Goal: Task Accomplishment & Management: Use online tool/utility

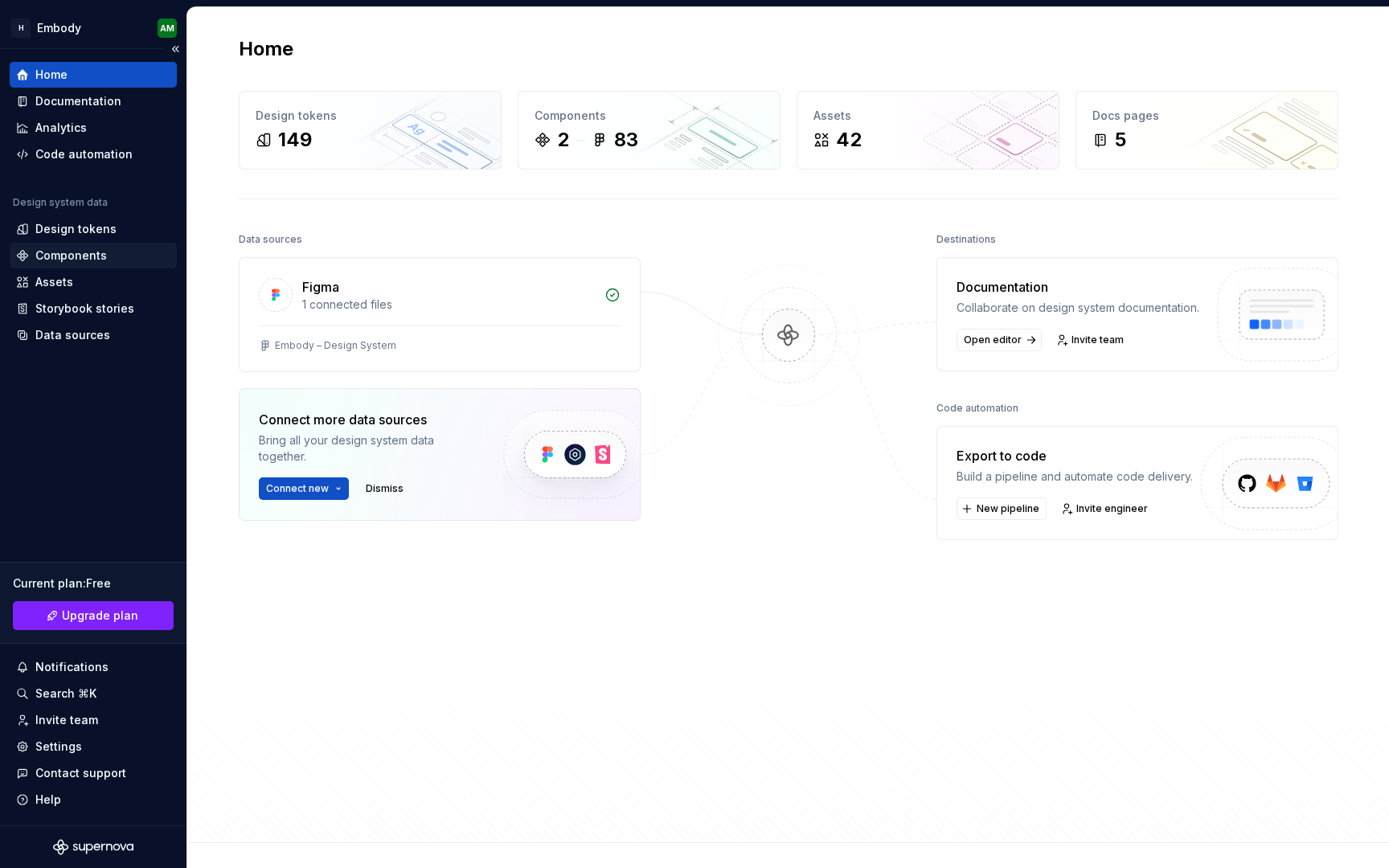
click at [129, 255] on div "Components" at bounding box center [93, 255] width 154 height 16
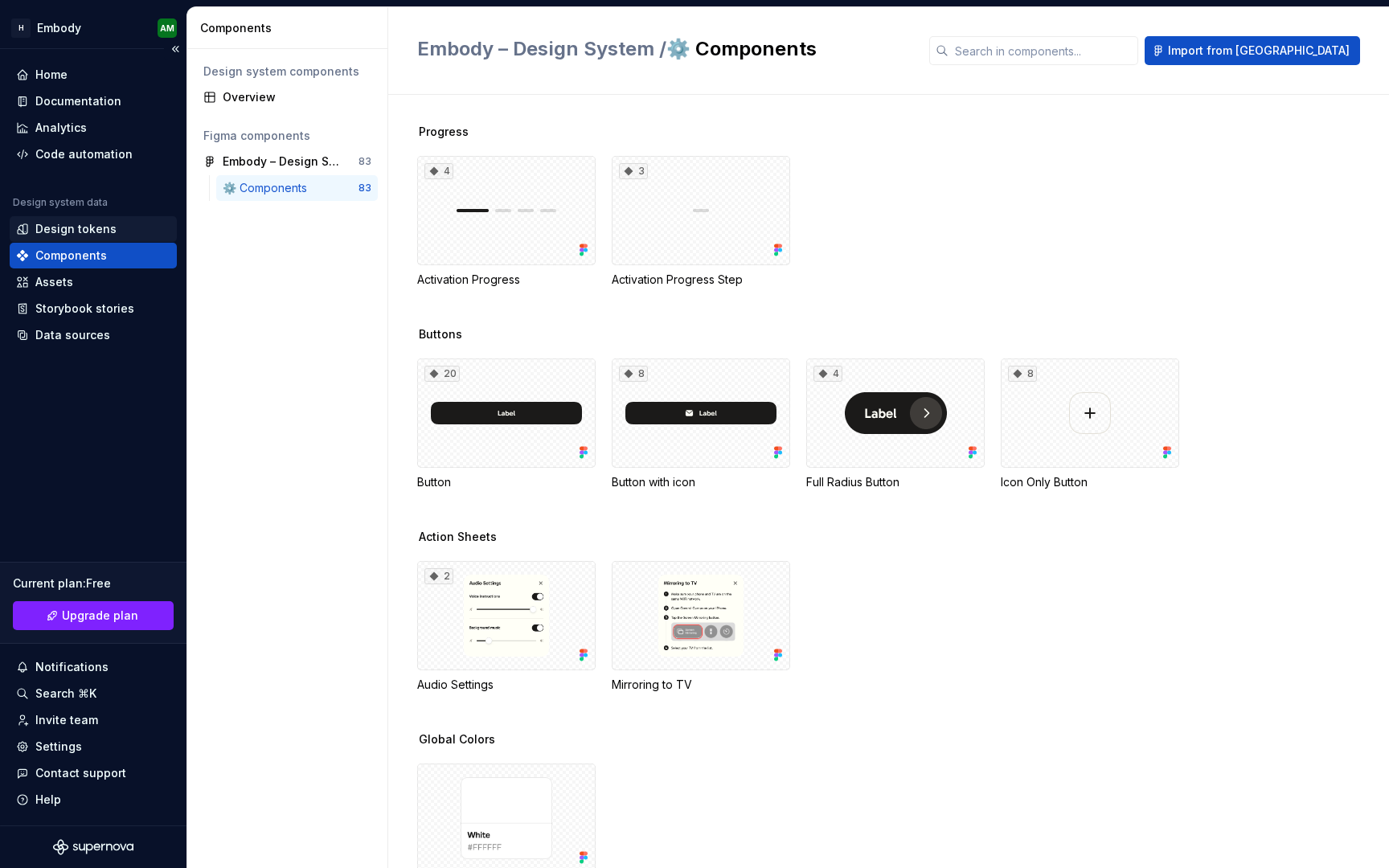
click at [116, 233] on div "Design tokens" at bounding box center [93, 229] width 154 height 16
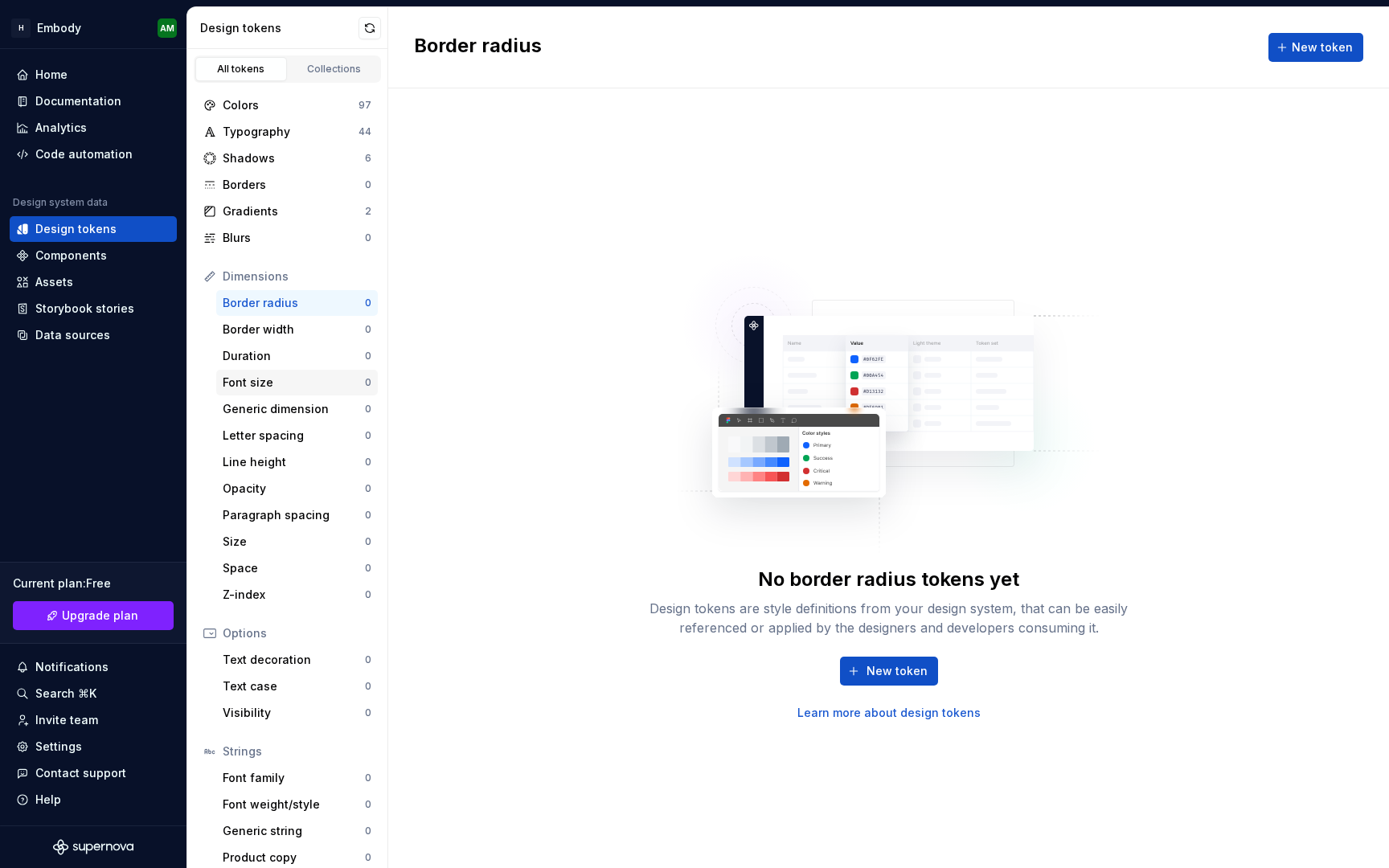
click at [297, 383] on div "Font size" at bounding box center [293, 382] width 142 height 16
click at [278, 145] on div "Shadows 6" at bounding box center [287, 158] width 181 height 26
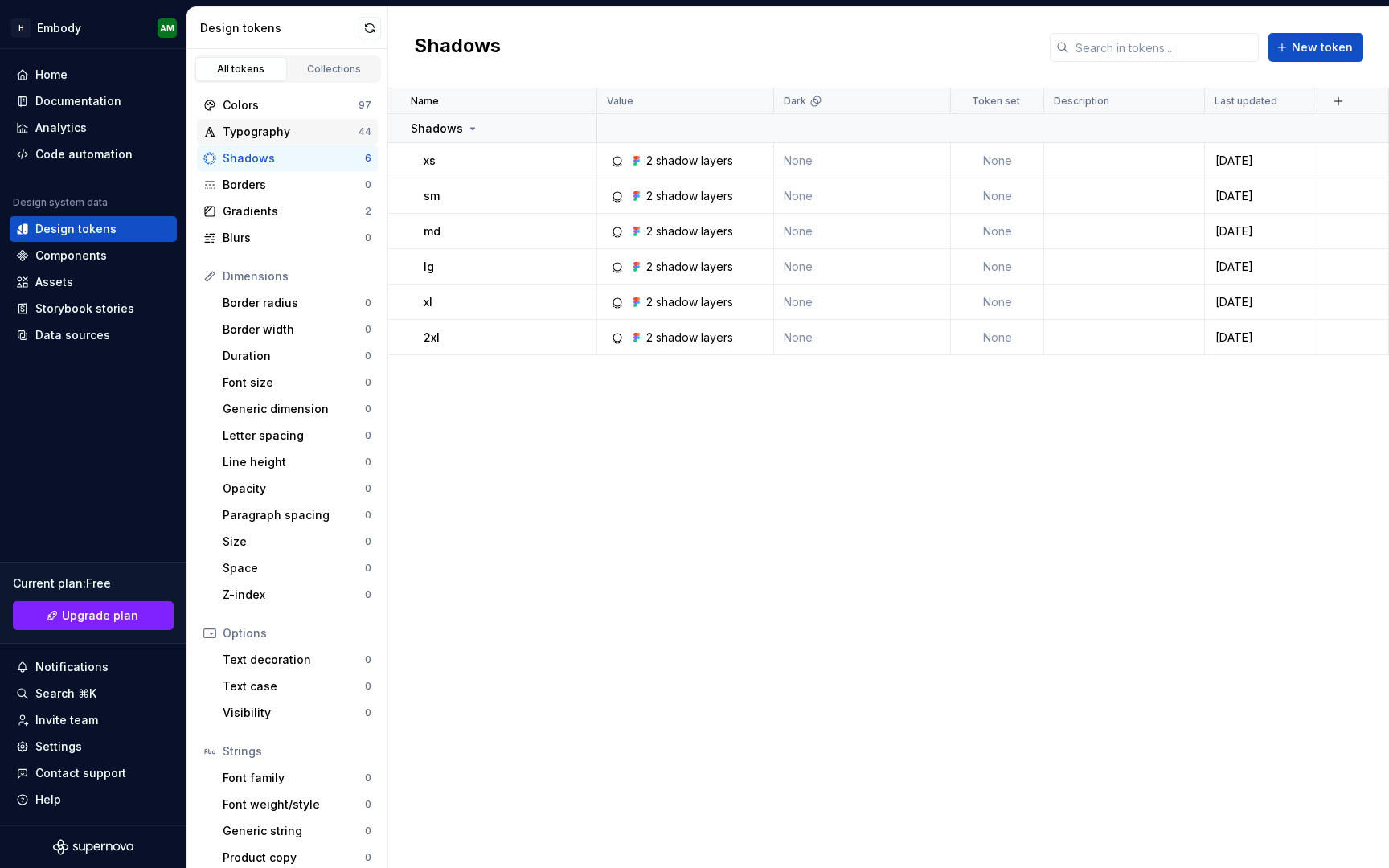
click at [278, 132] on div "Typography" at bounding box center [291, 132] width 136 height 16
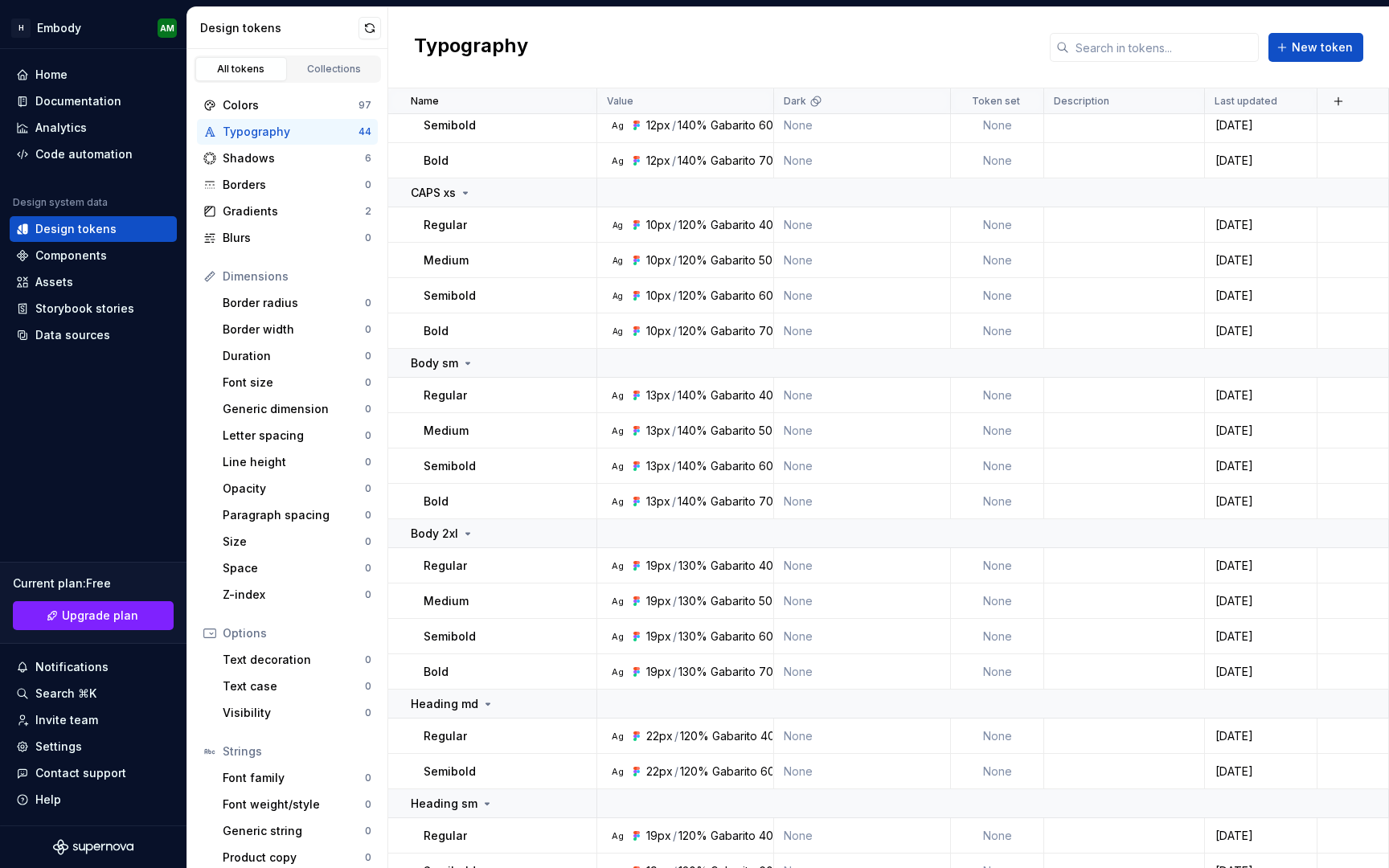
scroll to position [1120, 0]
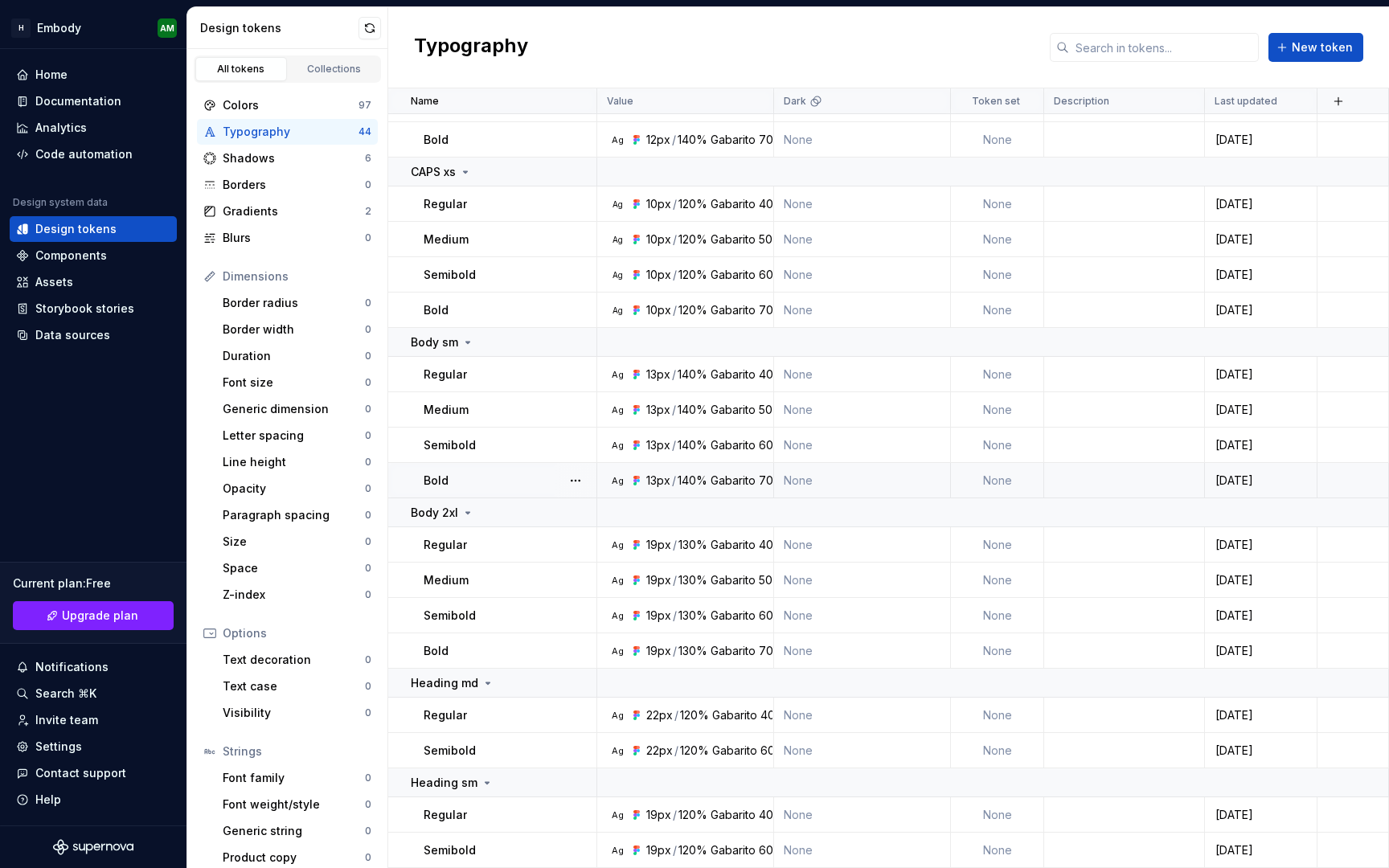
click at [720, 478] on div "Gabarito" at bounding box center [733, 480] width 45 height 16
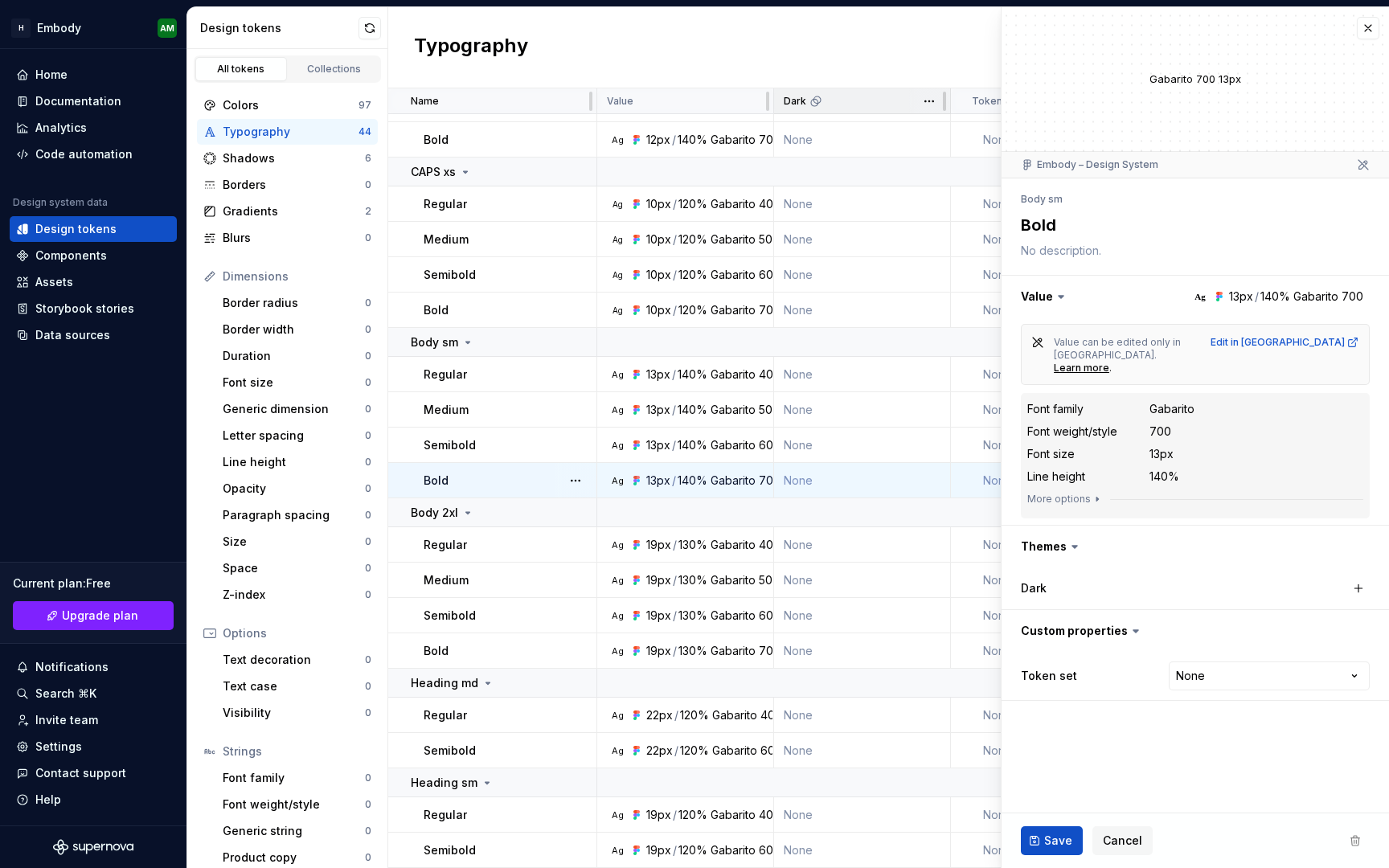
drag, startPoint x: 774, startPoint y: 102, endPoint x: 791, endPoint y: 102, distance: 17.0
click at [791, 102] on div "Dark" at bounding box center [861, 102] width 176 height 26
click at [1090, 493] on icon "button" at bounding box center [1096, 499] width 13 height 13
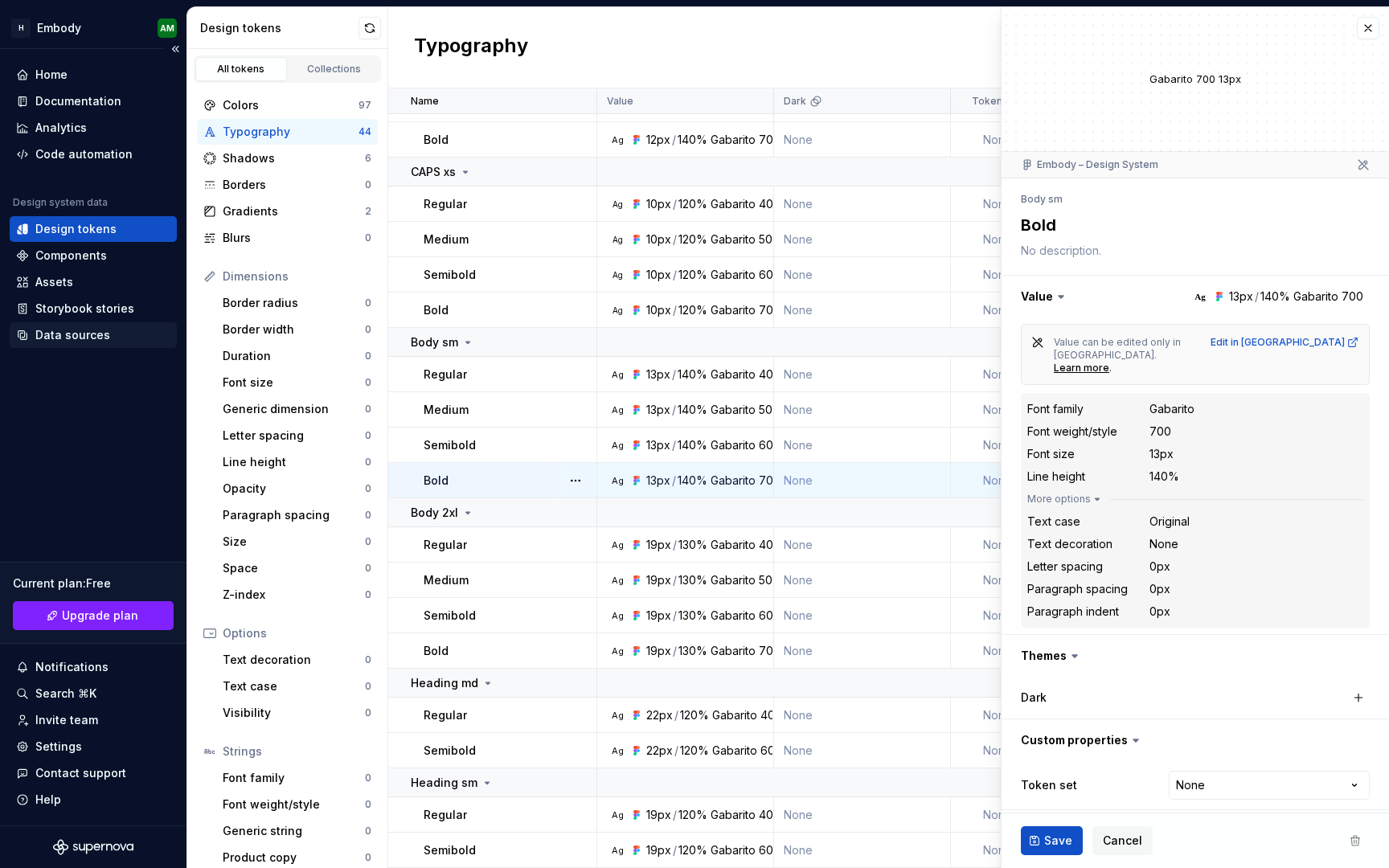
click at [132, 327] on div "Data sources" at bounding box center [93, 335] width 154 height 16
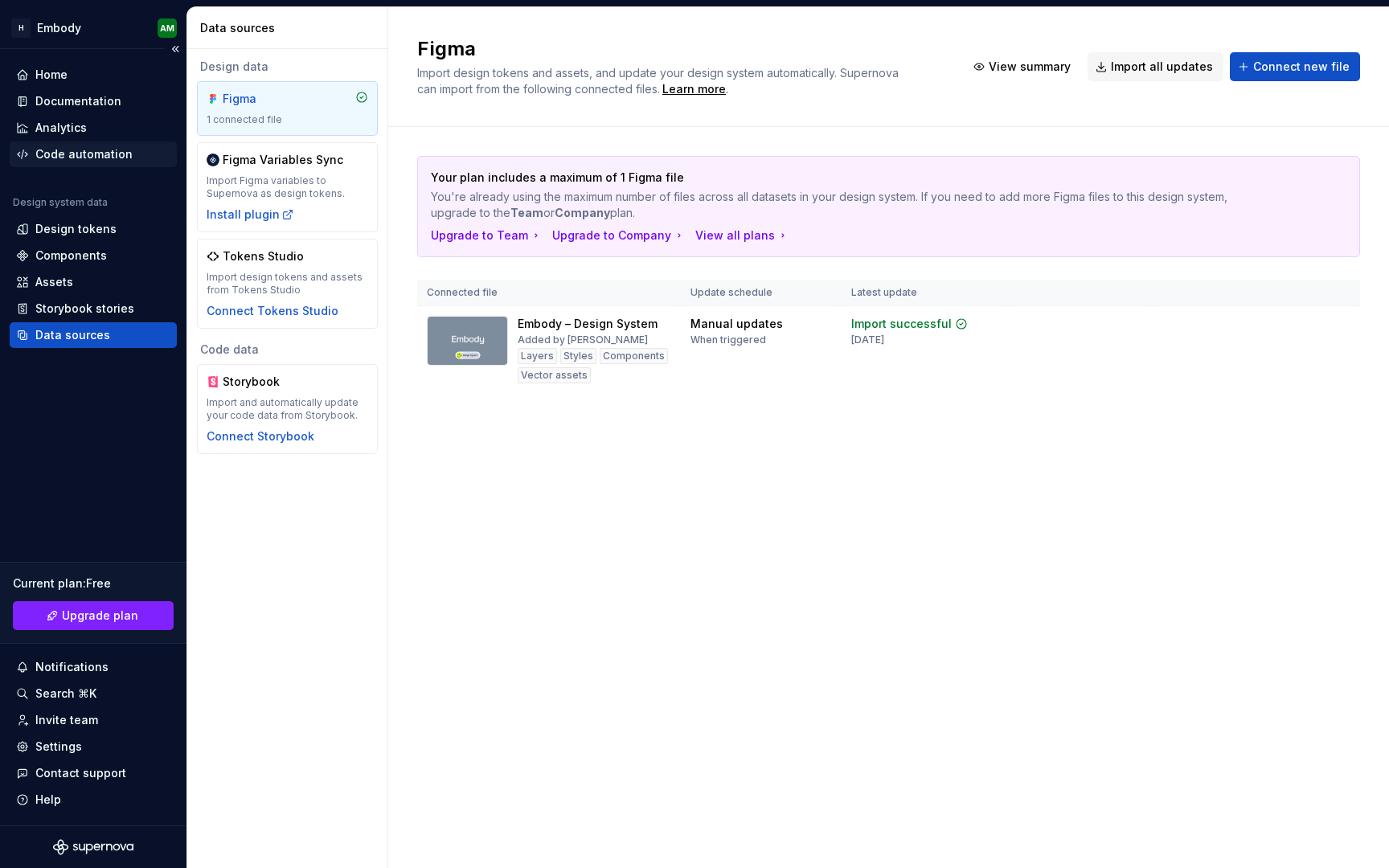
click at [109, 152] on div "Code automation" at bounding box center [83, 154] width 97 height 16
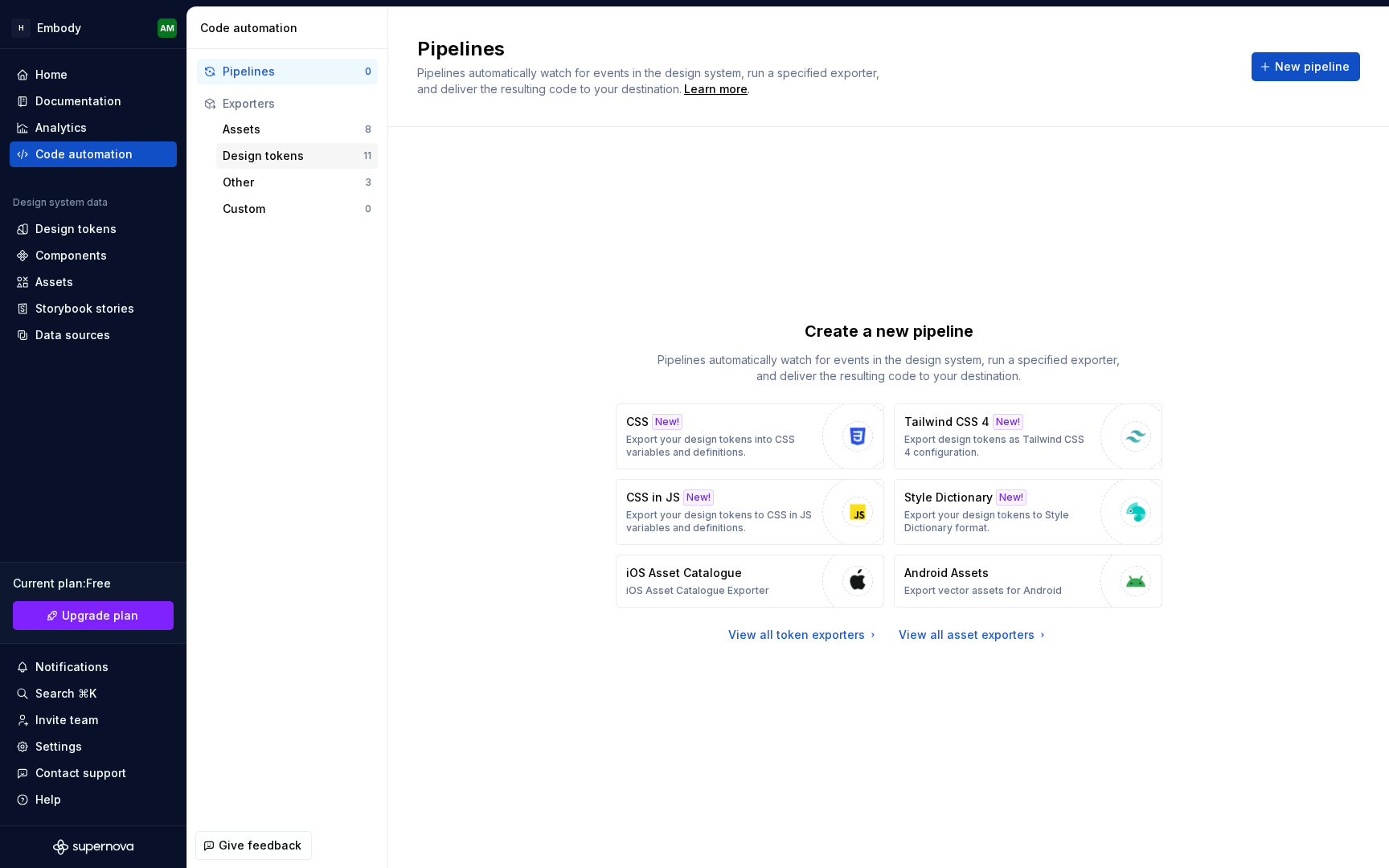
click at [274, 152] on div "Design tokens" at bounding box center [293, 156] width 140 height 16
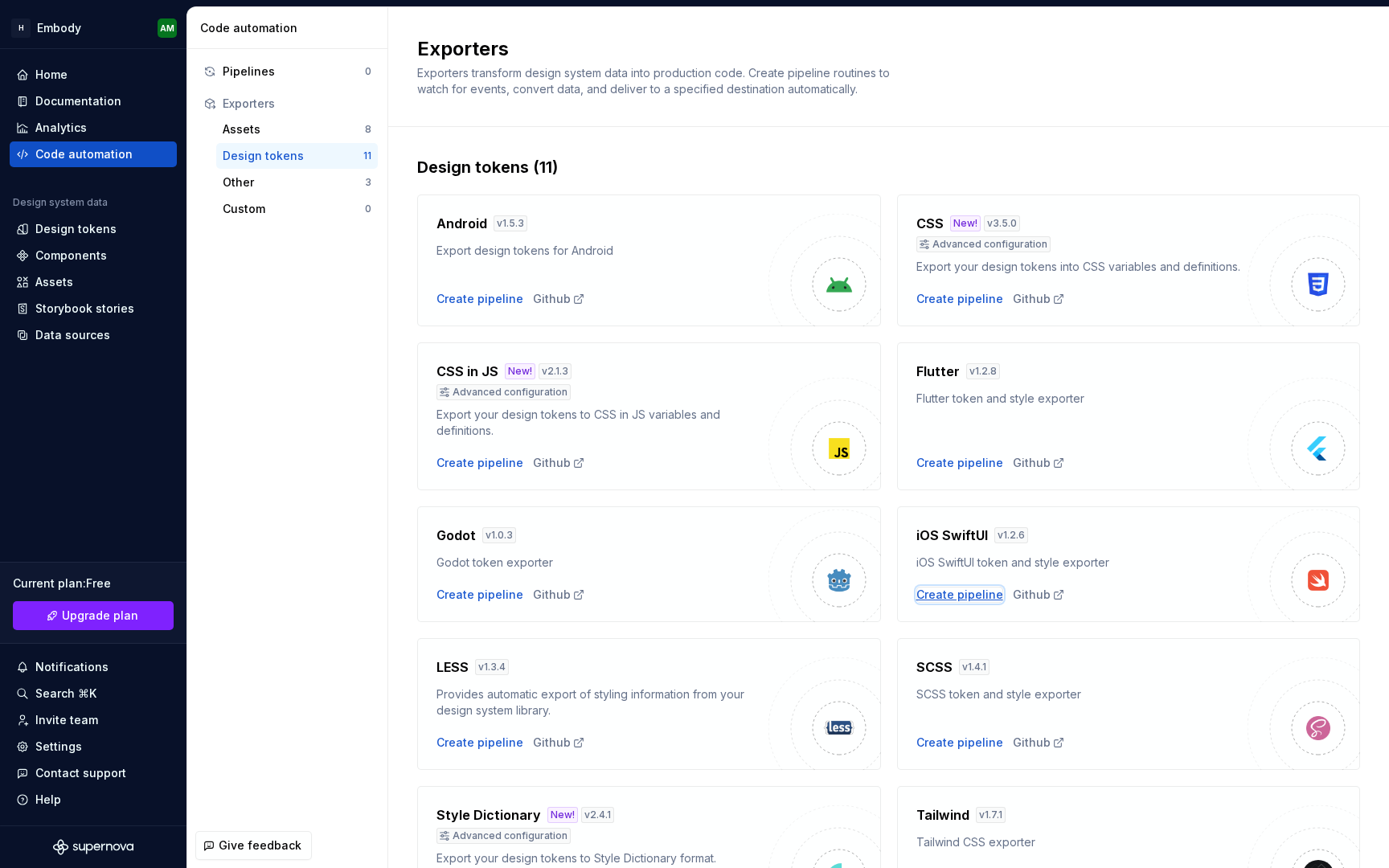
click at [954, 596] on div "Create pipeline" at bounding box center [960, 594] width 87 height 16
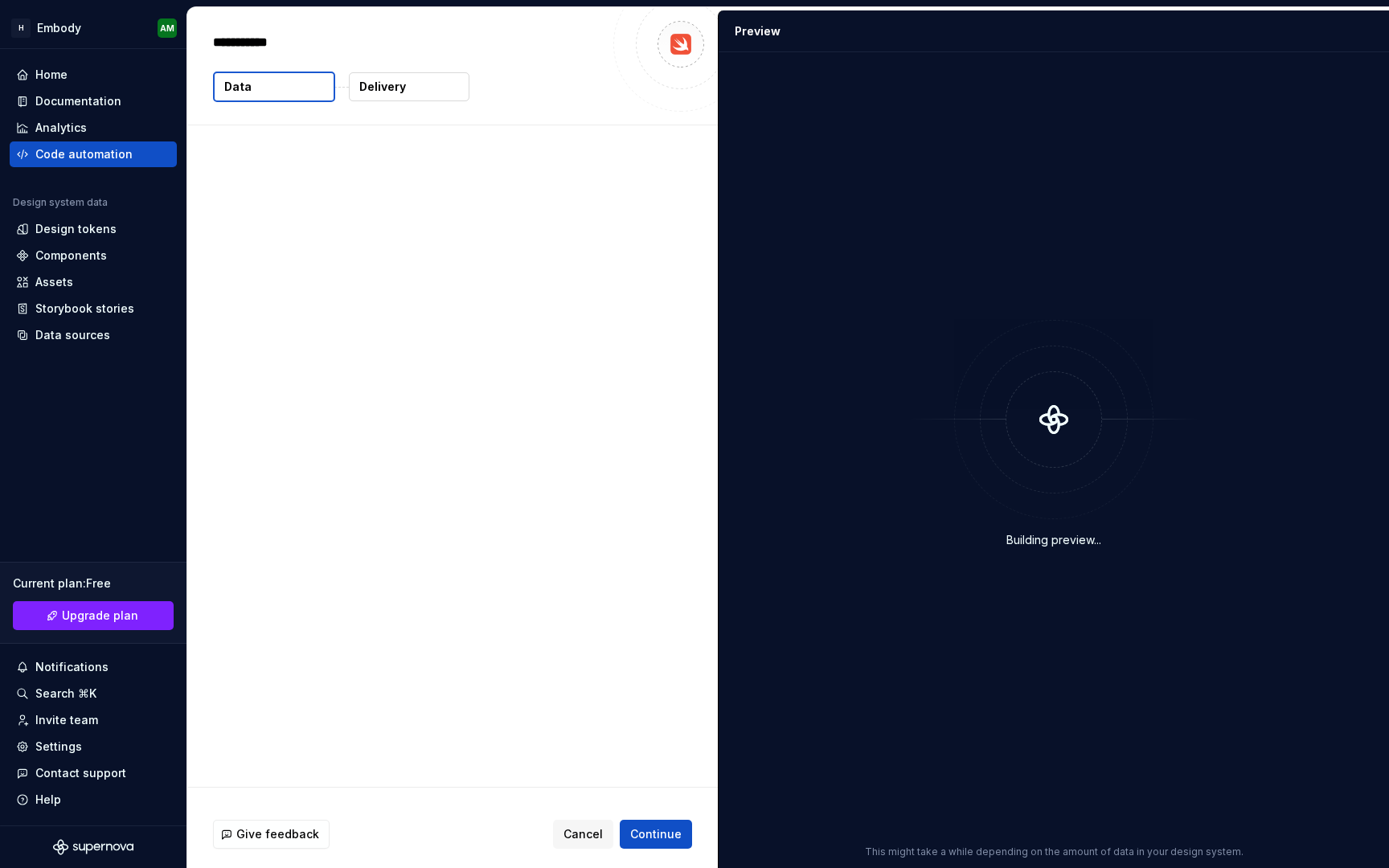
type textarea "*"
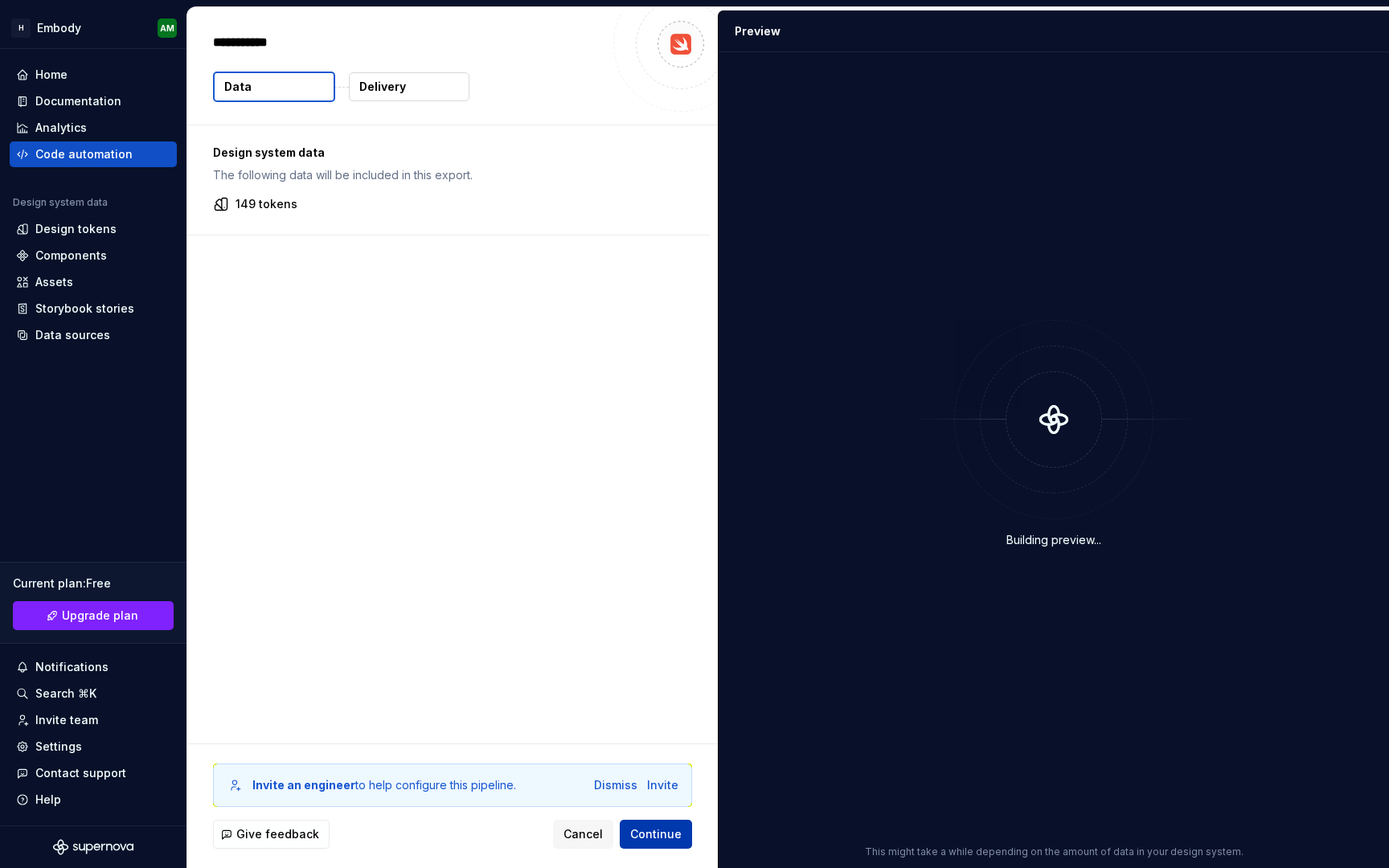
click at [661, 826] on span "Continue" at bounding box center [656, 834] width 52 height 16
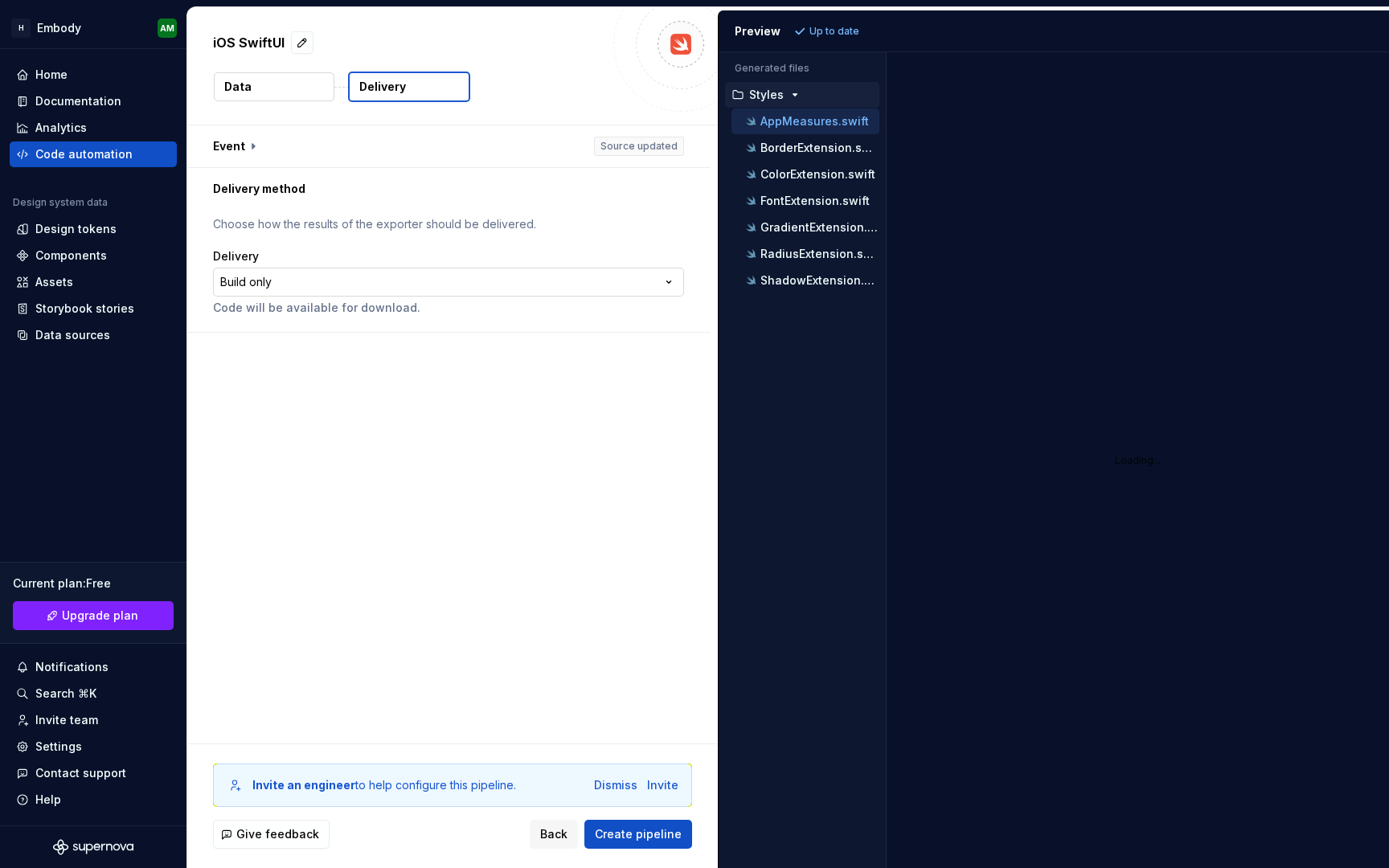
click at [651, 278] on html "**********" at bounding box center [694, 434] width 1389 height 868
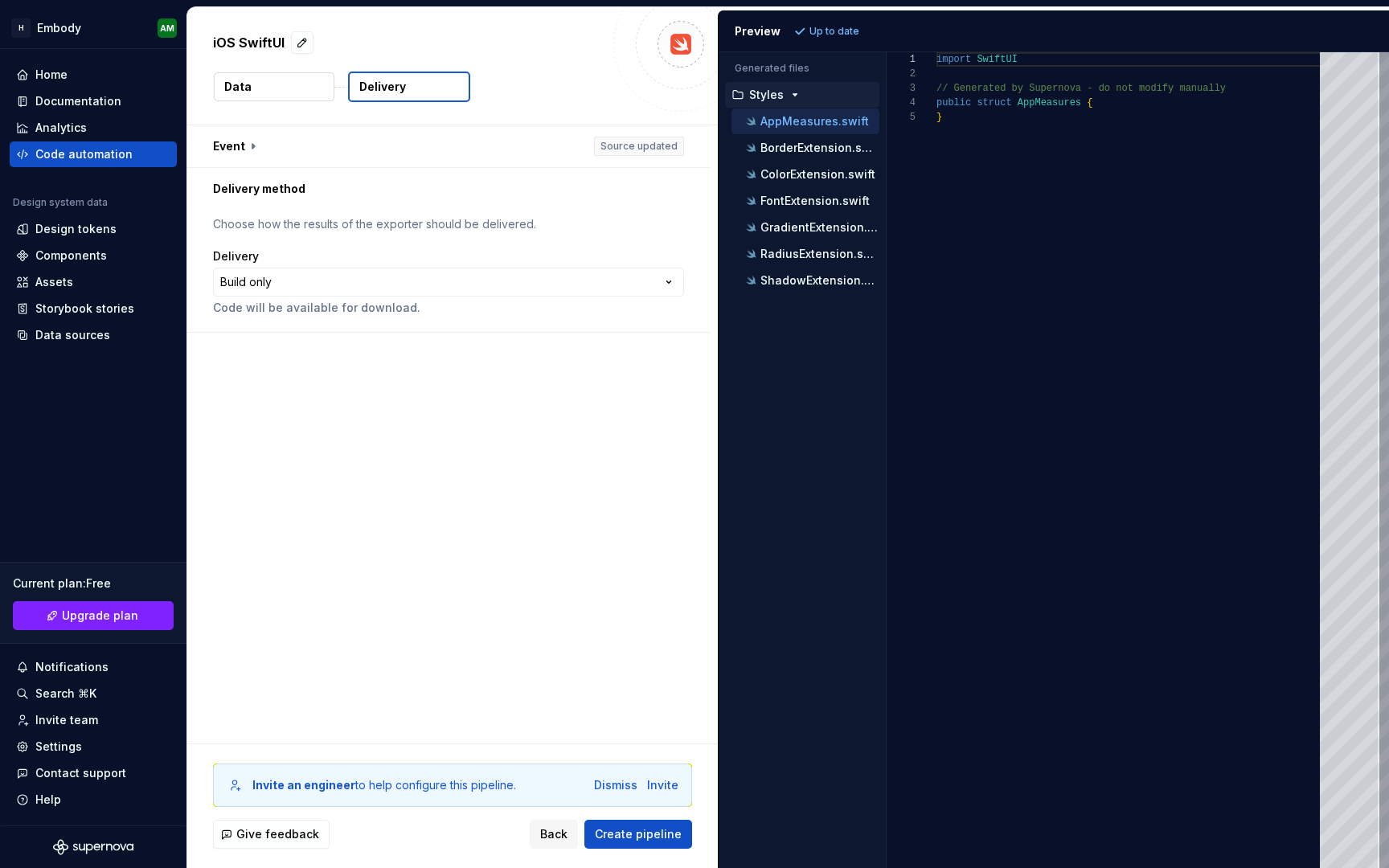
click at [779, 208] on html "**********" at bounding box center [694, 434] width 1389 height 868
click at [792, 202] on p "FontExtension.swift" at bounding box center [815, 200] width 109 height 13
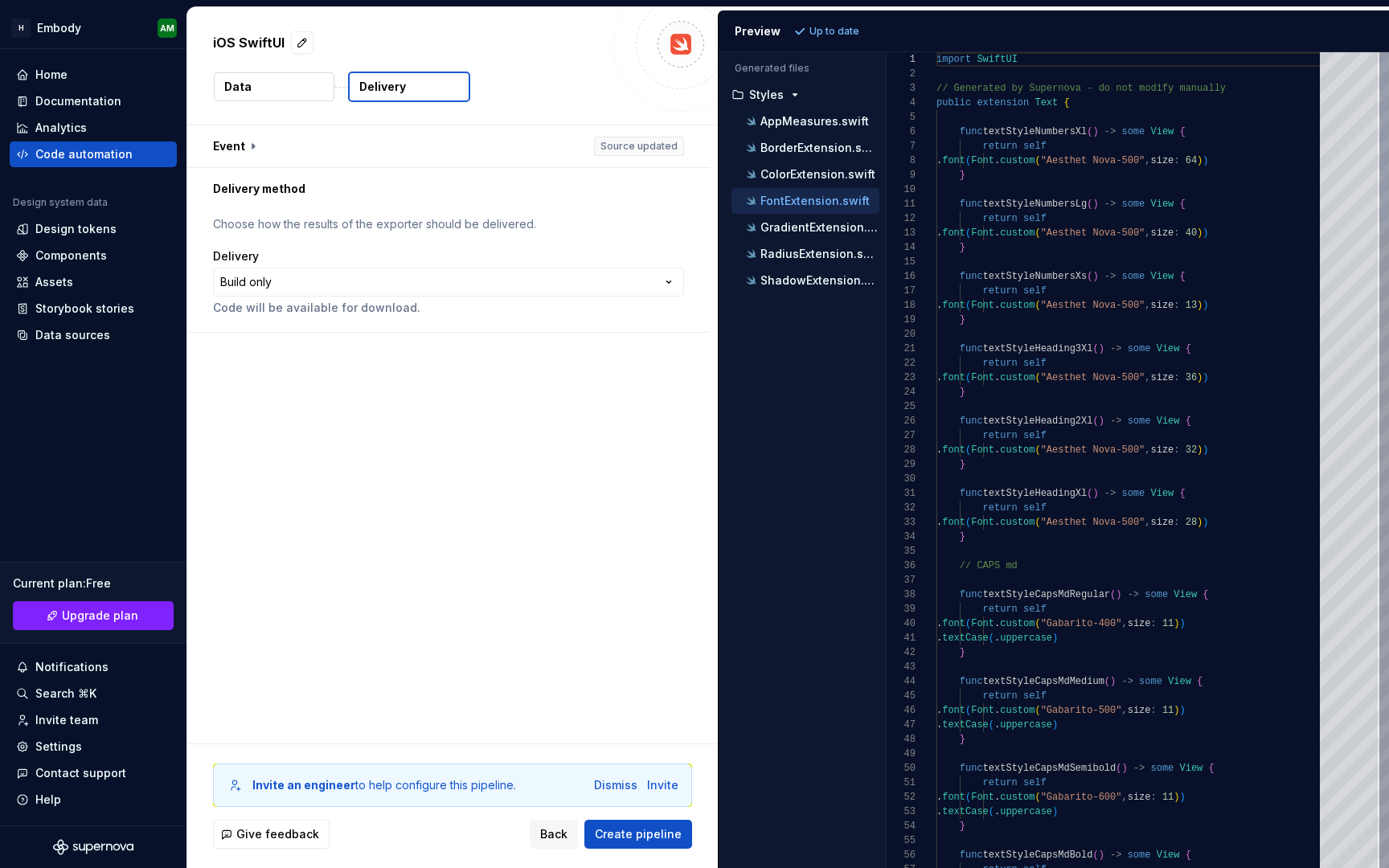
scroll to position [145, 0]
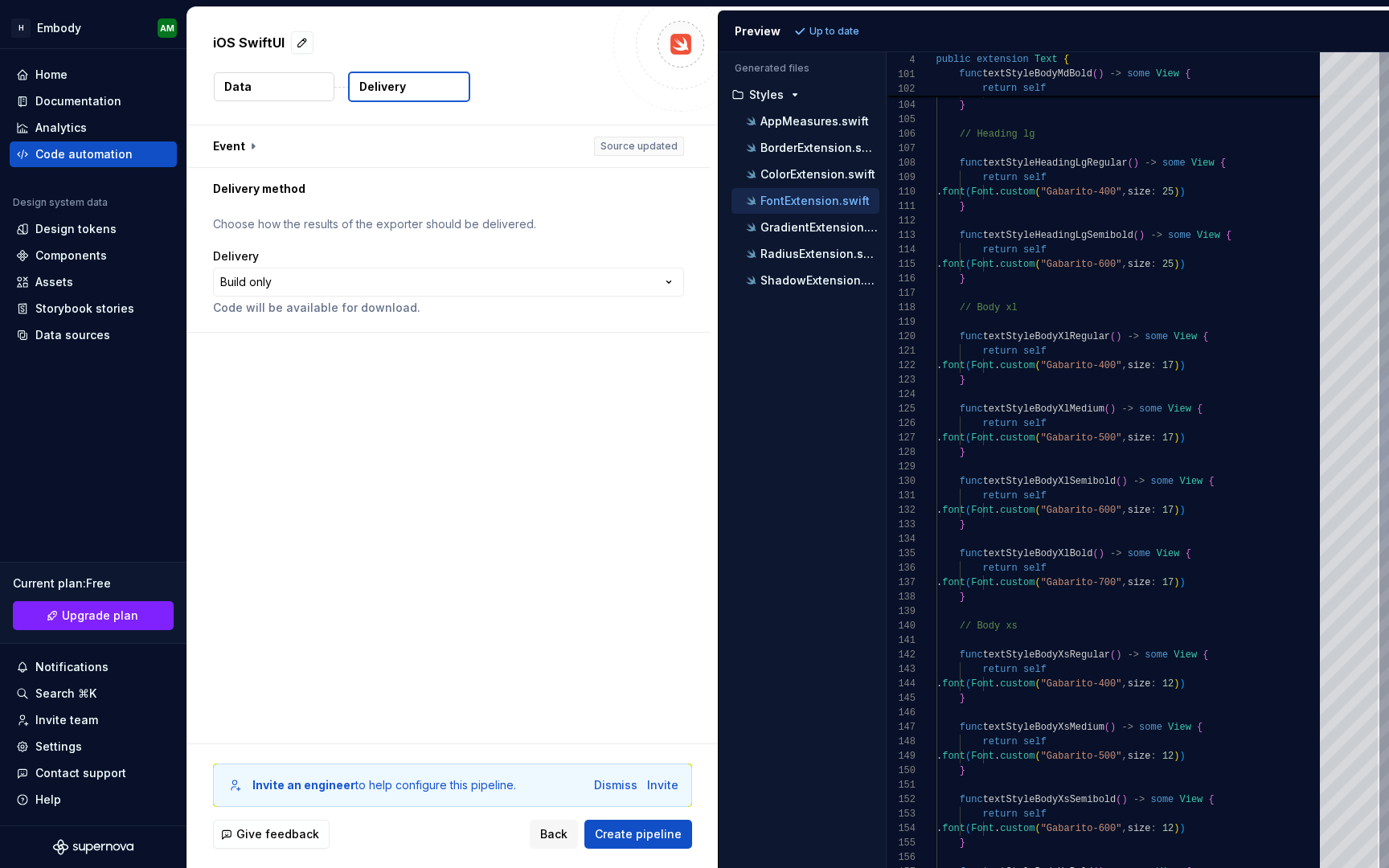
click at [1136, 369] on div "func textStyleBodyMdBold ( ) -> some View { return self . font ( Font . custom …" at bounding box center [1133, 459] width 393 height 3703
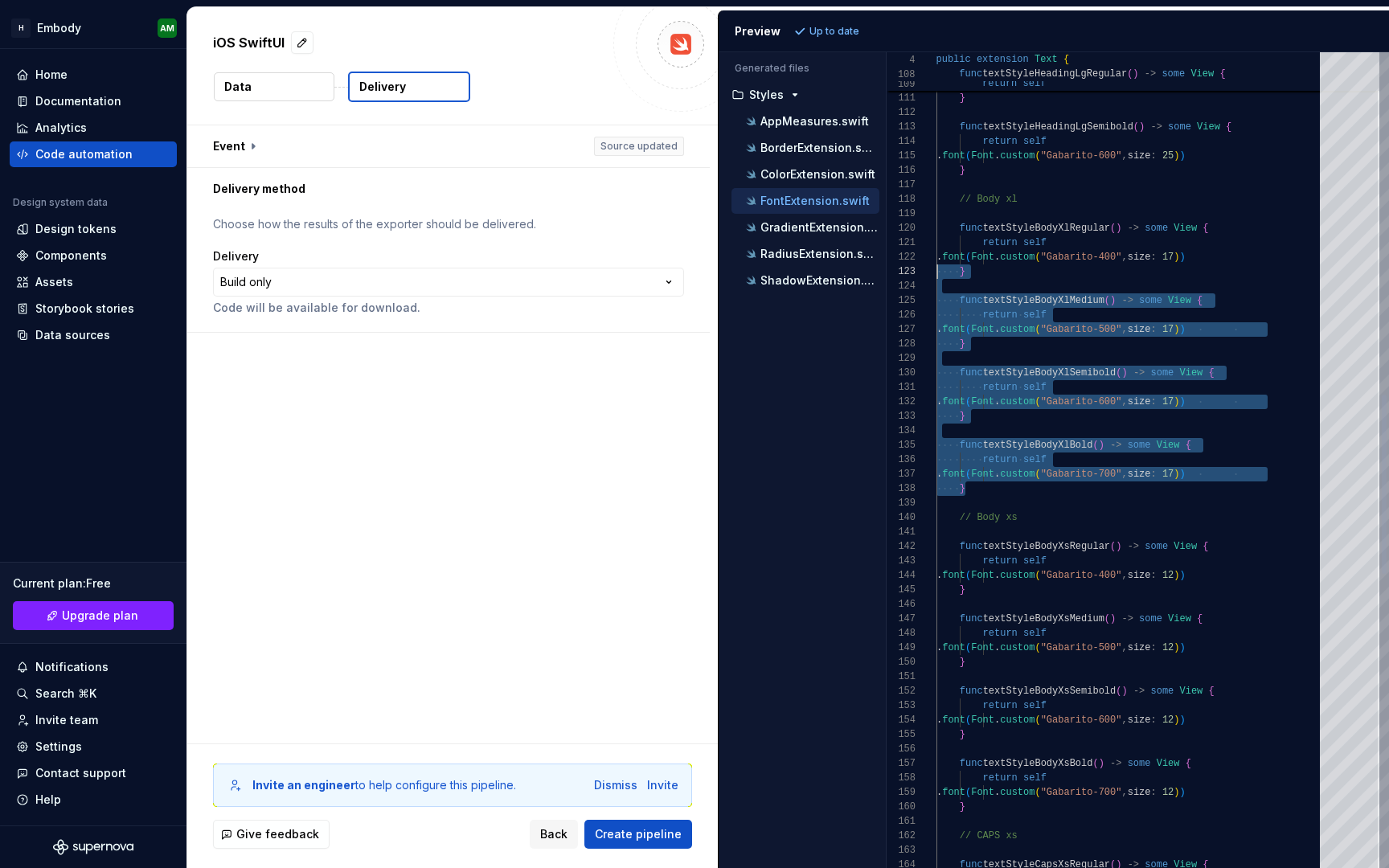
scroll to position [0, 0]
type textarea "**********"
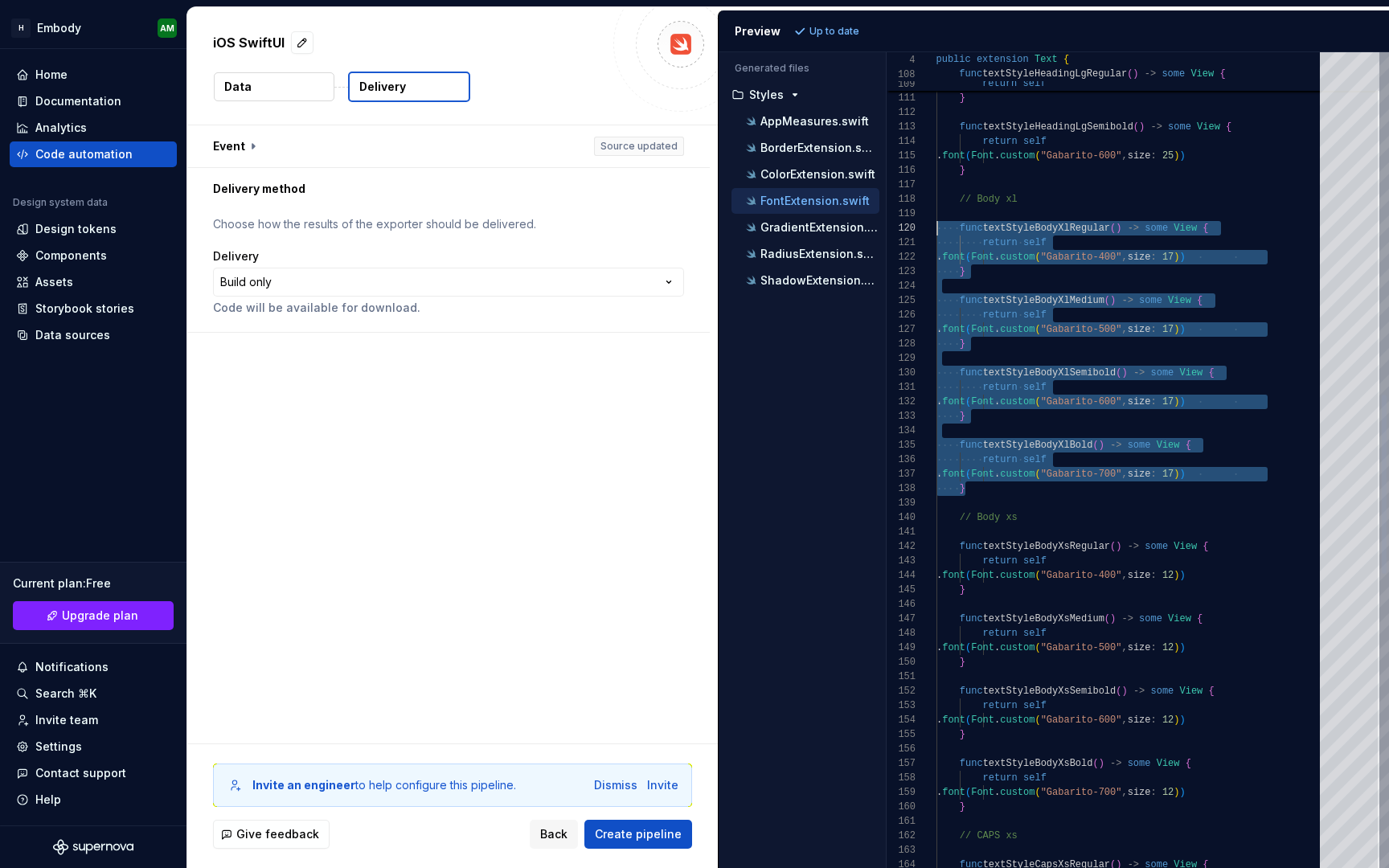
scroll to position [130, 0]
drag, startPoint x: 975, startPoint y: 487, endPoint x: 920, endPoint y: 231, distance: 261.8
click at [936, 231] on div "func textStyleHeadingLgRegular ( ) -> some View { return self . font ( Font . c…" at bounding box center [1133, 351] width 393 height 3703
click at [73, 228] on div "Design tokens" at bounding box center [76, 229] width 81 height 16
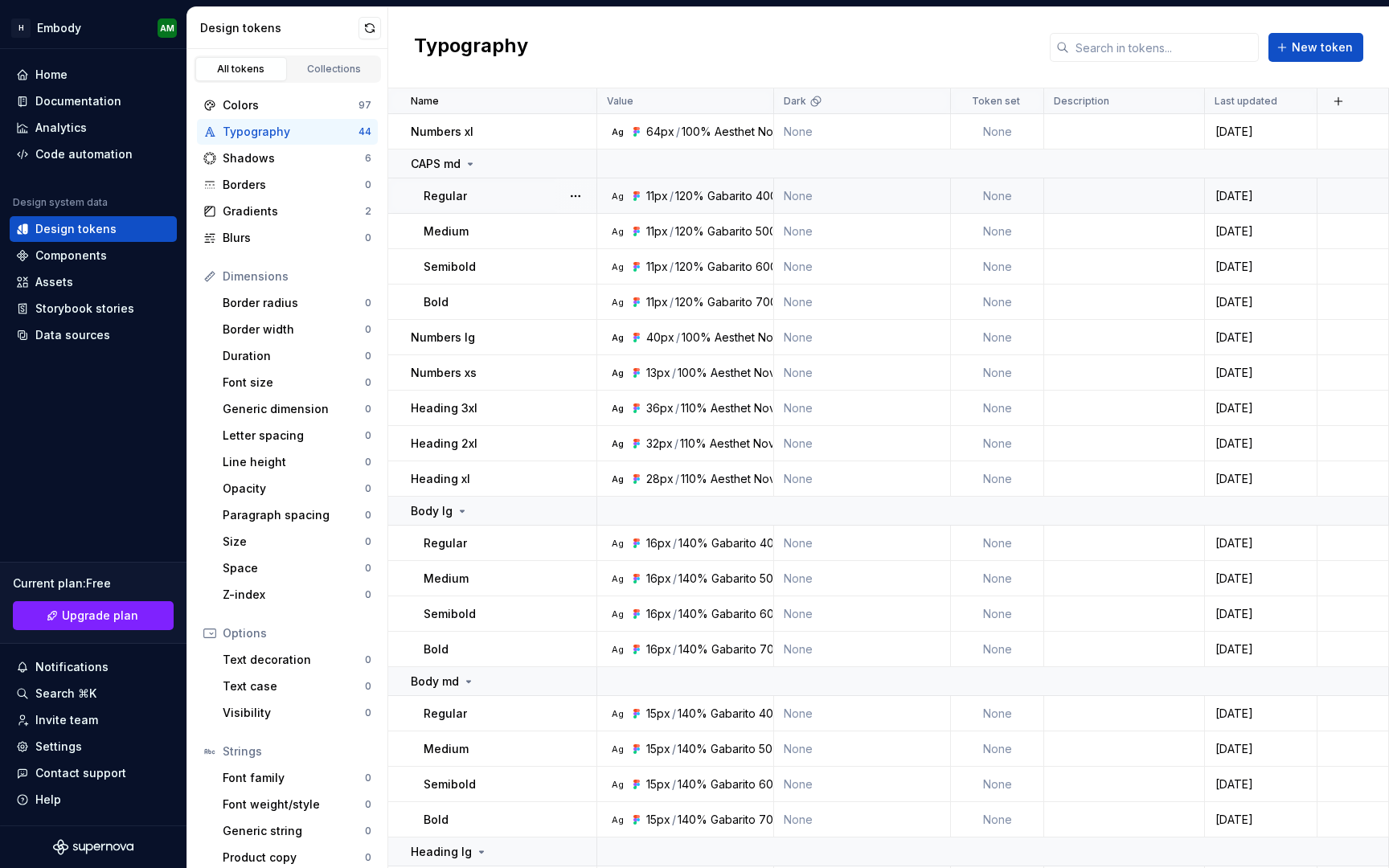
click at [729, 187] on td "Ag 11px / 120% Gabarito 400" at bounding box center [685, 195] width 176 height 35
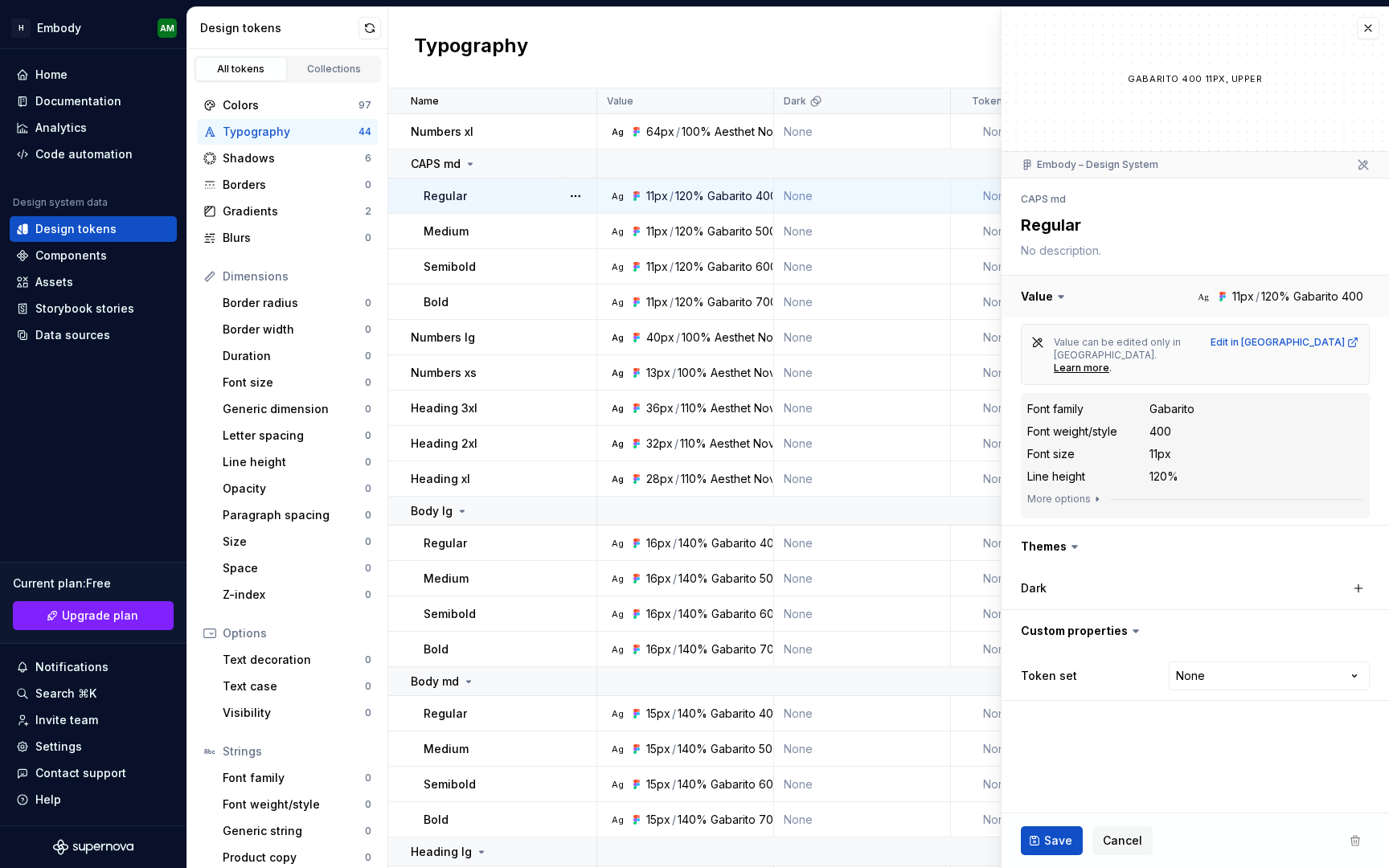
click at [1333, 296] on button "button" at bounding box center [1195, 296] width 387 height 42
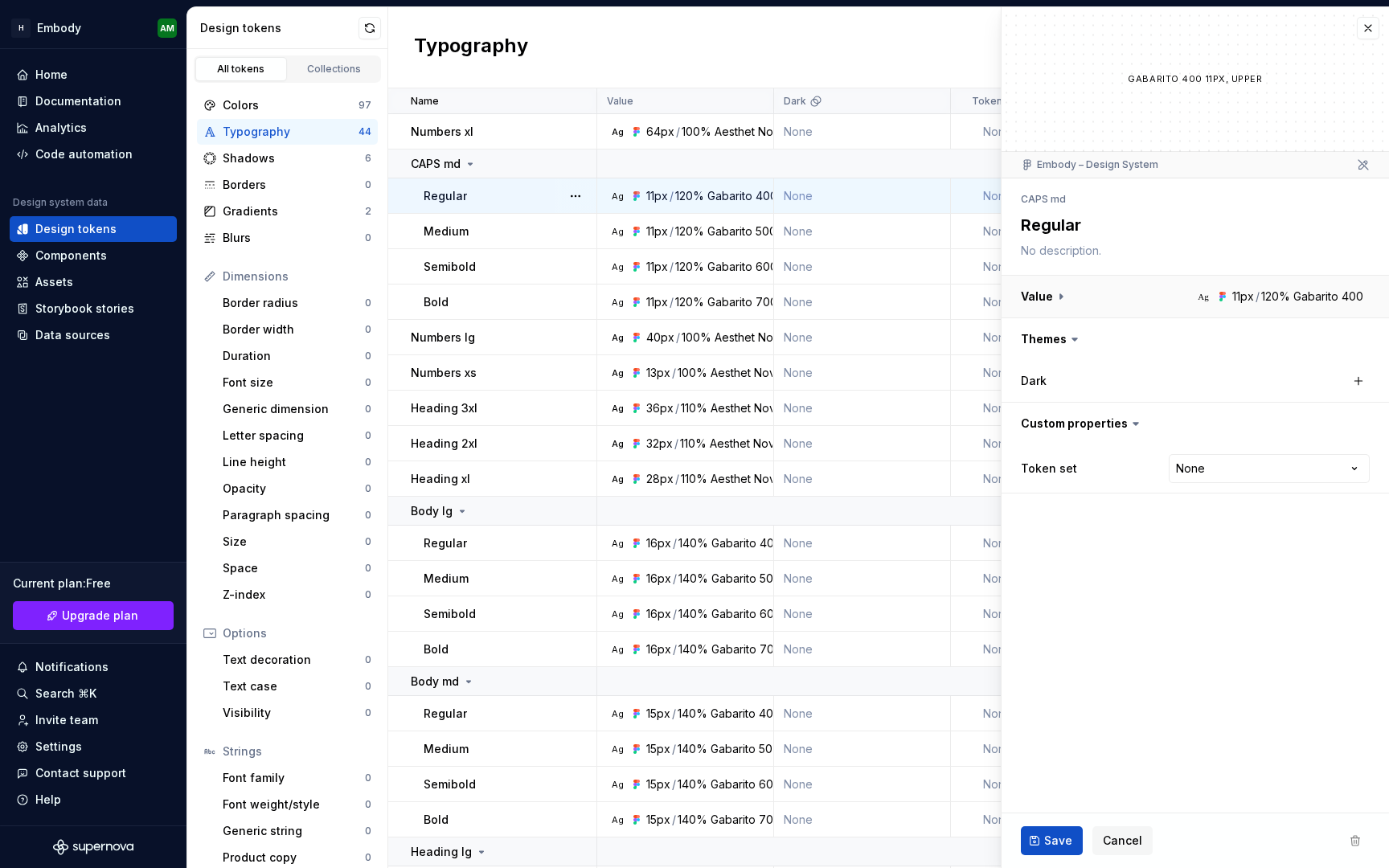
click at [1333, 296] on button "button" at bounding box center [1195, 296] width 387 height 42
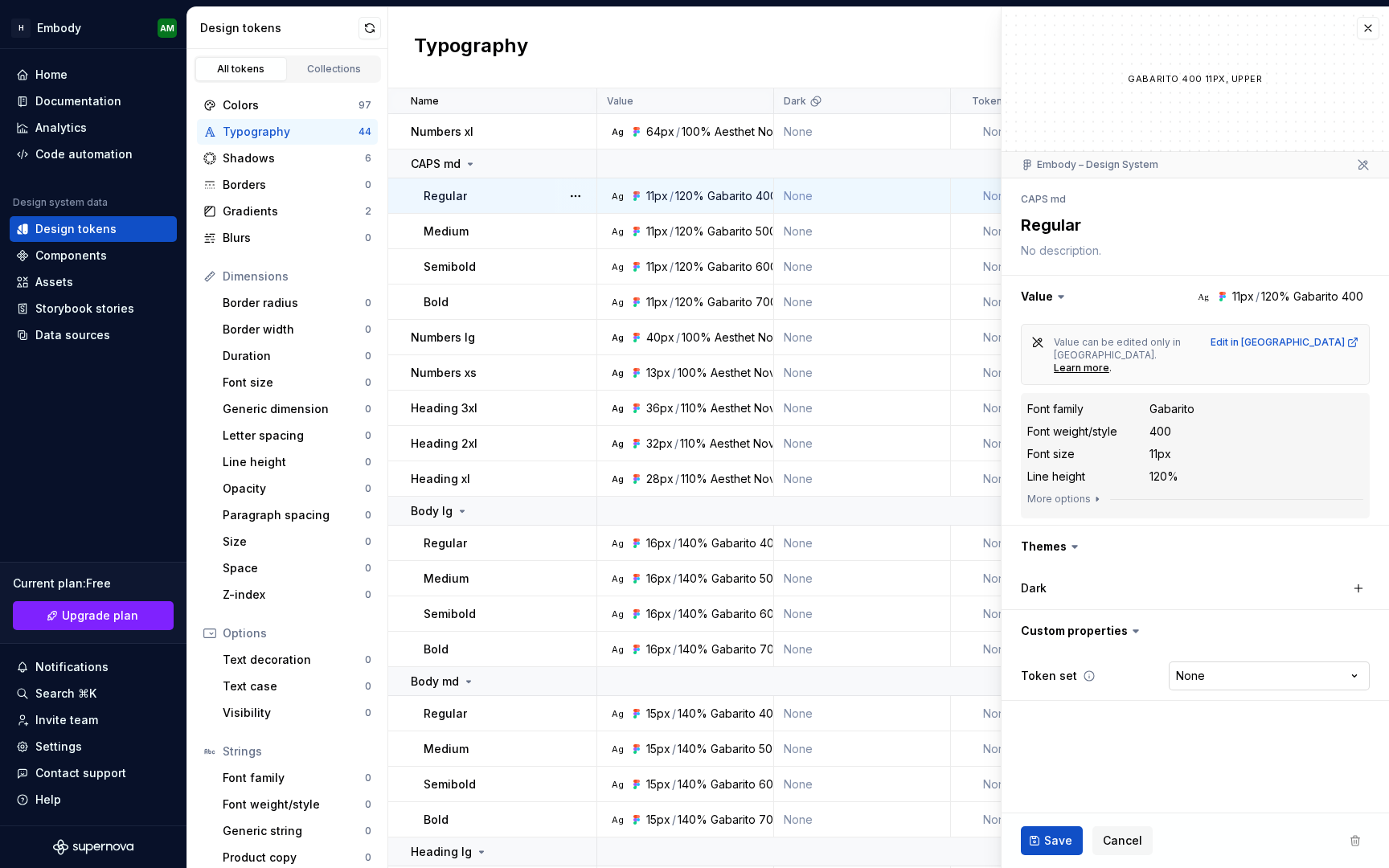
click at [1232, 659] on html "H Embody AM Home Documentation Analytics Code automation Design system data Des…" at bounding box center [694, 434] width 1389 height 868
click at [1232, 659] on html "H Embody AM Home Documentation Analytics Code automation Design system data Des…" at bounding box center [694, 434] width 1389 height 868
click at [770, 43] on div "Typography New token" at bounding box center [888, 47] width 1001 height 81
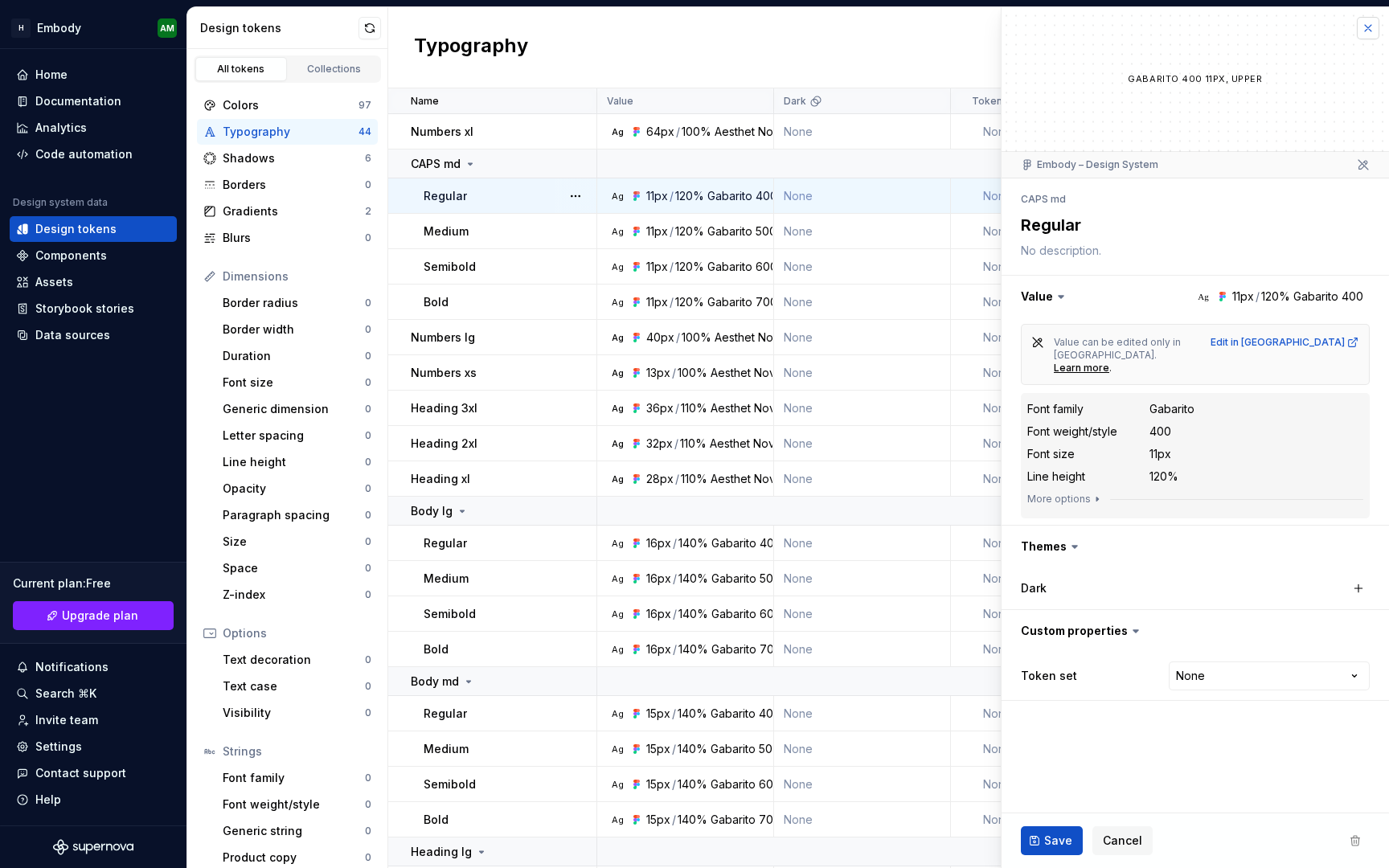
click at [1370, 28] on button "button" at bounding box center [1368, 28] width 22 height 22
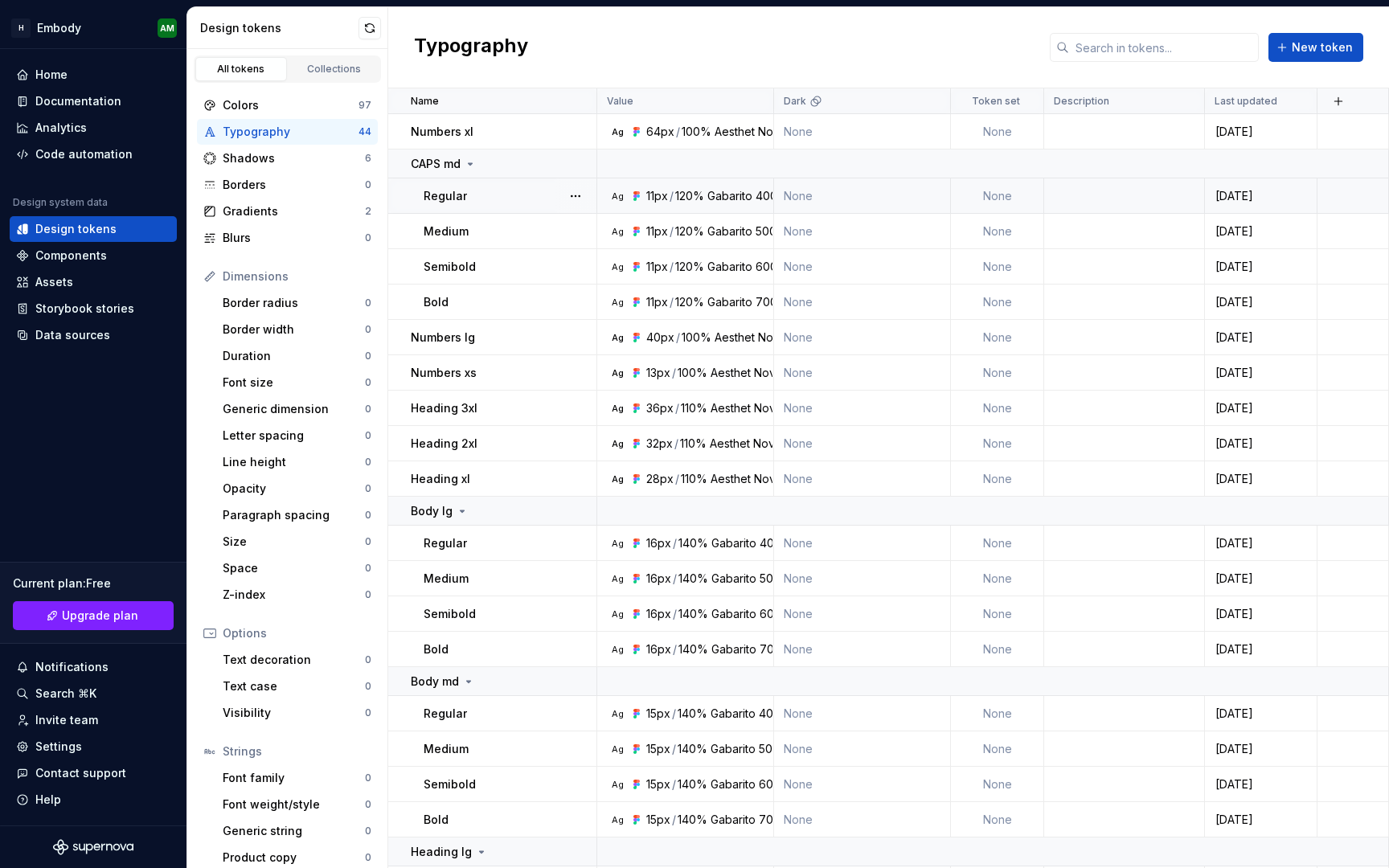
click at [725, 188] on div "Gabarito" at bounding box center [730, 196] width 45 height 16
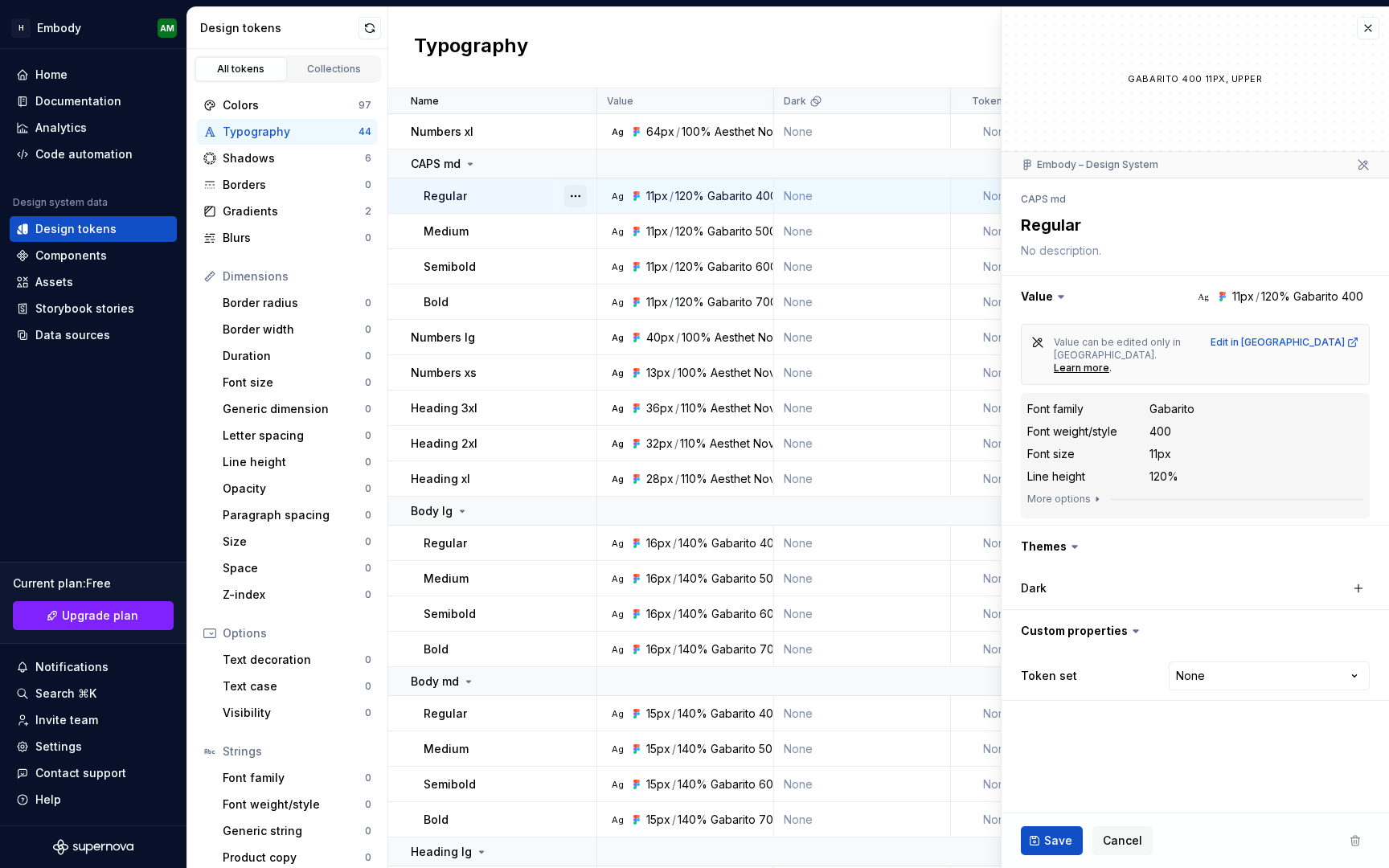
click at [579, 192] on button "button" at bounding box center [576, 196] width 22 height 22
click at [590, 219] on div "Open detail" at bounding box center [636, 227] width 137 height 26
click at [1090, 493] on icon "button" at bounding box center [1096, 499] width 13 height 13
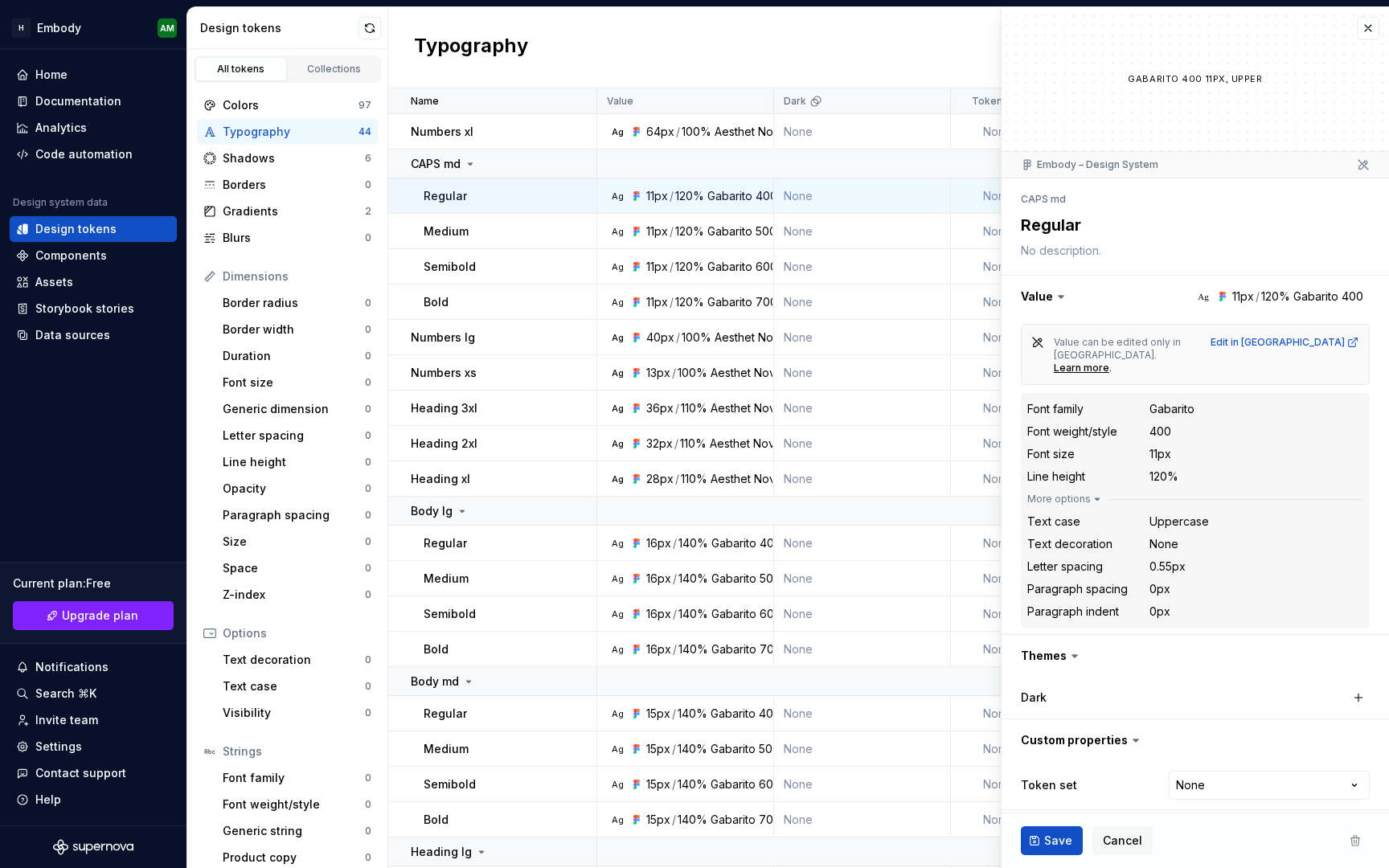
click at [1319, 335] on div "Value can be edited only in [GEOGRAPHIC_DATA]. Learn more . Edit in [GEOGRAPHIC…" at bounding box center [1195, 354] width 349 height 61
click at [1323, 342] on div "Edit in [GEOGRAPHIC_DATA]" at bounding box center [1285, 342] width 149 height 13
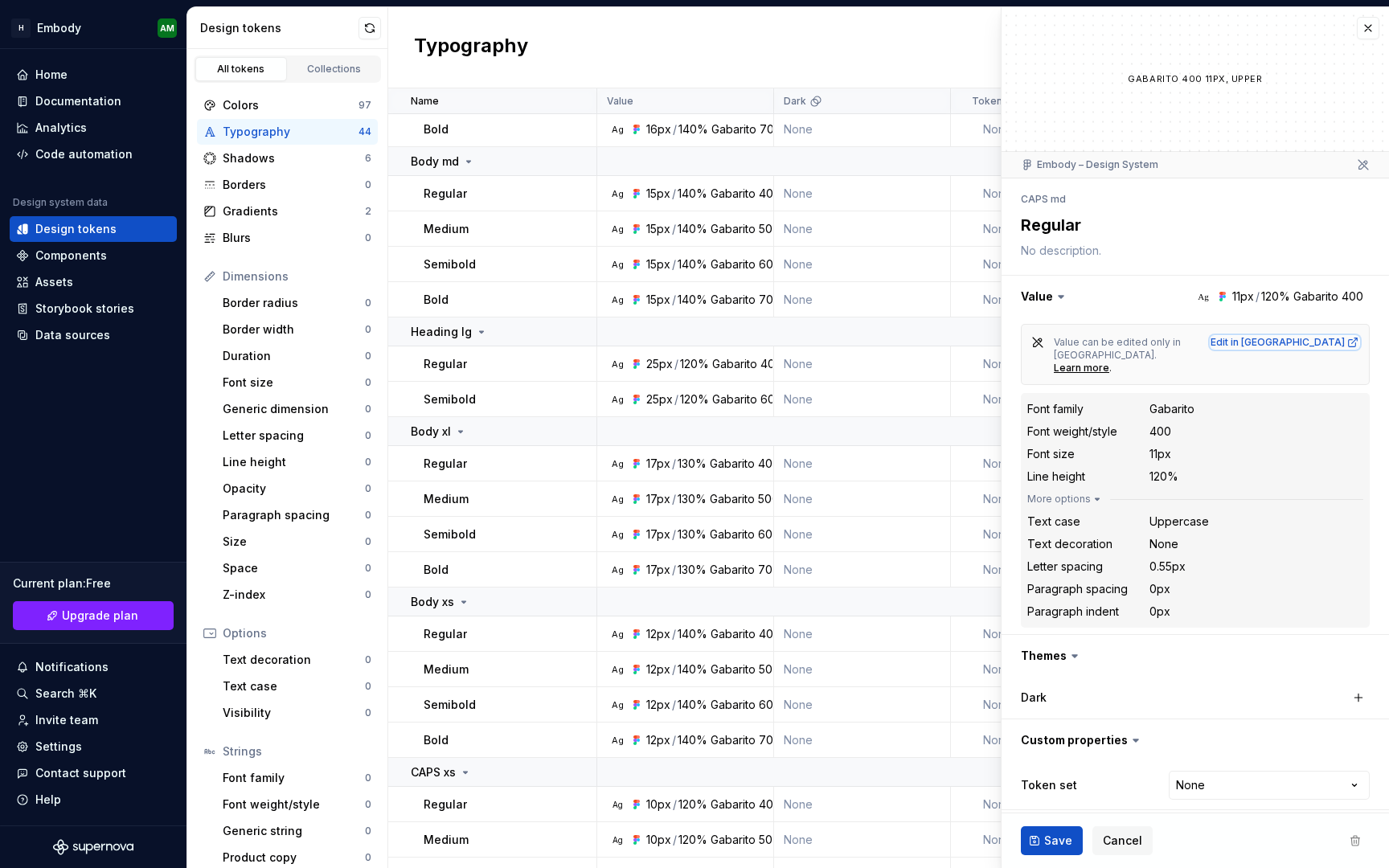
scroll to position [882, 0]
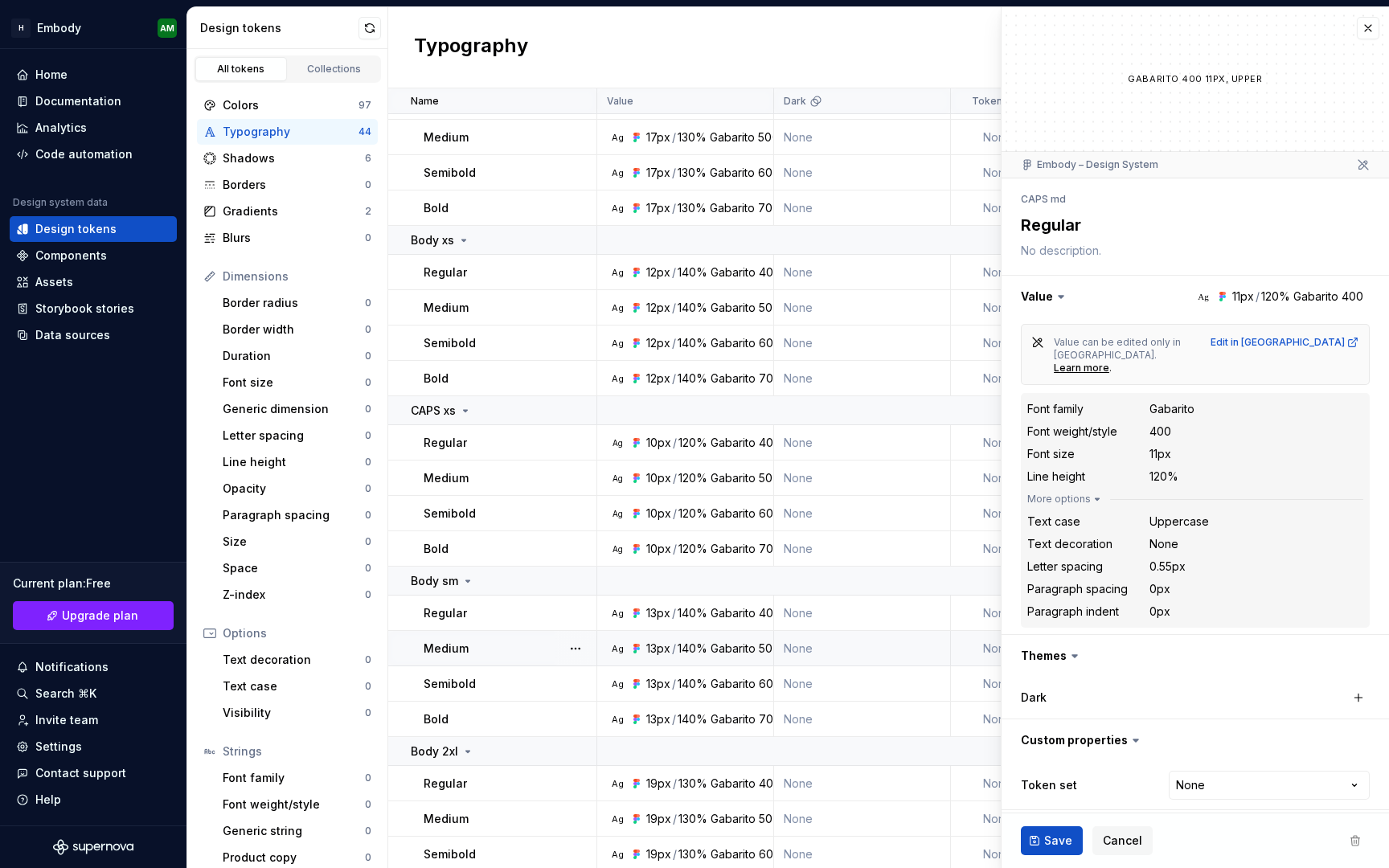
click at [744, 649] on div "Gabarito" at bounding box center [733, 648] width 45 height 16
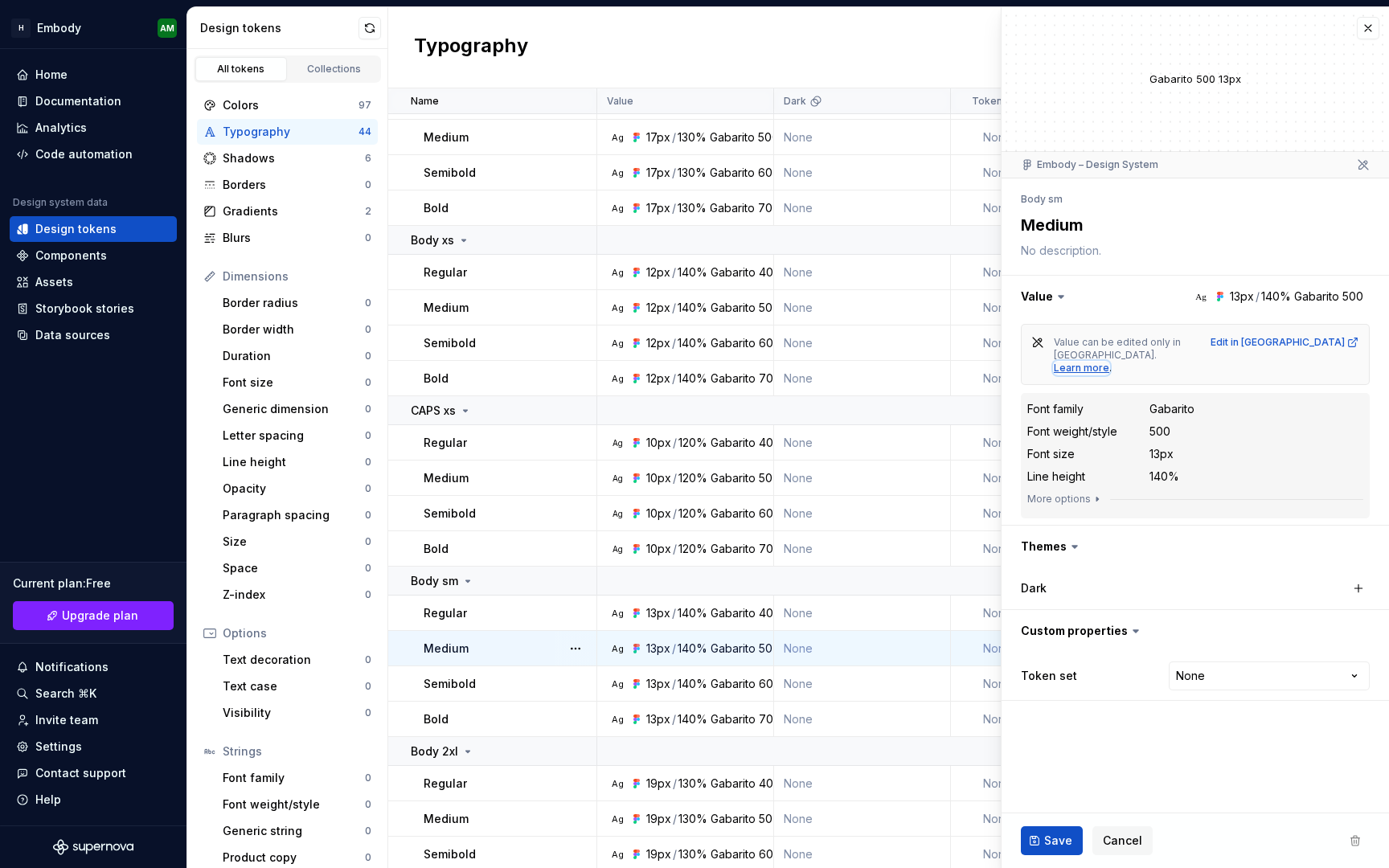
click at [1109, 361] on div "Learn more" at bounding box center [1081, 367] width 55 height 13
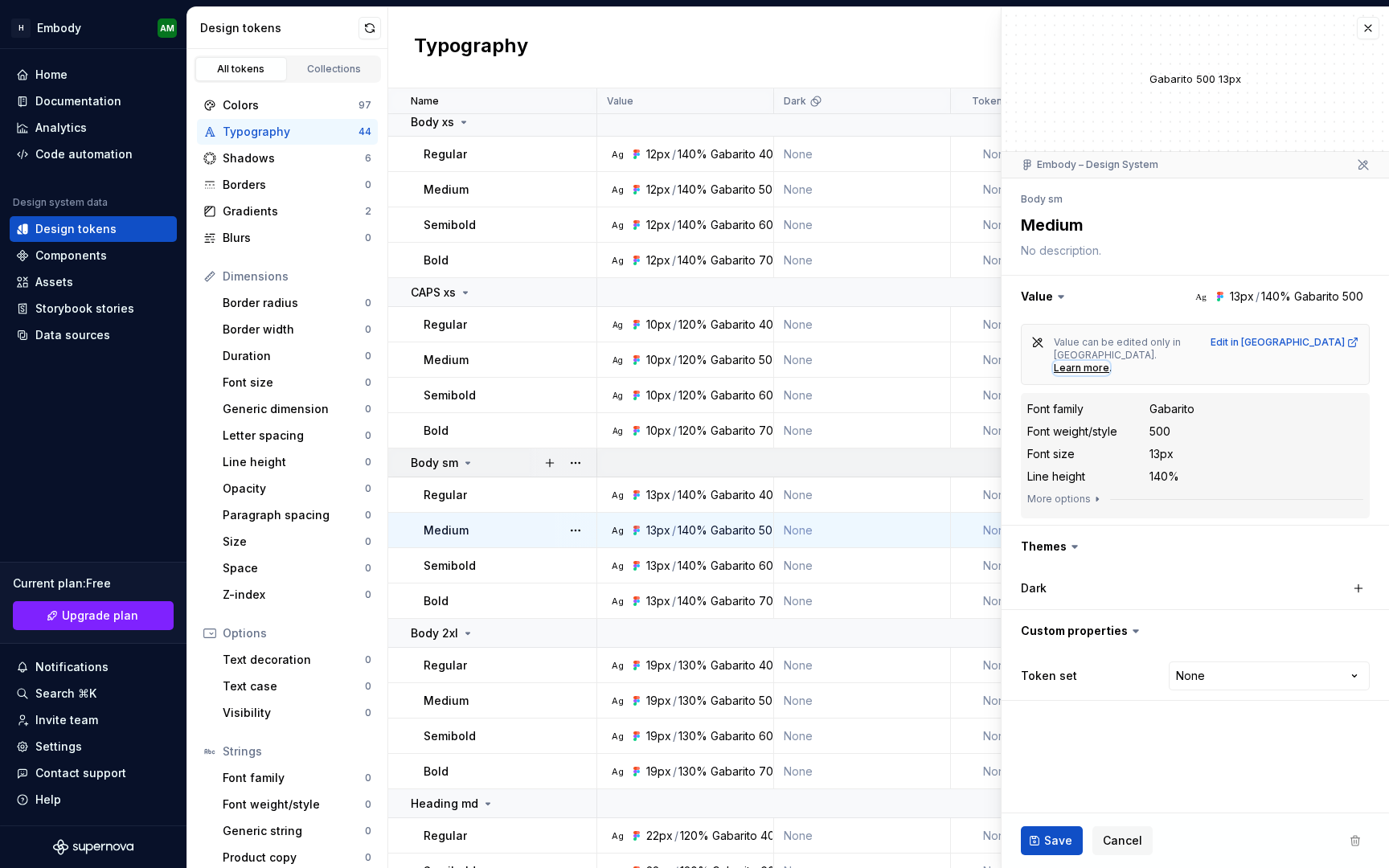
scroll to position [1049, 0]
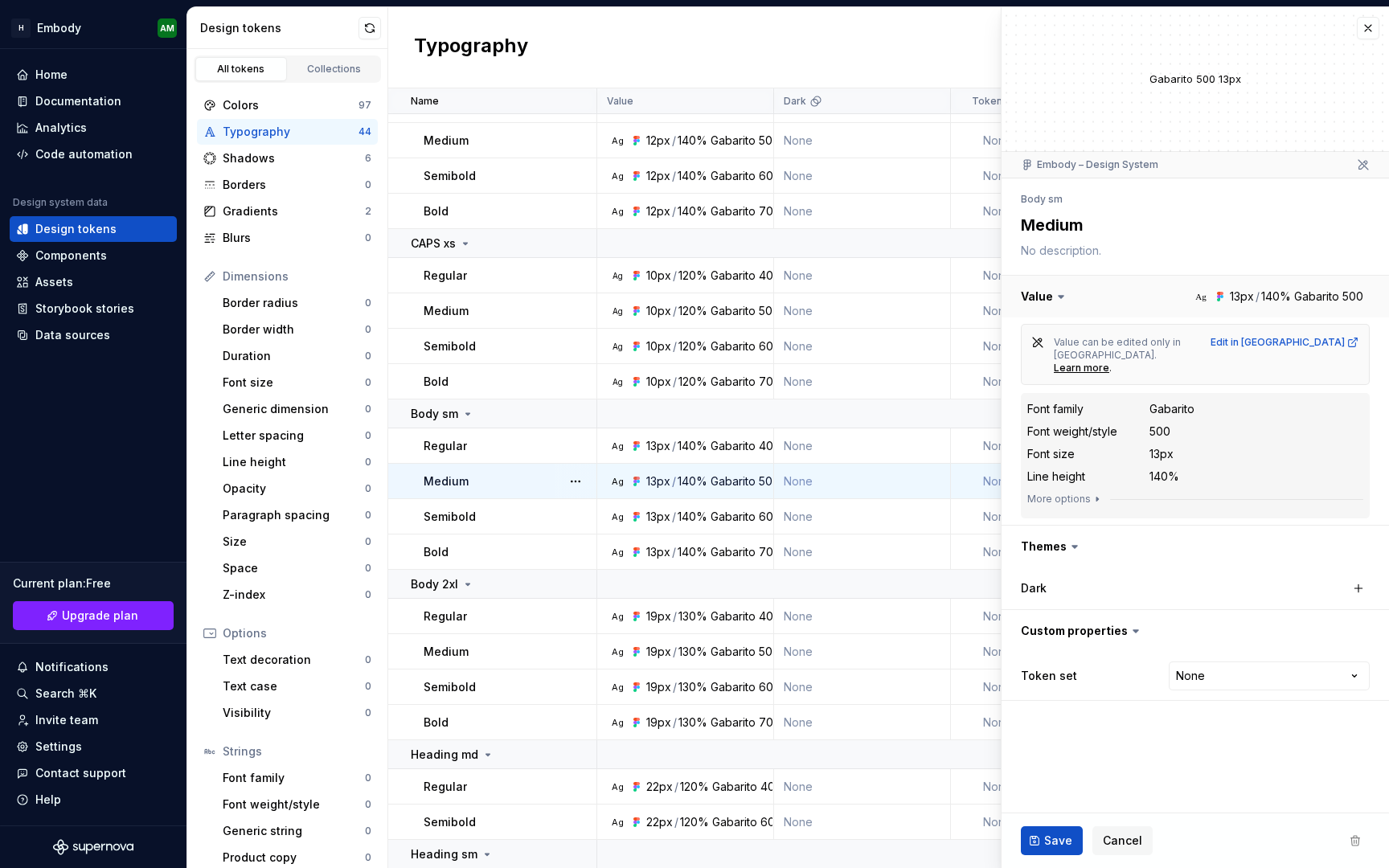
click at [1286, 293] on button "button" at bounding box center [1195, 296] width 387 height 42
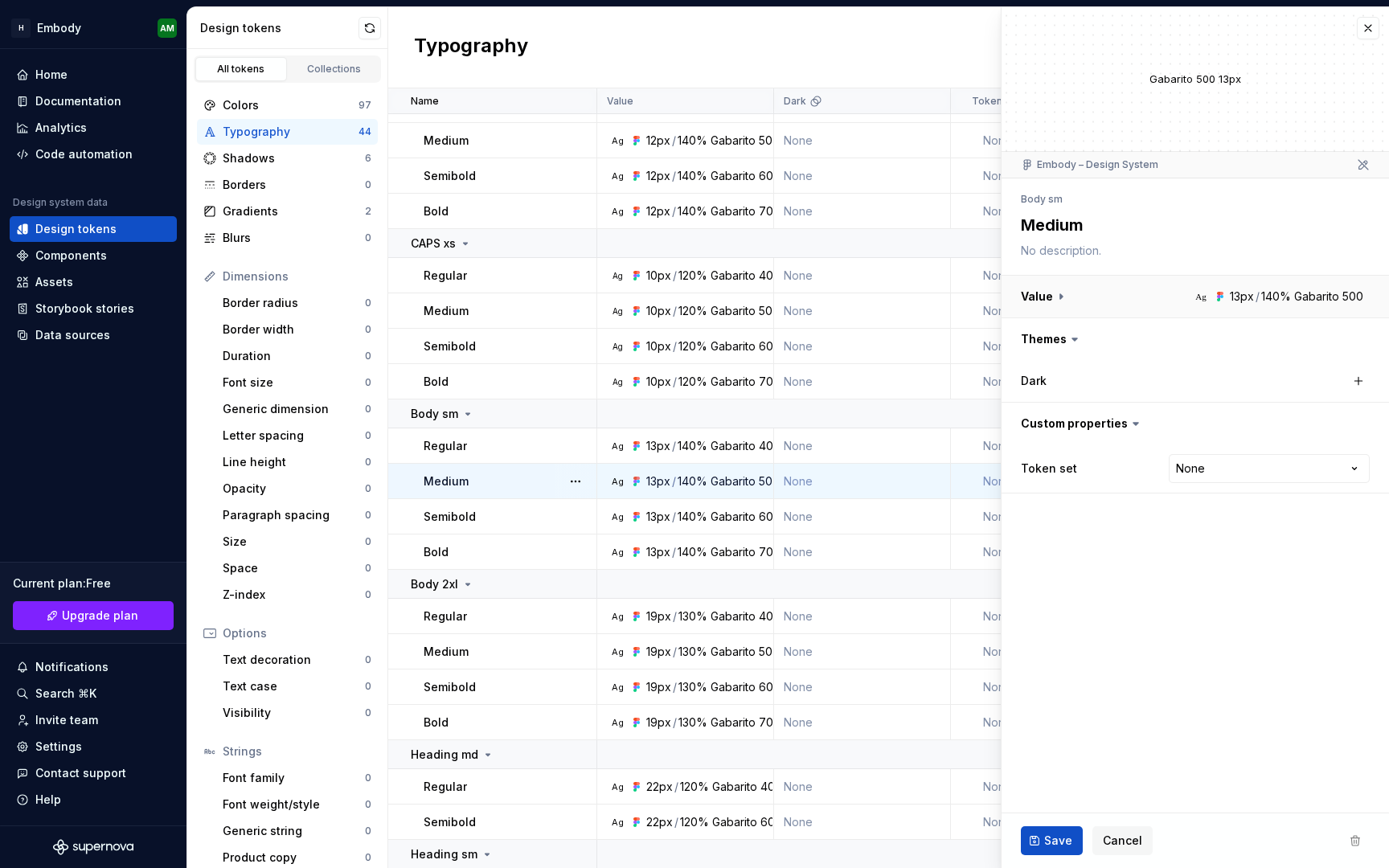
click at [1286, 293] on button "button" at bounding box center [1195, 296] width 387 height 42
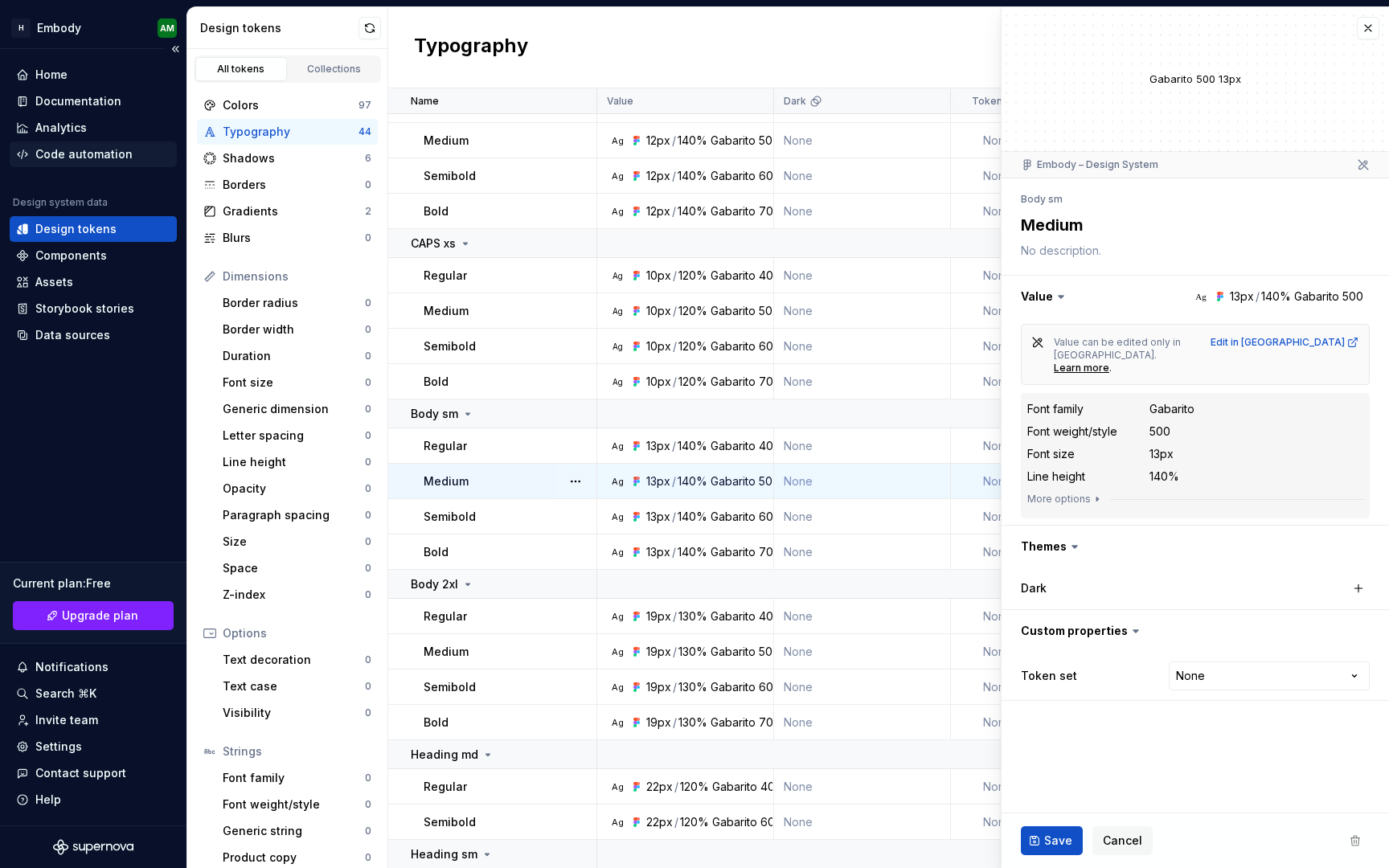
click at [71, 152] on div "Code automation" at bounding box center [83, 154] width 97 height 16
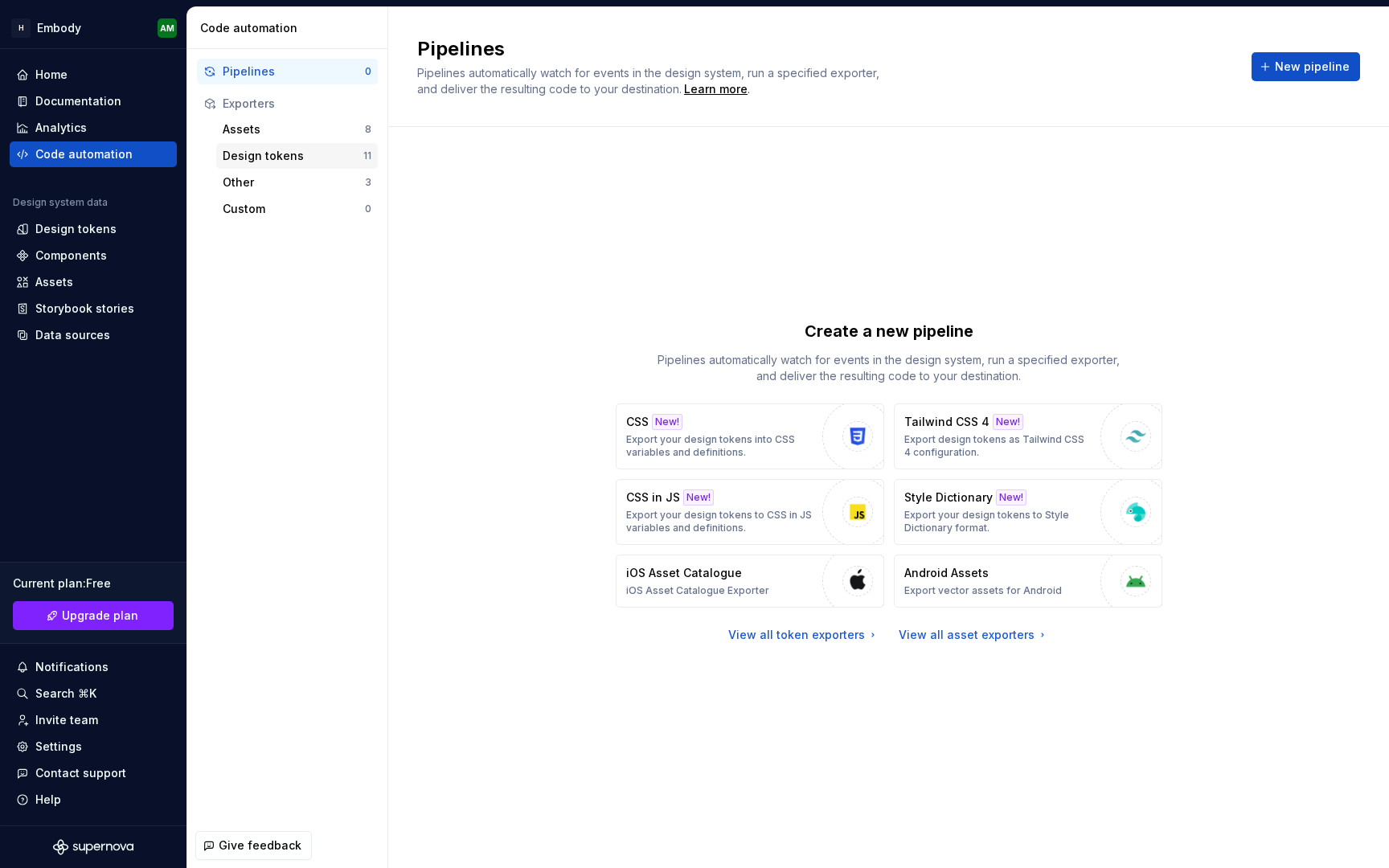
click at [278, 148] on div "Design tokens" at bounding box center [293, 156] width 140 height 16
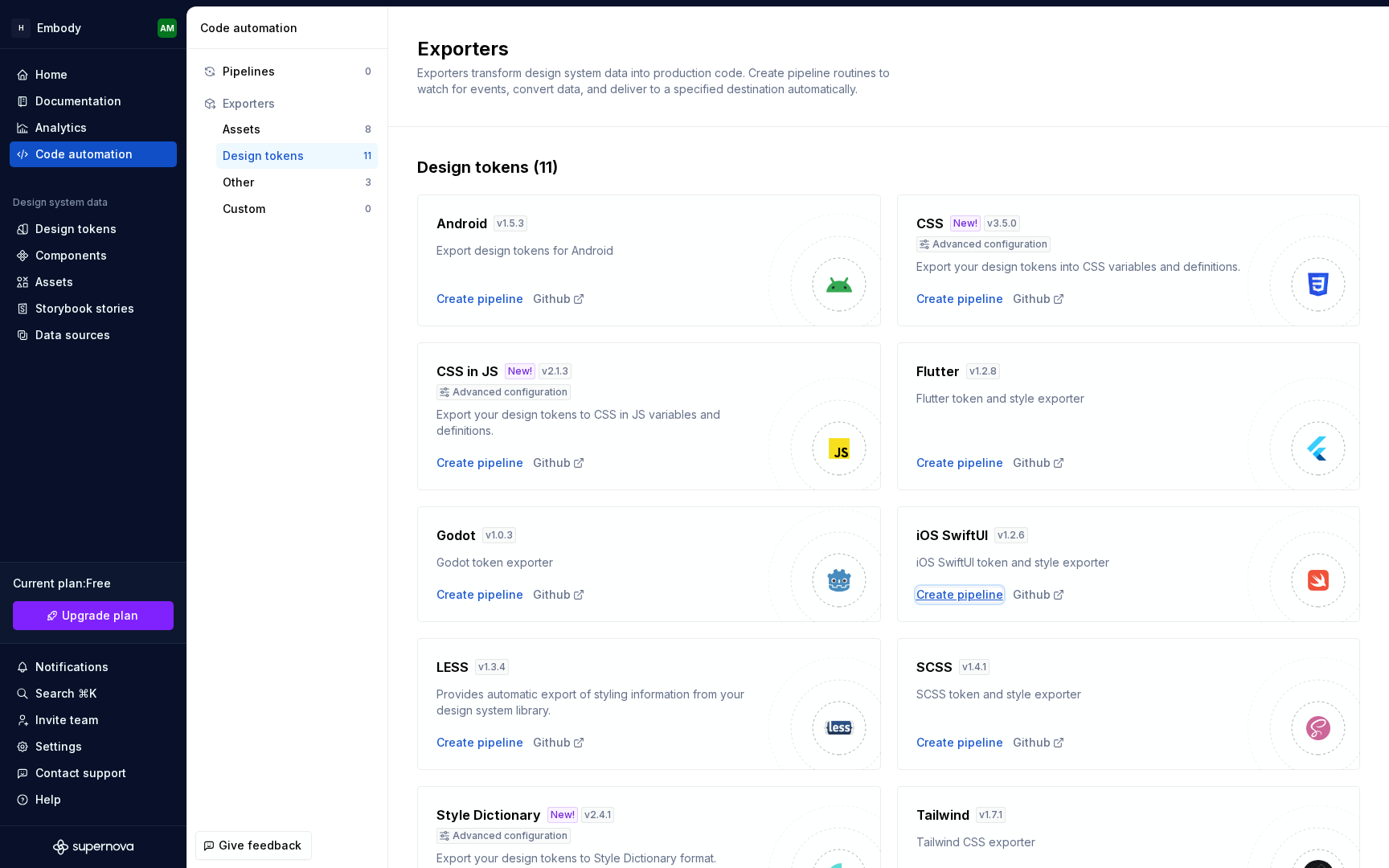
click at [929, 591] on div "Create pipeline" at bounding box center [960, 594] width 87 height 16
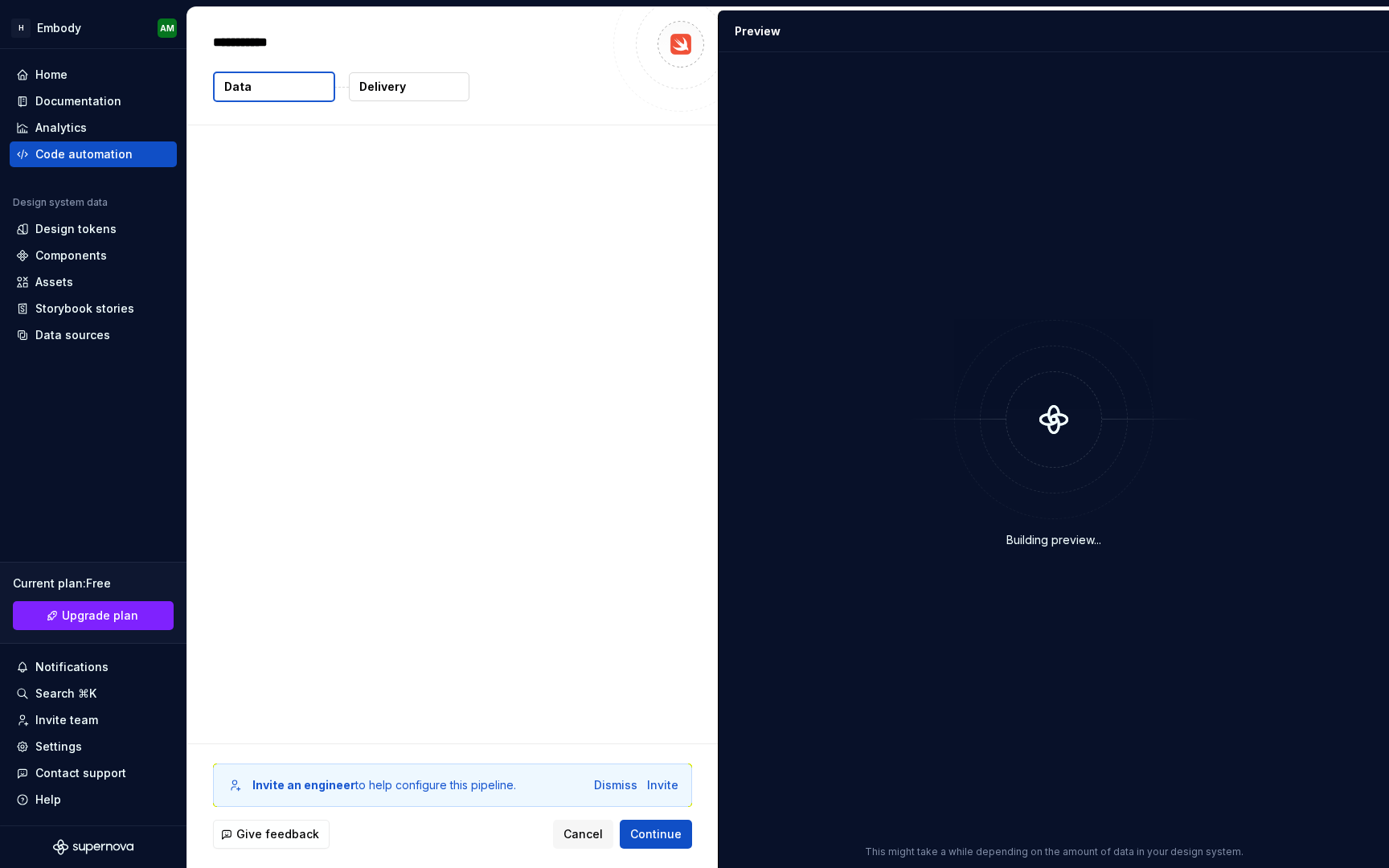
type textarea "*"
click at [644, 836] on span "Continue" at bounding box center [656, 834] width 52 height 16
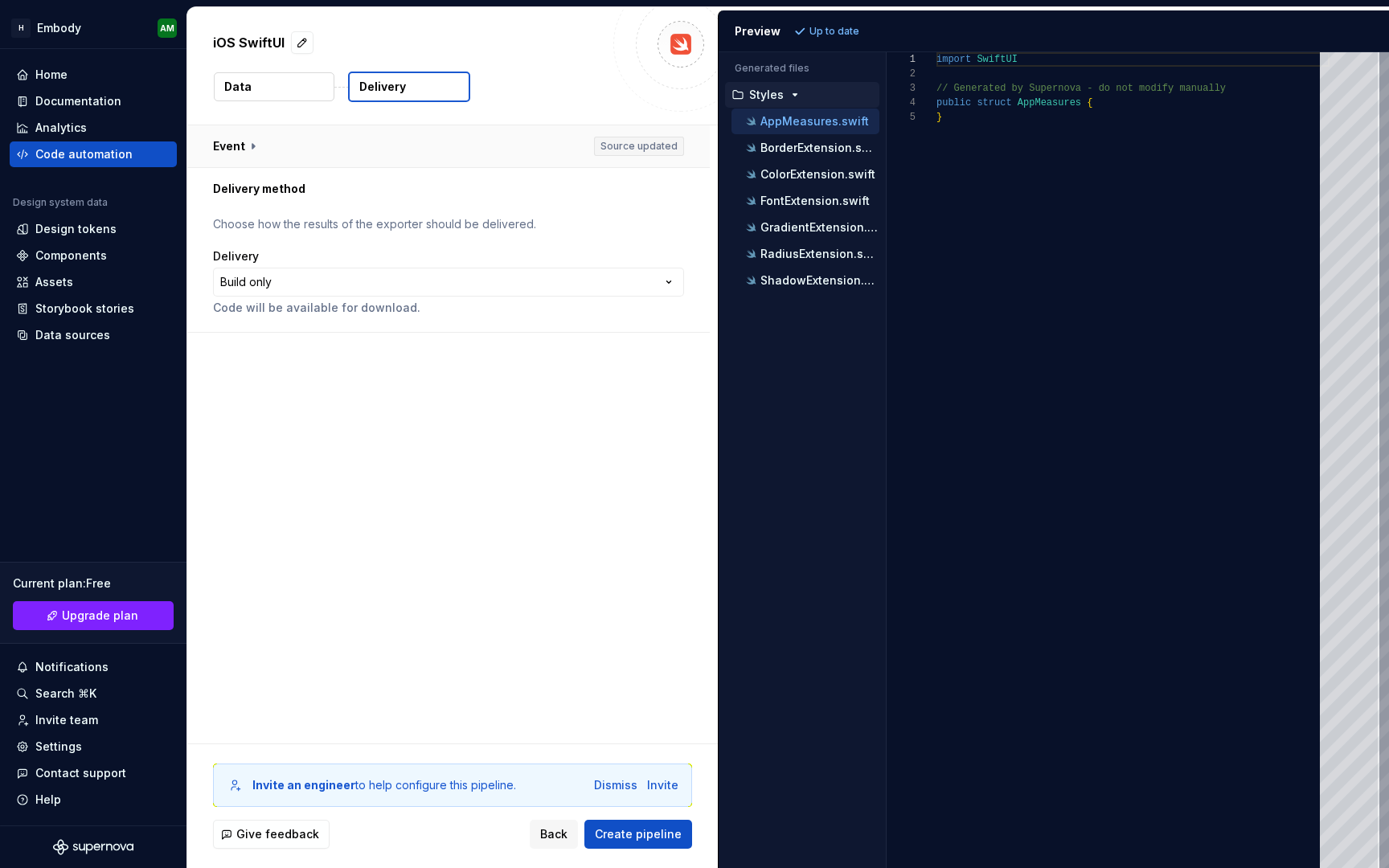
click at [249, 140] on button "button" at bounding box center [448, 146] width 522 height 42
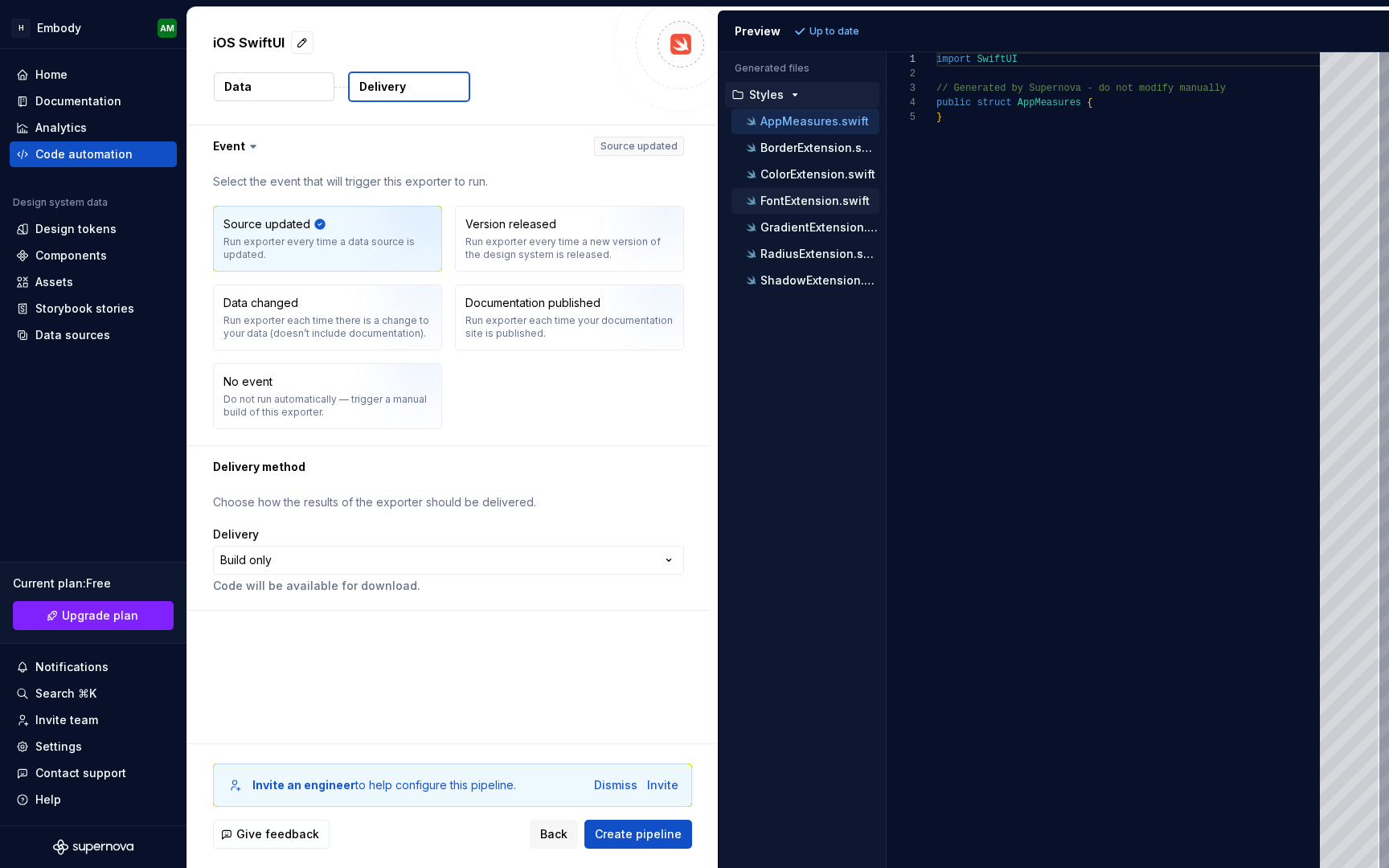
click at [783, 200] on p "FontExtension.swift" at bounding box center [815, 200] width 109 height 13
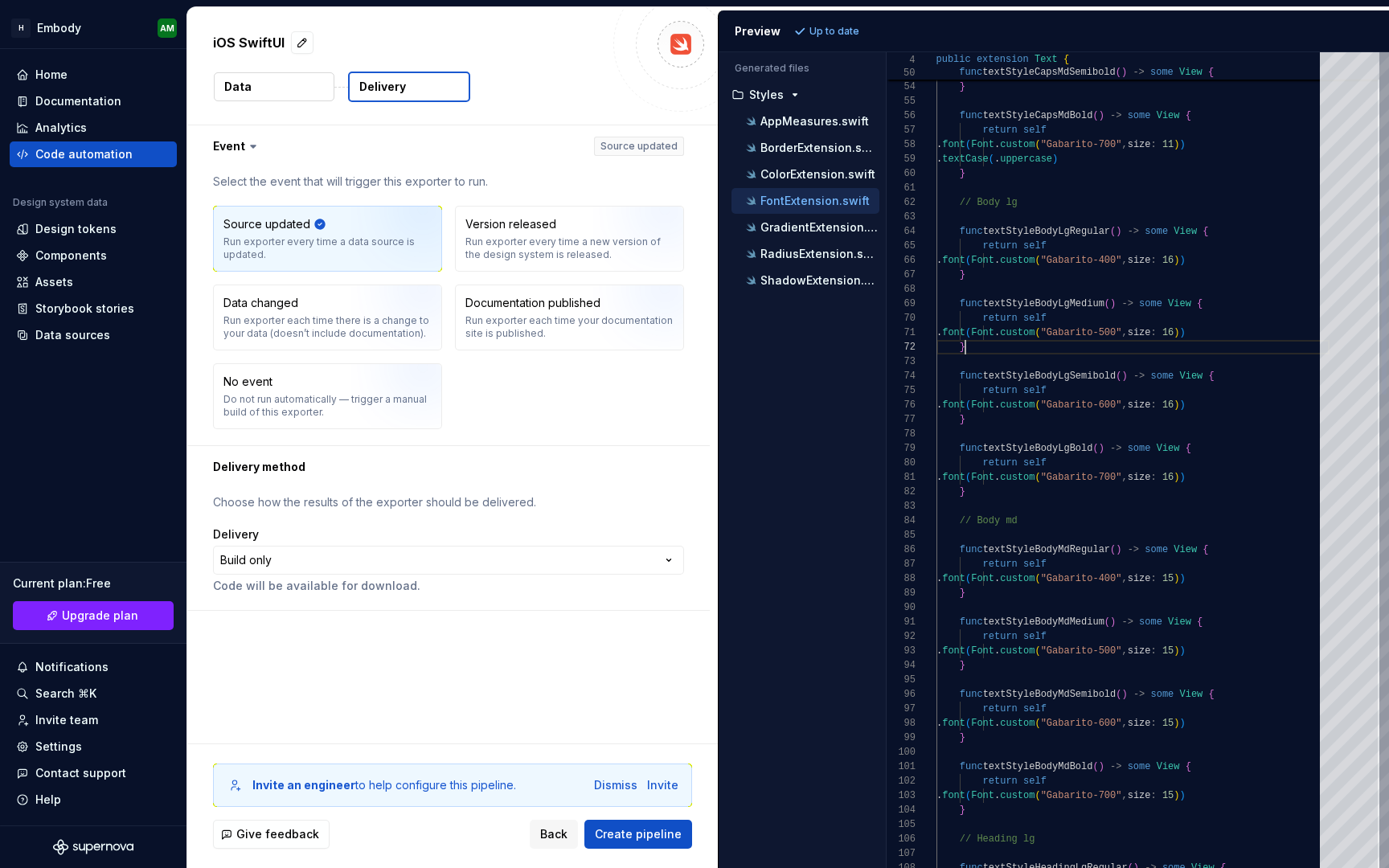
scroll to position [15, 29]
type textarea "**********"
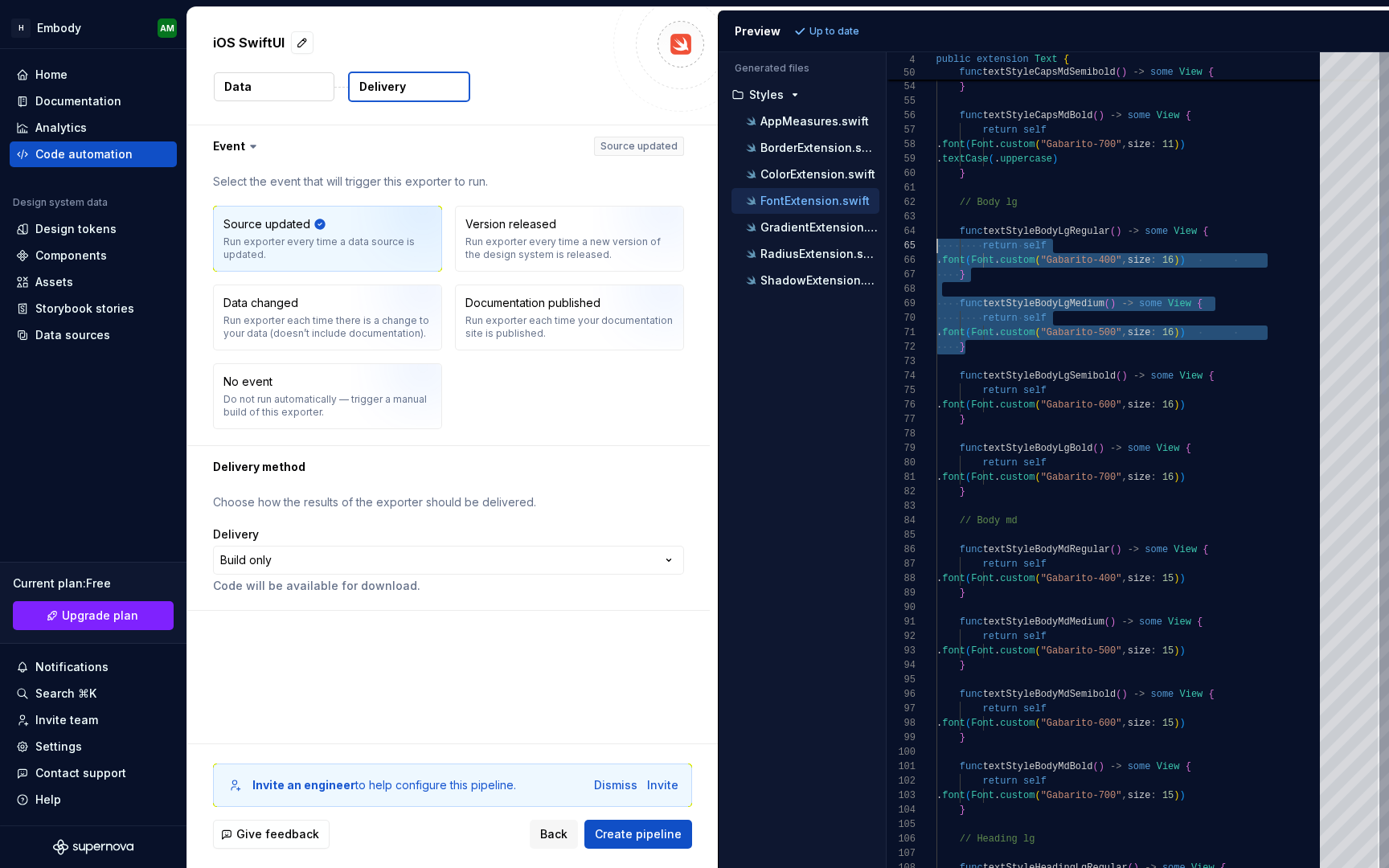
scroll to position [43, 0]
drag, startPoint x: 978, startPoint y: 345, endPoint x: 929, endPoint y: 237, distance: 118.6
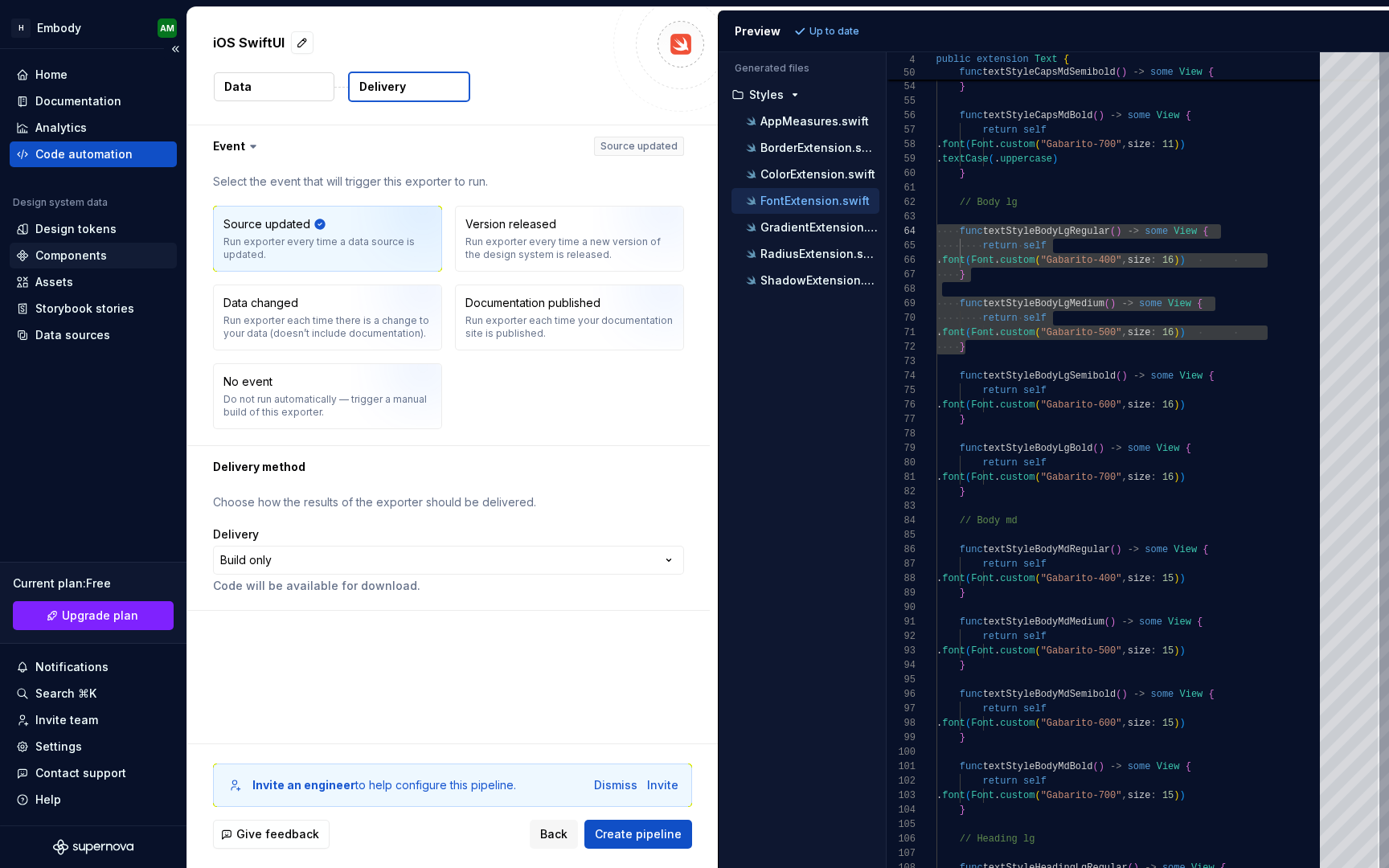
click at [100, 251] on div "Components" at bounding box center [71, 255] width 71 height 16
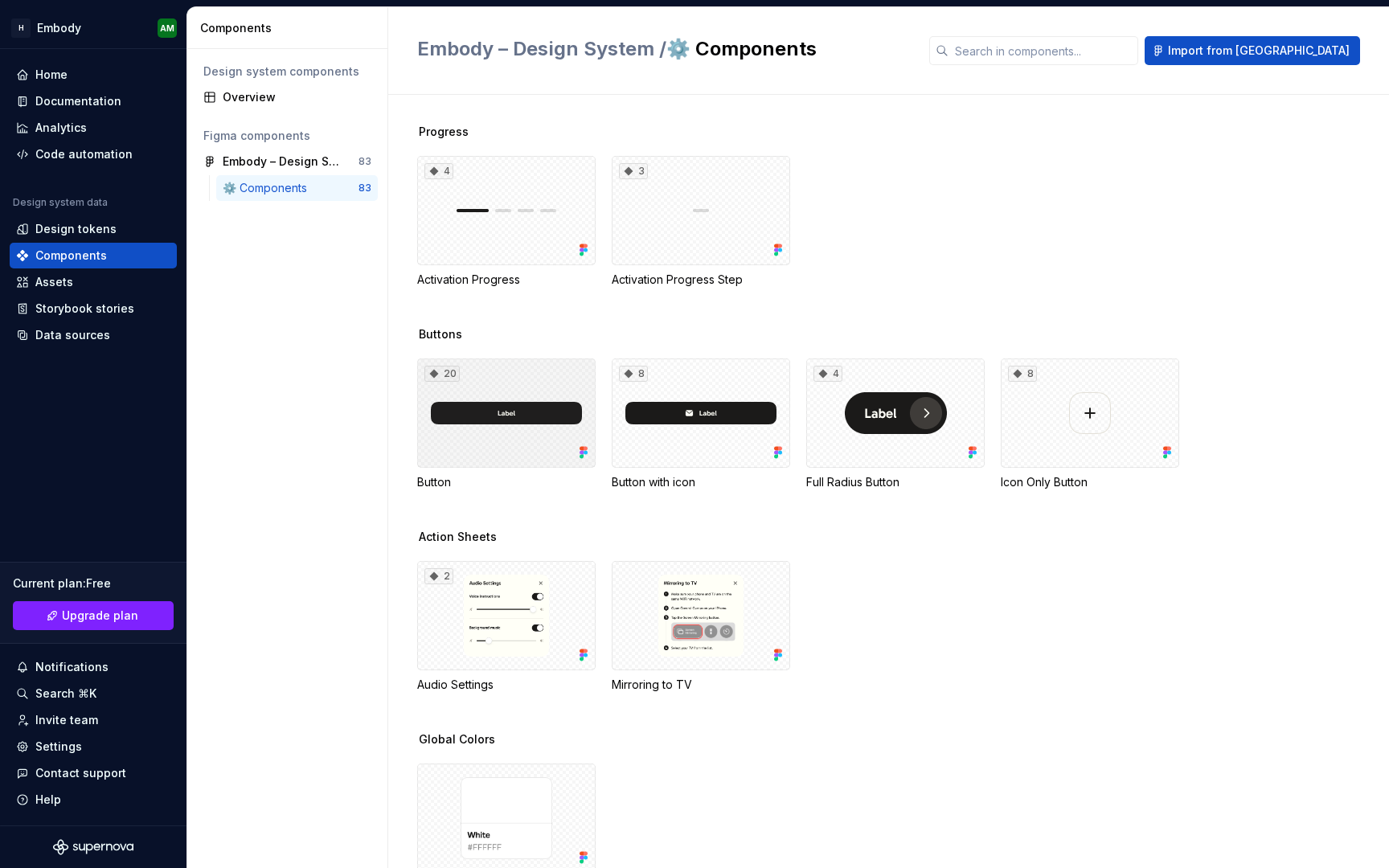
click at [473, 439] on div "20" at bounding box center [506, 413] width 178 height 109
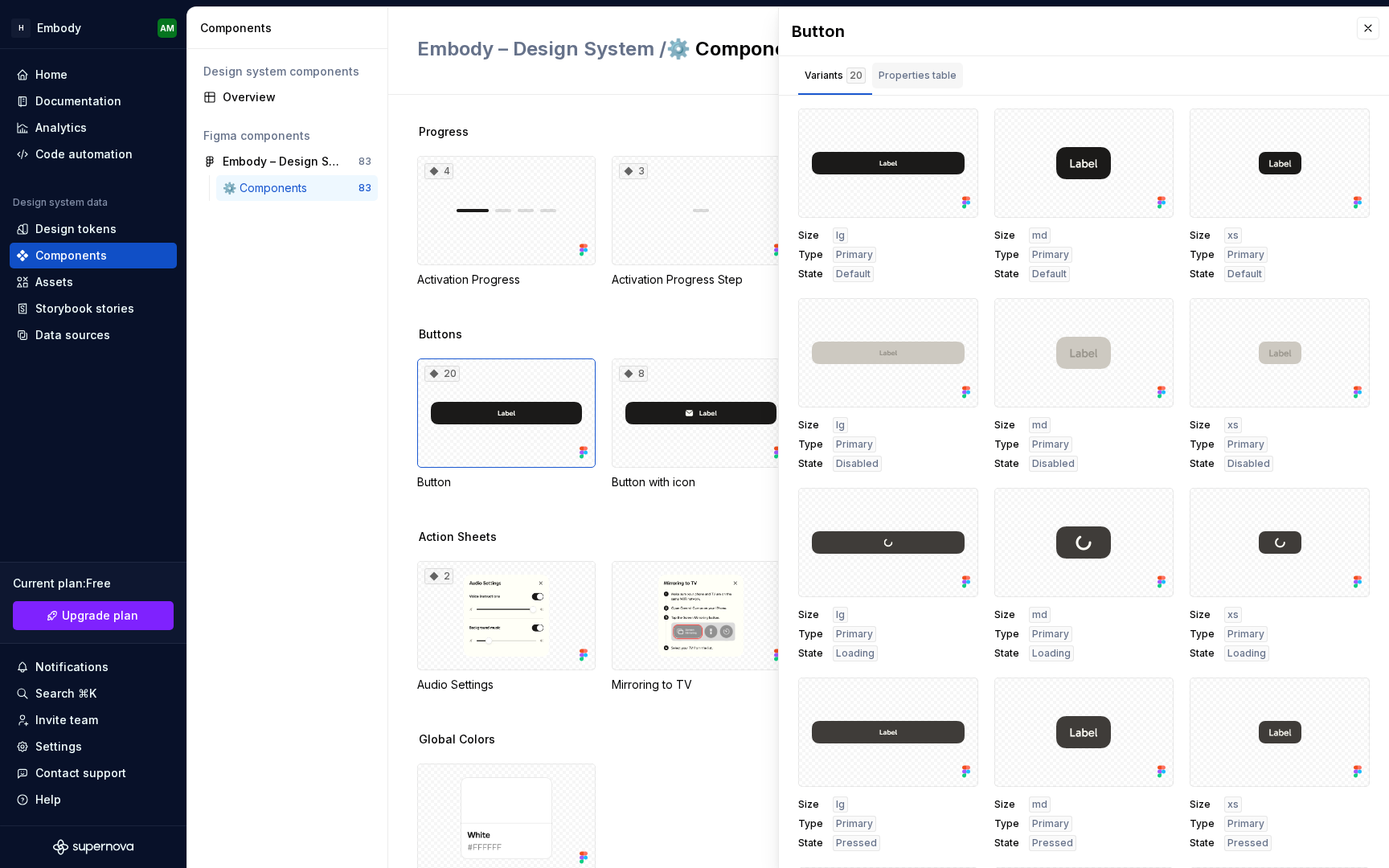
click at [932, 60] on button "Properties table" at bounding box center [917, 75] width 91 height 39
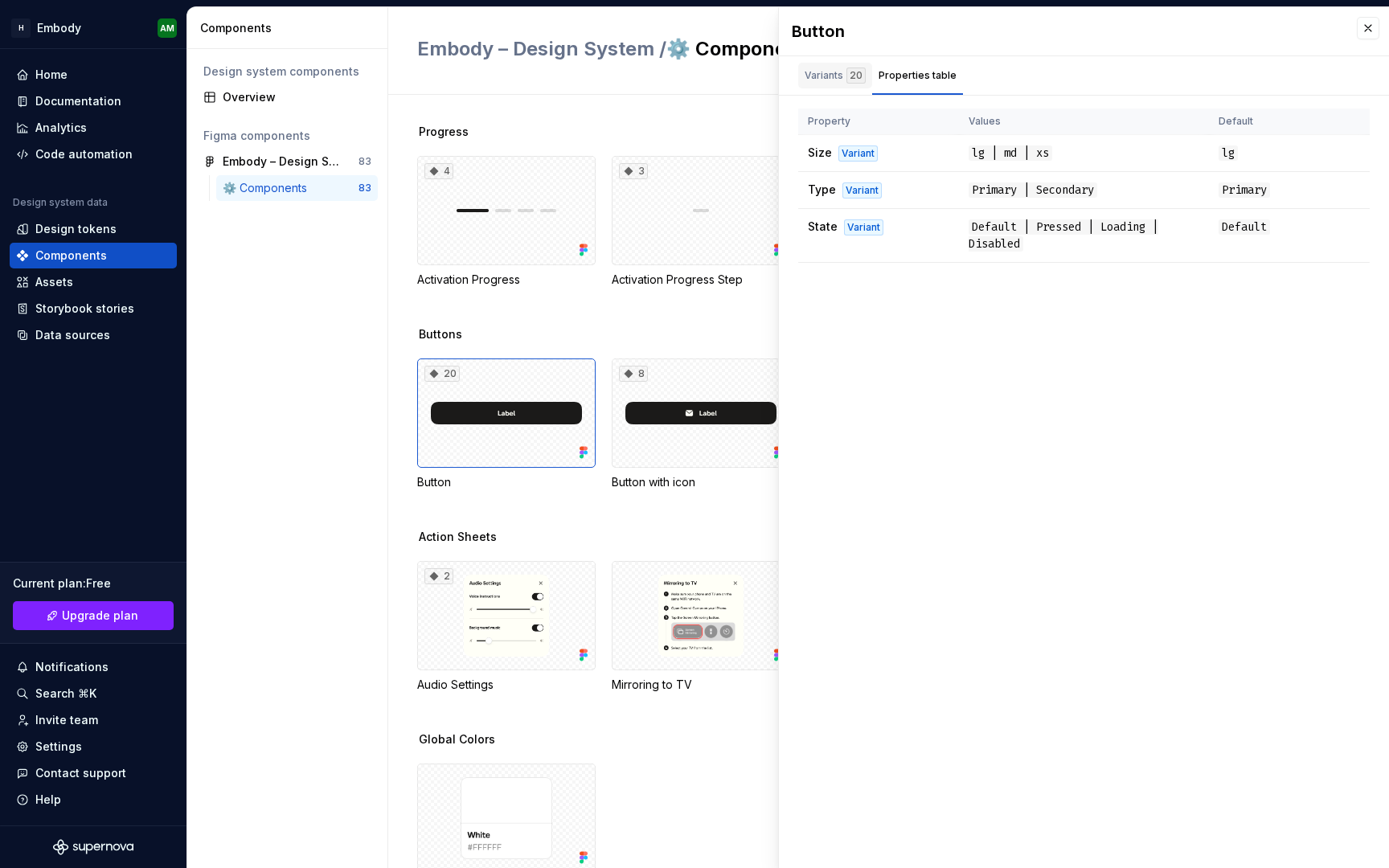
click at [852, 76] on div "20" at bounding box center [856, 75] width 19 height 16
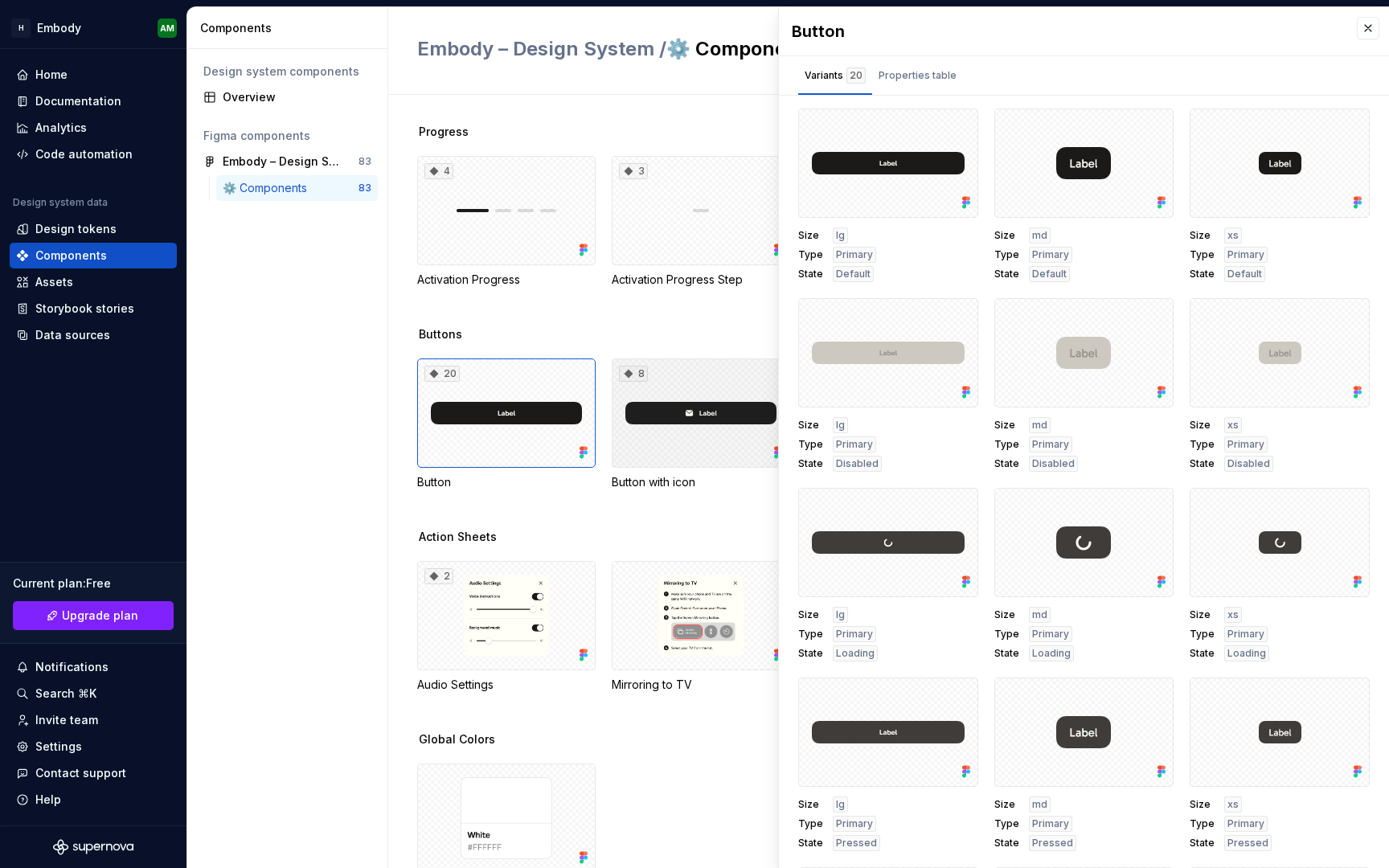
click at [704, 445] on div "8" at bounding box center [701, 413] width 178 height 109
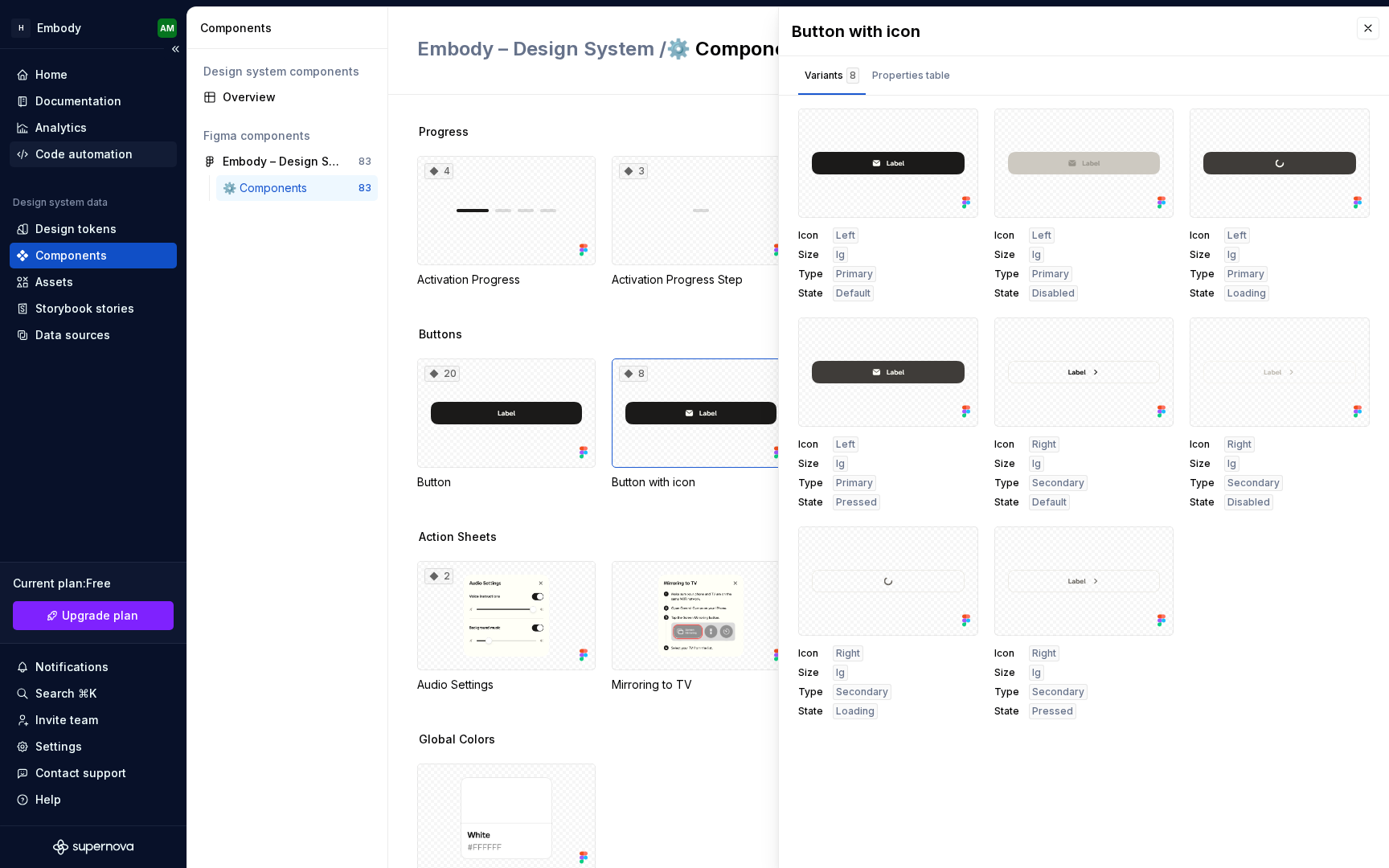
click at [80, 152] on div "Code automation" at bounding box center [83, 154] width 97 height 16
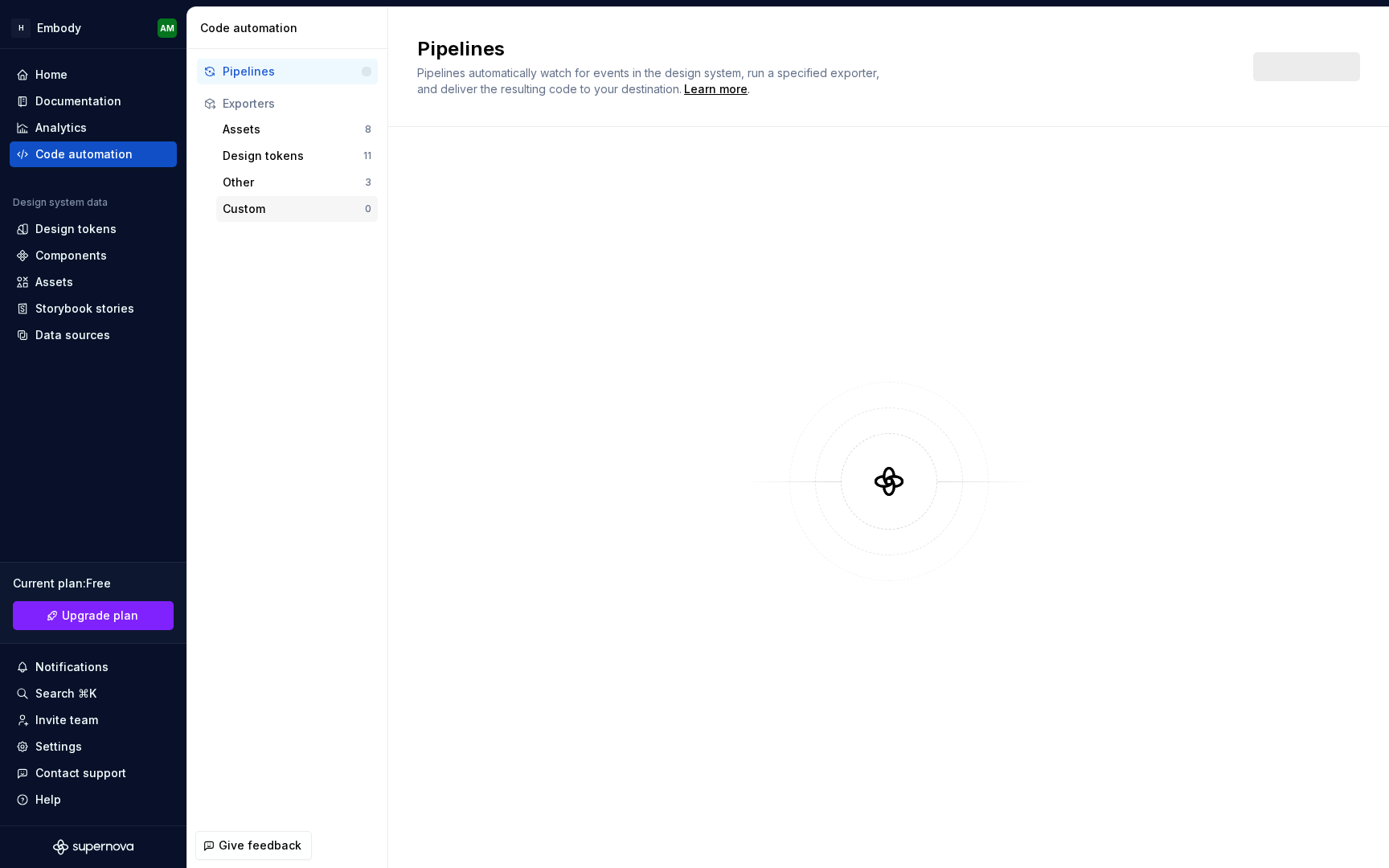
click at [283, 219] on div "Custom 0" at bounding box center [297, 209] width 162 height 26
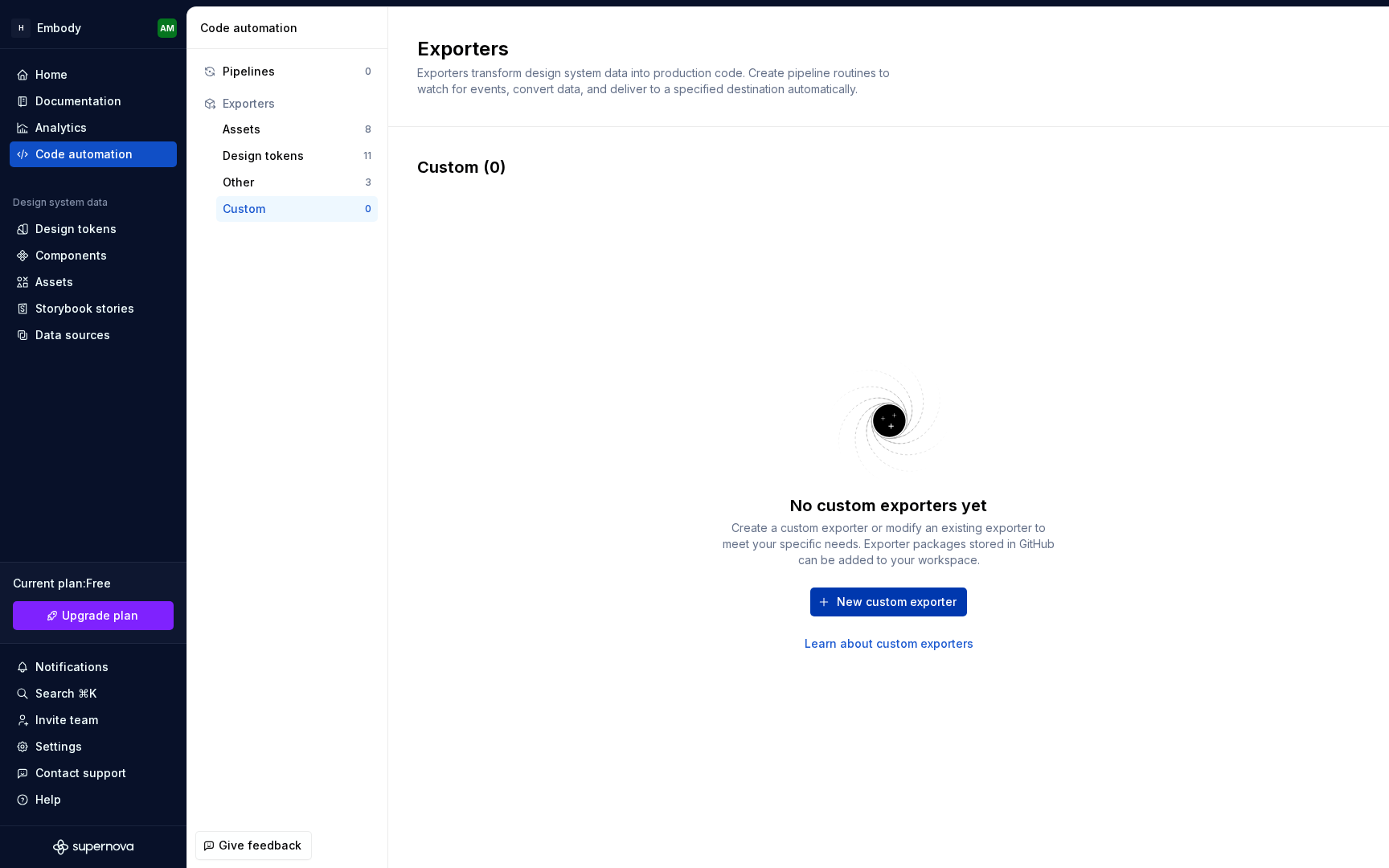
click at [895, 597] on span "New custom exporter" at bounding box center [896, 601] width 120 height 16
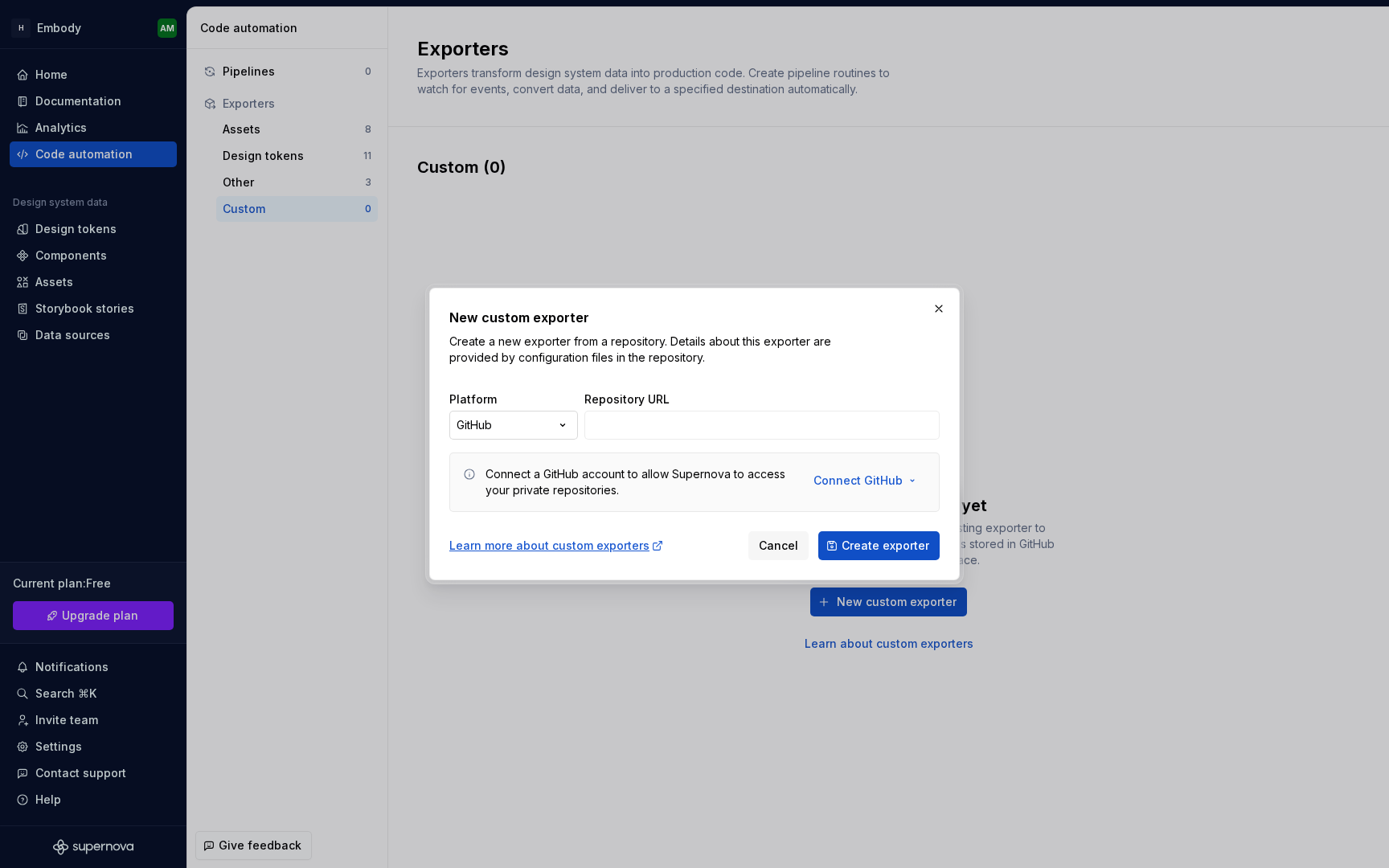
click at [569, 431] on div "New custom exporter Create a new exporter from a repository. Details about this…" at bounding box center [694, 434] width 1389 height 868
click at [651, 358] on div "New custom exporter Create a new exporter from a repository. Details about this…" at bounding box center [694, 434] width 1389 height 868
click at [546, 426] on div "New custom exporter Create a new exporter from a repository. Details about this…" at bounding box center [694, 434] width 1389 height 868
select select "******"
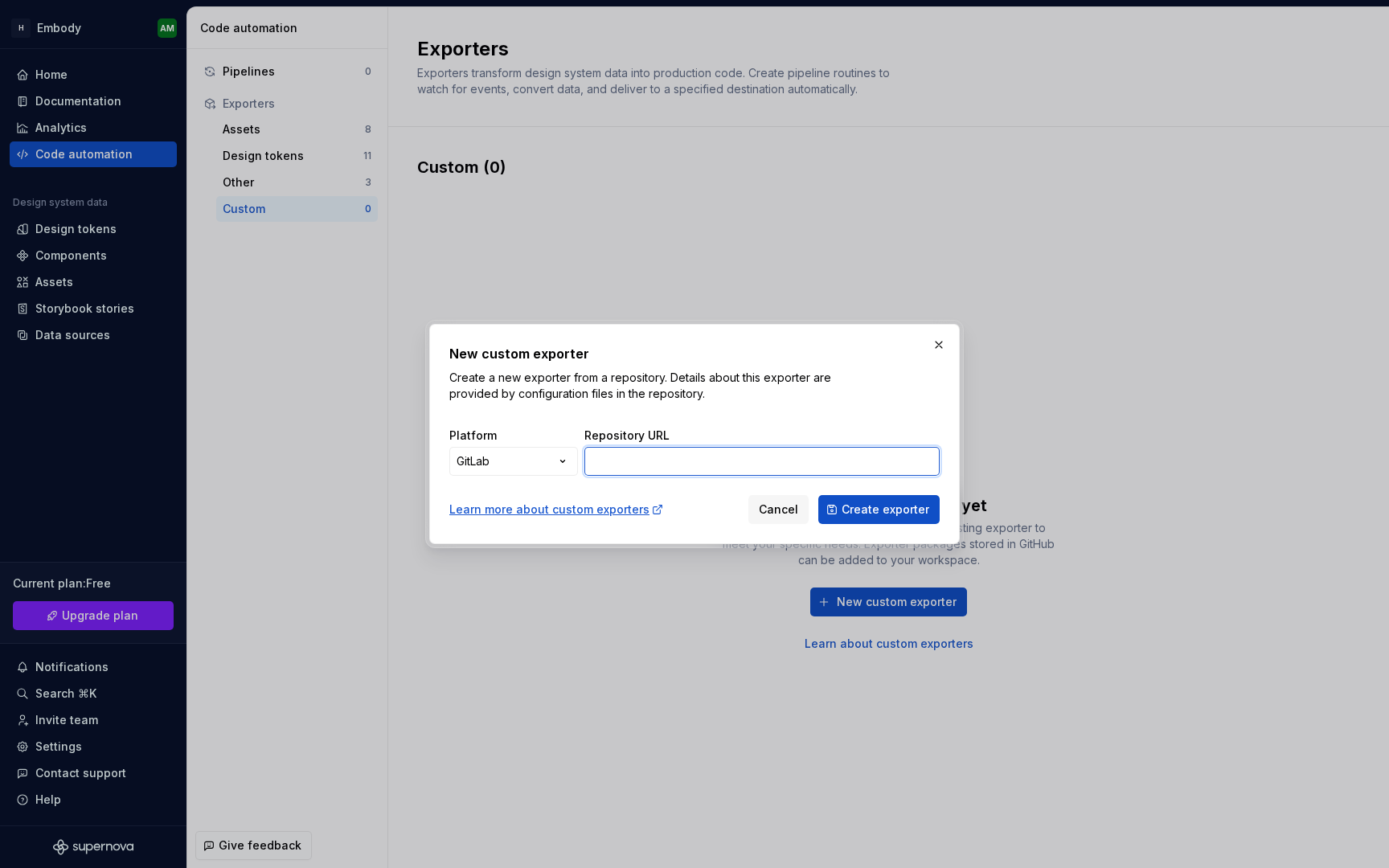
click at [645, 471] on input "Repository URL" at bounding box center [762, 461] width 355 height 29
click at [779, 503] on span "Cancel" at bounding box center [779, 509] width 40 height 16
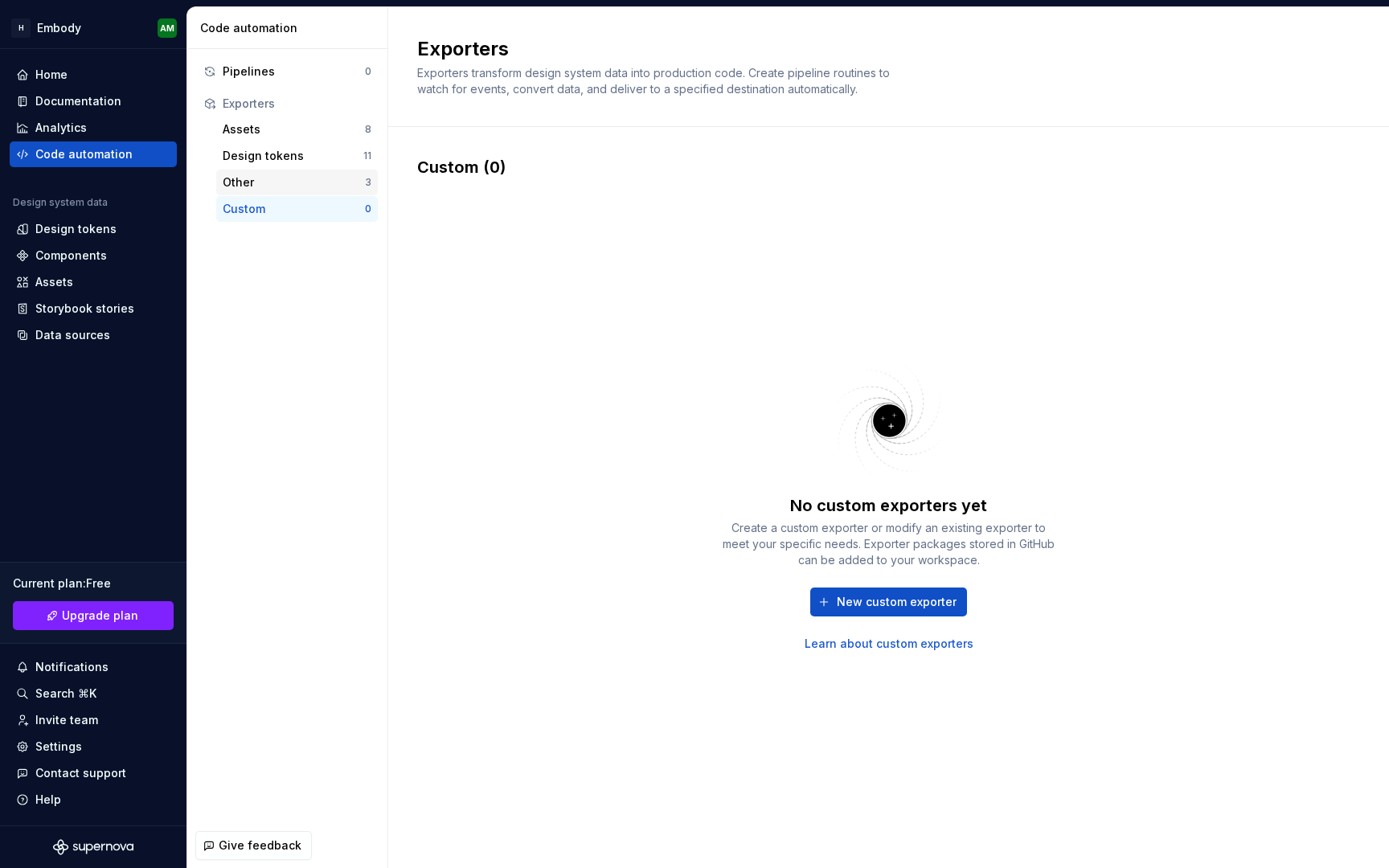
click at [326, 169] on div "Other 3" at bounding box center [297, 182] width 162 height 26
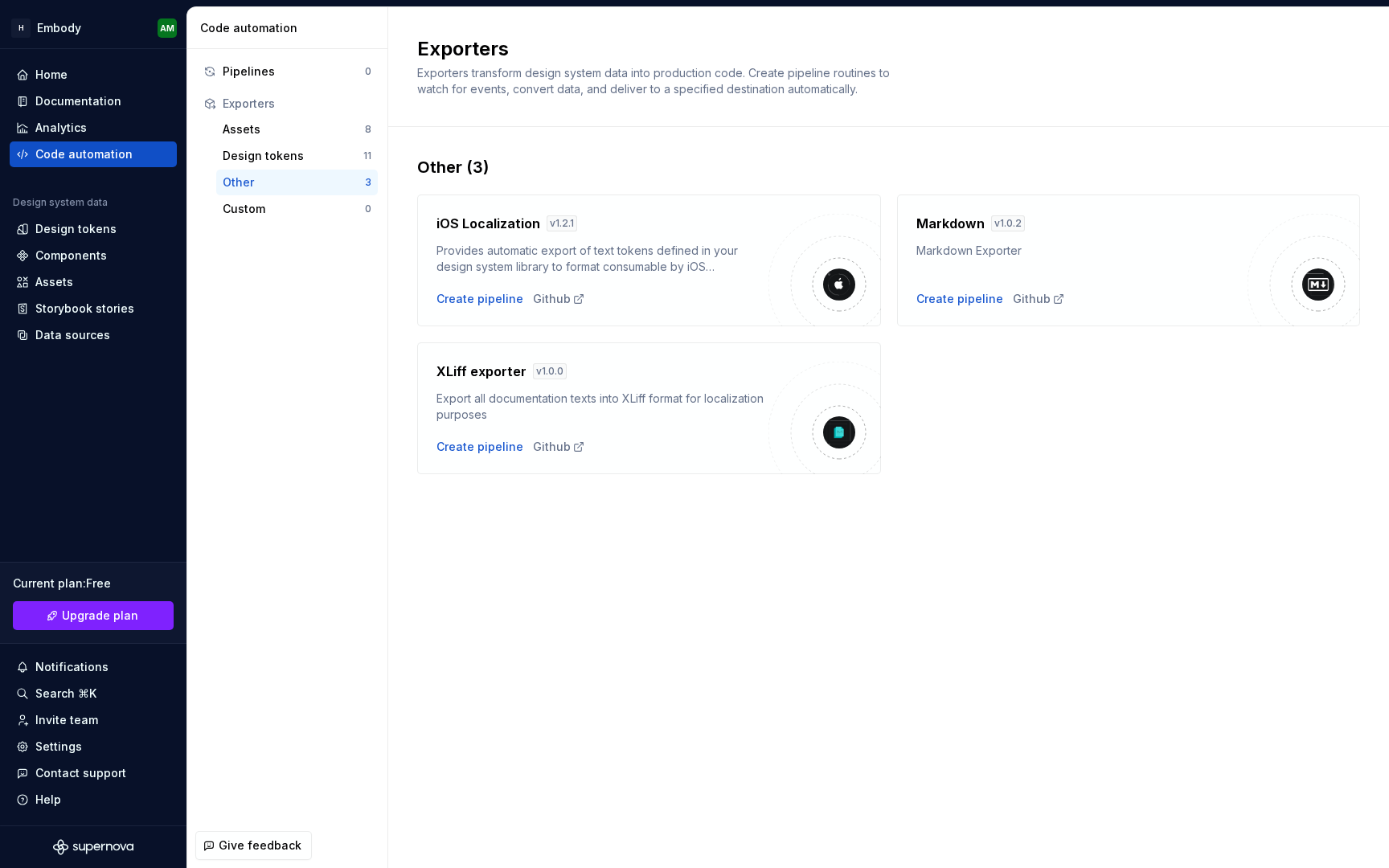
click at [317, 142] on div "Assets 8 Design tokens 11 Other 3 Custom 0" at bounding box center [287, 169] width 181 height 105
click at [313, 151] on div "Design tokens" at bounding box center [293, 156] width 140 height 16
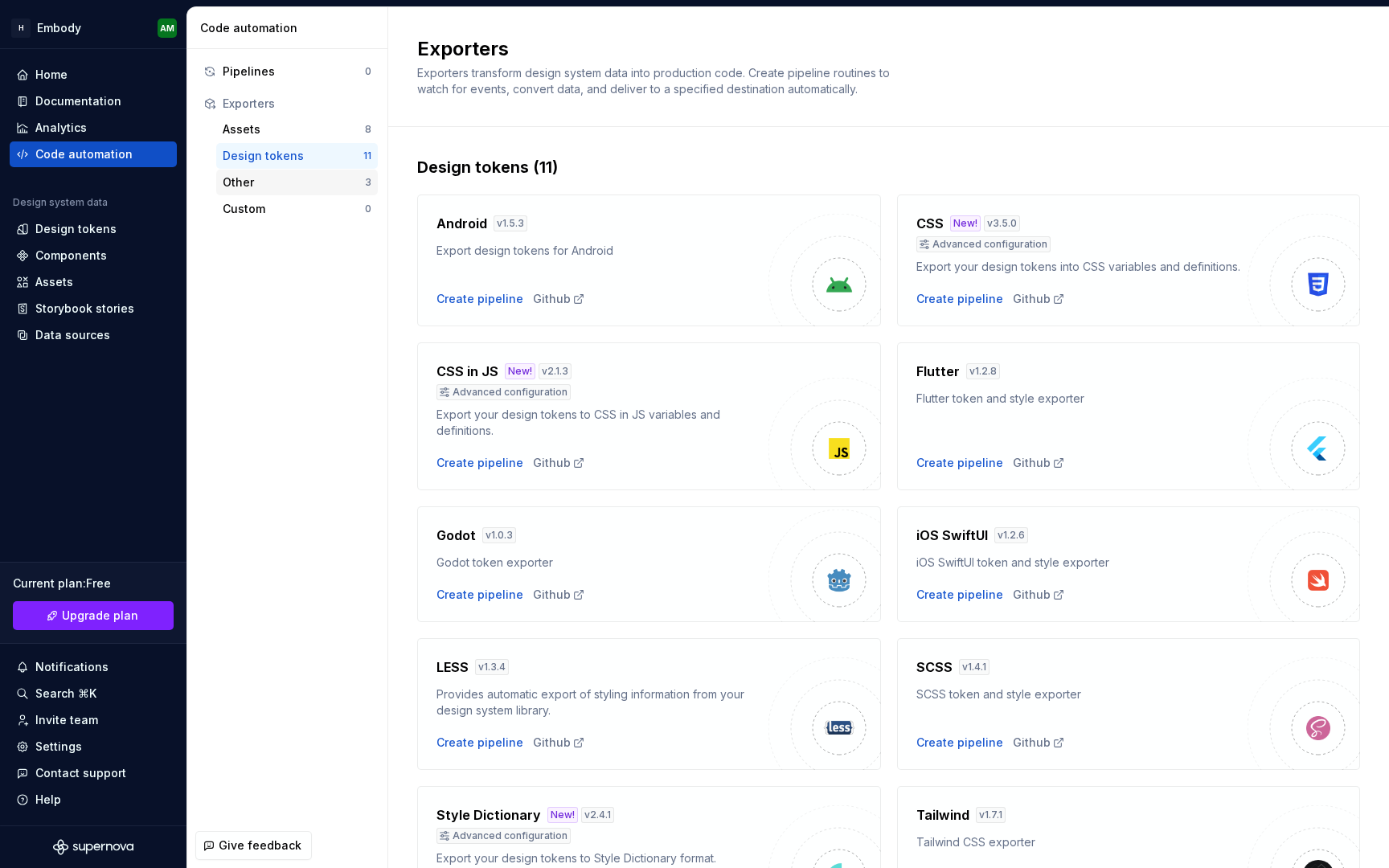
click at [295, 193] on div "Other 3" at bounding box center [297, 182] width 162 height 26
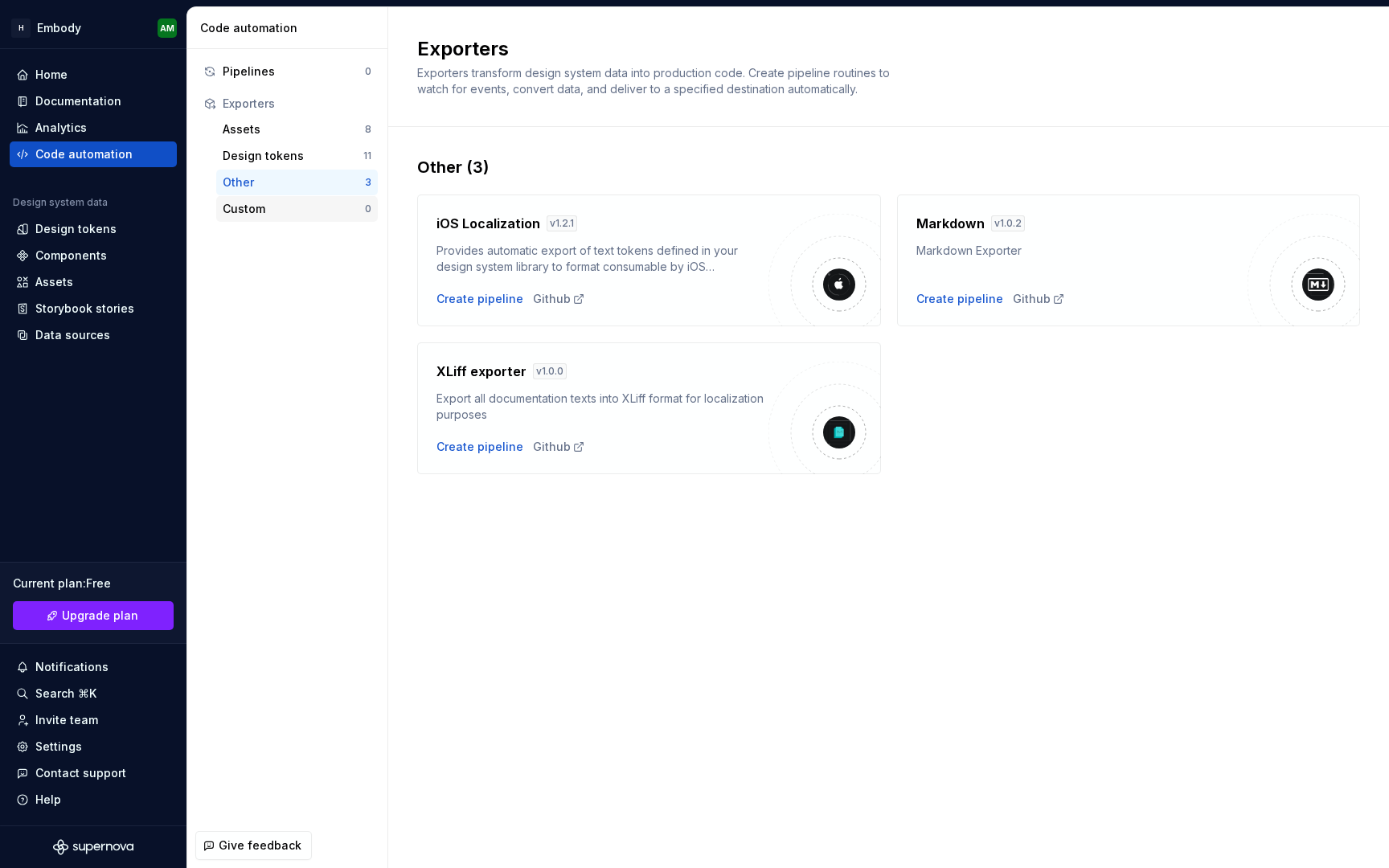
click at [293, 203] on div "Custom" at bounding box center [293, 209] width 142 height 16
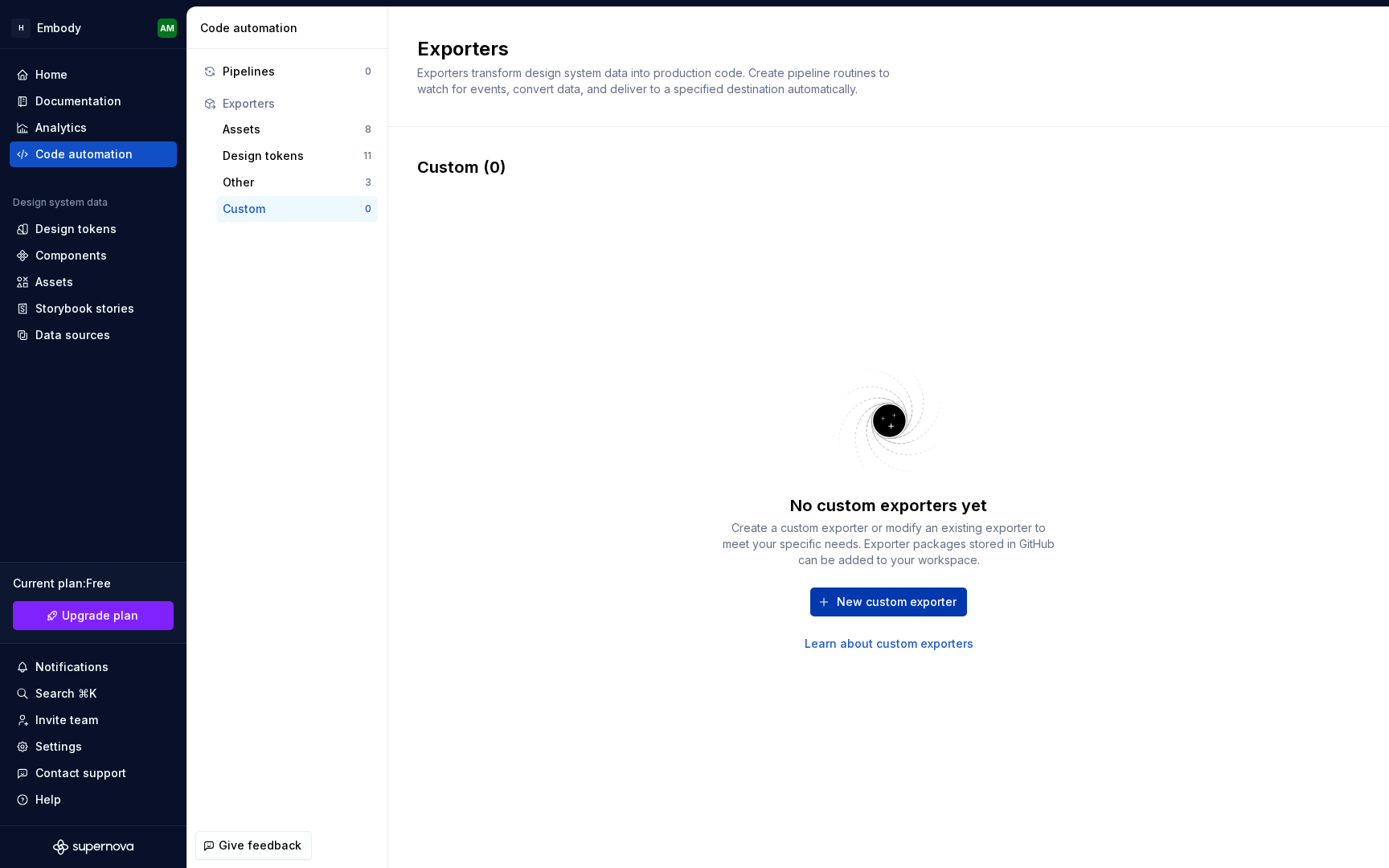
click at [847, 600] on span "New custom exporter" at bounding box center [896, 601] width 120 height 16
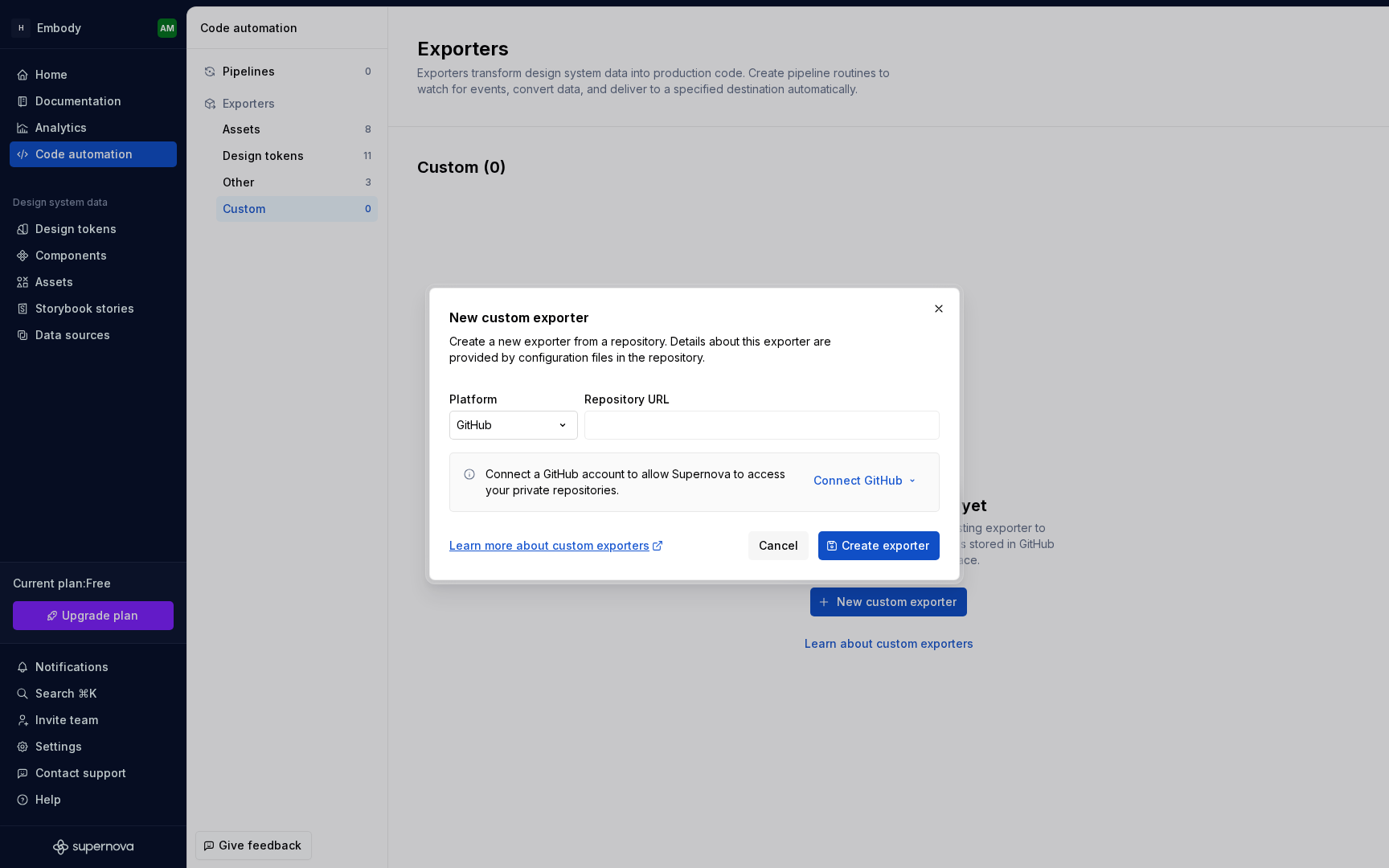
click at [555, 421] on div "New custom exporter Create a new exporter from a repository. Details about this…" at bounding box center [694, 434] width 1389 height 868
select select "******"
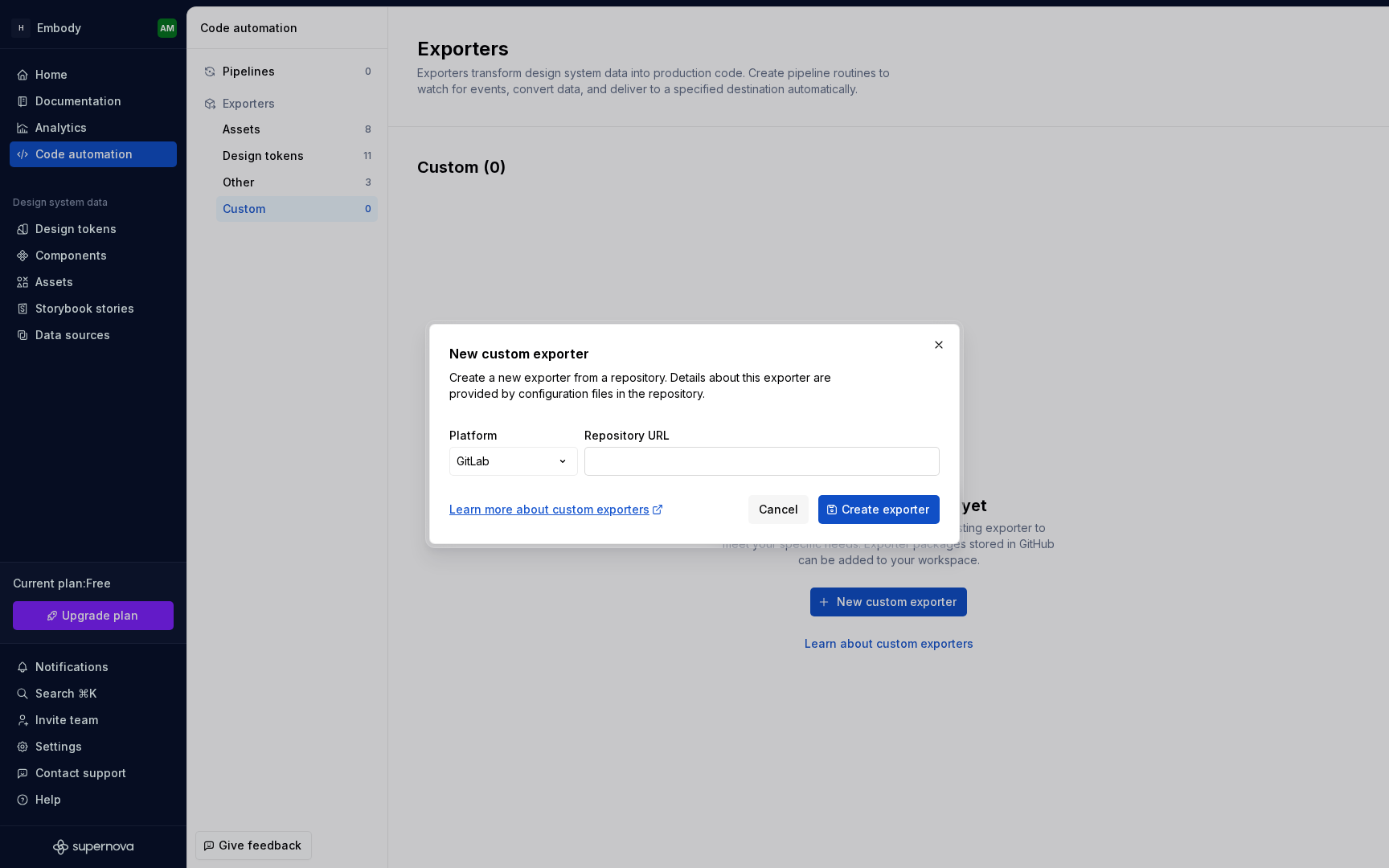
click at [650, 456] on input "Repository URL" at bounding box center [762, 461] width 355 height 29
click at [783, 508] on span "Cancel" at bounding box center [779, 509] width 40 height 16
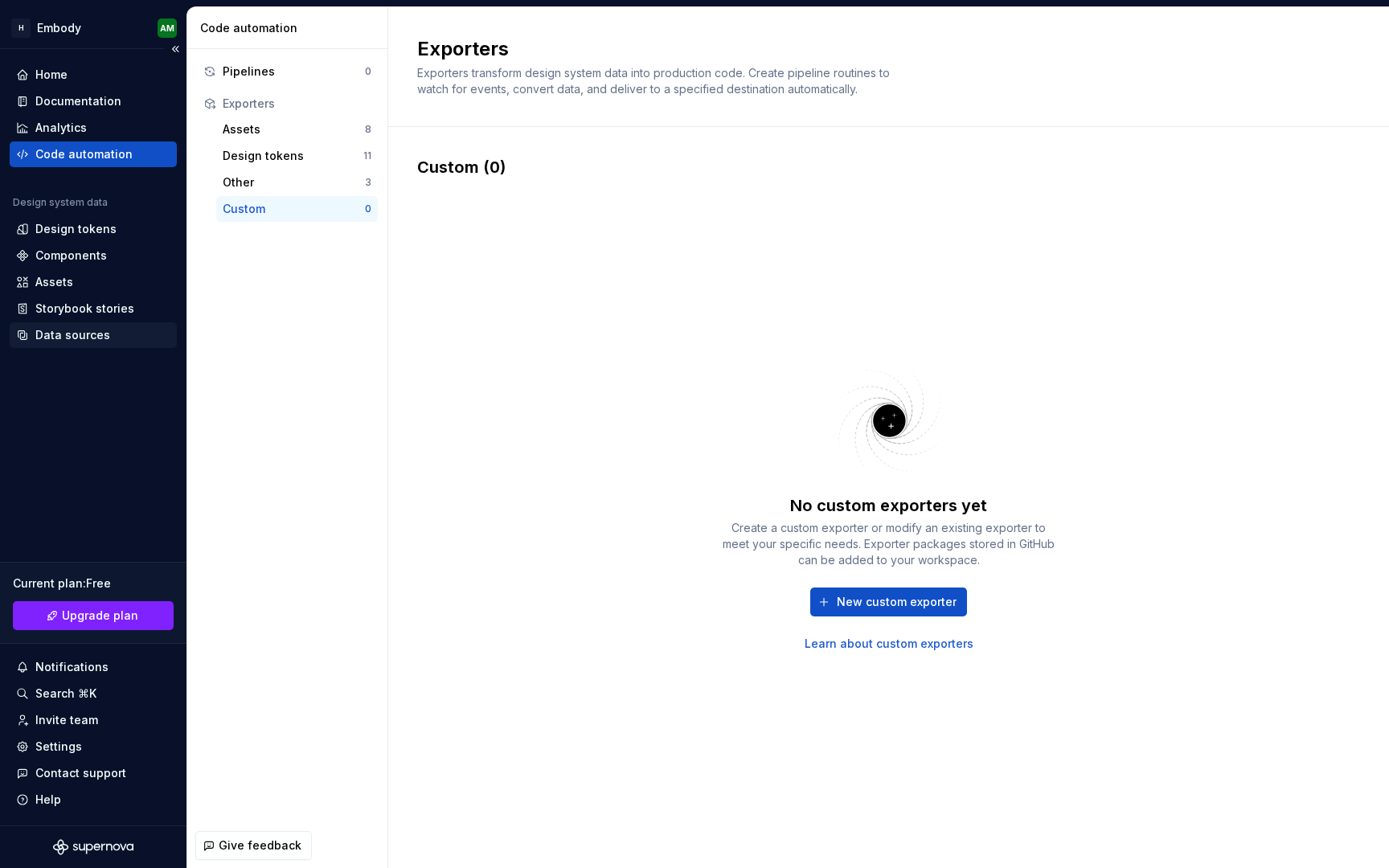
click at [112, 331] on div "Data sources" at bounding box center [93, 335] width 154 height 16
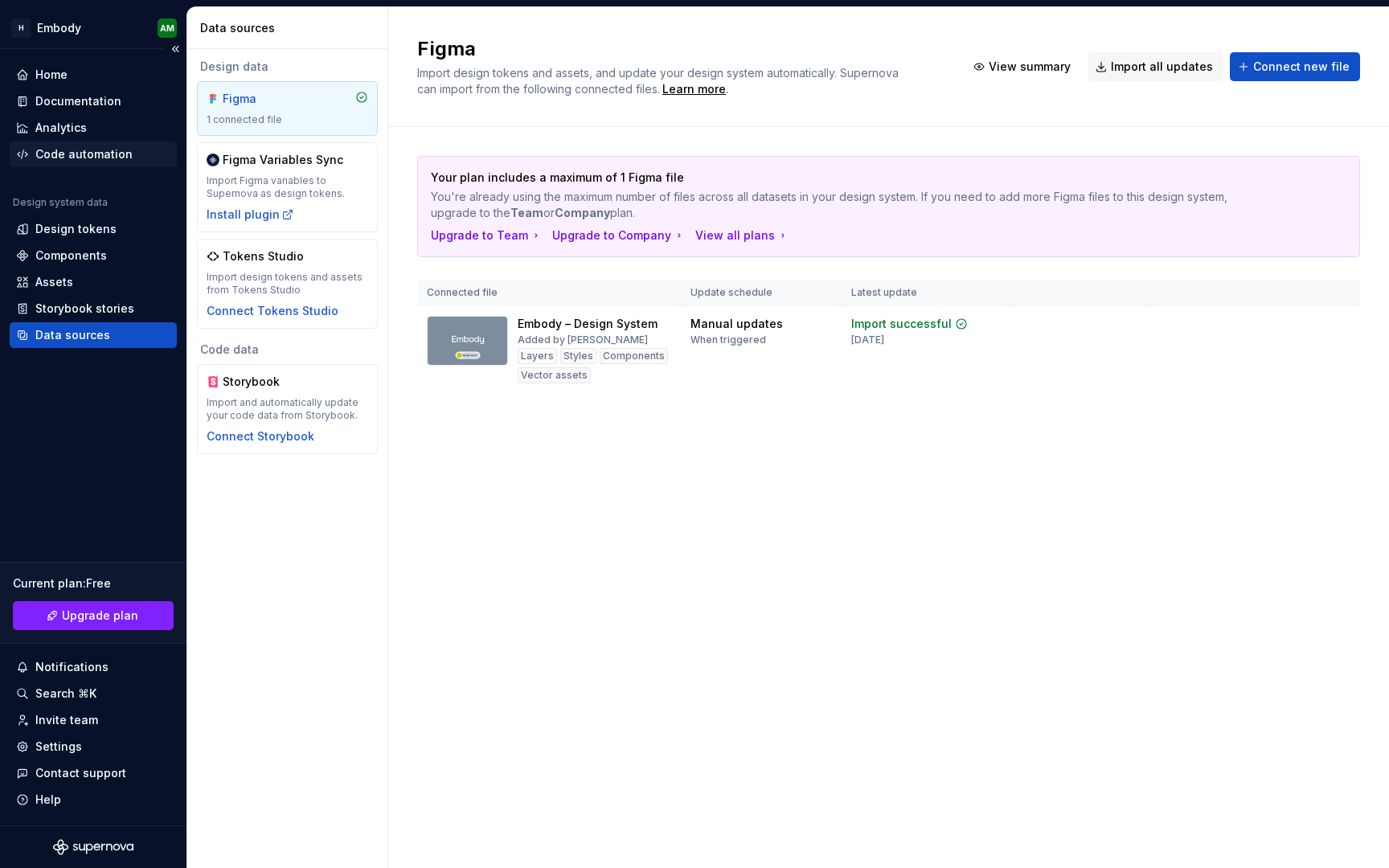
click at [117, 155] on div "Code automation" at bounding box center [83, 154] width 97 height 16
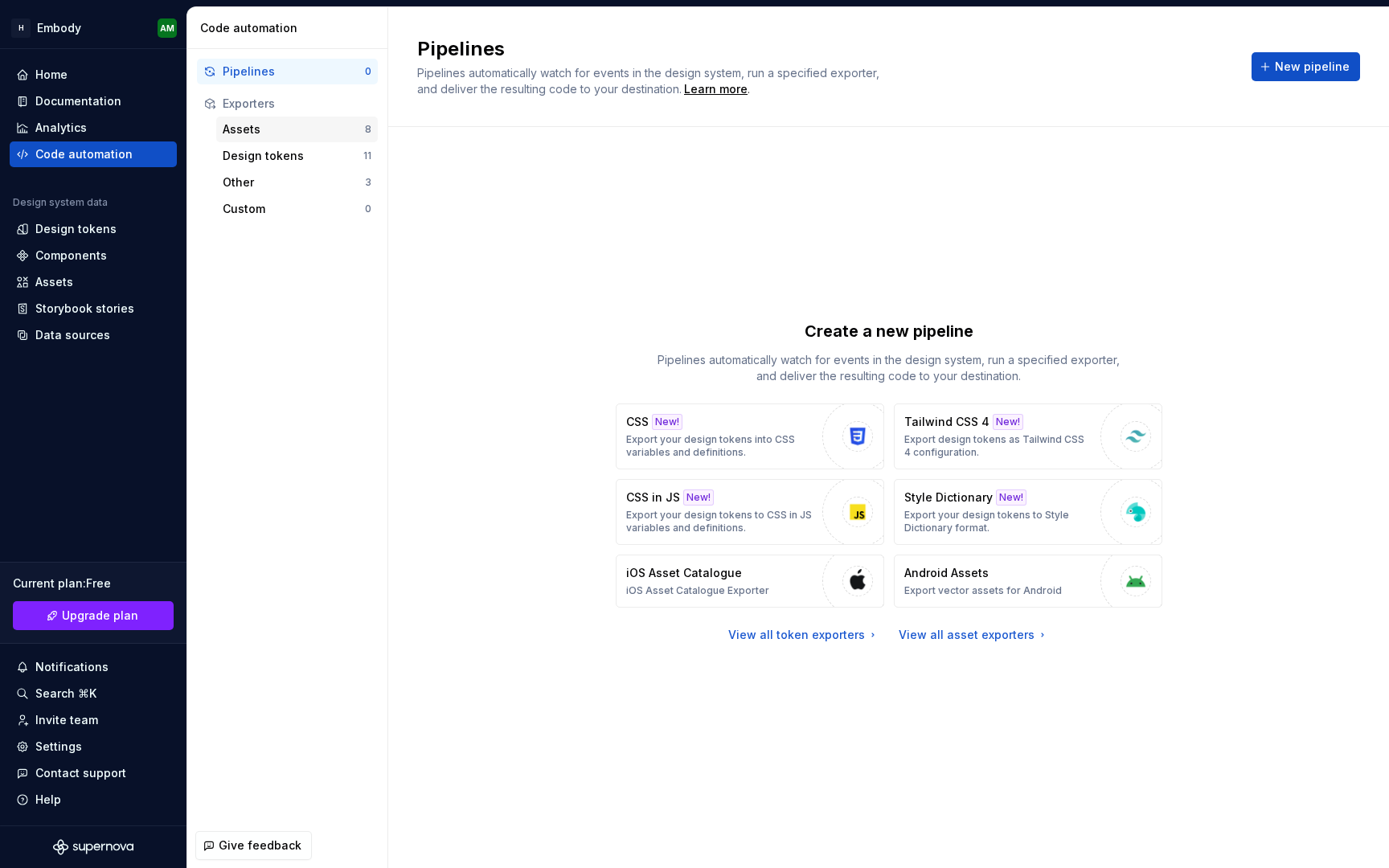
click at [271, 121] on div "Assets" at bounding box center [293, 129] width 142 height 16
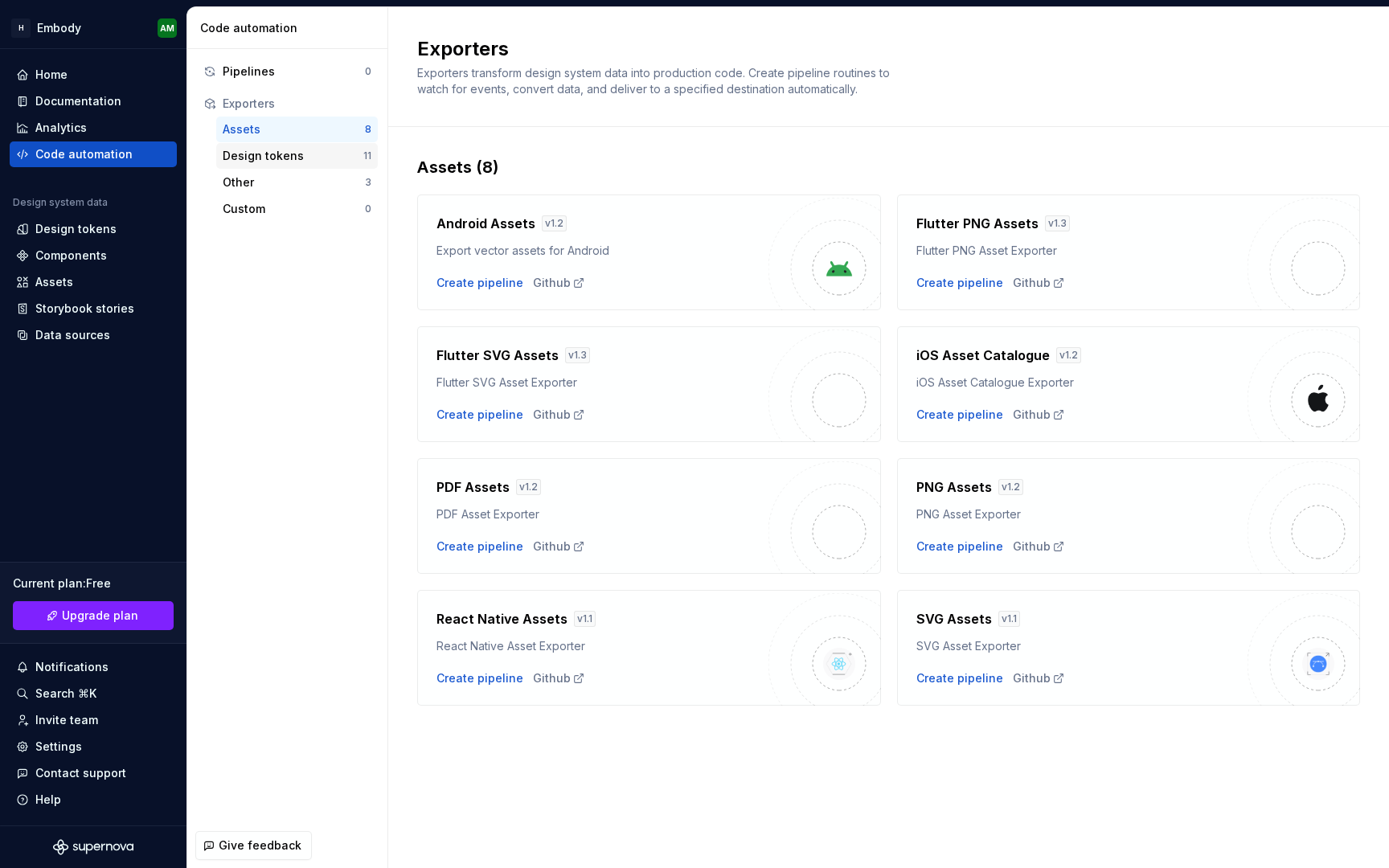
click at [275, 154] on div "Design tokens" at bounding box center [293, 156] width 140 height 16
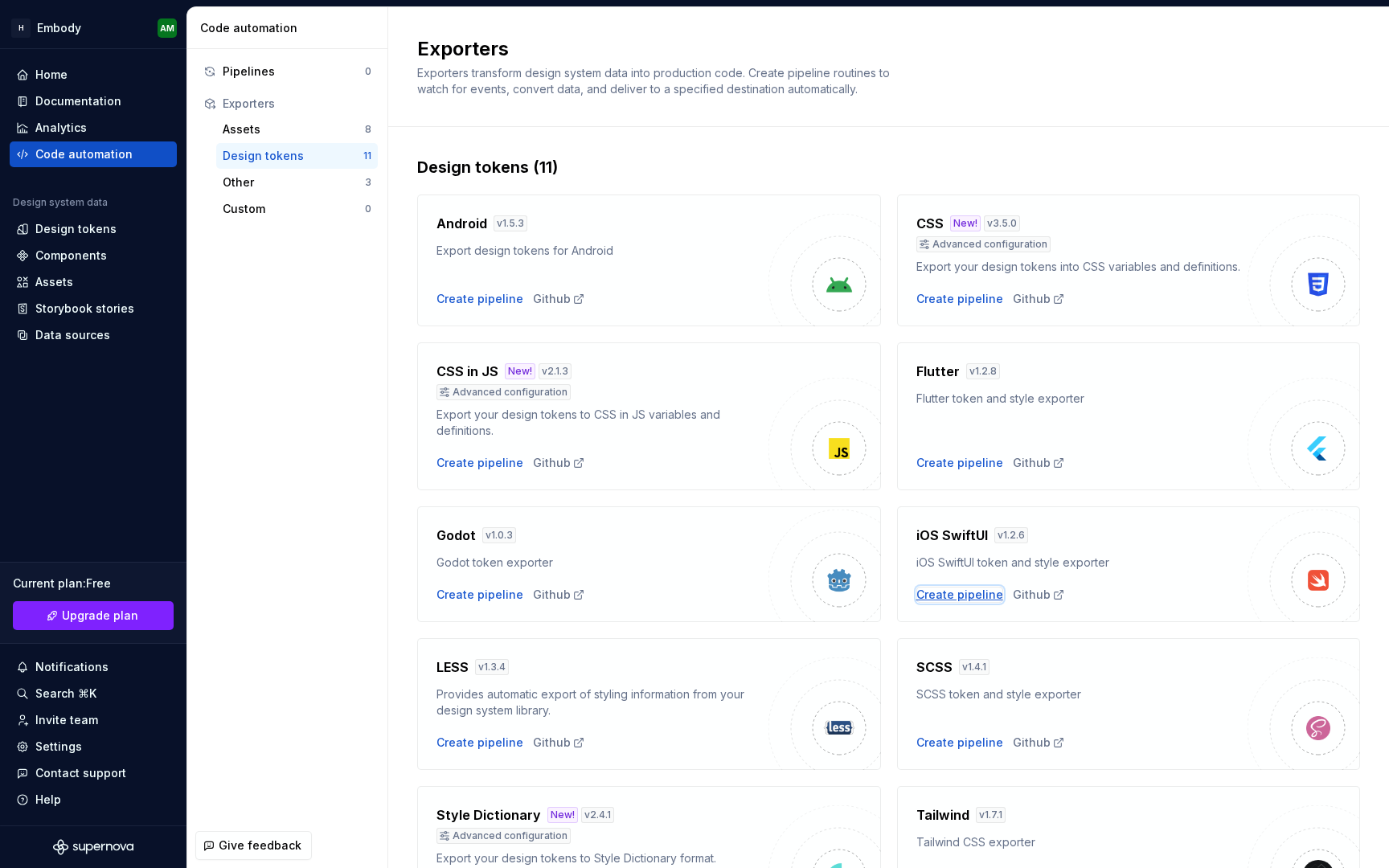
click at [958, 592] on div "Create pipeline" at bounding box center [960, 594] width 87 height 16
type textarea "*"
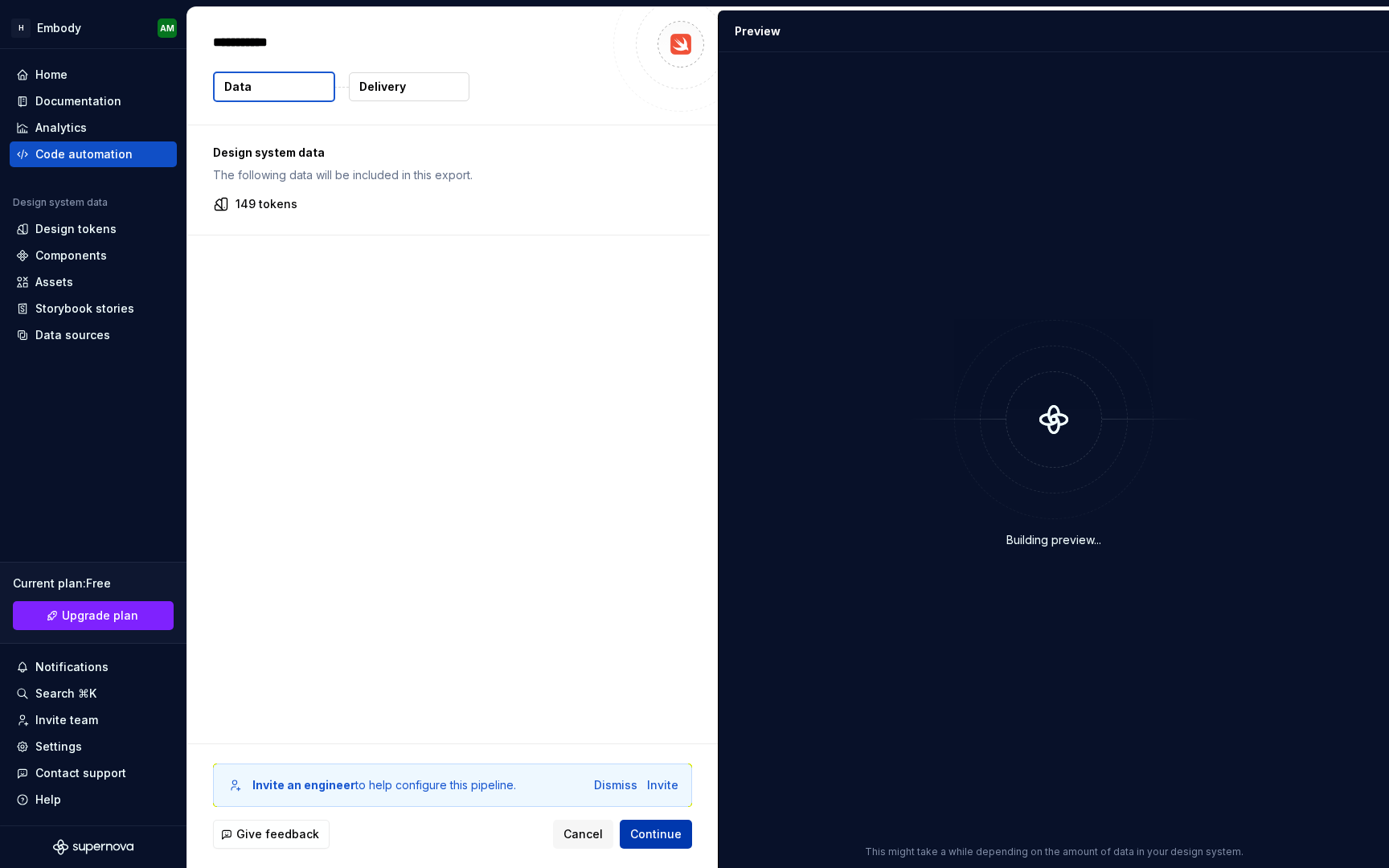
click at [650, 823] on button "Continue" at bounding box center [656, 834] width 72 height 29
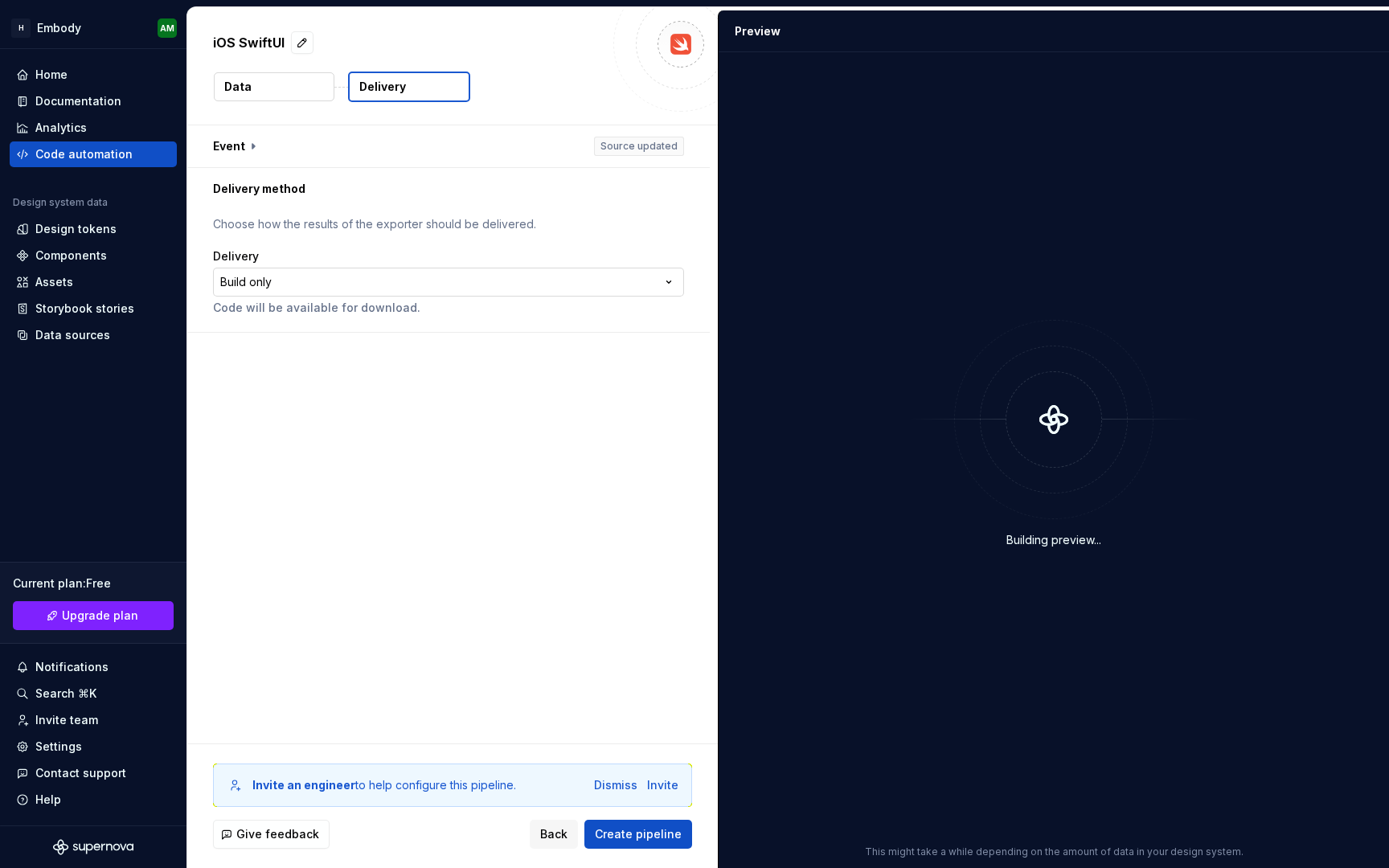
click at [561, 282] on html "**********" at bounding box center [694, 434] width 1389 height 868
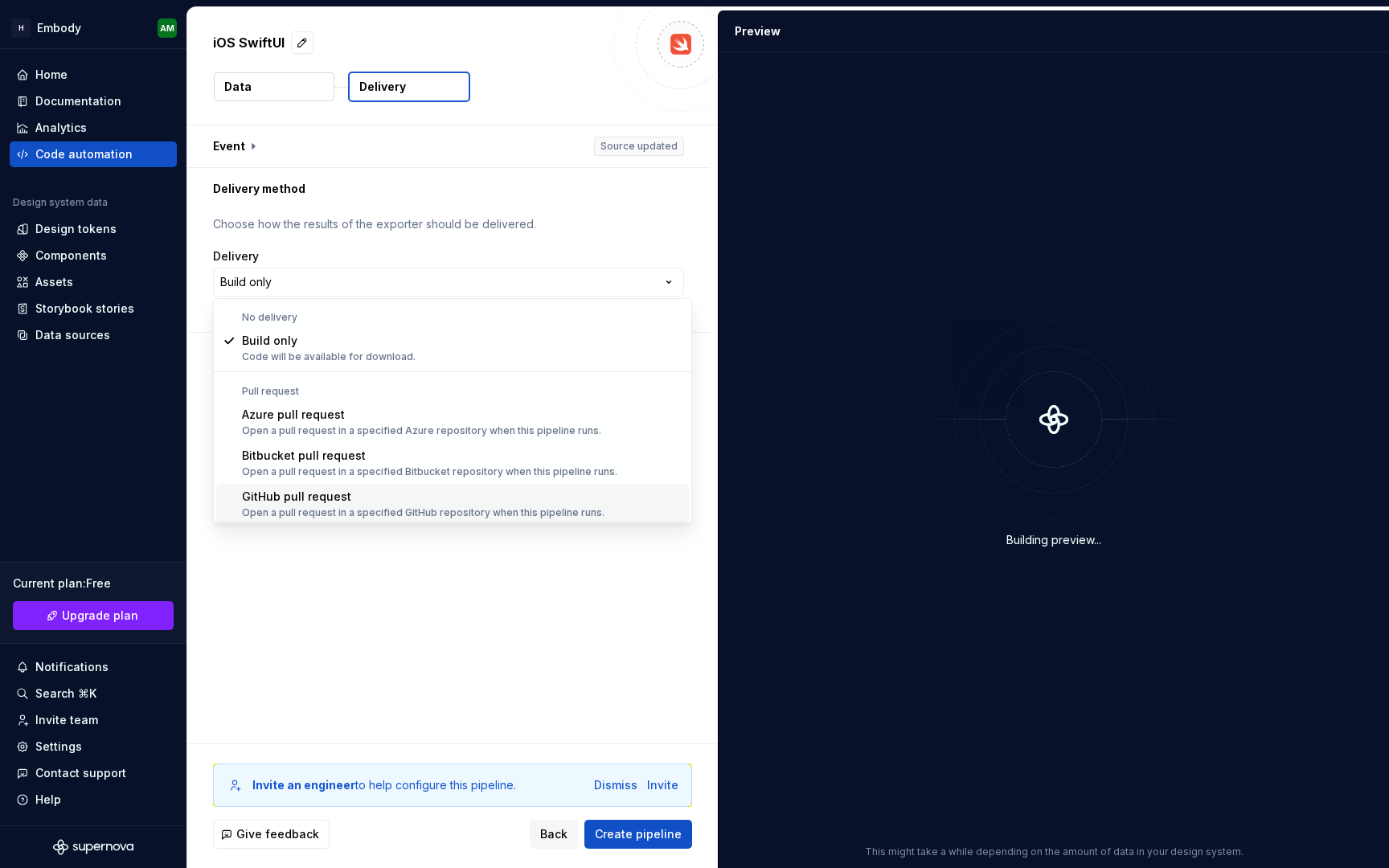
scroll to position [45, 0]
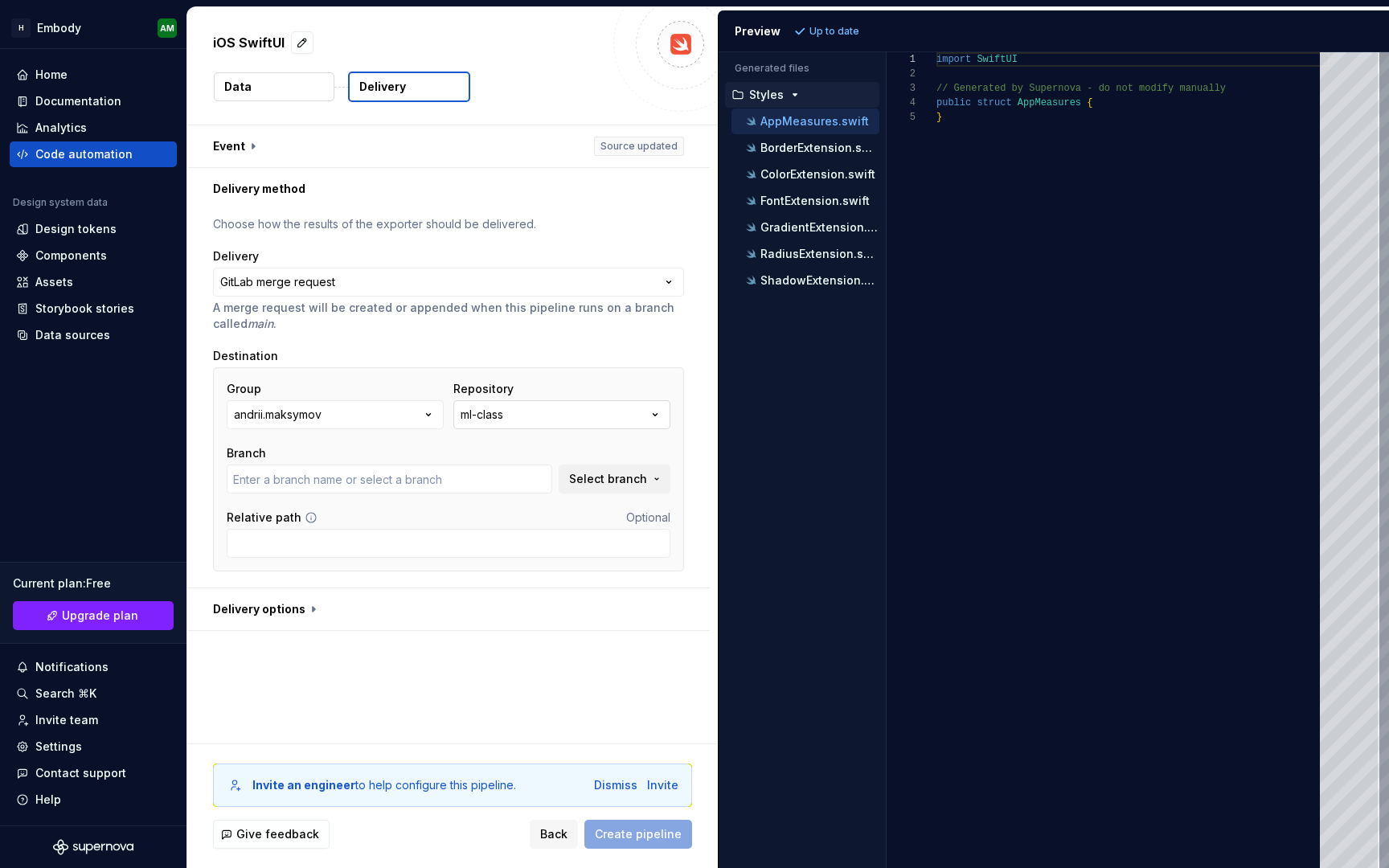
click at [498, 416] on div "ml-class" at bounding box center [482, 415] width 43 height 16
type input "master"
click at [404, 410] on button "andrii.maksymov" at bounding box center [335, 415] width 217 height 29
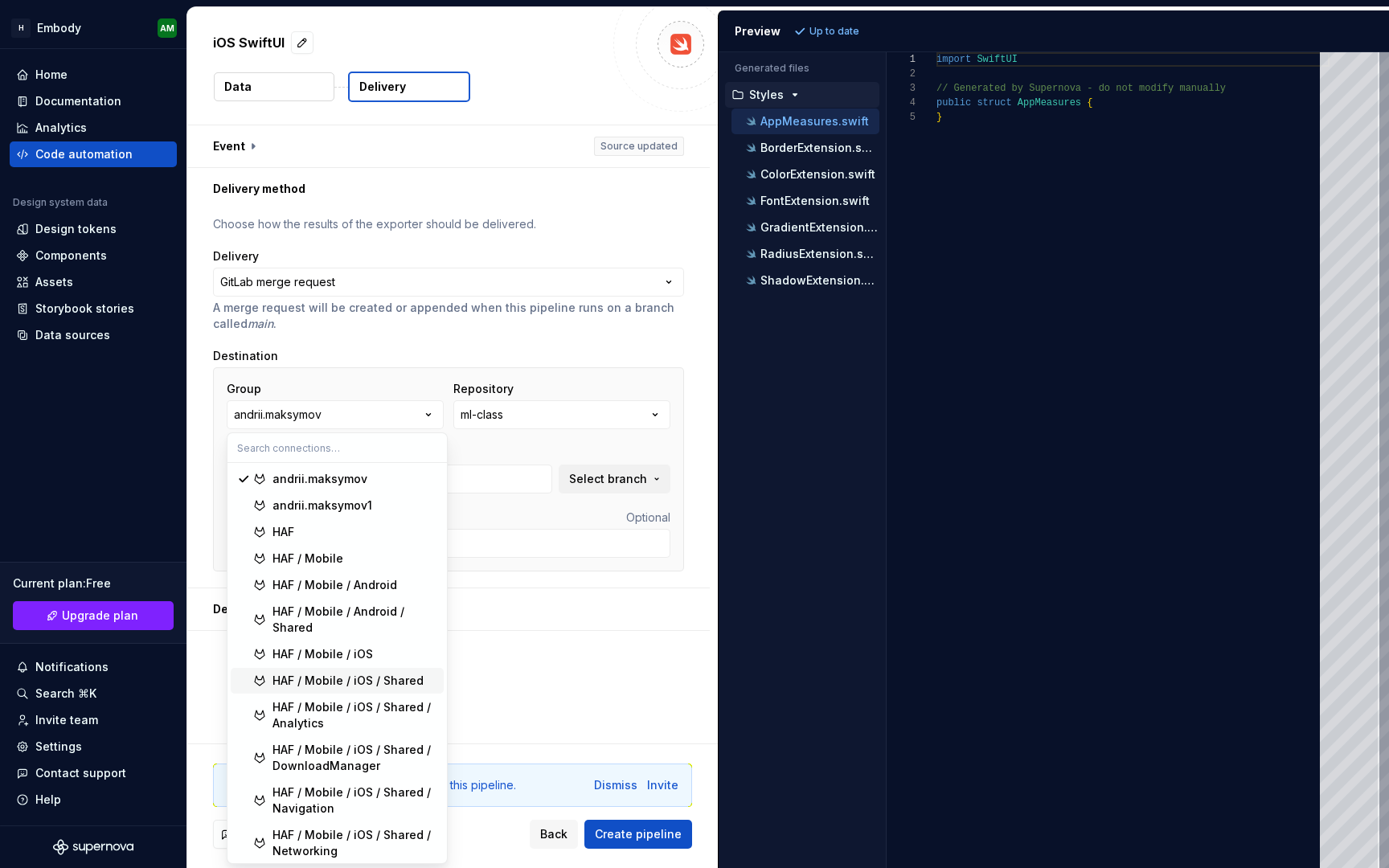
click at [369, 675] on div "HAF / Mobile / iOS / Shared" at bounding box center [349, 680] width 151 height 16
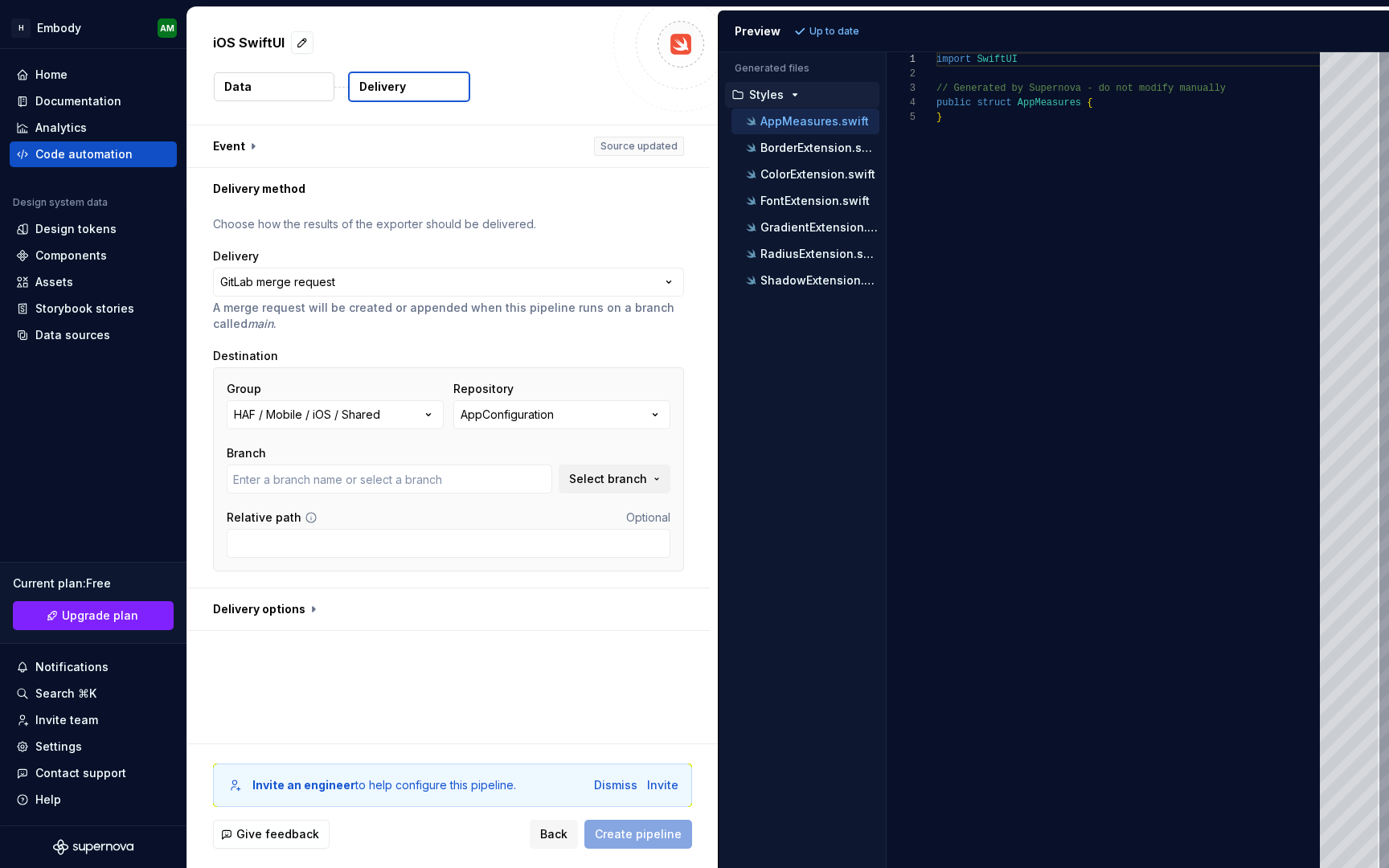
type input "embody"
click at [497, 418] on div "AppConfiguration" at bounding box center [507, 415] width 93 height 16
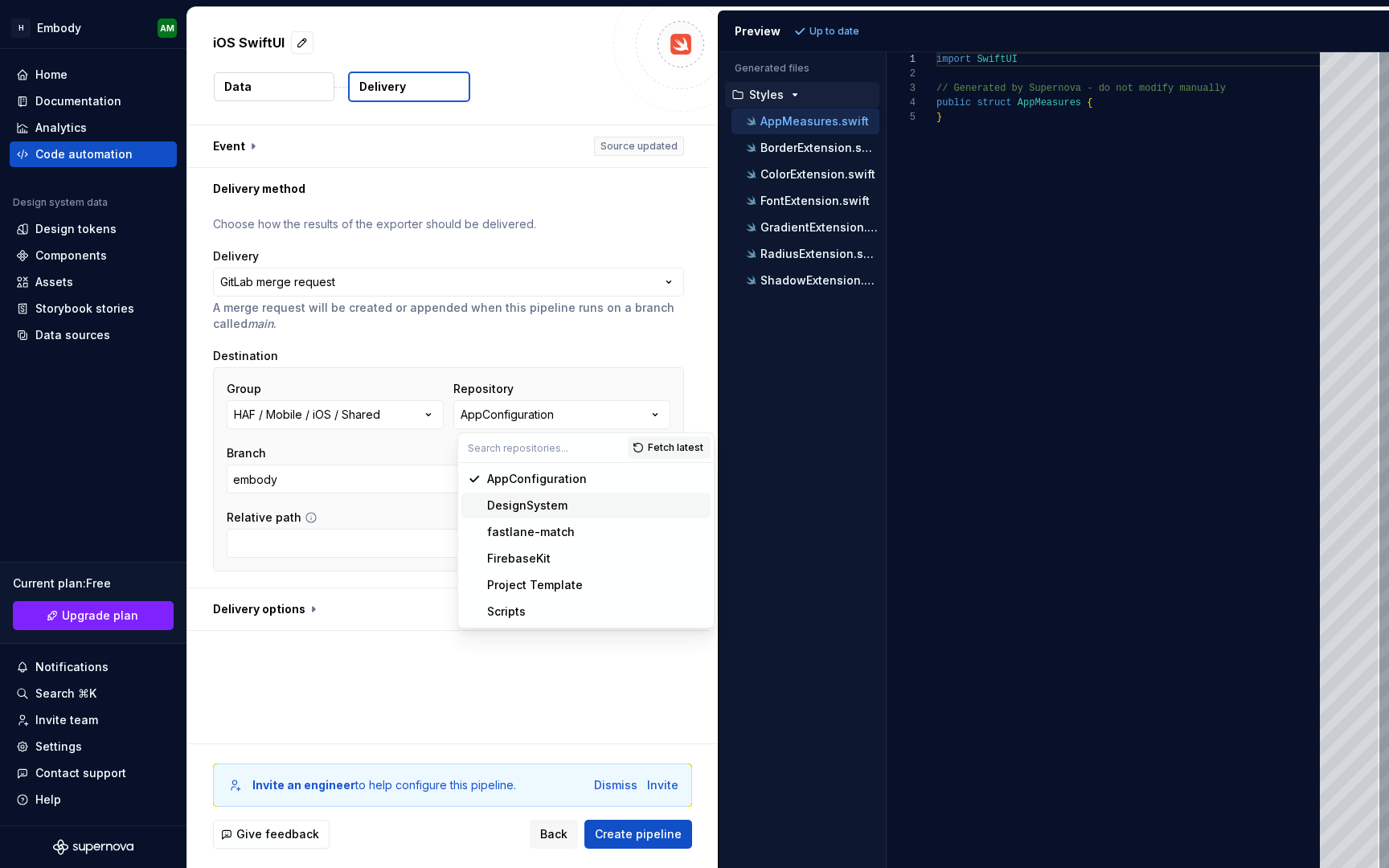
click at [498, 499] on div "DesignSystem" at bounding box center [527, 505] width 80 height 16
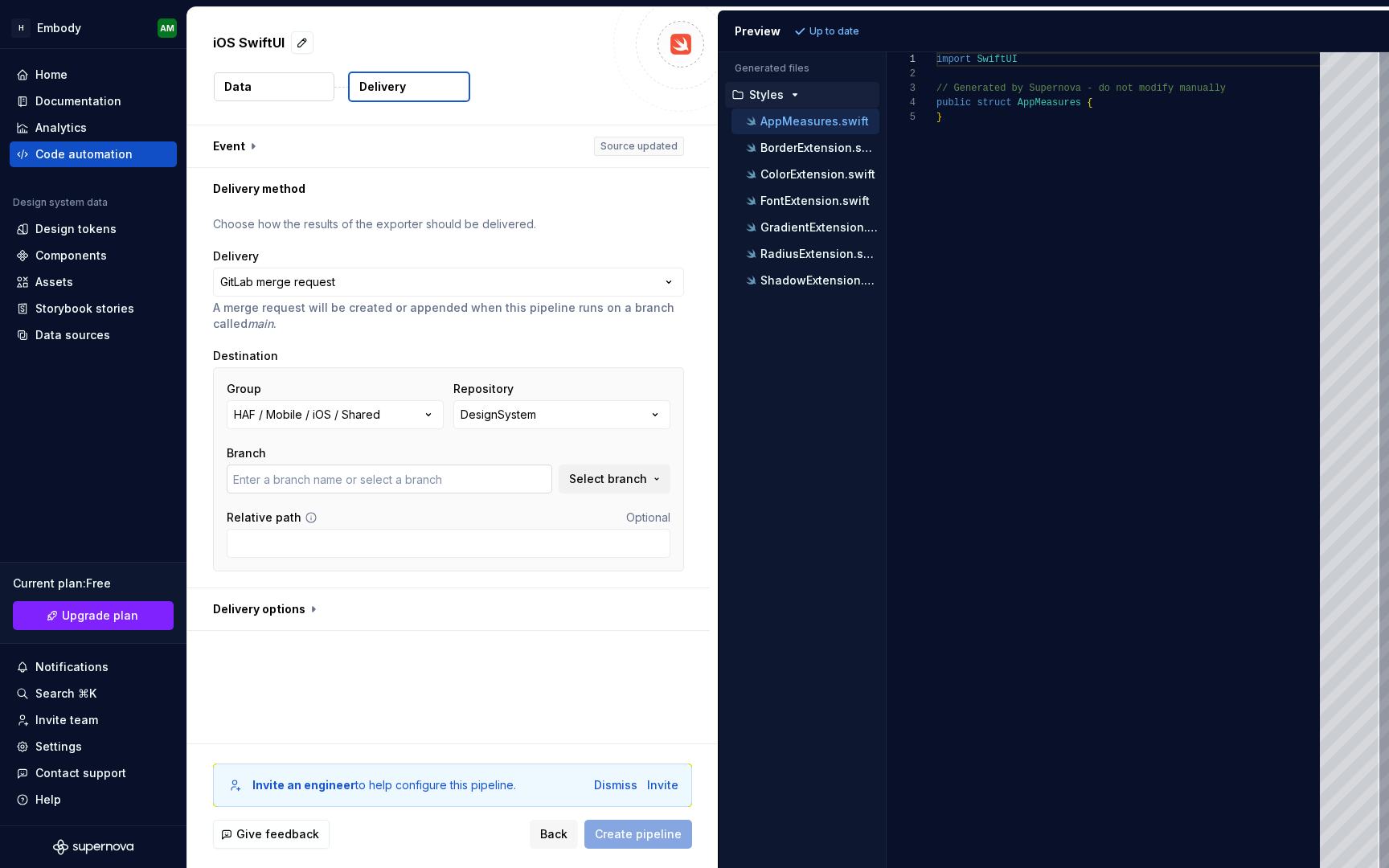
type input "embody"
click at [120, 157] on div "Code automation" at bounding box center [83, 154] width 97 height 16
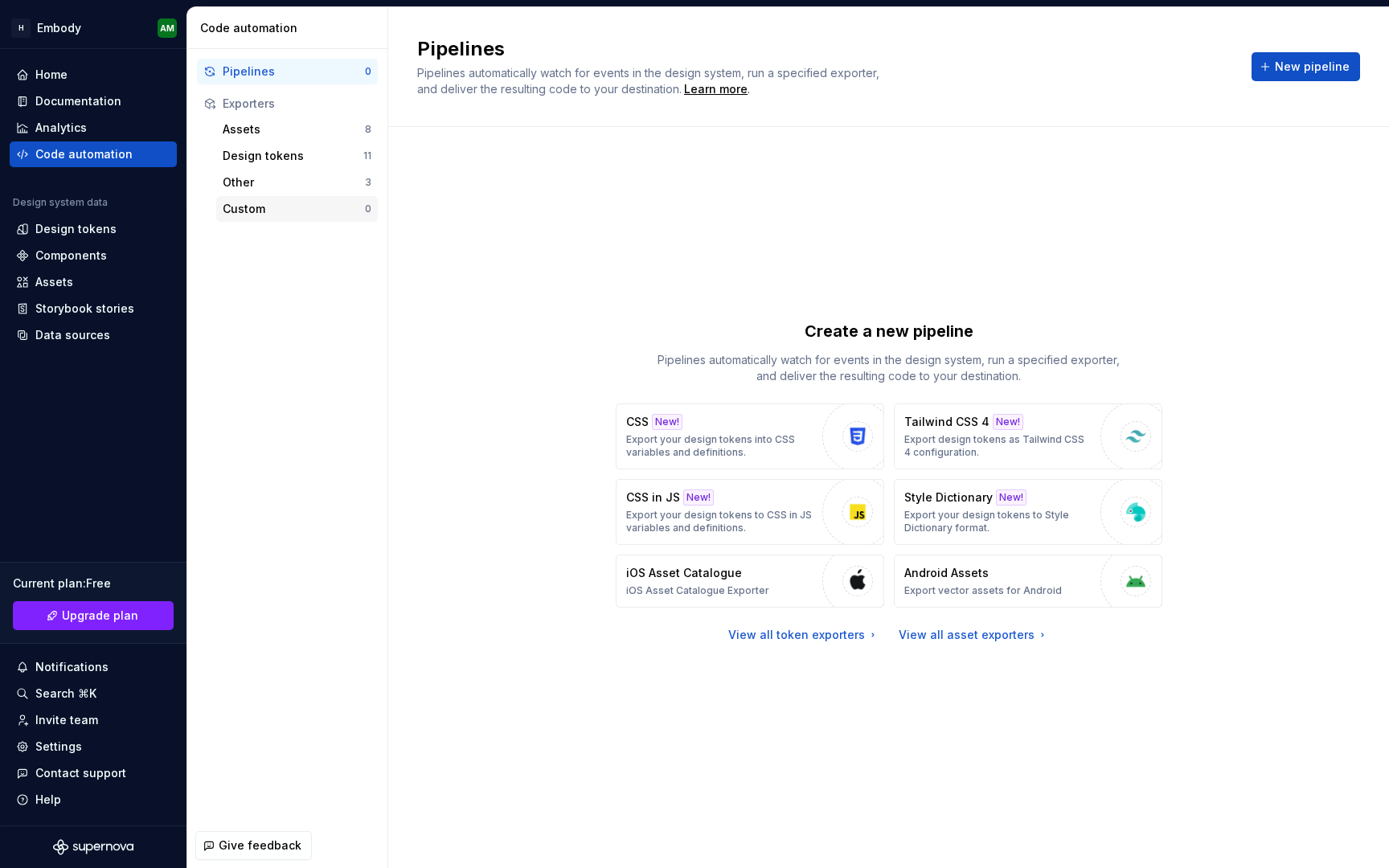
click at [257, 204] on div "Custom" at bounding box center [293, 209] width 142 height 16
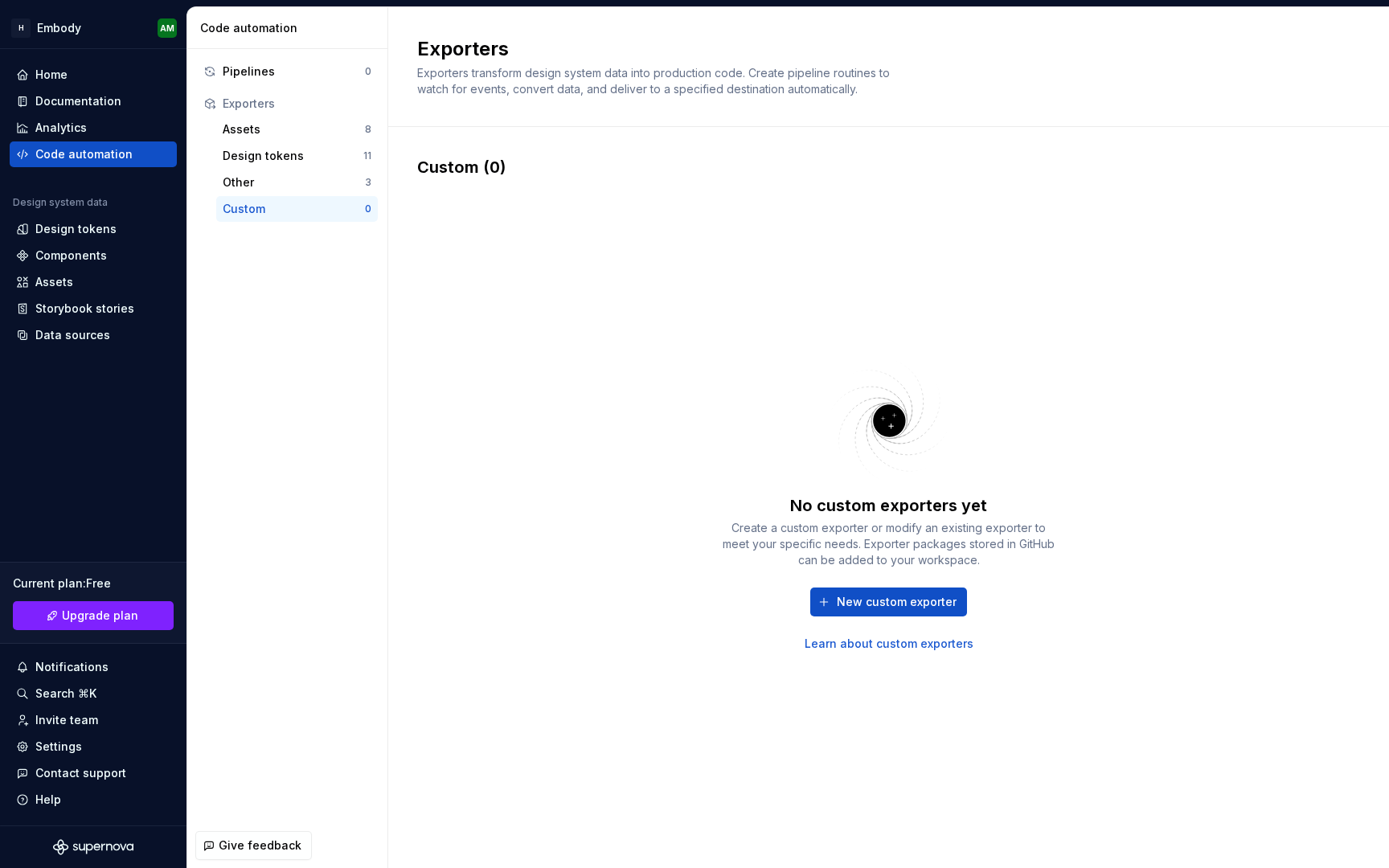
click at [860, 616] on div "New custom exporter Learn about custom exporters" at bounding box center [889, 619] width 337 height 65
click at [874, 589] on button "New custom exporter" at bounding box center [888, 602] width 157 height 29
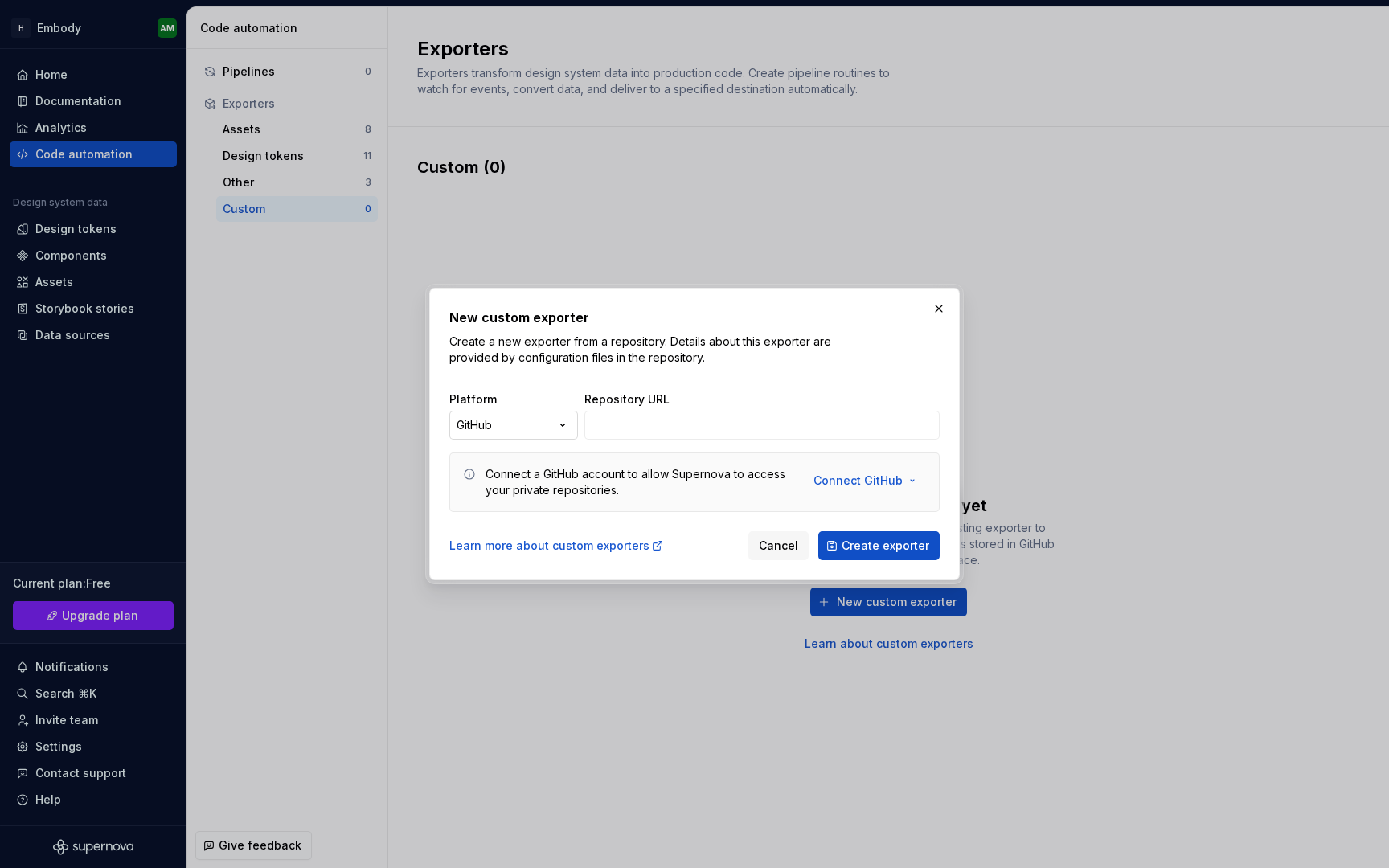
click at [558, 431] on div "New custom exporter Create a new exporter from a repository. Details about this…" at bounding box center [694, 434] width 1389 height 868
select select "******"
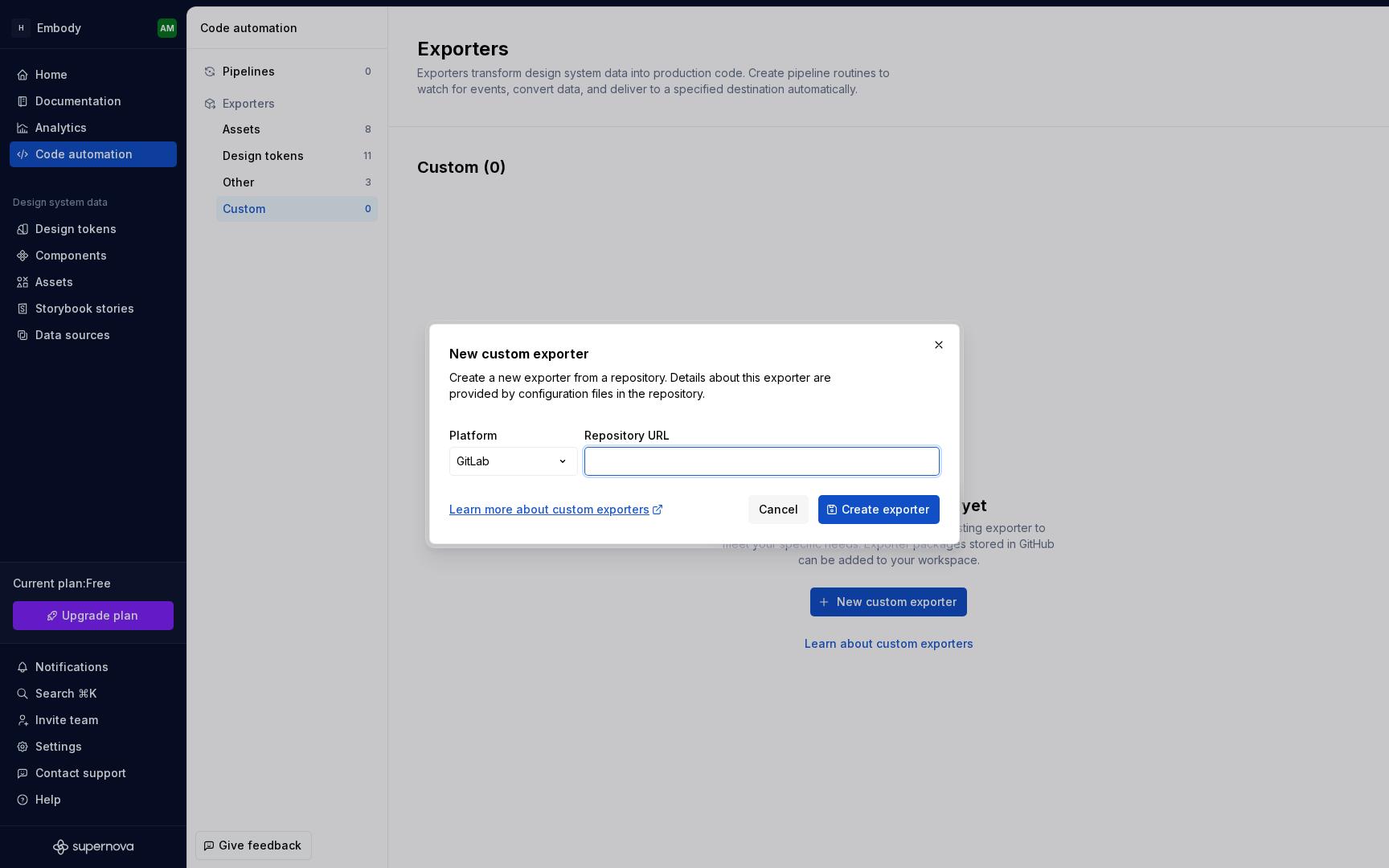
click at [630, 466] on input "Repository URL" at bounding box center [762, 461] width 355 height 29
paste input "[URL][PERSON_NAME][DOMAIN_NAME]"
type input "[URL][PERSON_NAME][DOMAIN_NAME]"
click at [867, 517] on button "Create exporter" at bounding box center [879, 509] width 121 height 29
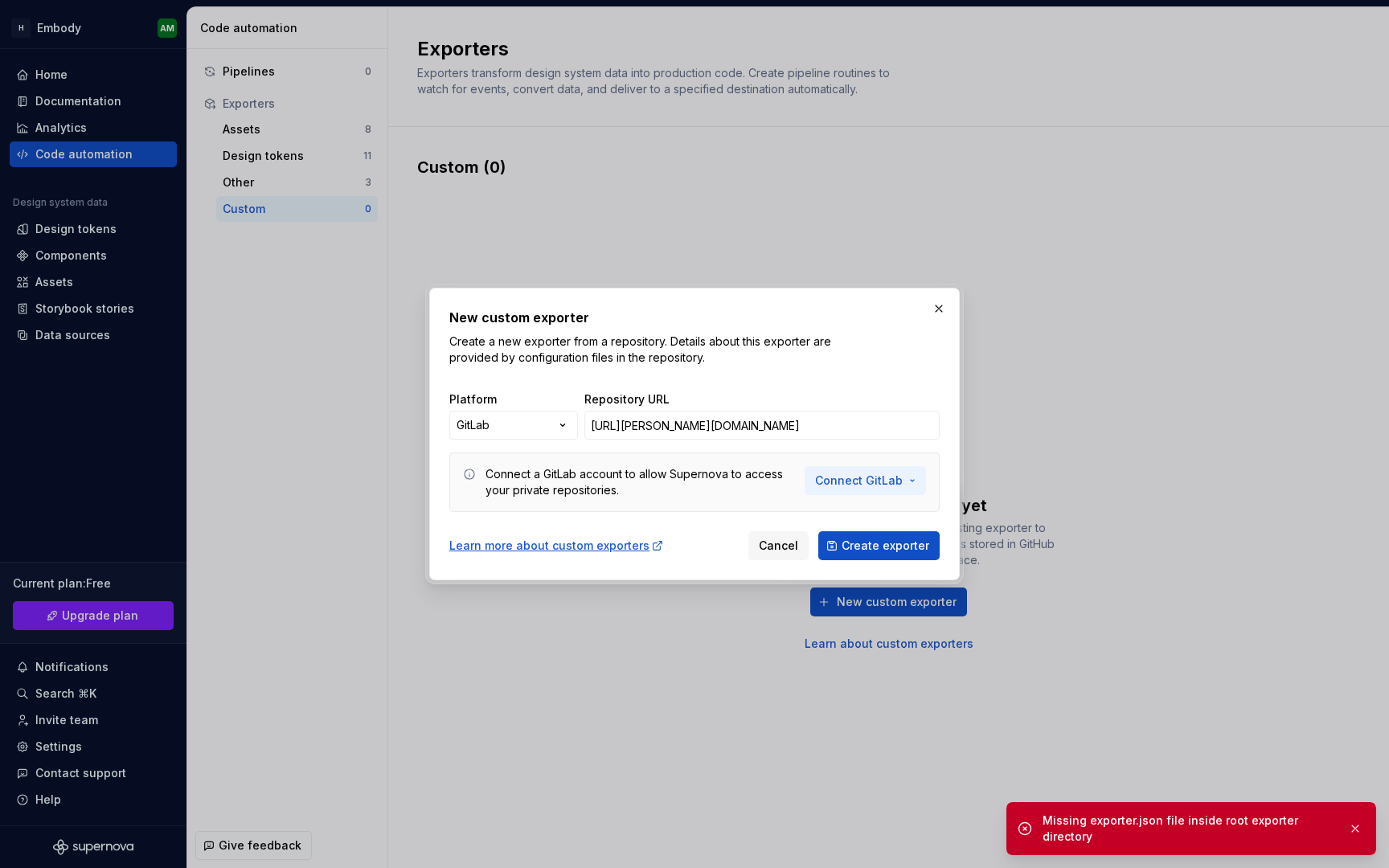
click at [867, 479] on span "Connect GitLab" at bounding box center [859, 480] width 88 height 16
click at [874, 539] on span "Add a personal access token" at bounding box center [921, 540] width 164 height 16
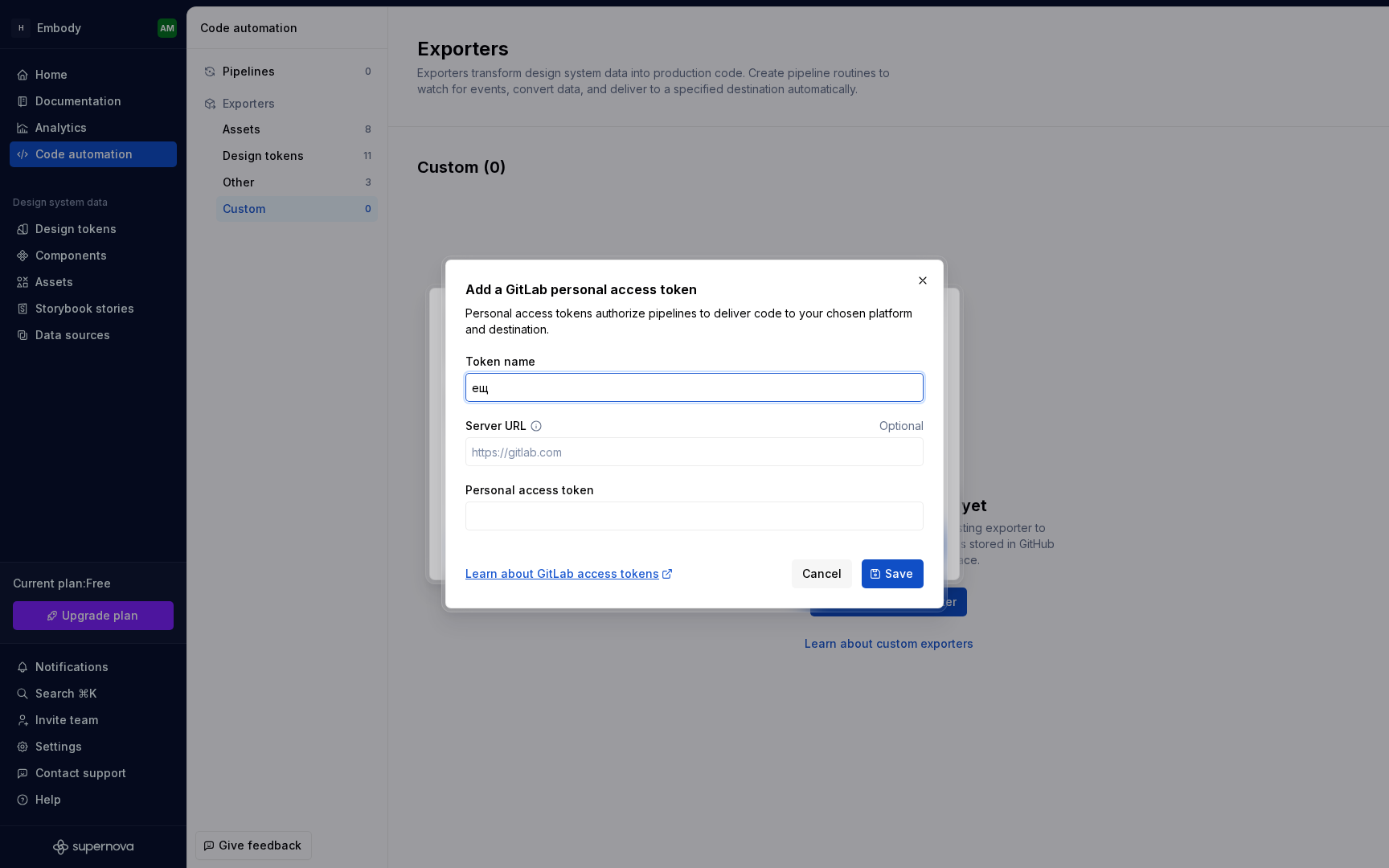
type input "е"
type input "token"
click at [539, 503] on input "Personal access token" at bounding box center [694, 516] width 458 height 29
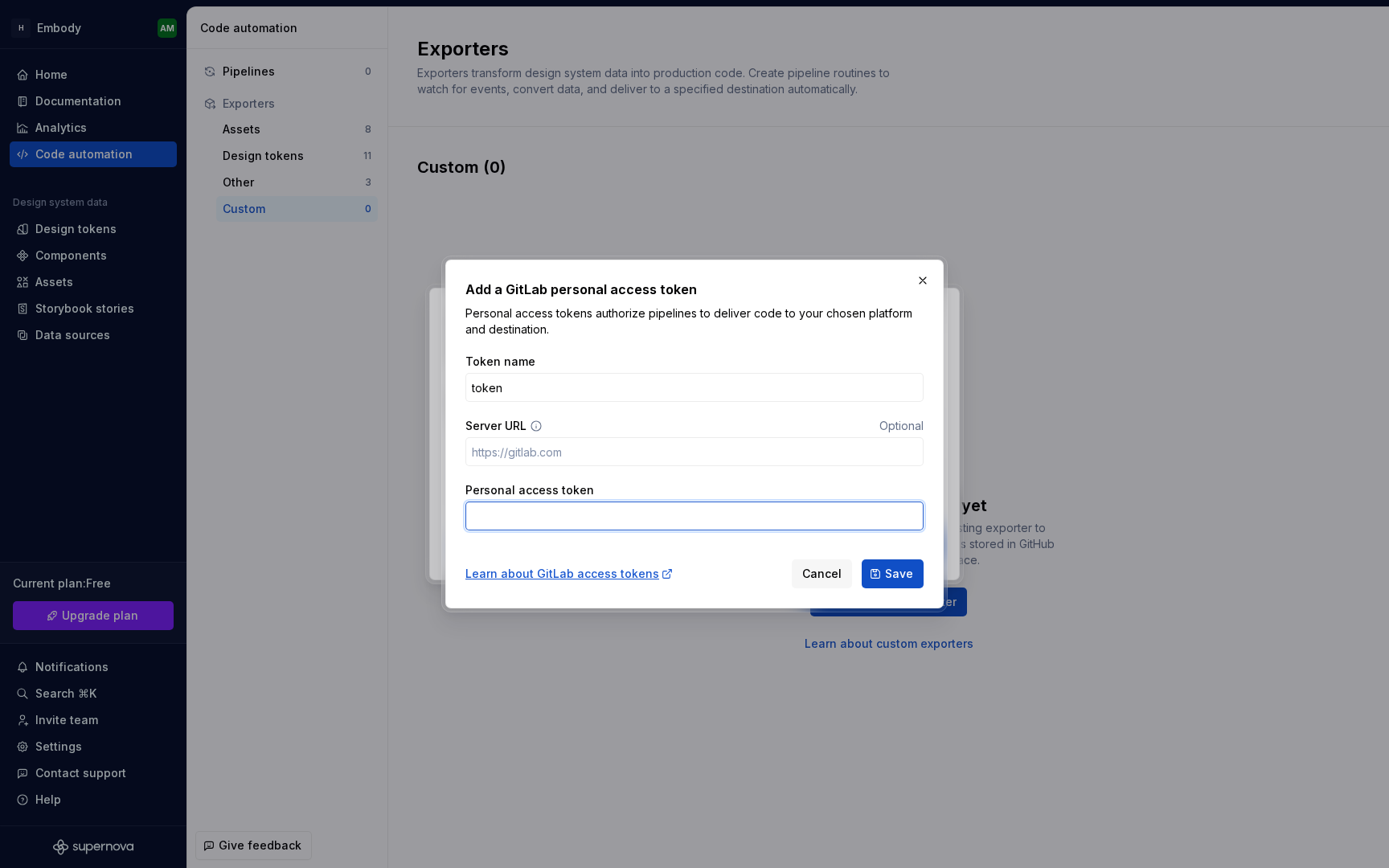
paste input "pizSy__vyMBri84ywGxL"
type input "pizSy__vyMBri84ywGxL"
click at [577, 455] on input "Server URL" at bounding box center [694, 452] width 458 height 29
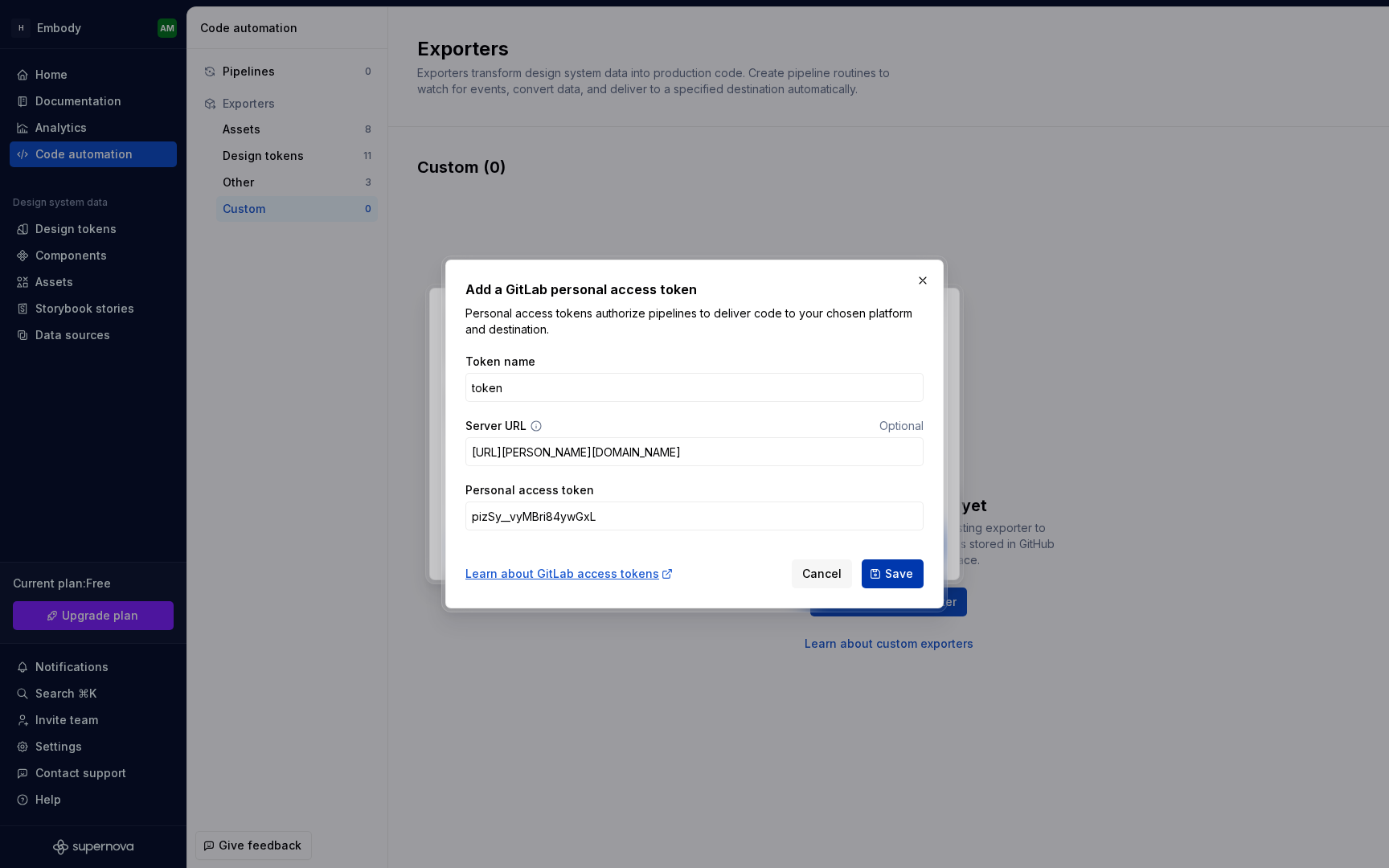
click at [899, 577] on span "Save" at bounding box center [898, 574] width 28 height 16
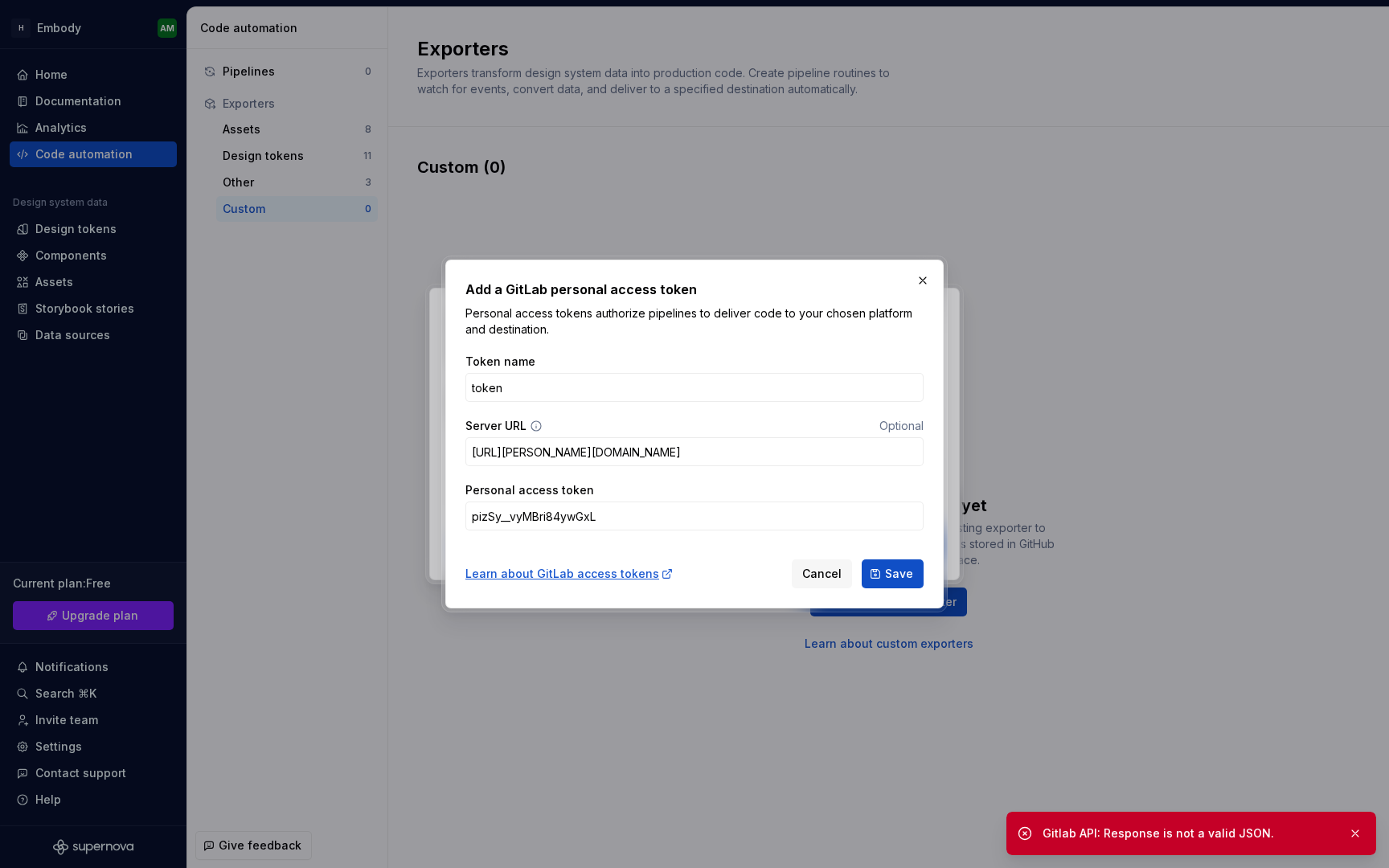
click at [822, 470] on div "Token name token Server URL Optional [URL][PERSON_NAME][DOMAIN_NAME] Personal a…" at bounding box center [694, 442] width 458 height 196
click at [825, 450] on input "[URL][PERSON_NAME][DOMAIN_NAME]" at bounding box center [694, 452] width 458 height 29
type input "[URL][PERSON_NAME][DOMAIN_NAME]"
click at [886, 567] on button "Save" at bounding box center [892, 574] width 62 height 29
click at [904, 432] on span "Optional" at bounding box center [901, 426] width 44 height 14
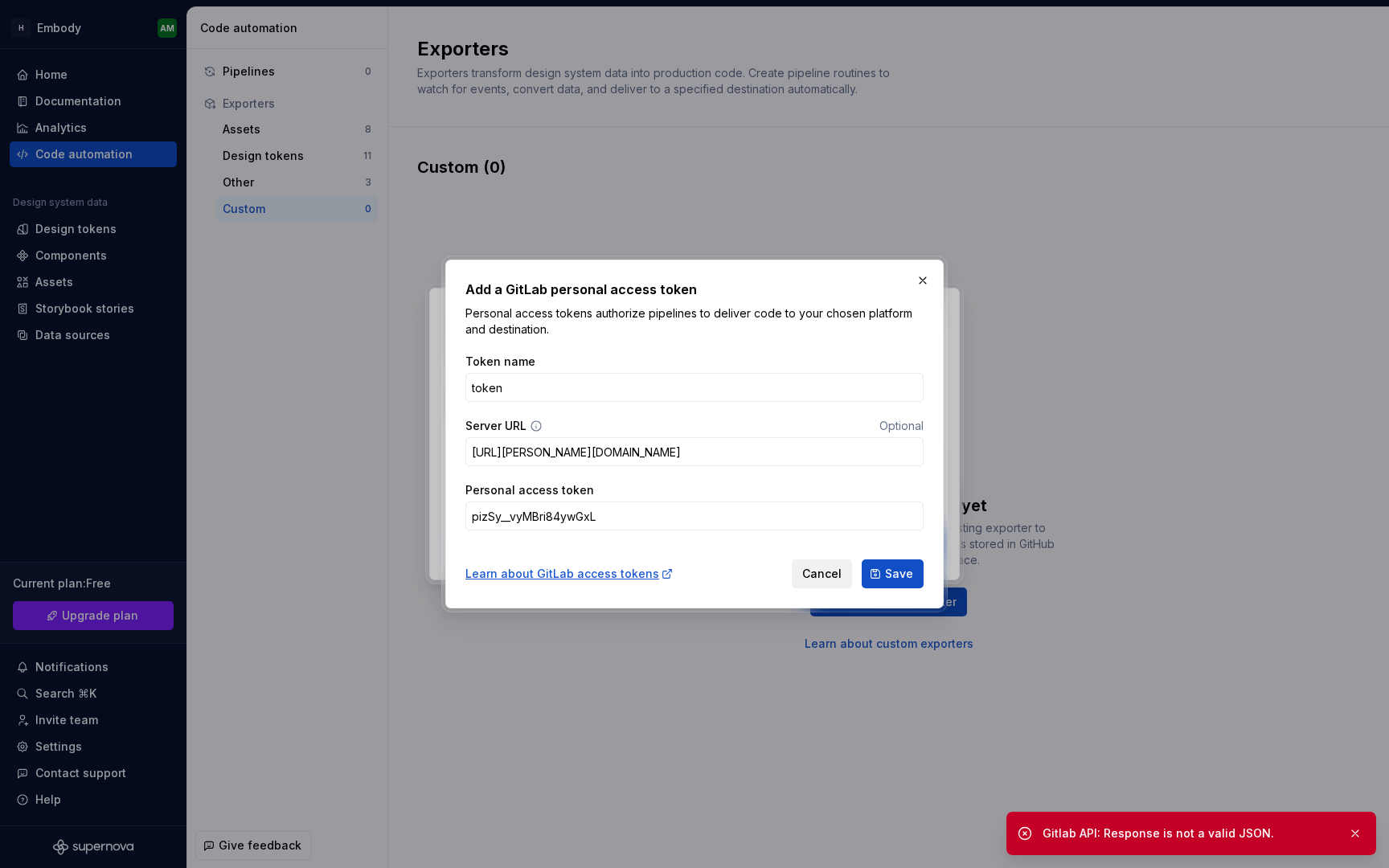
click at [822, 569] on span "Cancel" at bounding box center [822, 574] width 40 height 16
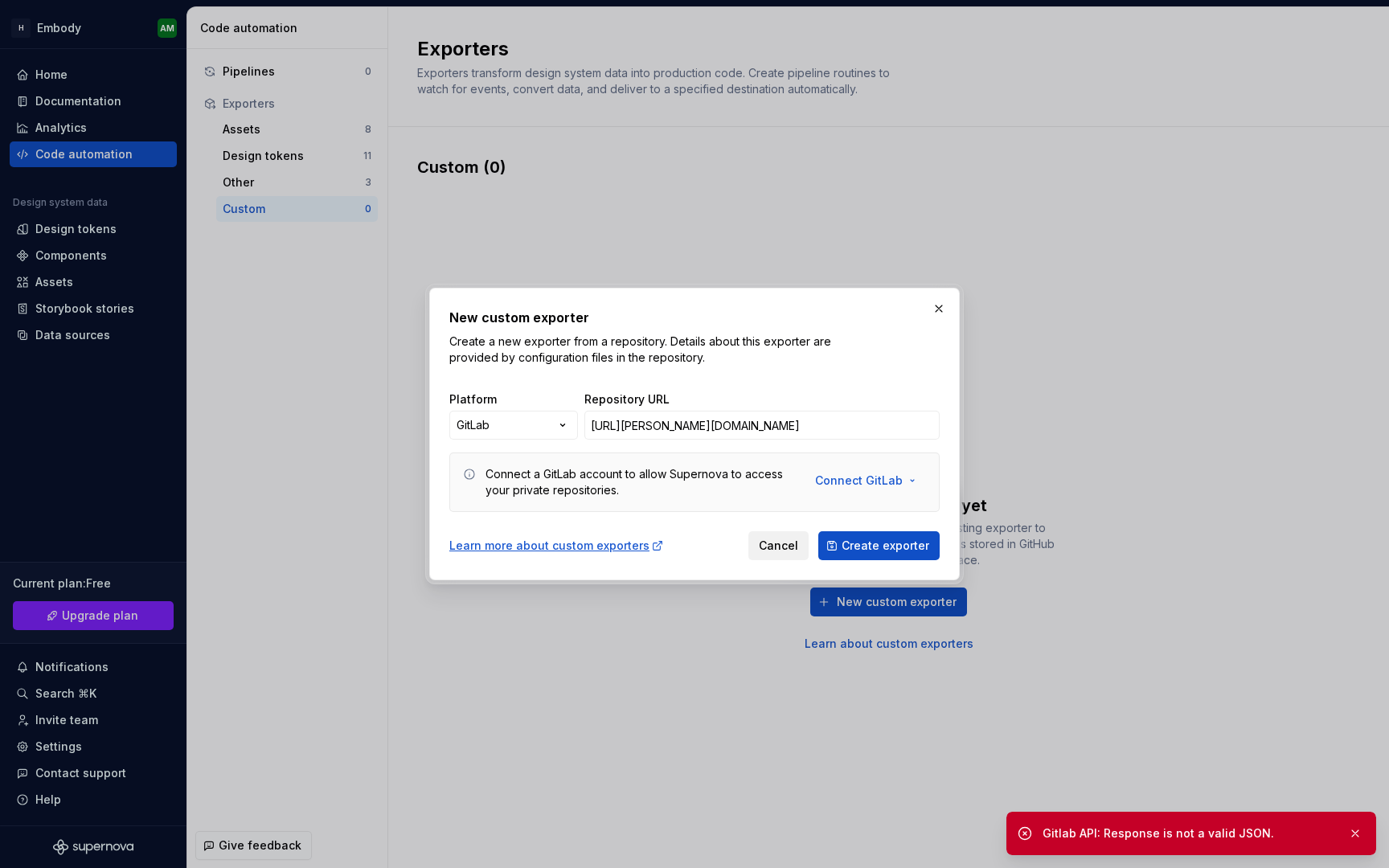
click at [788, 554] on button "Cancel" at bounding box center [779, 545] width 60 height 29
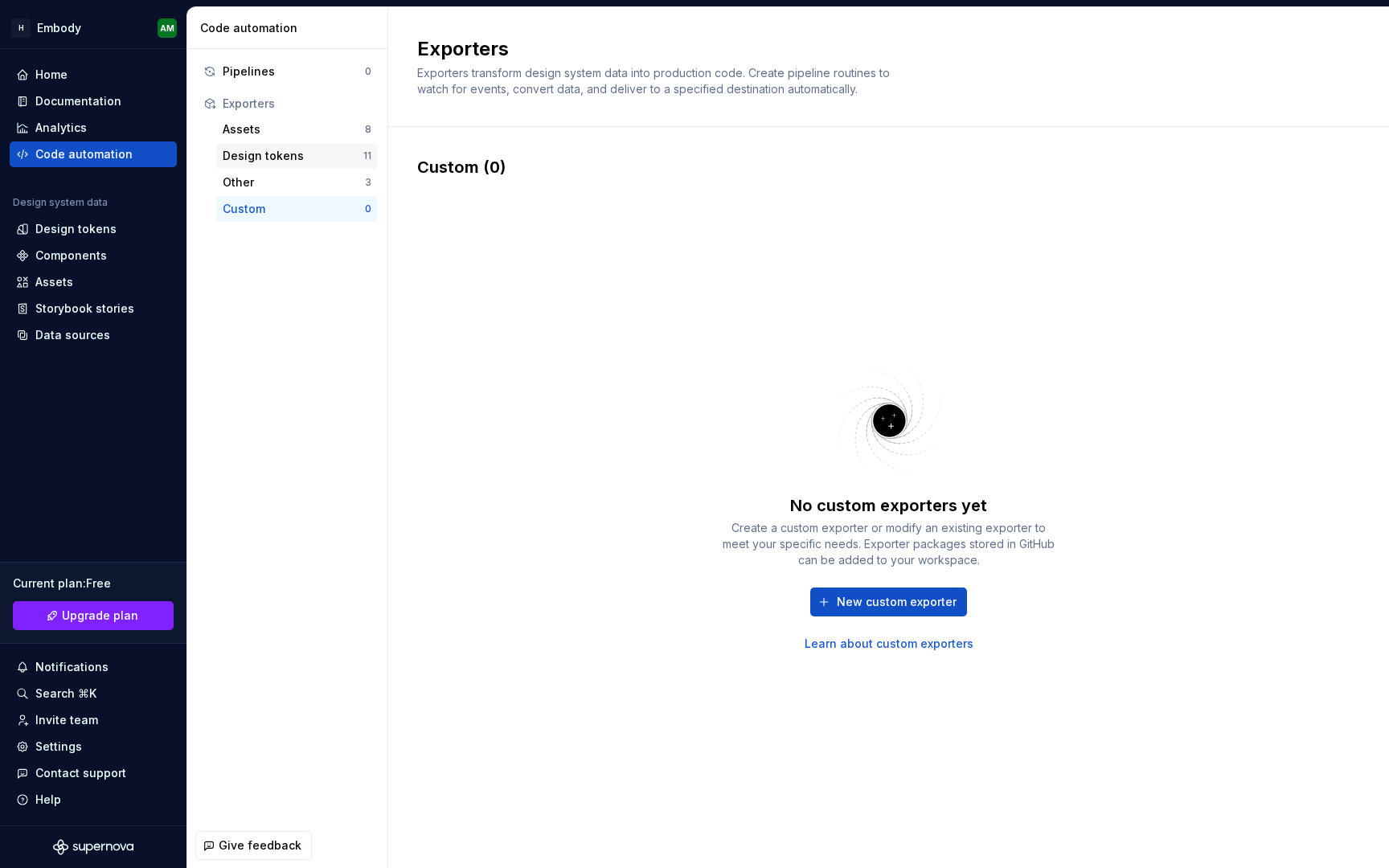
click at [301, 144] on div "Design tokens 11" at bounding box center [297, 156] width 162 height 26
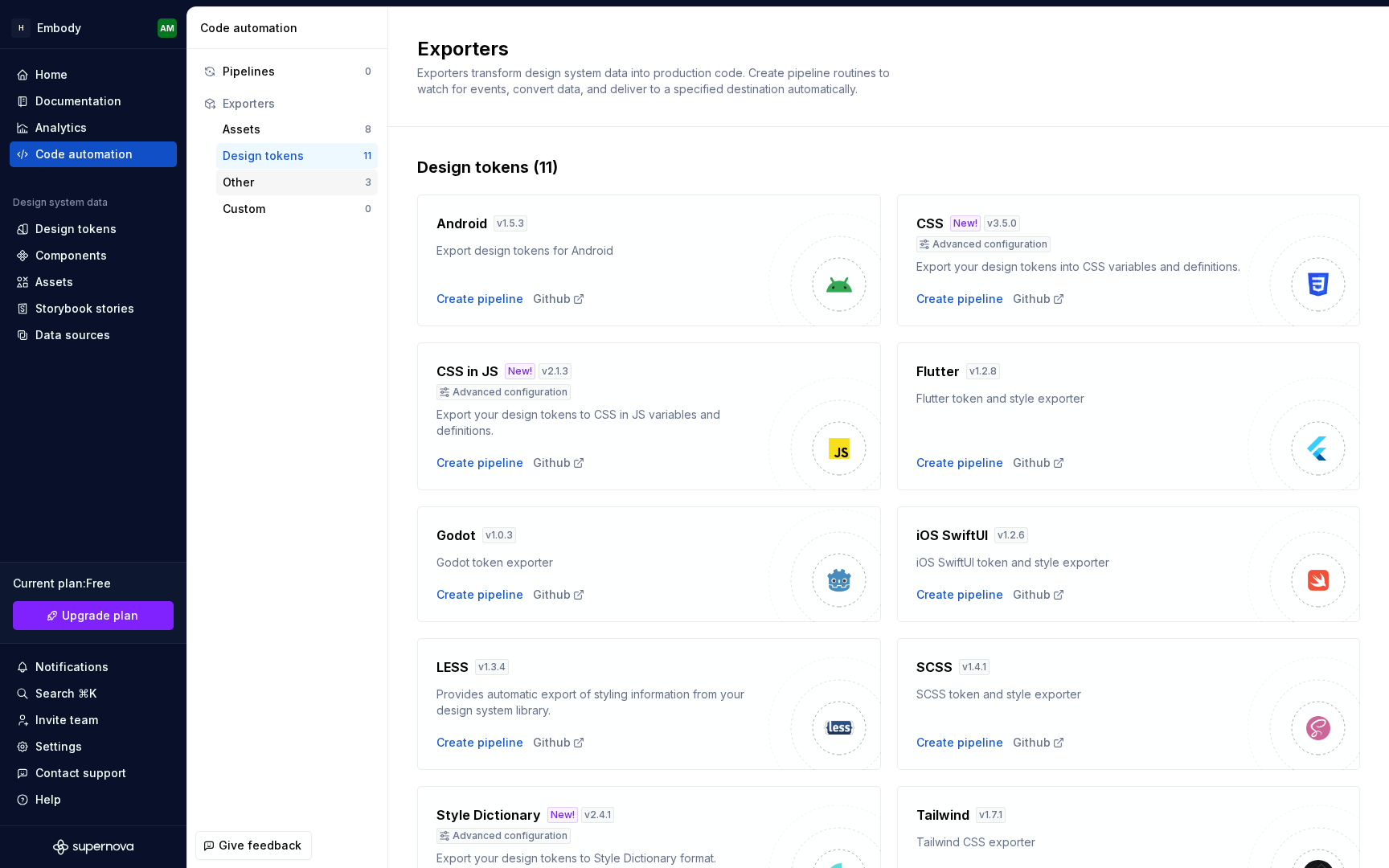
click at [324, 182] on div "Other" at bounding box center [293, 182] width 142 height 16
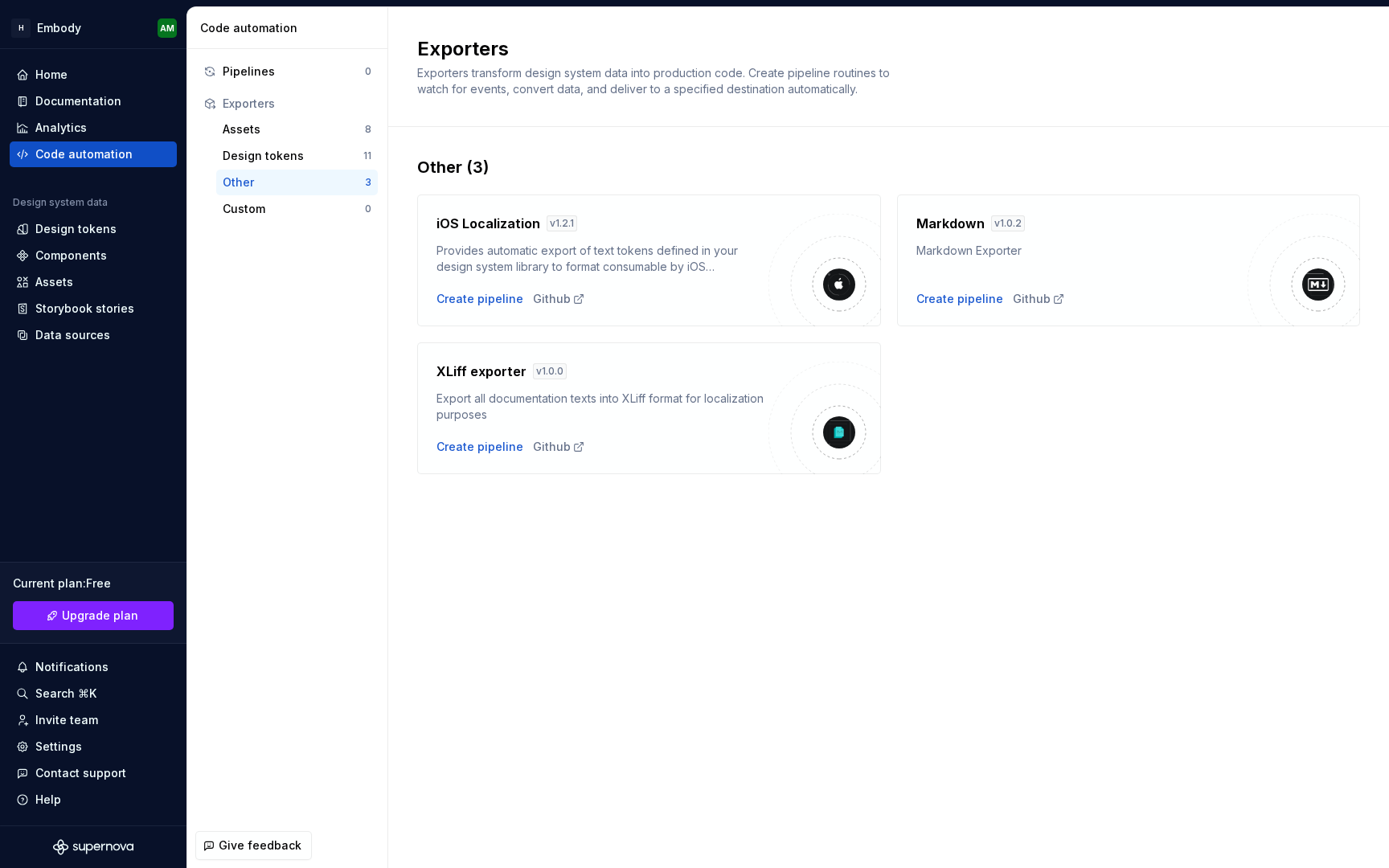
click at [324, 194] on div "Other 3" at bounding box center [297, 182] width 162 height 26
click at [323, 204] on div "Custom" at bounding box center [293, 209] width 142 height 16
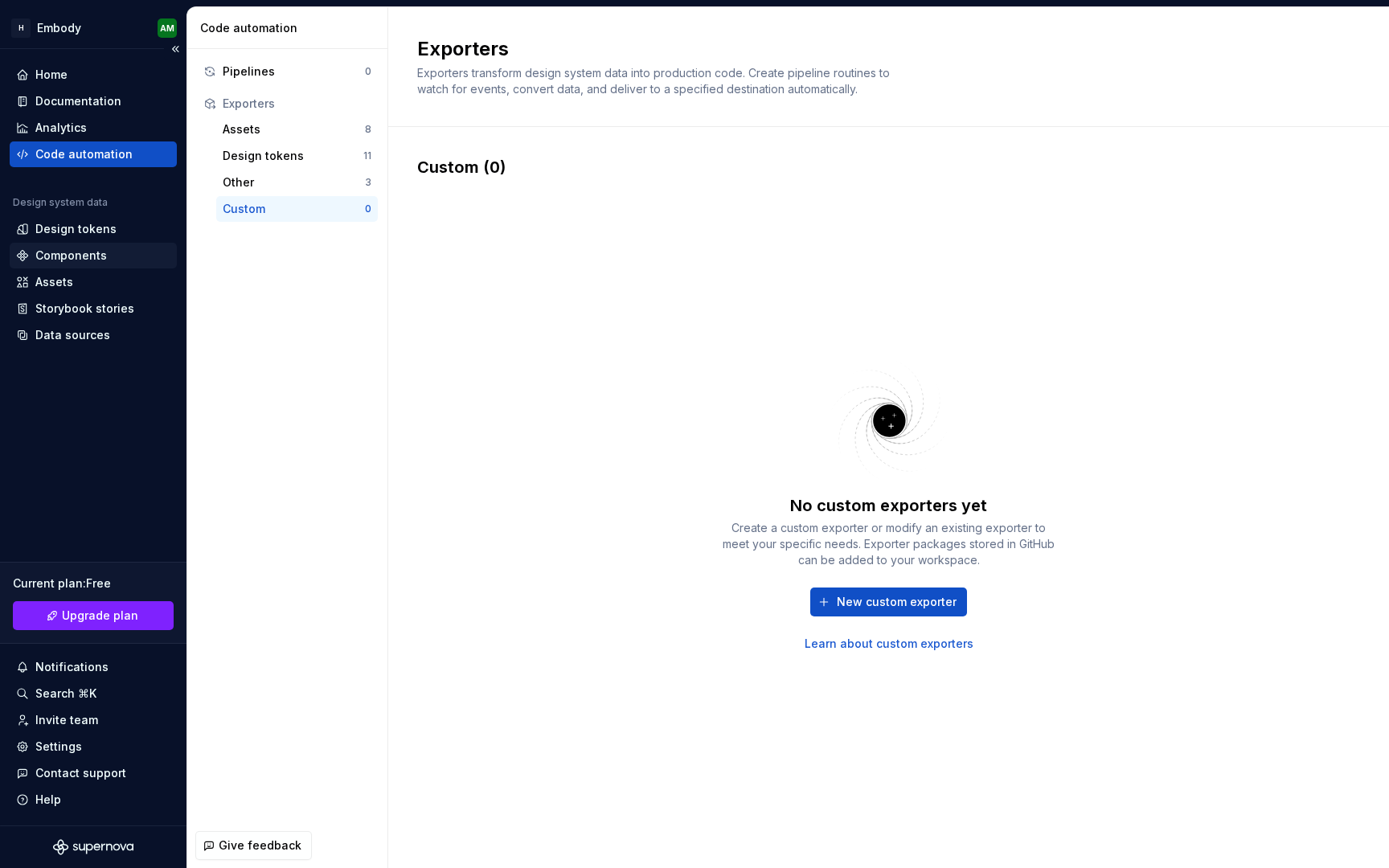
click at [55, 255] on div "Components" at bounding box center [71, 255] width 71 height 16
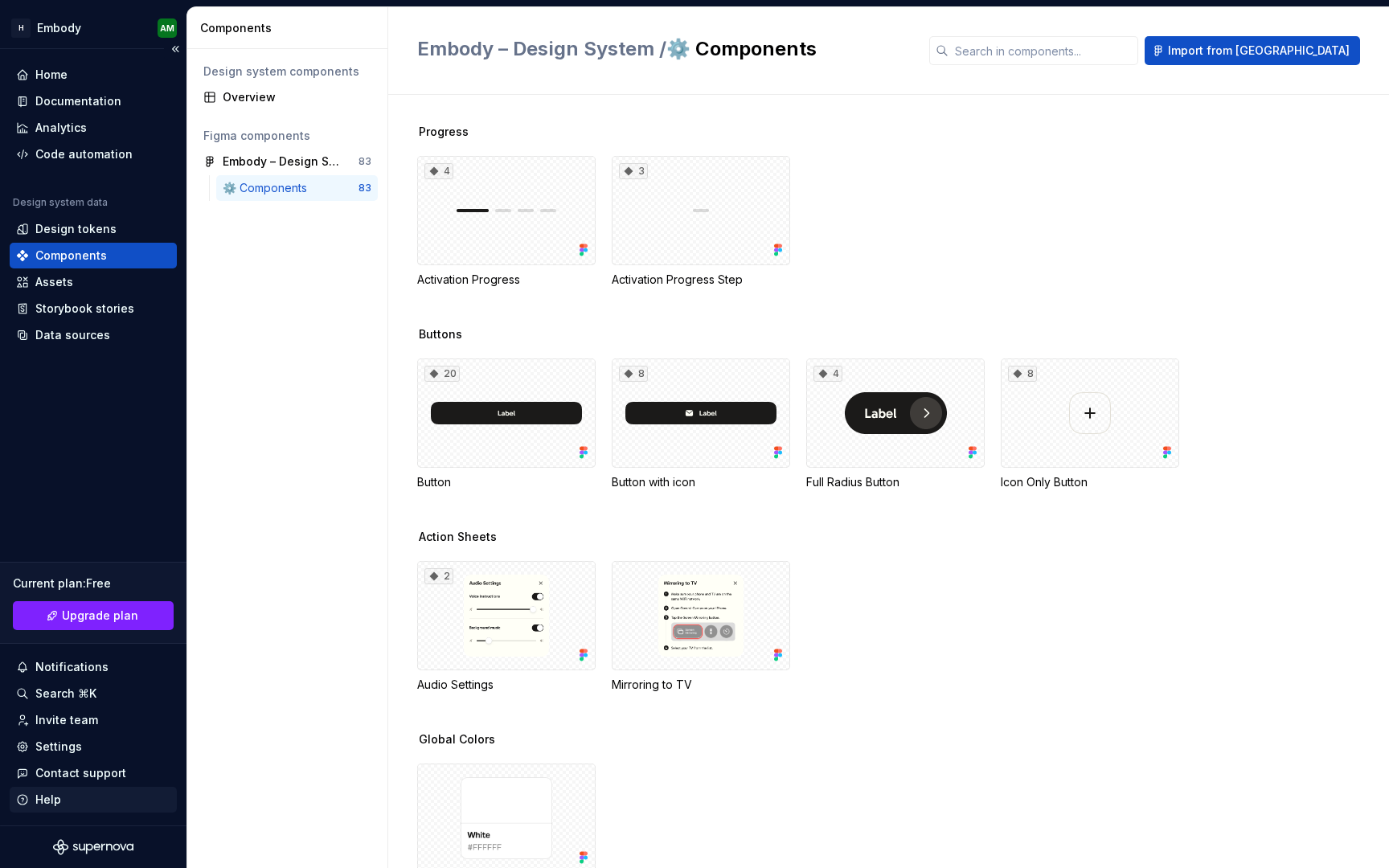
click at [80, 802] on div "Help" at bounding box center [93, 799] width 154 height 16
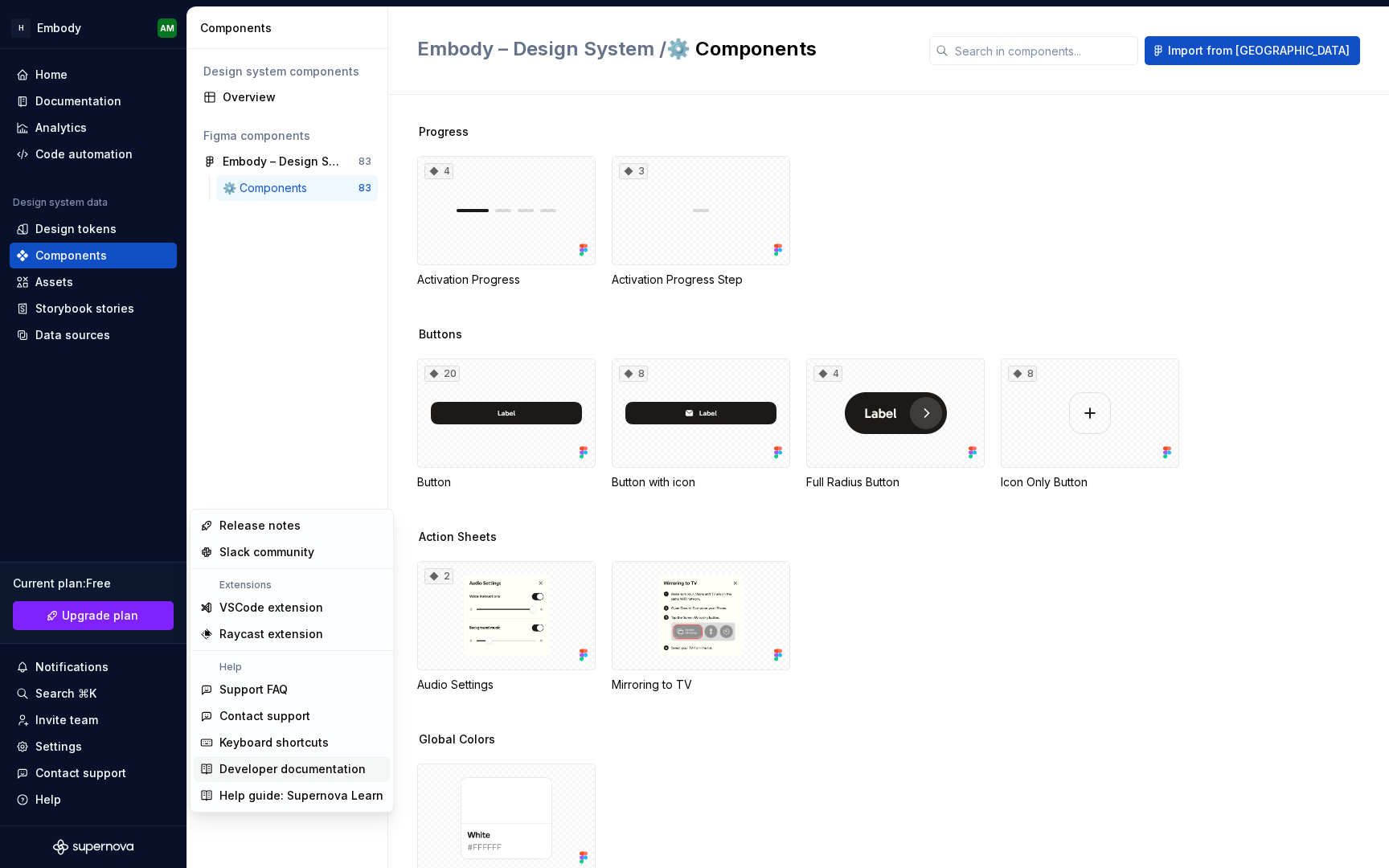
click at [307, 765] on div "Developer documentation" at bounding box center [293, 768] width 146 height 16
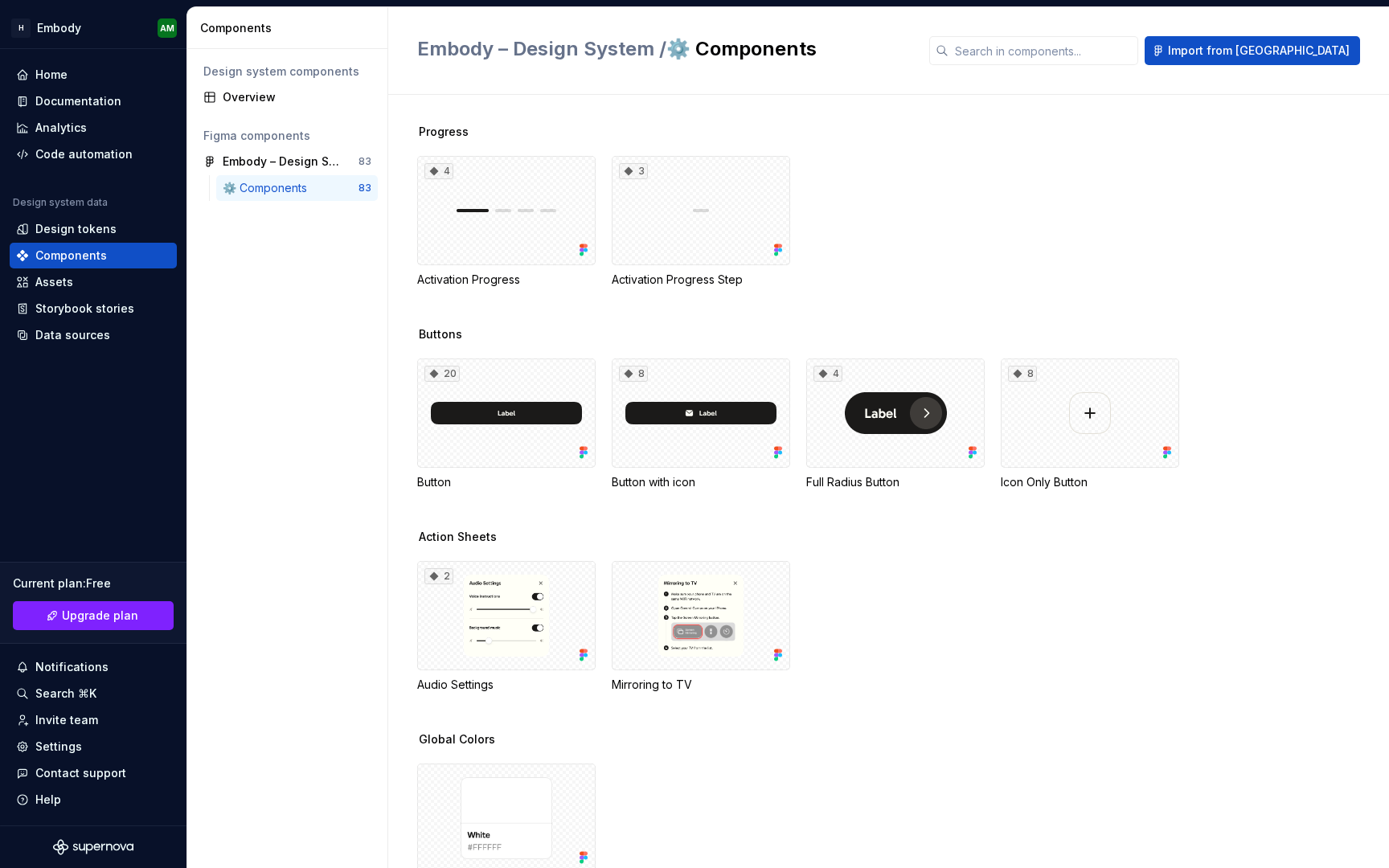
click at [274, 31] on div "Components" at bounding box center [291, 28] width 181 height 16
click at [114, 27] on html "H Embody AM Home Documentation Analytics Code automation Design system data Des…" at bounding box center [694, 434] width 1389 height 868
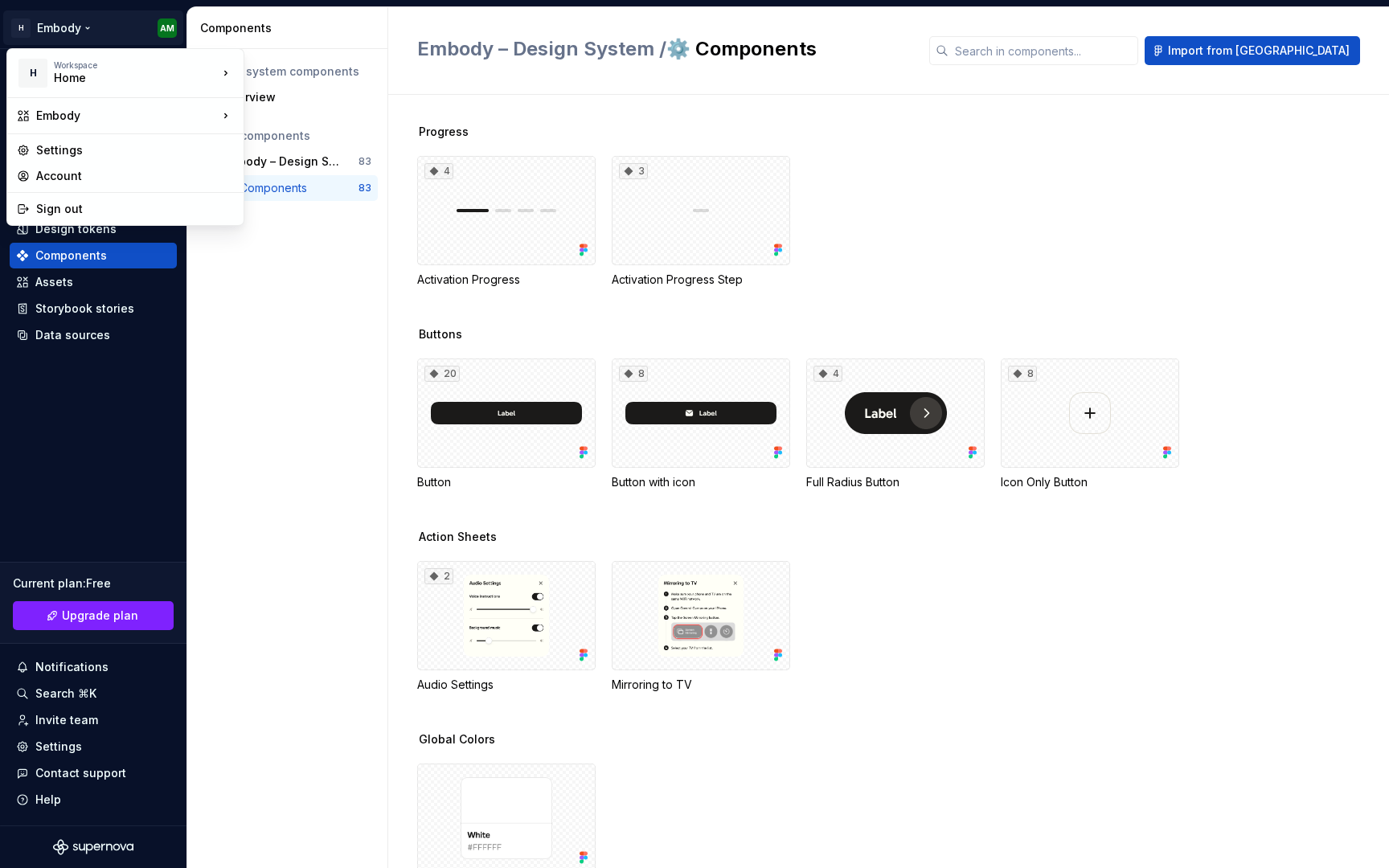
click at [273, 317] on html "H Embody AM Home Documentation Analytics Code automation Design system data Des…" at bounding box center [694, 434] width 1389 height 868
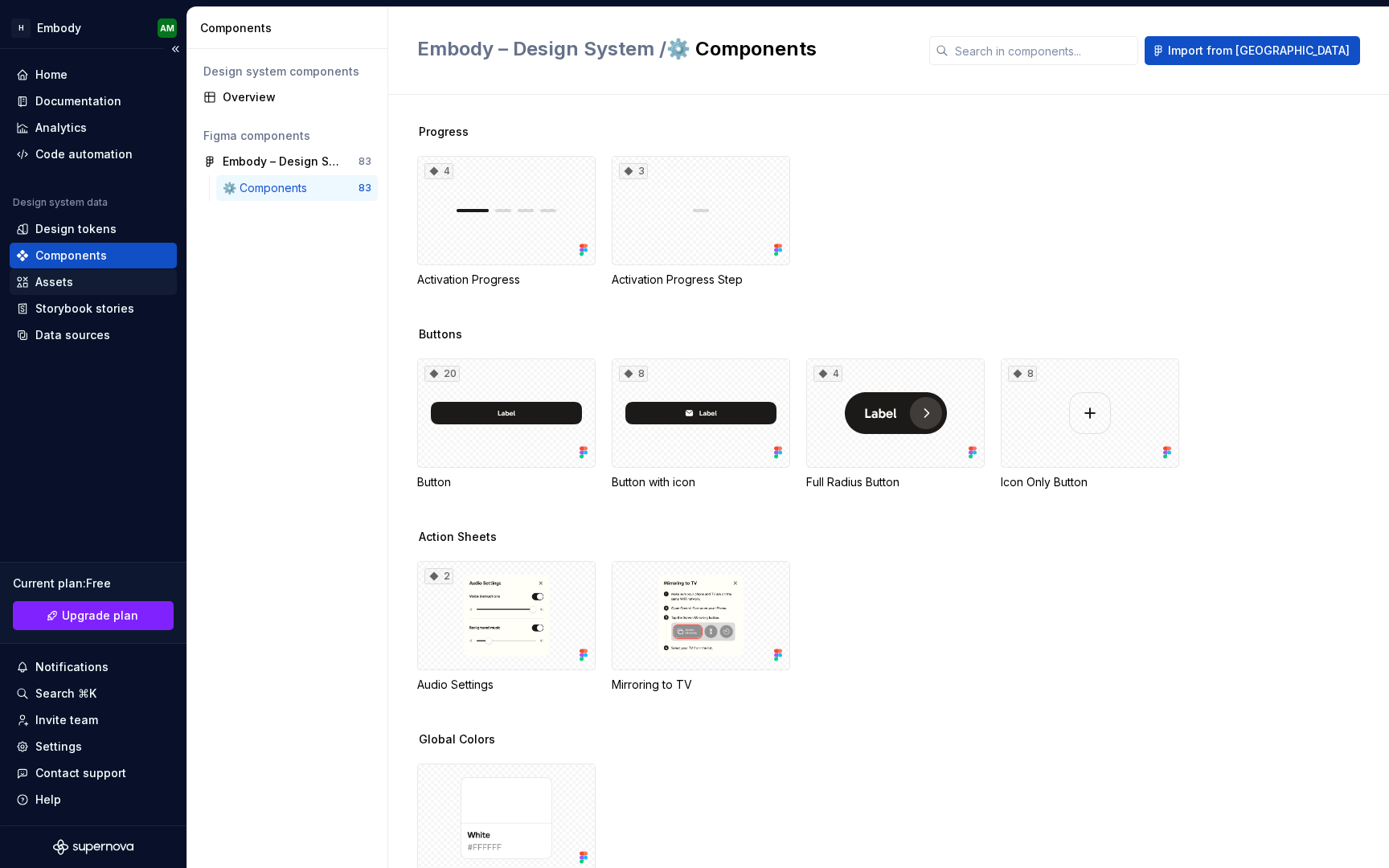
click at [109, 285] on div "Assets" at bounding box center [93, 281] width 154 height 16
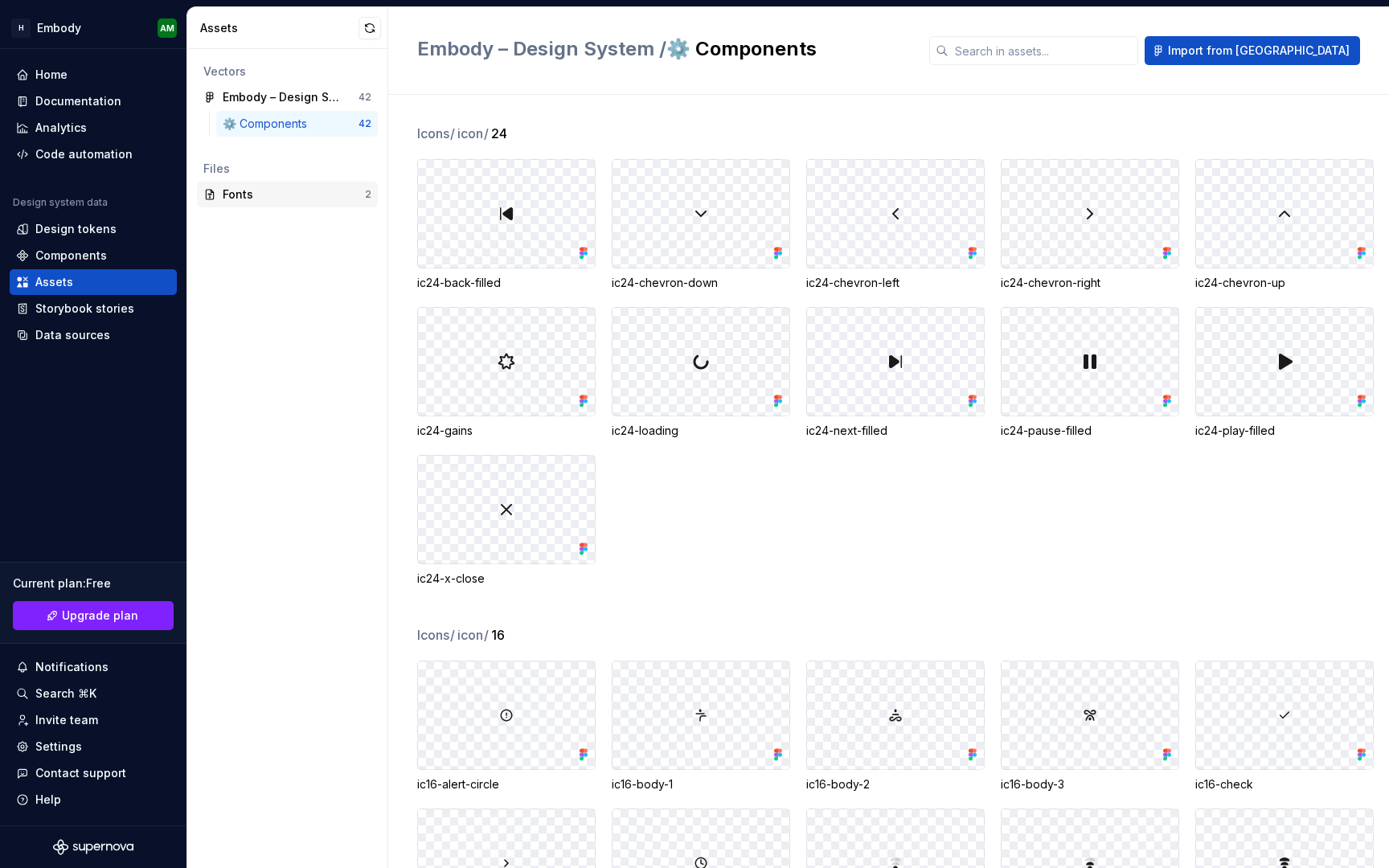
click at [327, 204] on div "Fonts 2" at bounding box center [287, 194] width 181 height 26
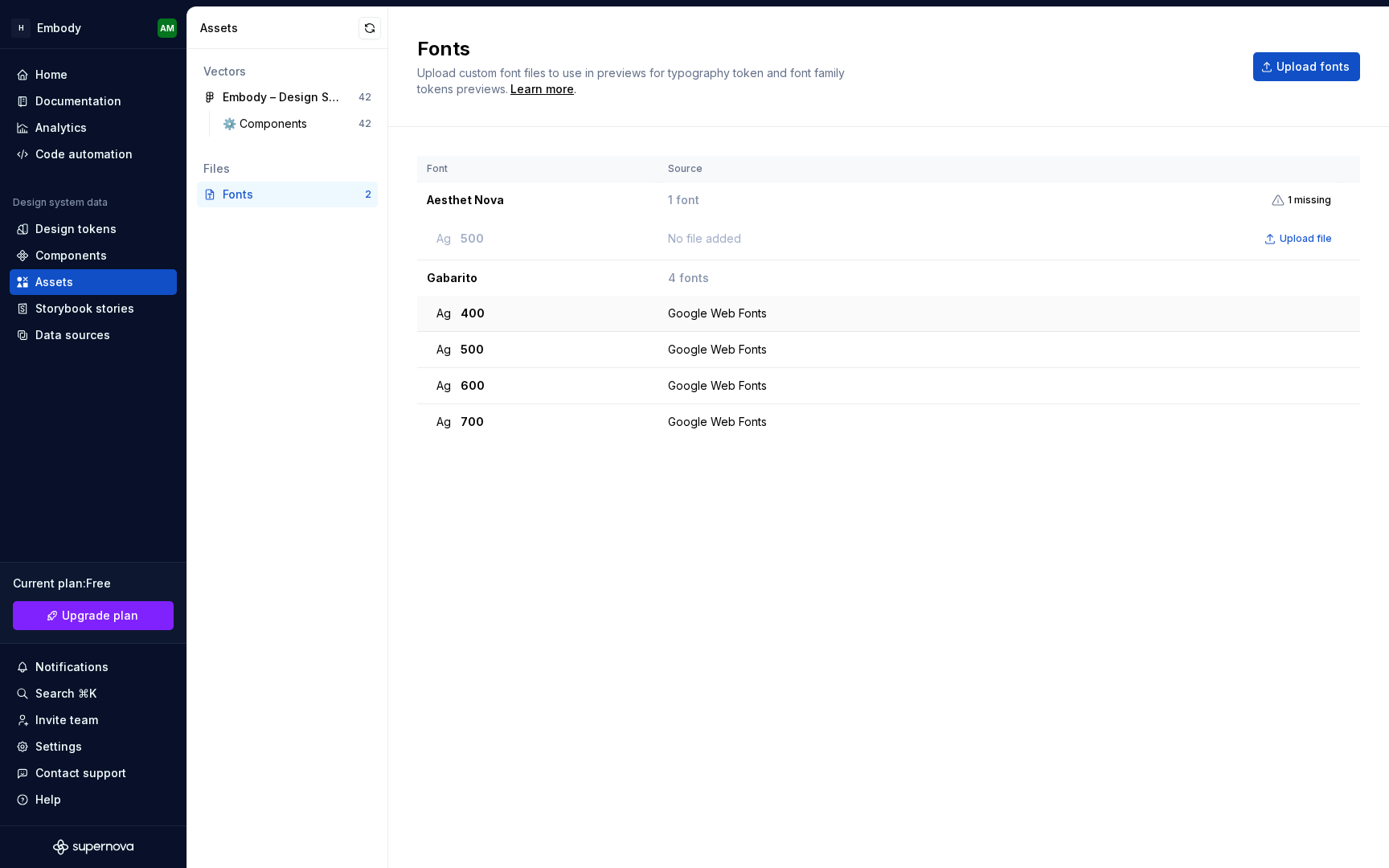
click at [991, 321] on div "Google Web Fonts" at bounding box center [1003, 313] width 671 height 16
click at [725, 314] on div "Google Web Fonts" at bounding box center [1003, 313] width 671 height 16
click at [294, 130] on div "⚙️ Components" at bounding box center [269, 123] width 91 height 16
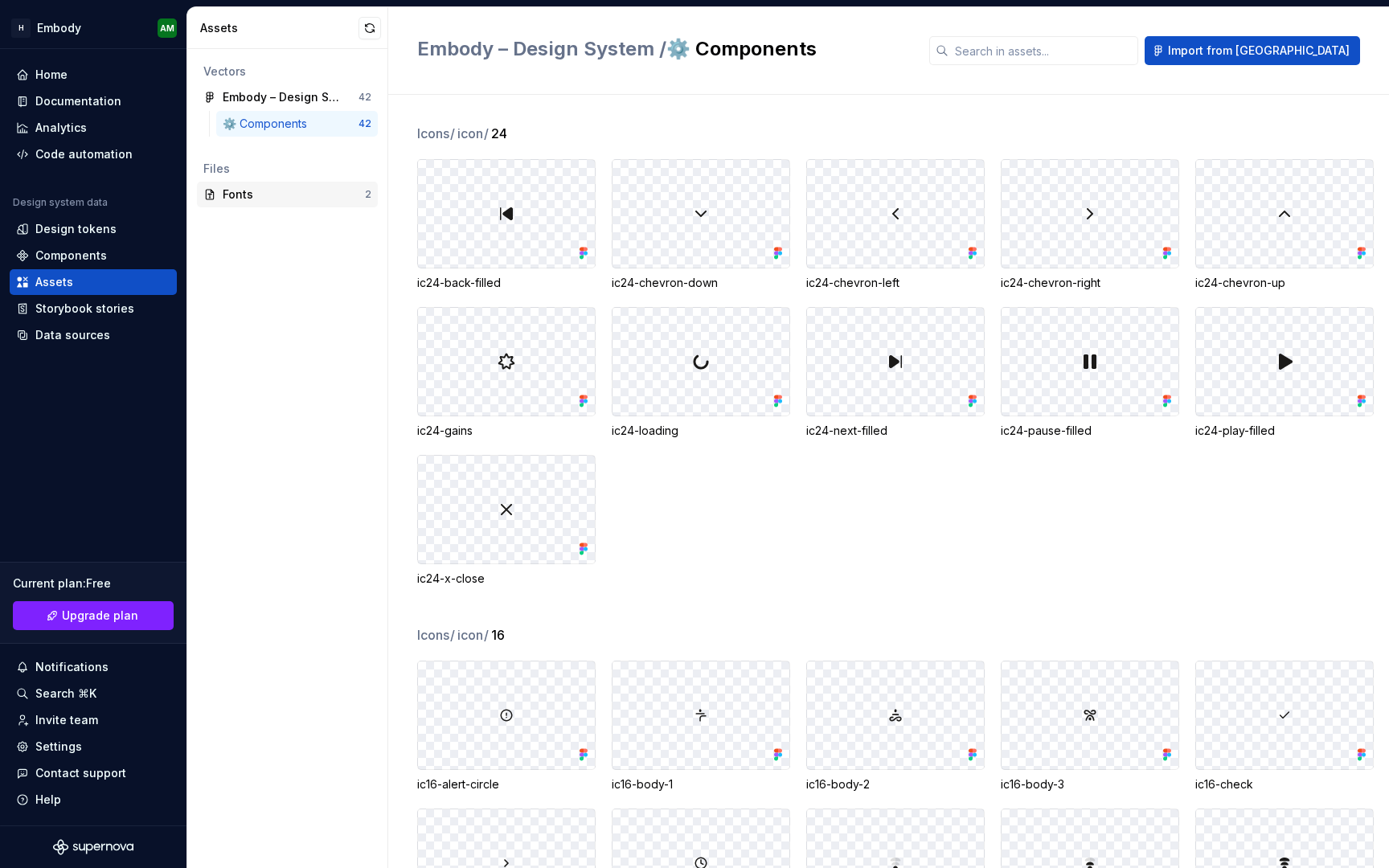
click at [309, 188] on div "Fonts" at bounding box center [293, 194] width 142 height 16
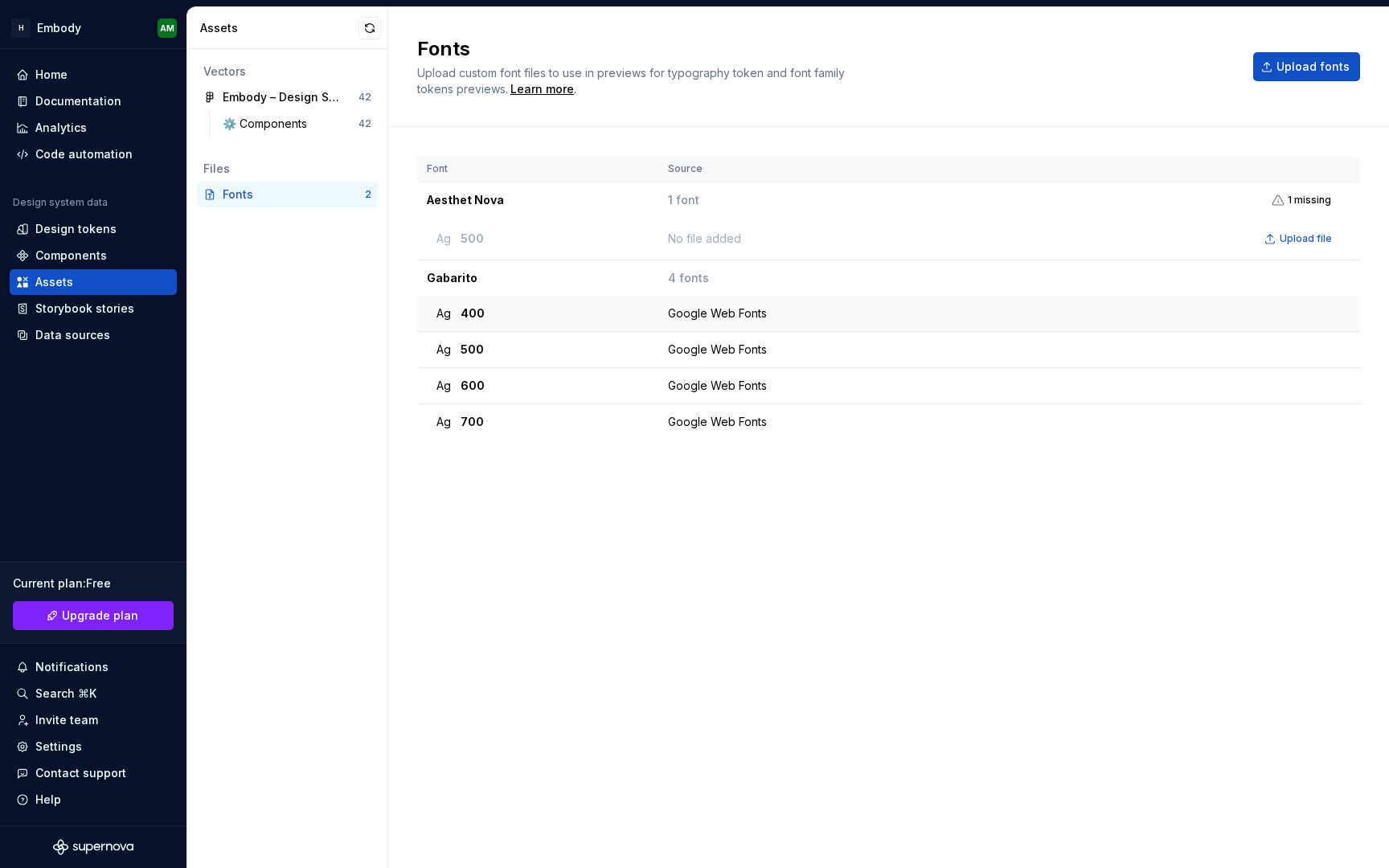
click at [470, 315] on span "400" at bounding box center [472, 313] width 24 height 16
click at [106, 152] on div "Code automation" at bounding box center [83, 154] width 97 height 16
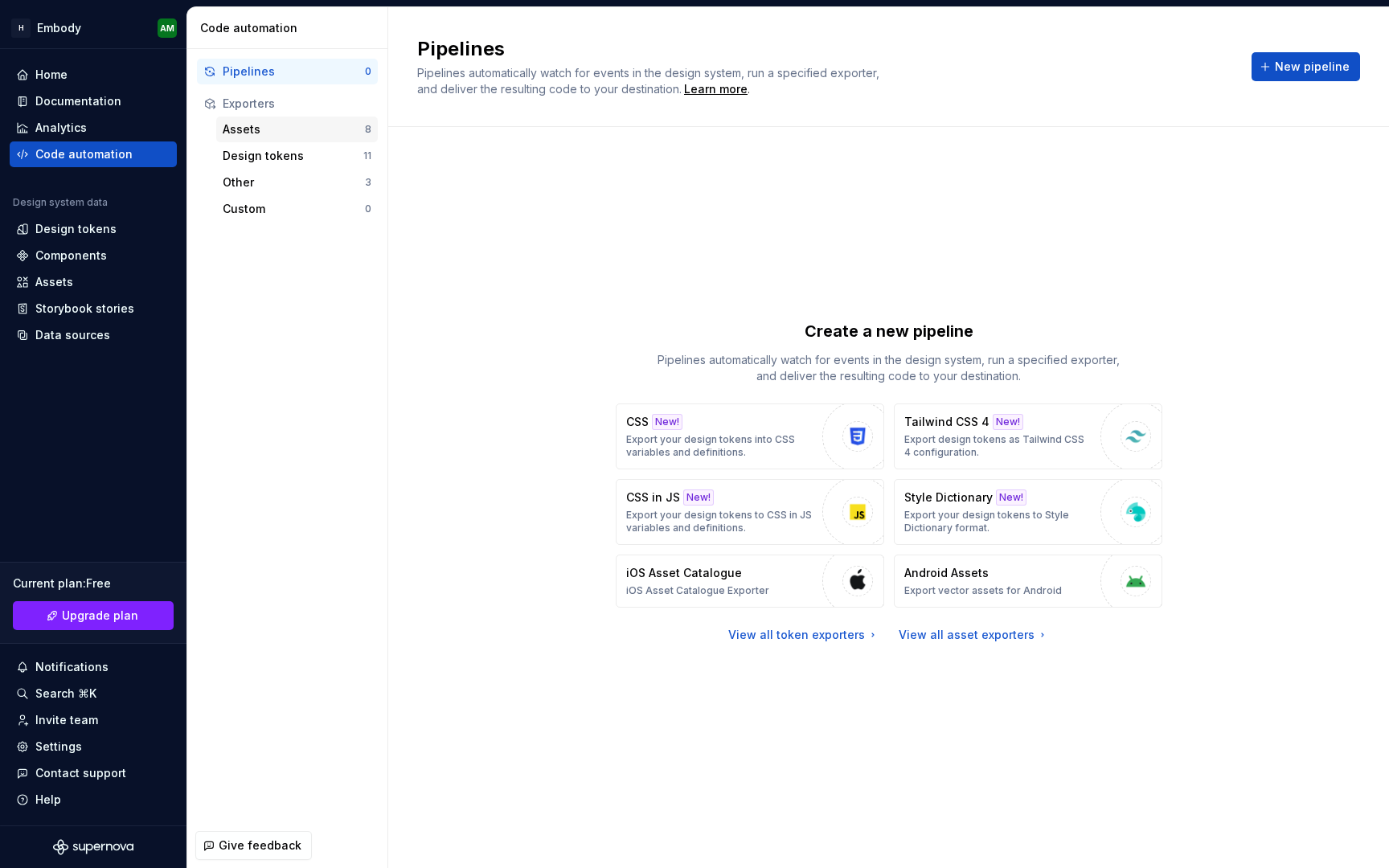
click at [273, 137] on div "Assets" at bounding box center [293, 129] width 142 height 16
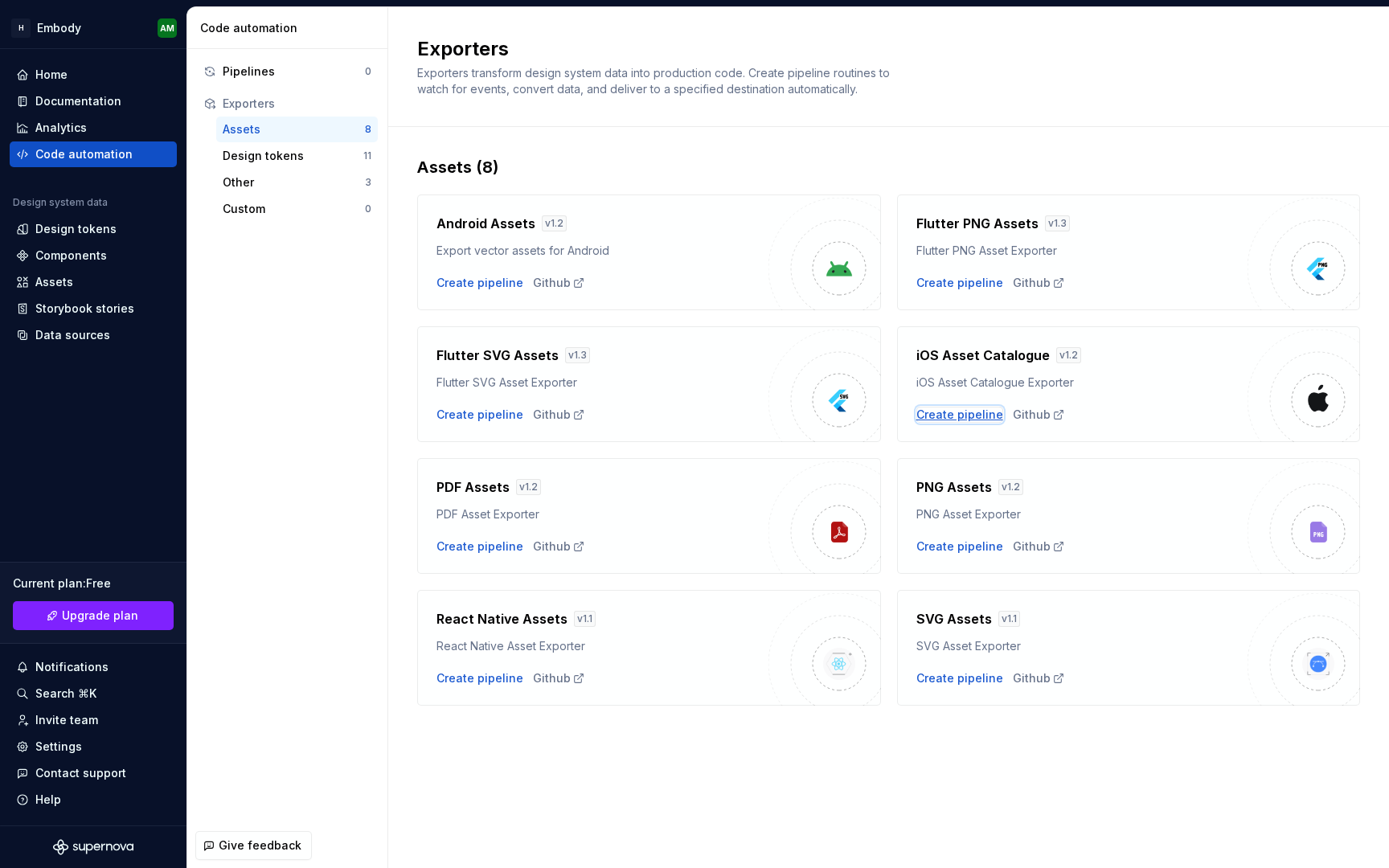
click at [951, 418] on div "Create pipeline" at bounding box center [960, 415] width 87 height 16
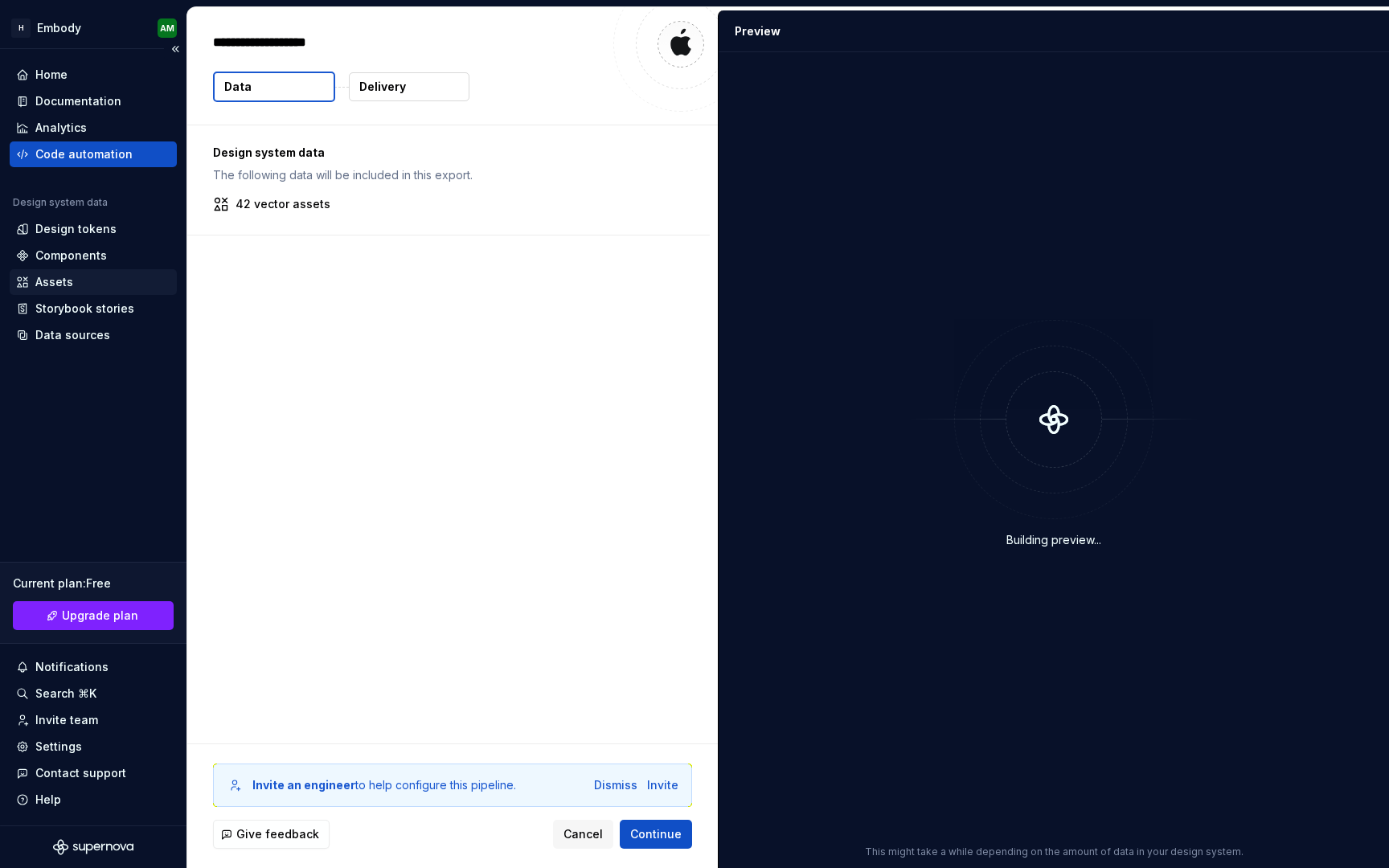
click at [71, 276] on div "Assets" at bounding box center [93, 281] width 154 height 16
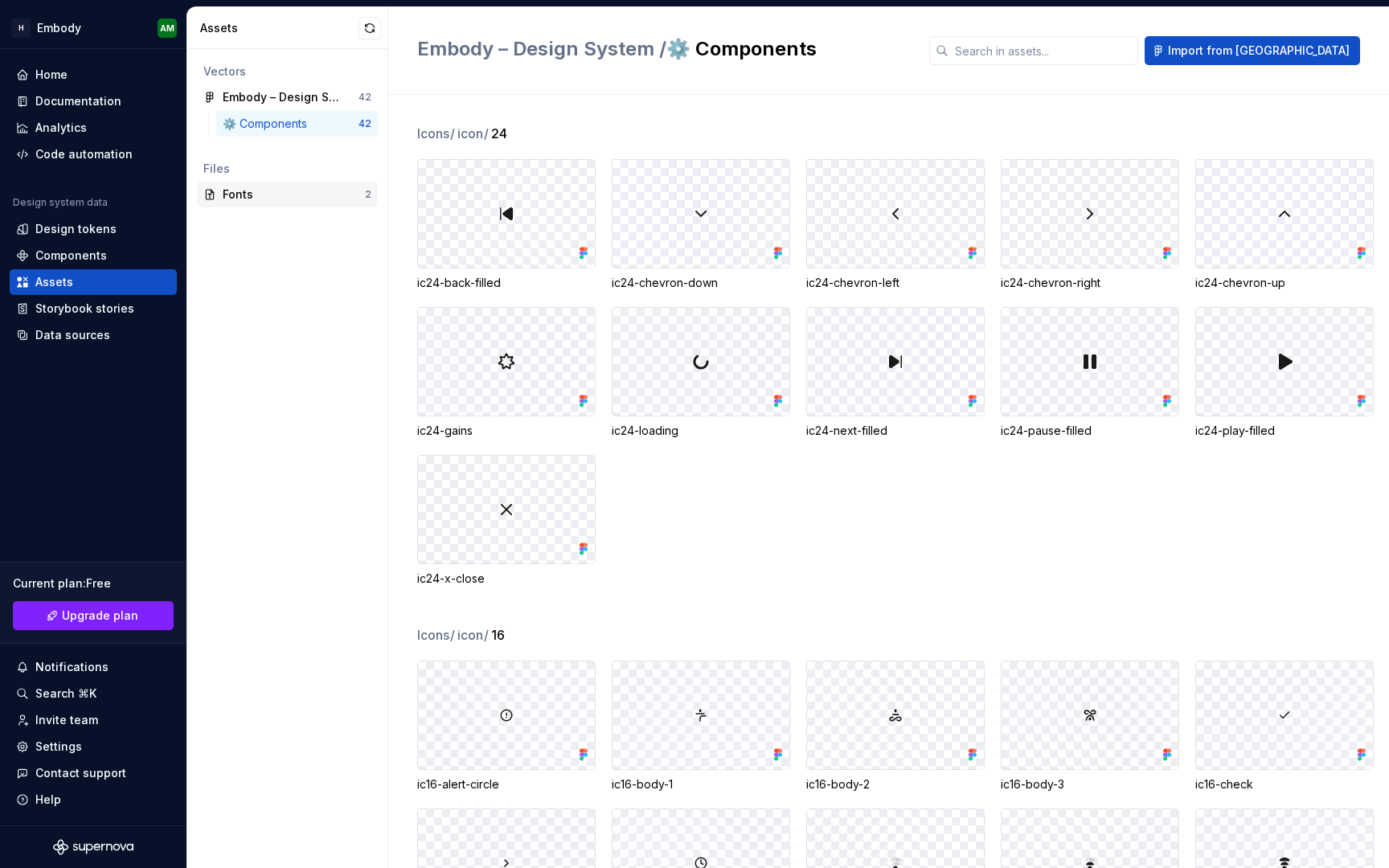
click at [257, 194] on div "Fonts" at bounding box center [293, 194] width 142 height 16
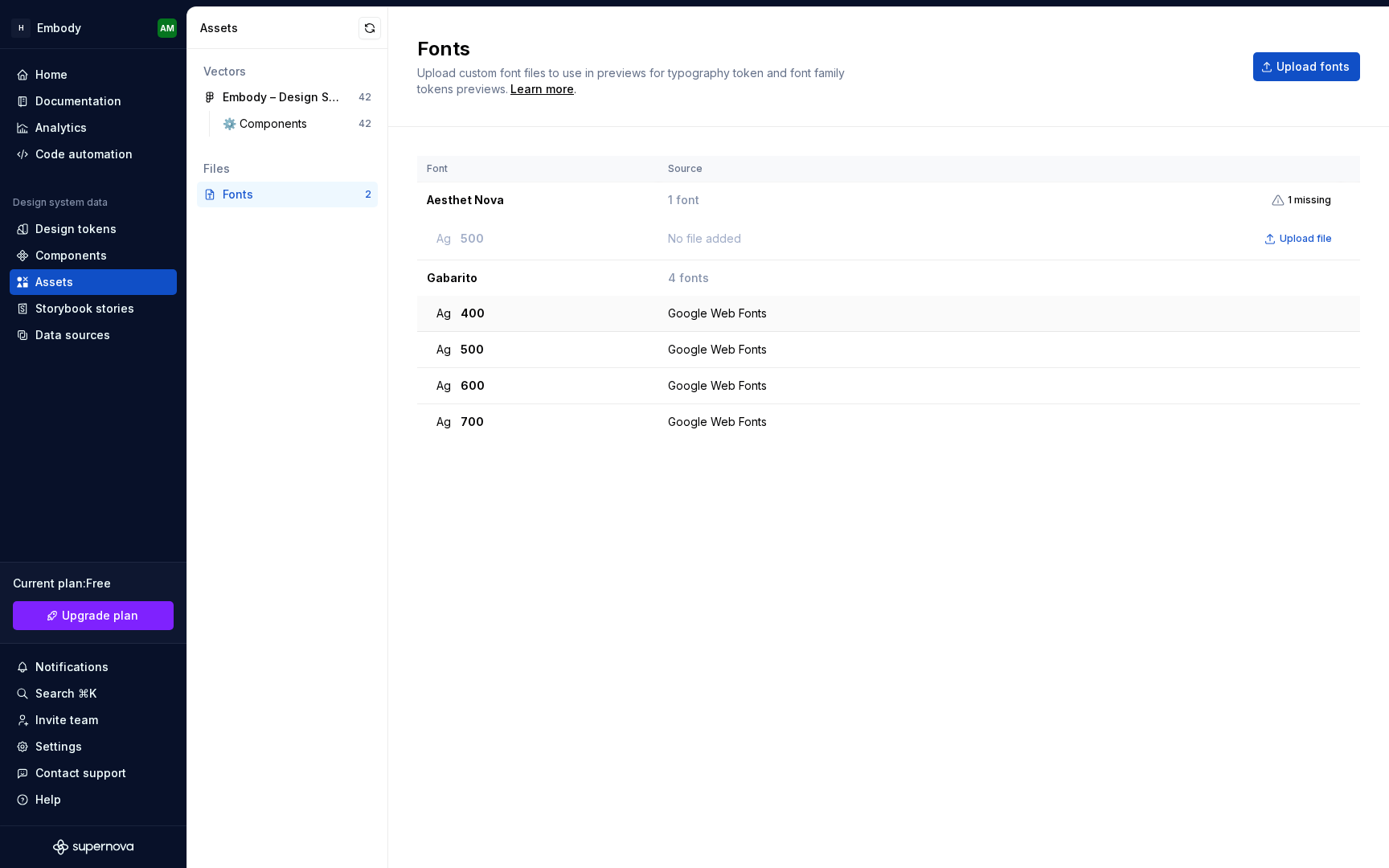
click at [532, 311] on div "Ag 400" at bounding box center [542, 313] width 213 height 16
click at [427, 308] on td "Ag 400" at bounding box center [538, 314] width 241 height 36
click at [457, 308] on div "Ag 400" at bounding box center [542, 313] width 213 height 16
click at [479, 308] on span "400" at bounding box center [472, 313] width 24 height 16
click at [479, 352] on span "500" at bounding box center [472, 349] width 23 height 16
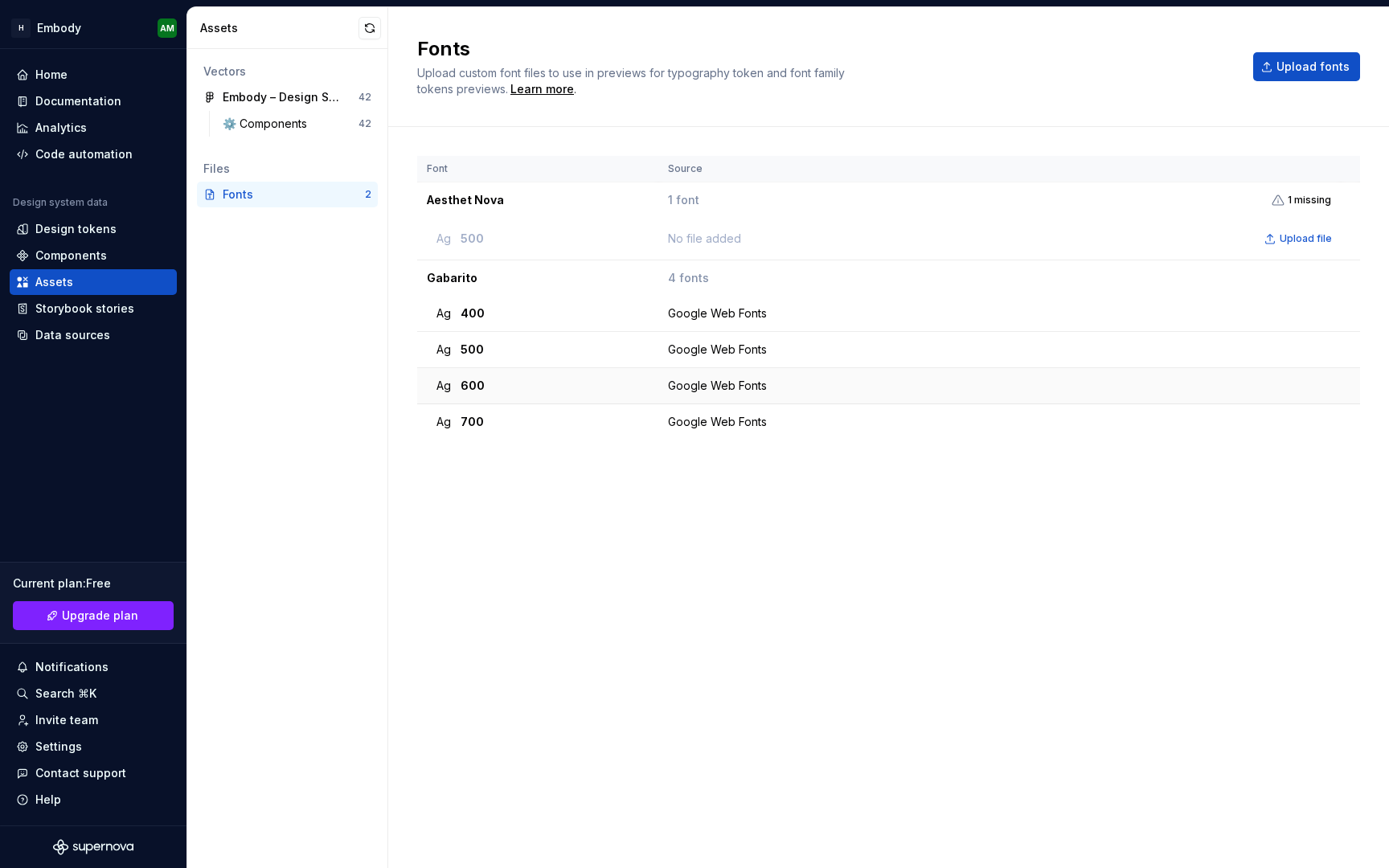
click at [474, 392] on span "600" at bounding box center [472, 385] width 24 height 16
click at [1281, 58] on button "Upload fonts" at bounding box center [1306, 67] width 107 height 29
click at [540, 84] on div "Learn more" at bounding box center [542, 89] width 64 height 16
click at [128, 255] on div "Components" at bounding box center [93, 255] width 154 height 16
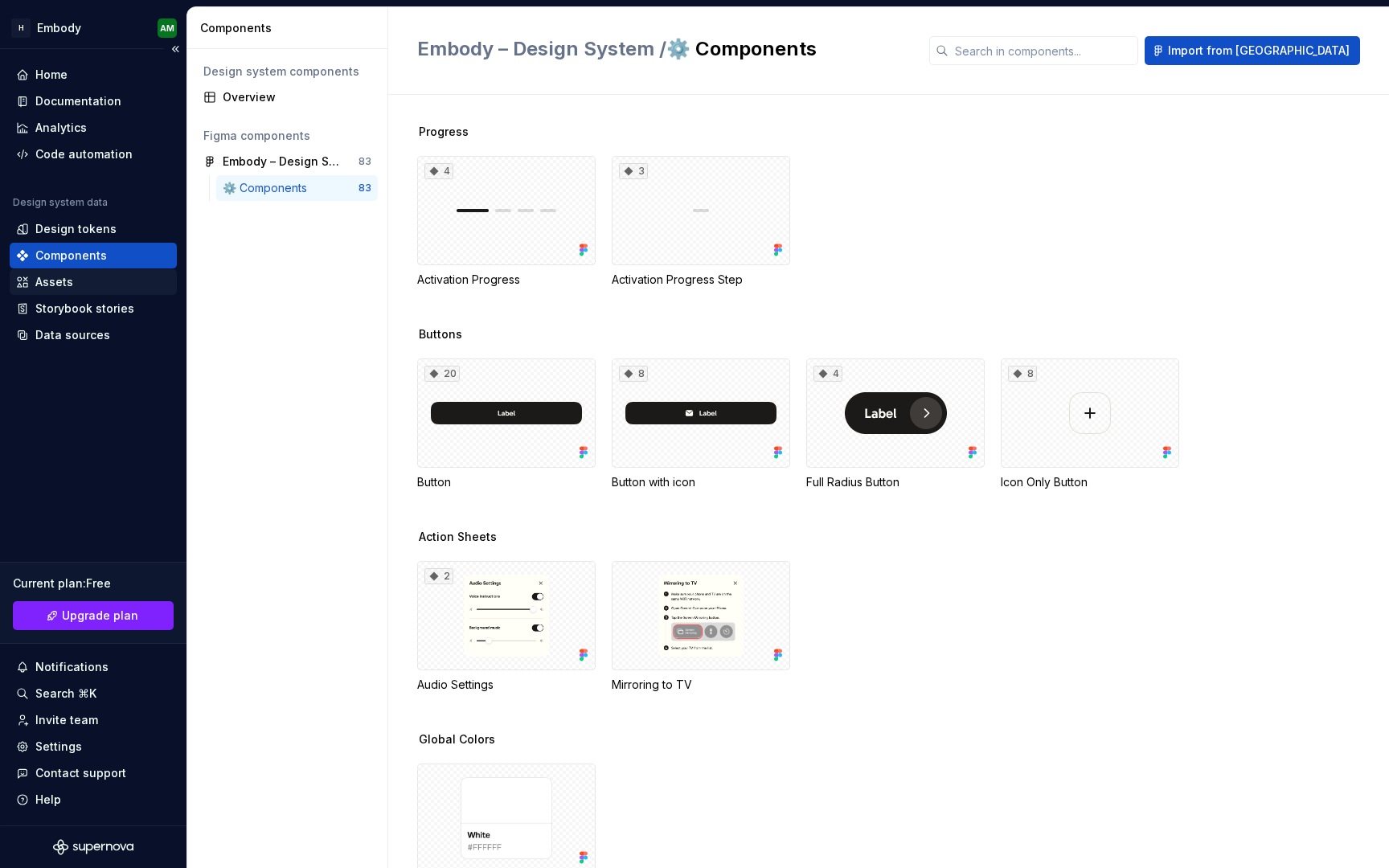
click at [123, 286] on div "Assets" at bounding box center [93, 281] width 154 height 16
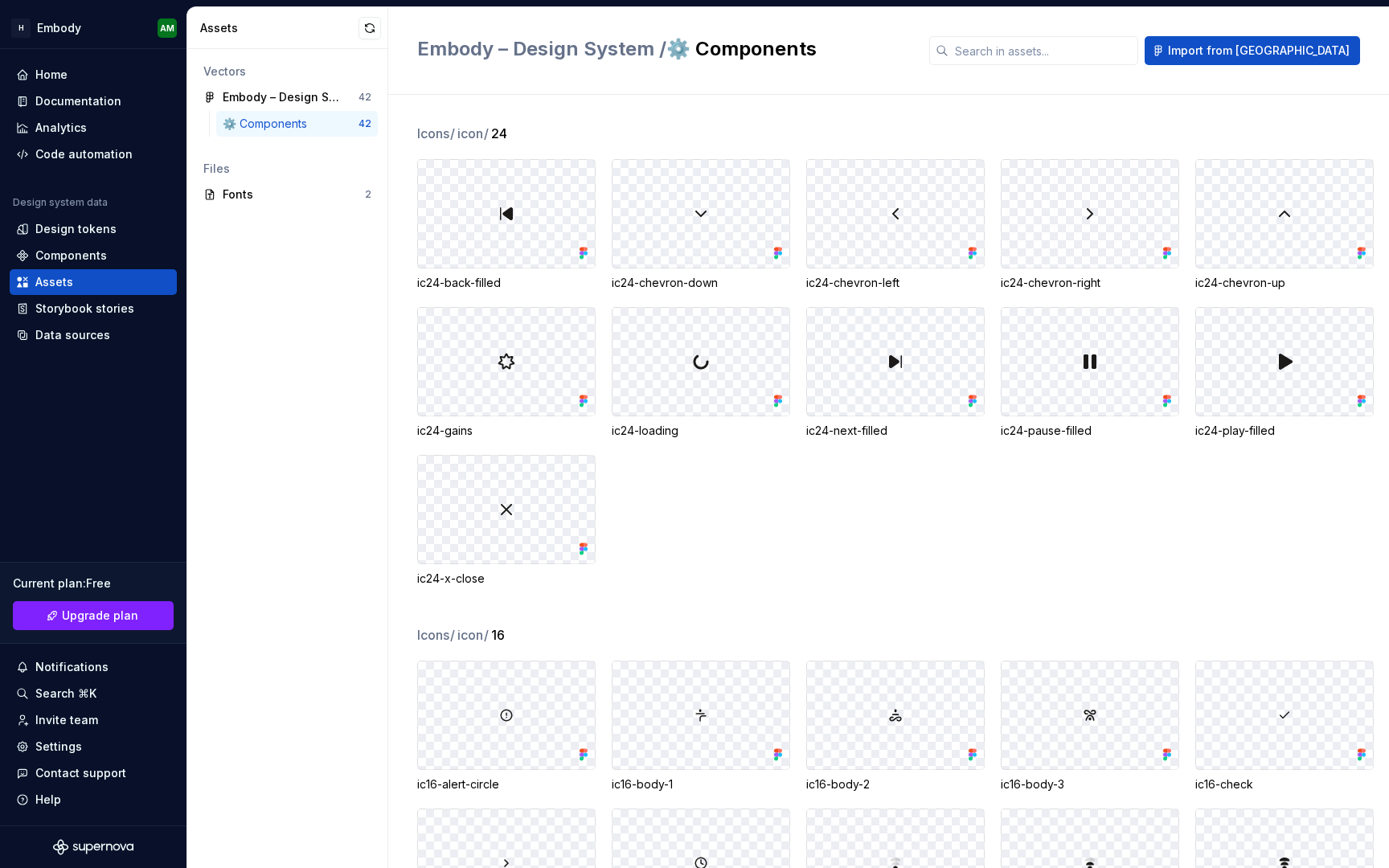
click at [303, 212] on div "Vectors Embody – Design System 42 ⚙️ Components 42 Files Fonts 2" at bounding box center [287, 459] width 201 height 819
click at [304, 200] on div "Fonts" at bounding box center [293, 194] width 142 height 16
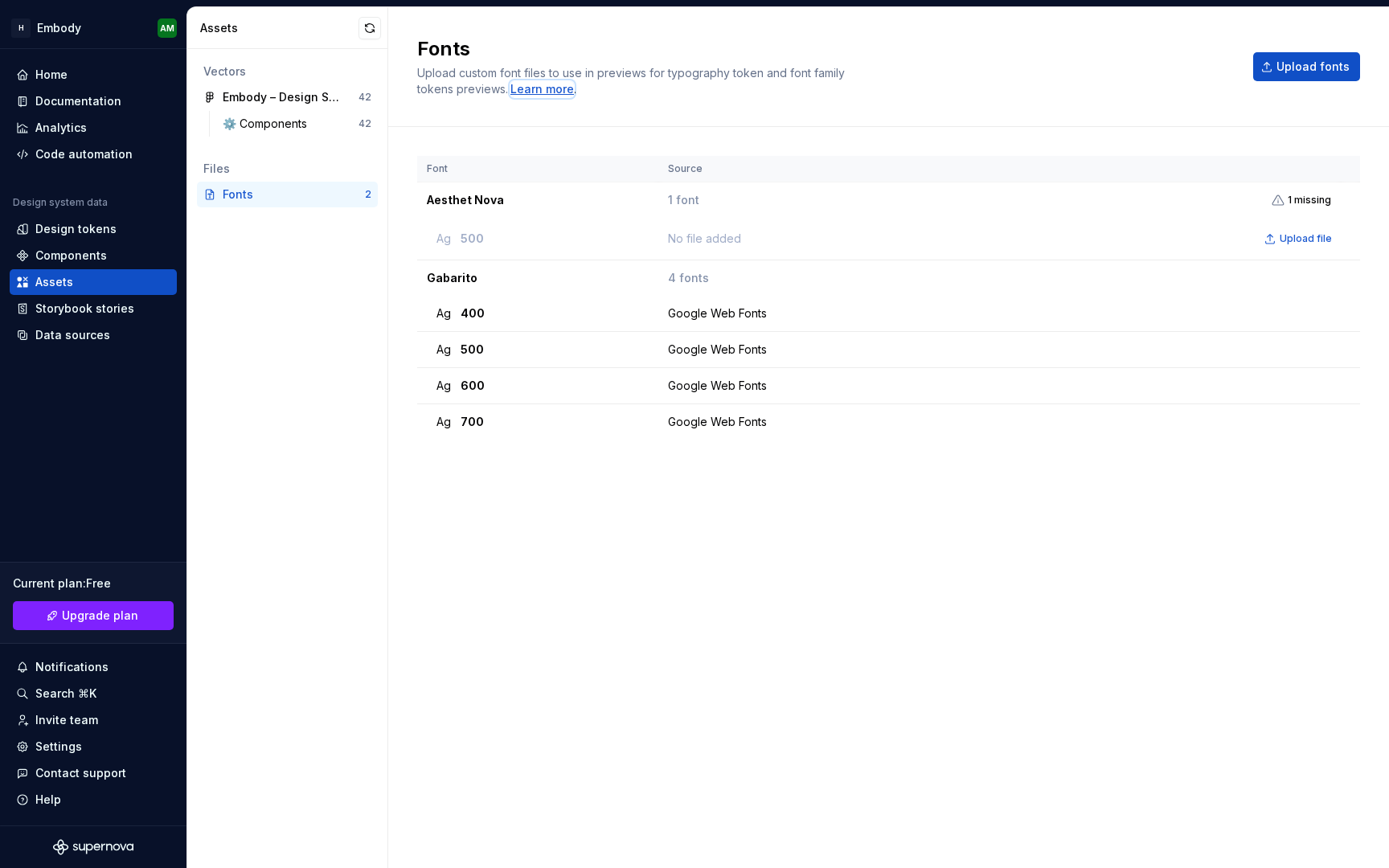
click at [556, 91] on div "Learn more" at bounding box center [542, 89] width 64 height 16
click at [77, 231] on div "Design tokens" at bounding box center [76, 229] width 81 height 16
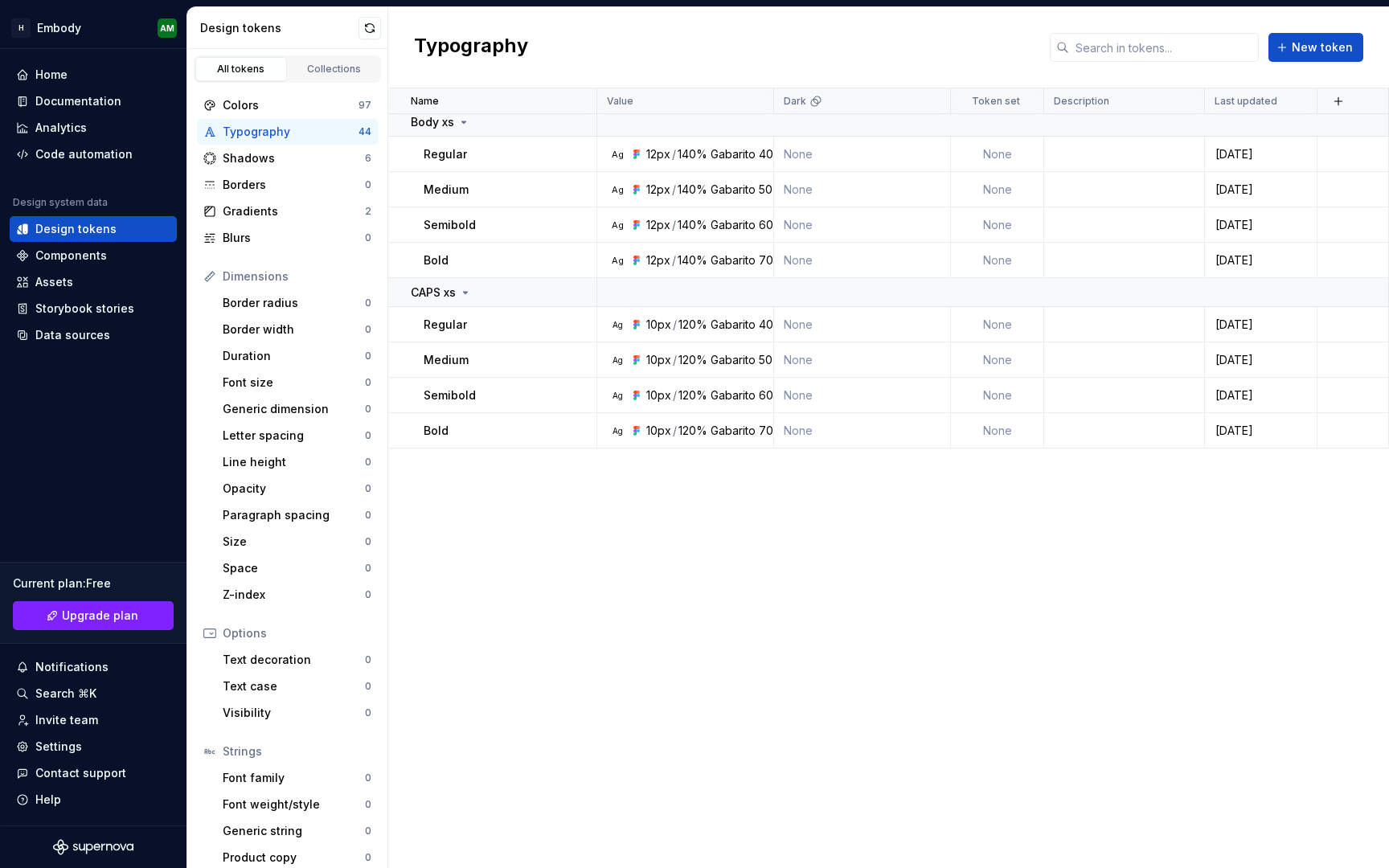
scroll to position [1120, 0]
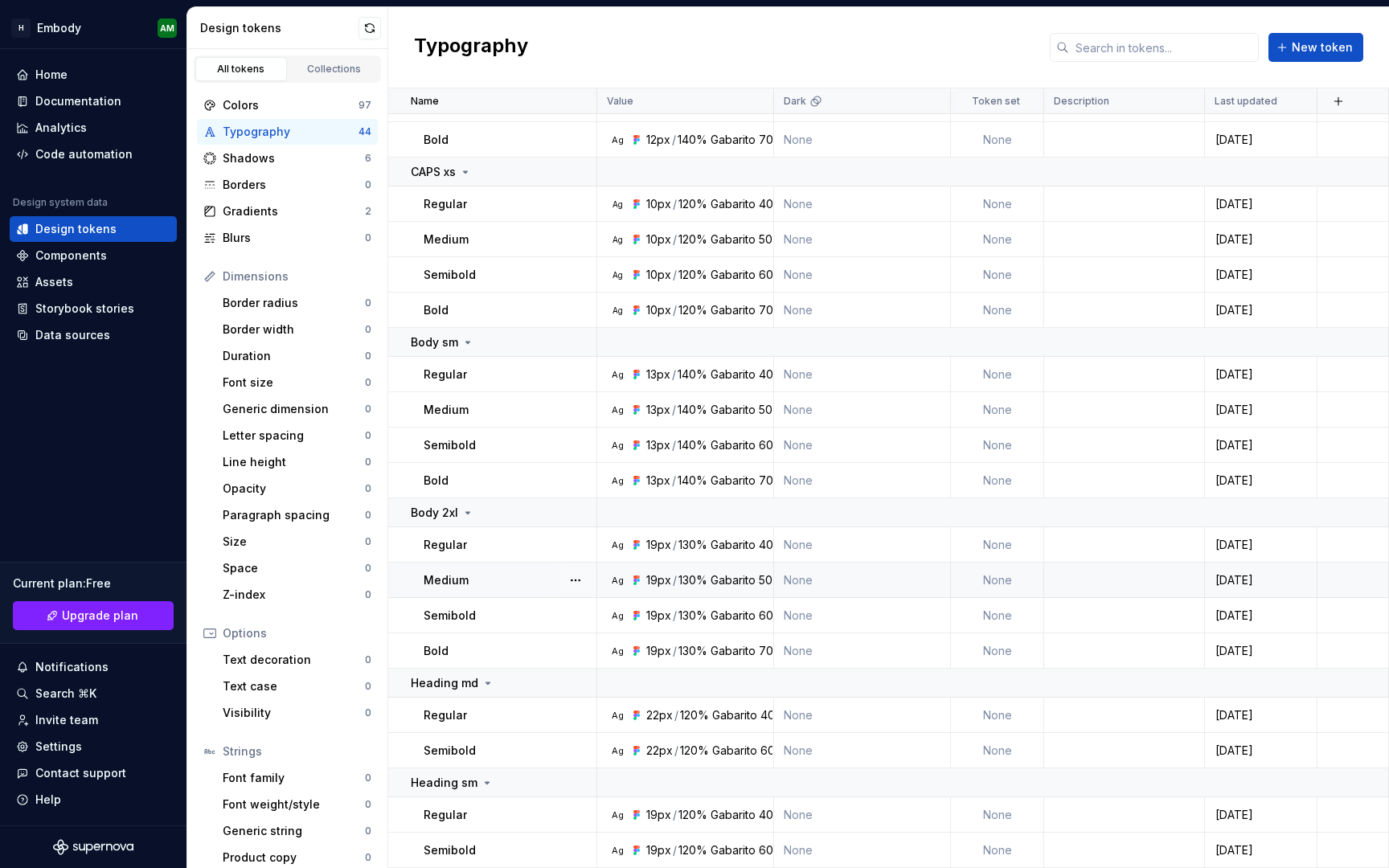
click at [515, 574] on div "Medium" at bounding box center [509, 580] width 172 height 16
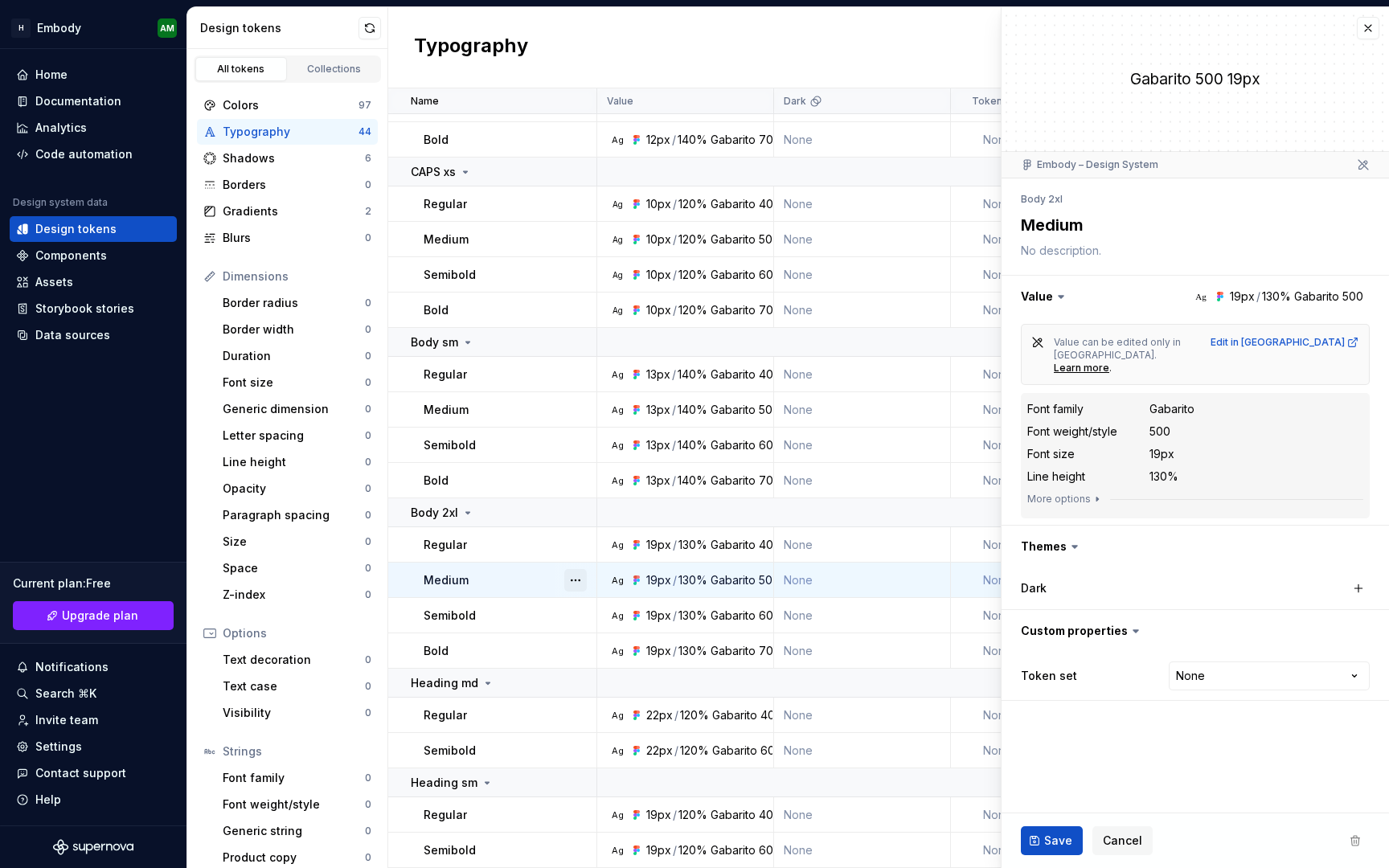
click at [572, 582] on button "button" at bounding box center [576, 580] width 22 height 22
click at [1079, 493] on button "More options" at bounding box center [1065, 499] width 77 height 13
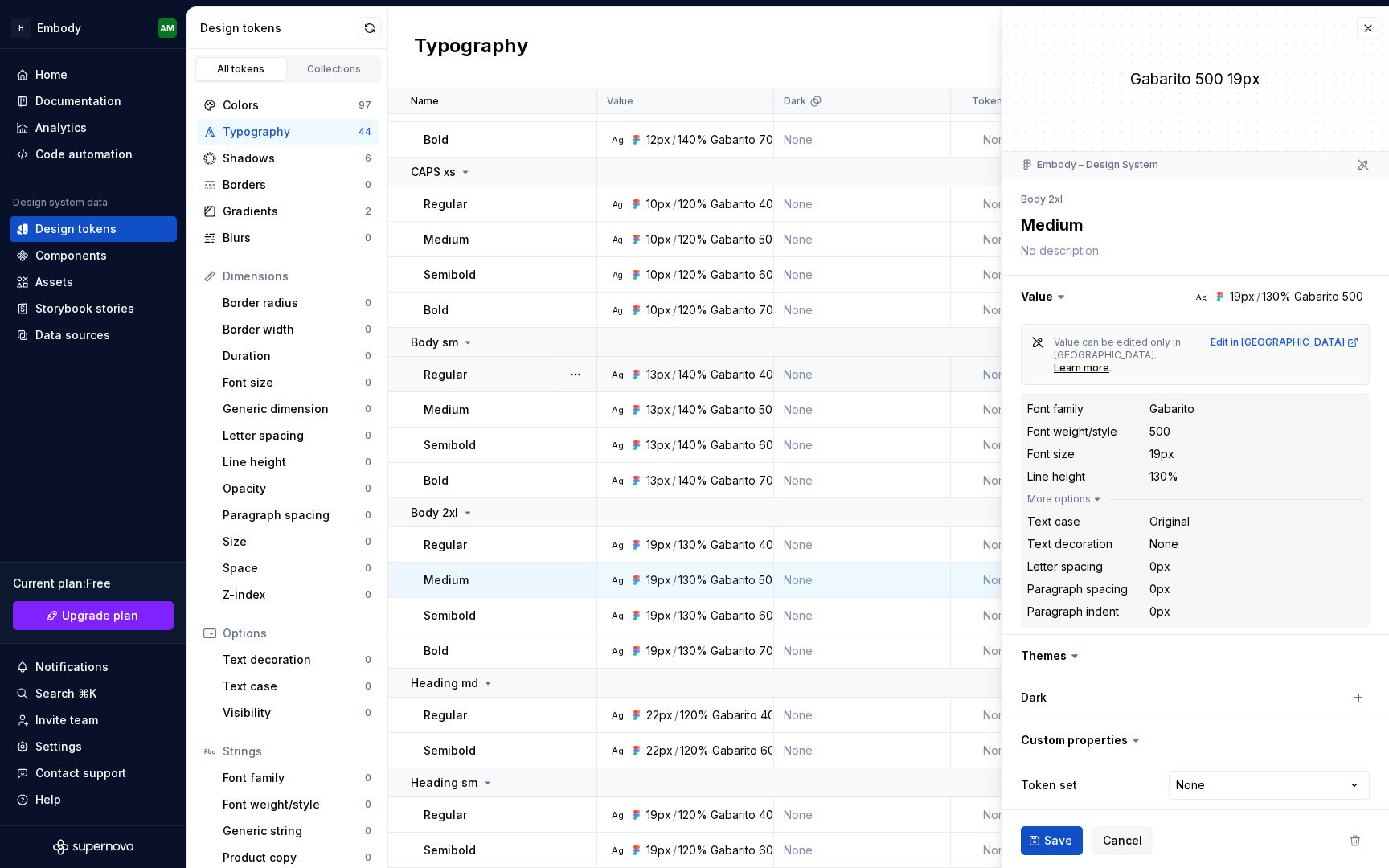
click at [716, 372] on div "Gabarito" at bounding box center [733, 374] width 45 height 16
type textarea "*"
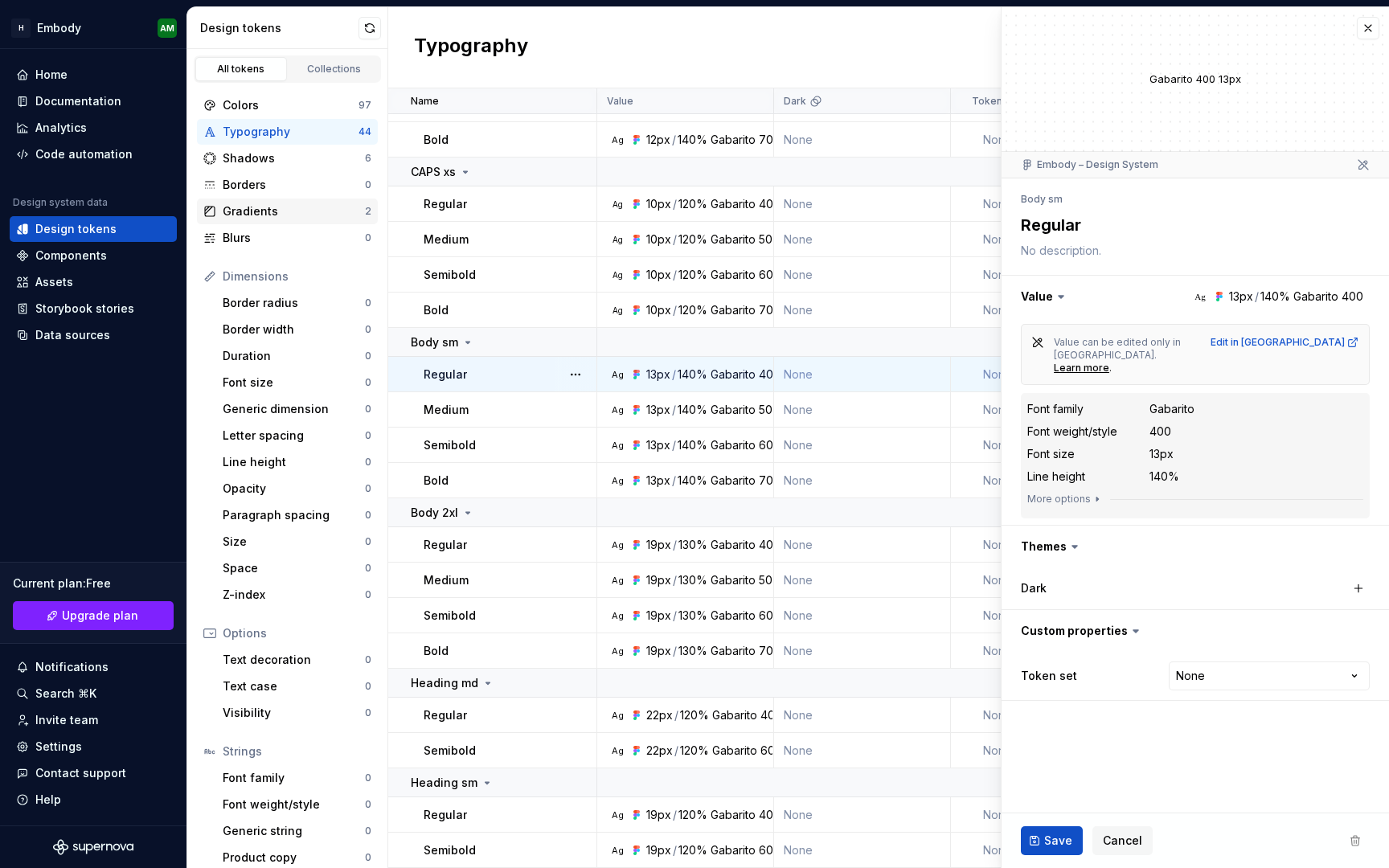
click at [332, 214] on div "Gradients" at bounding box center [293, 211] width 142 height 16
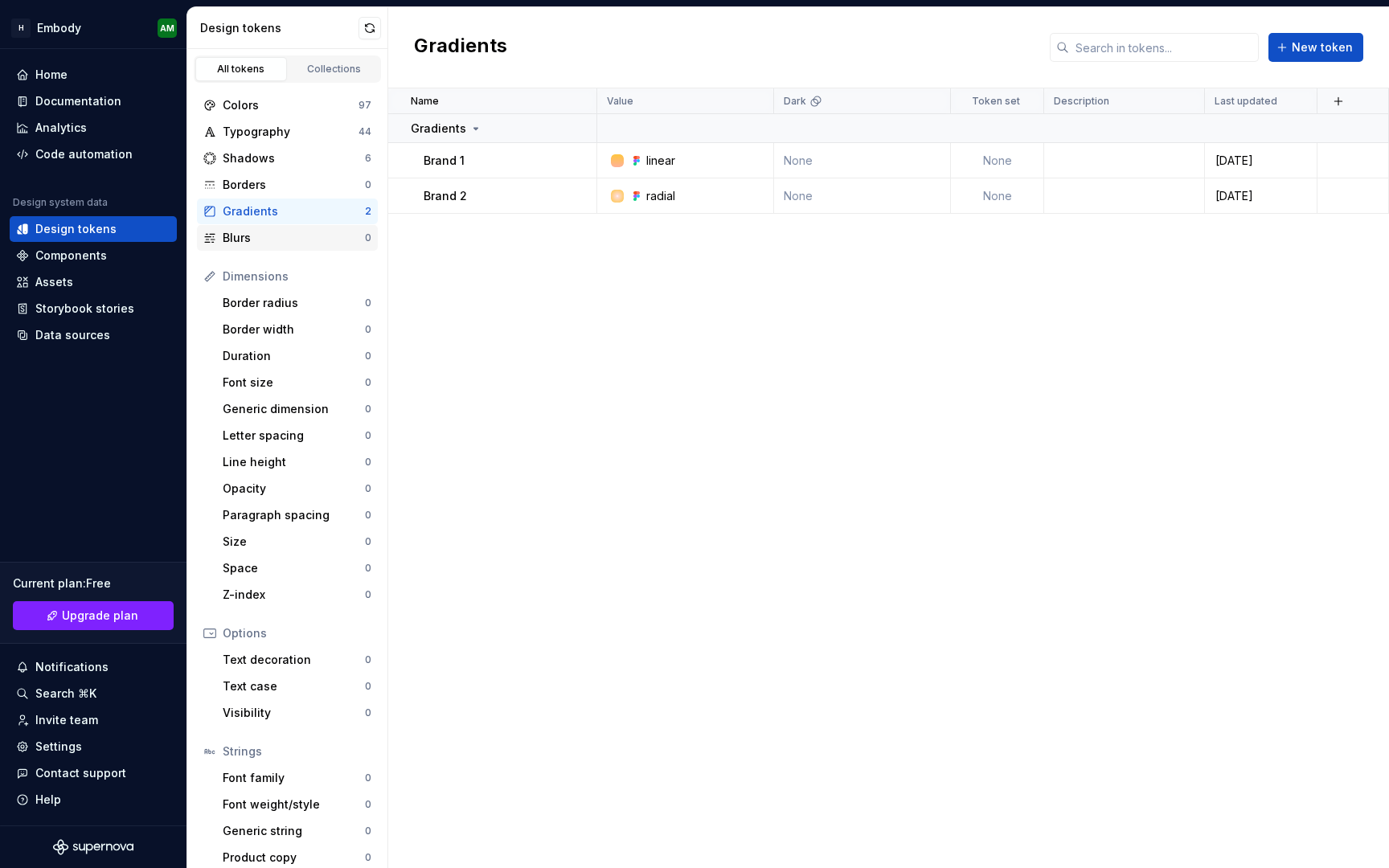
click at [328, 231] on div "Blurs" at bounding box center [293, 237] width 142 height 16
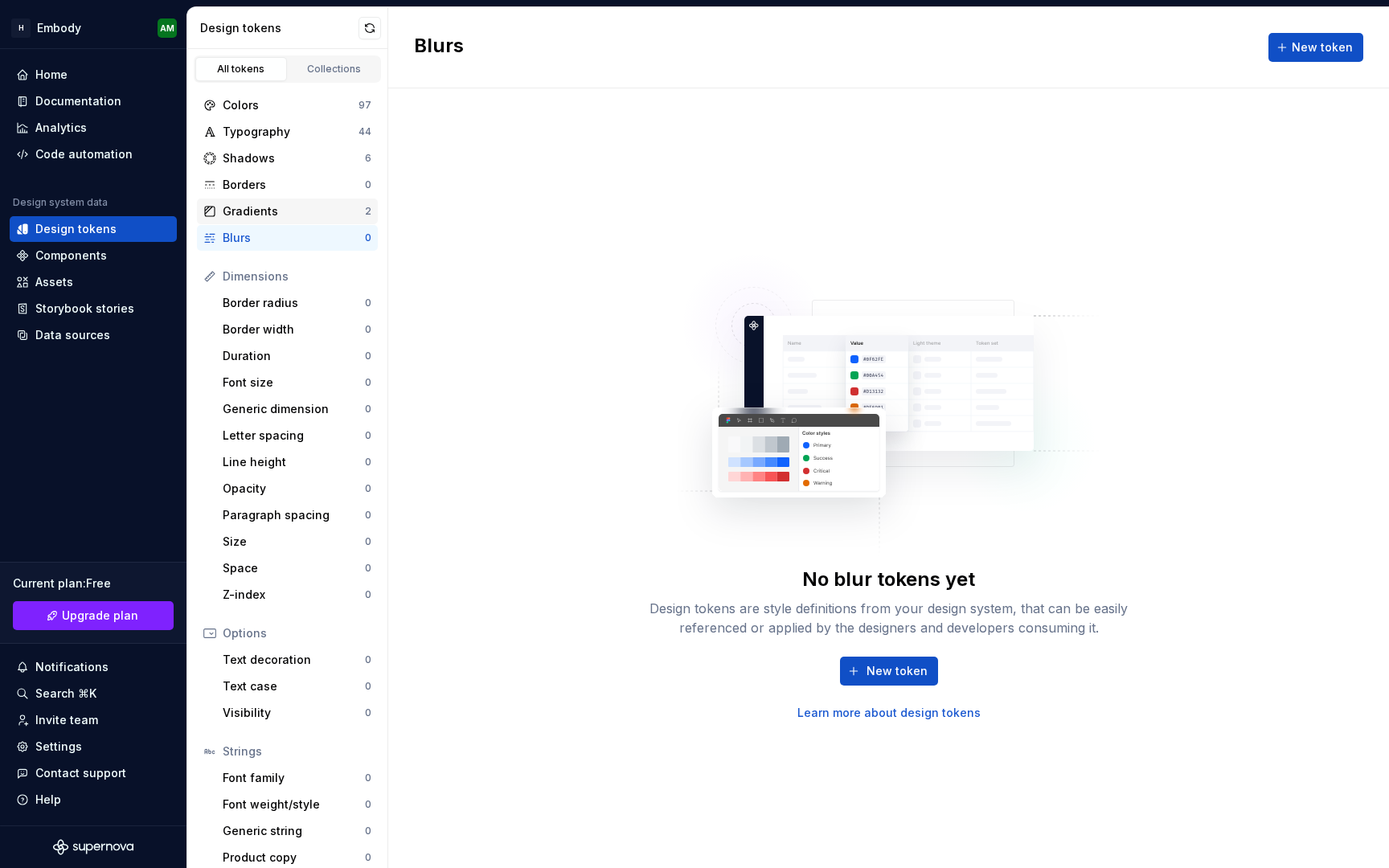
click at [318, 204] on div "Gradients" at bounding box center [293, 211] width 142 height 16
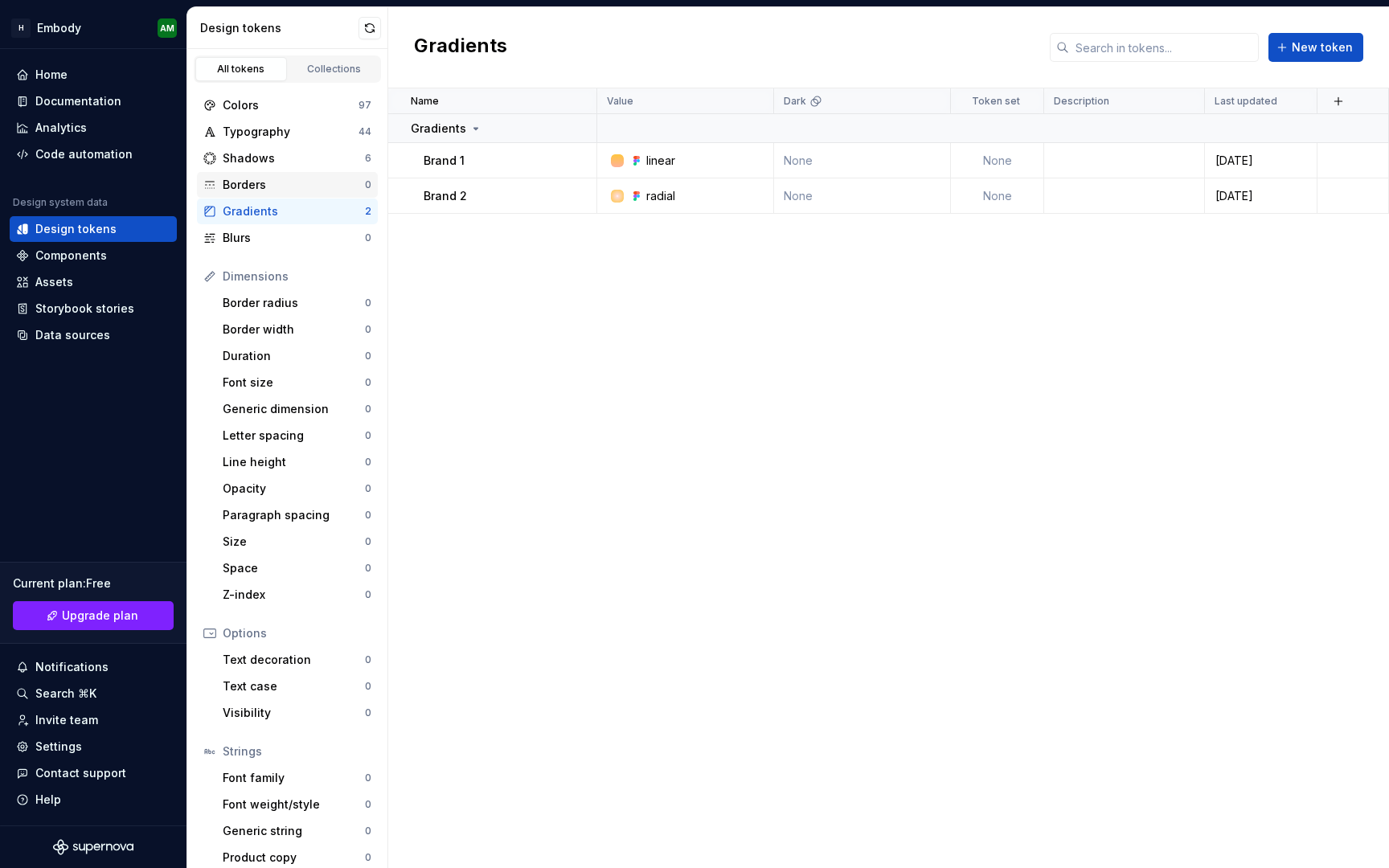
click at [317, 192] on div "Borders" at bounding box center [293, 184] width 142 height 16
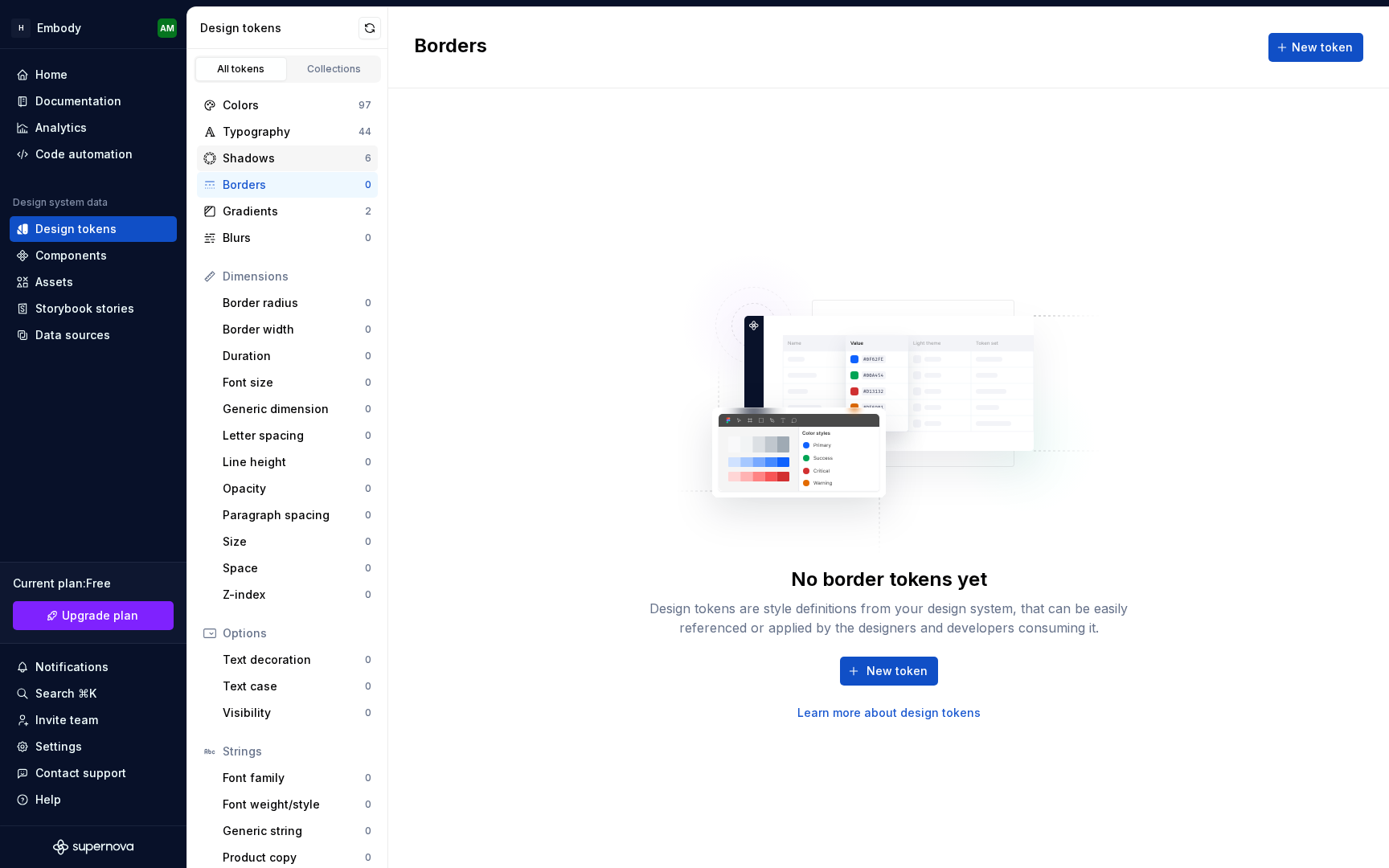
click at [307, 163] on div "Shadows" at bounding box center [293, 158] width 142 height 16
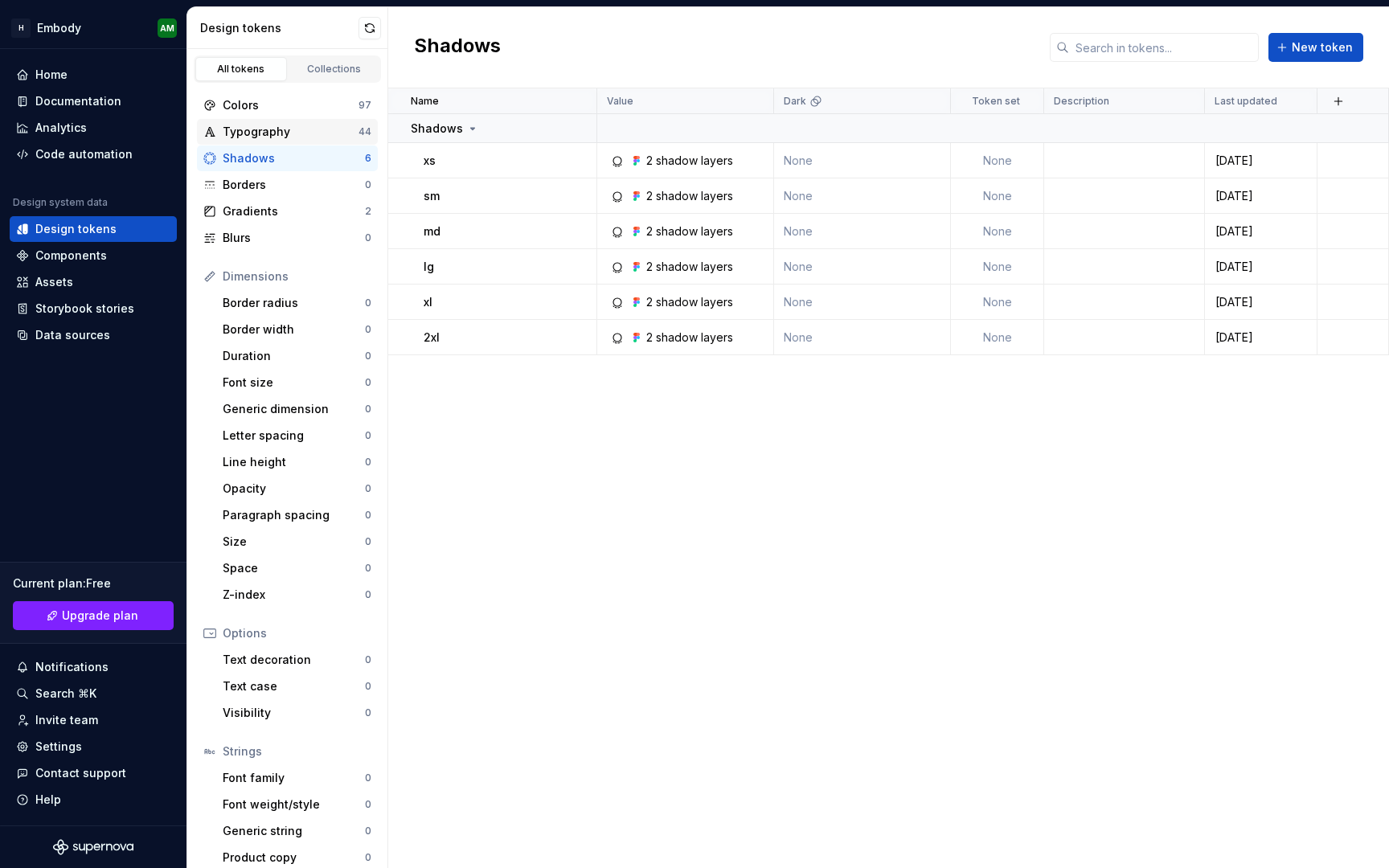
click at [306, 132] on div "Typography" at bounding box center [291, 132] width 136 height 16
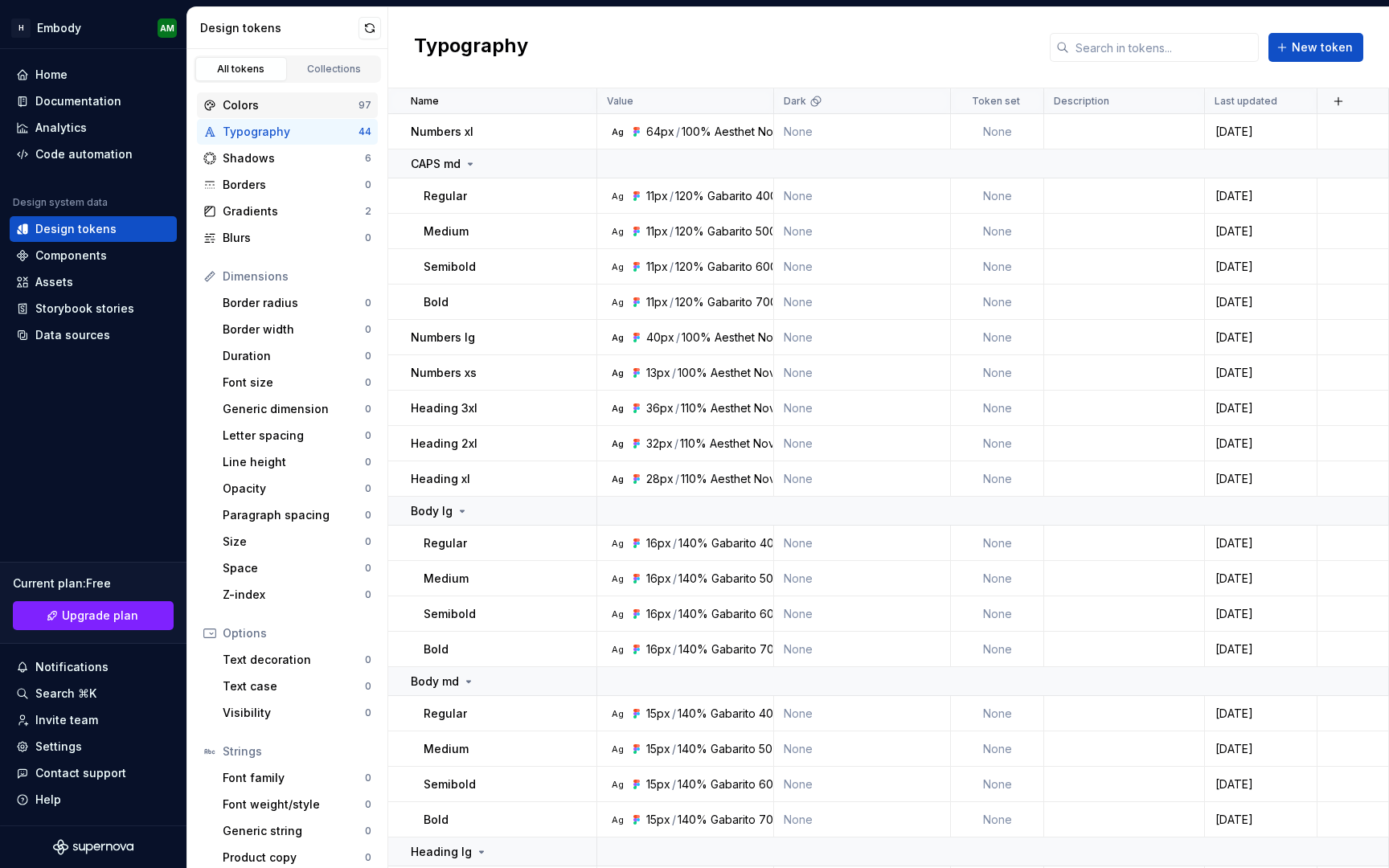
click at [297, 114] on div "Colors 97" at bounding box center [287, 105] width 181 height 26
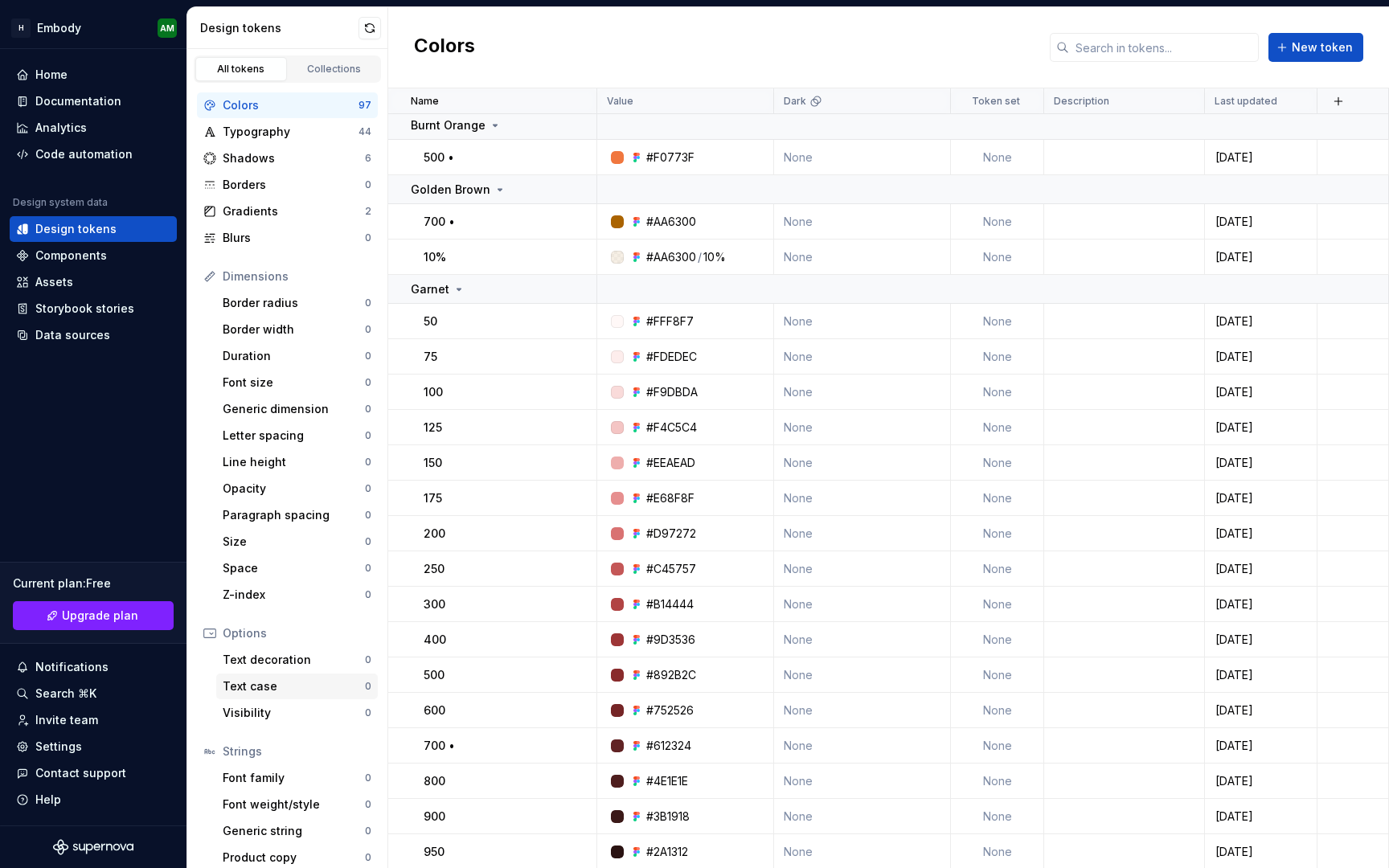
scroll to position [12, 0]
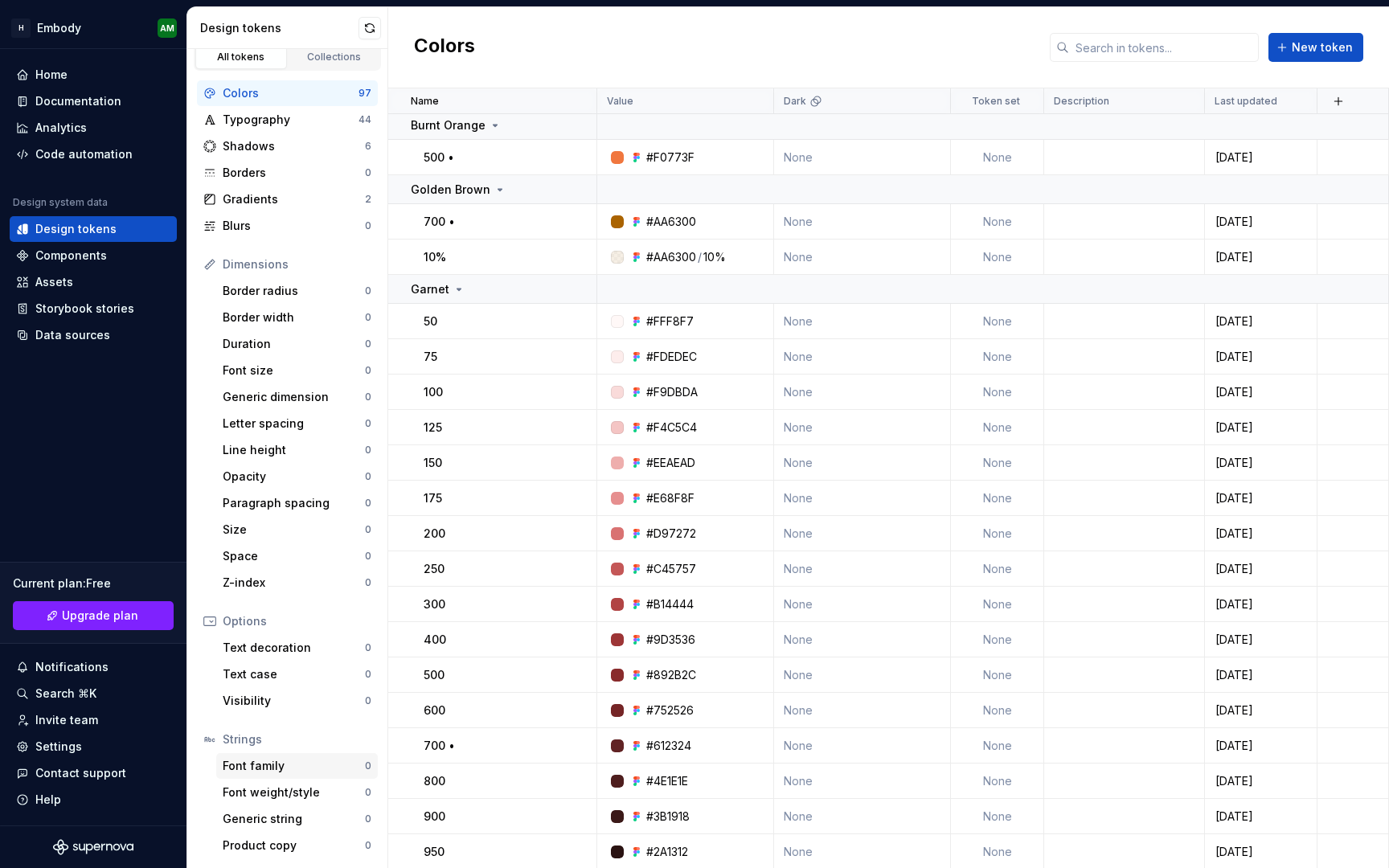
click at [296, 766] on div "Font family" at bounding box center [293, 766] width 142 height 16
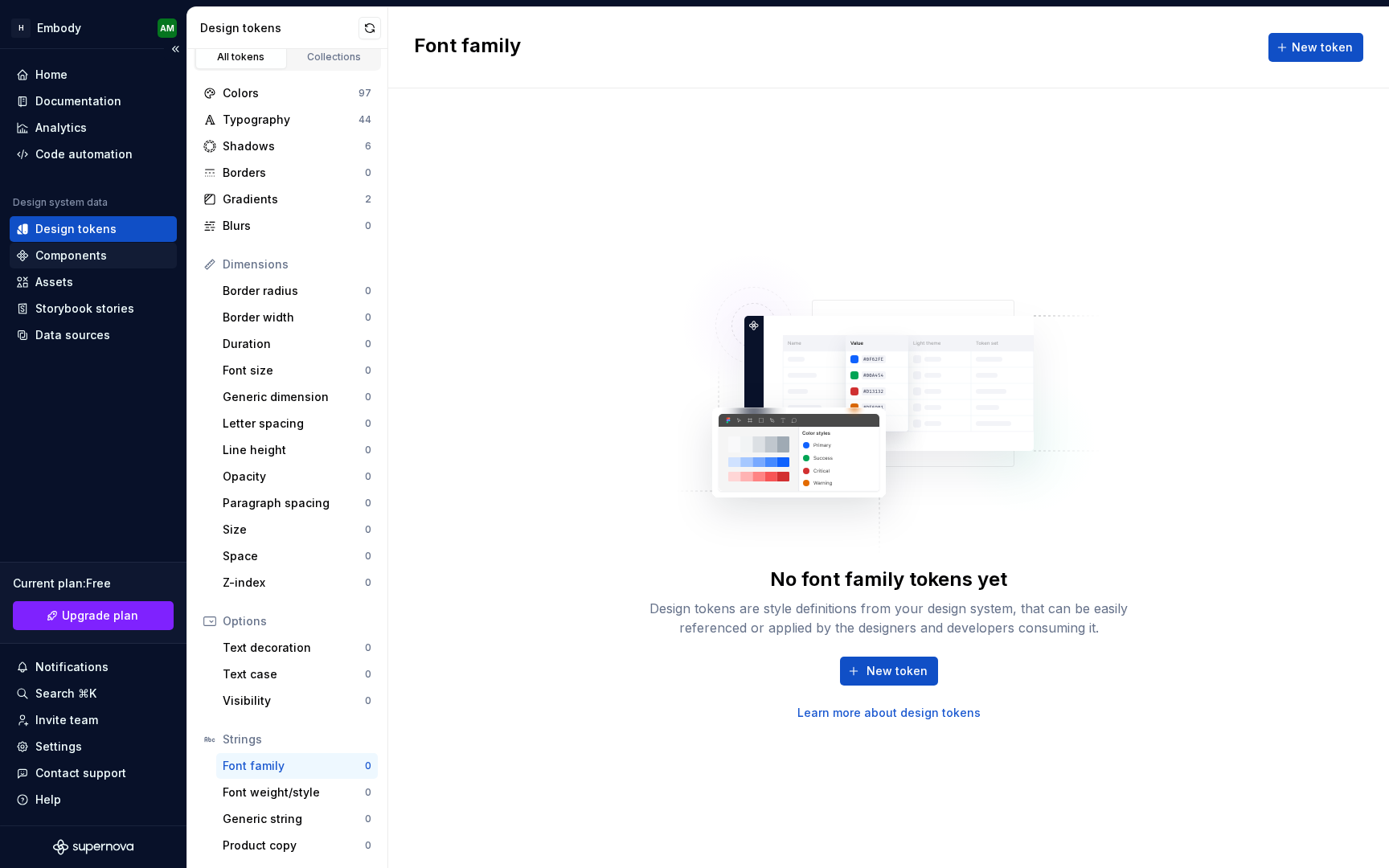
click at [76, 252] on div "Components" at bounding box center [71, 255] width 71 height 16
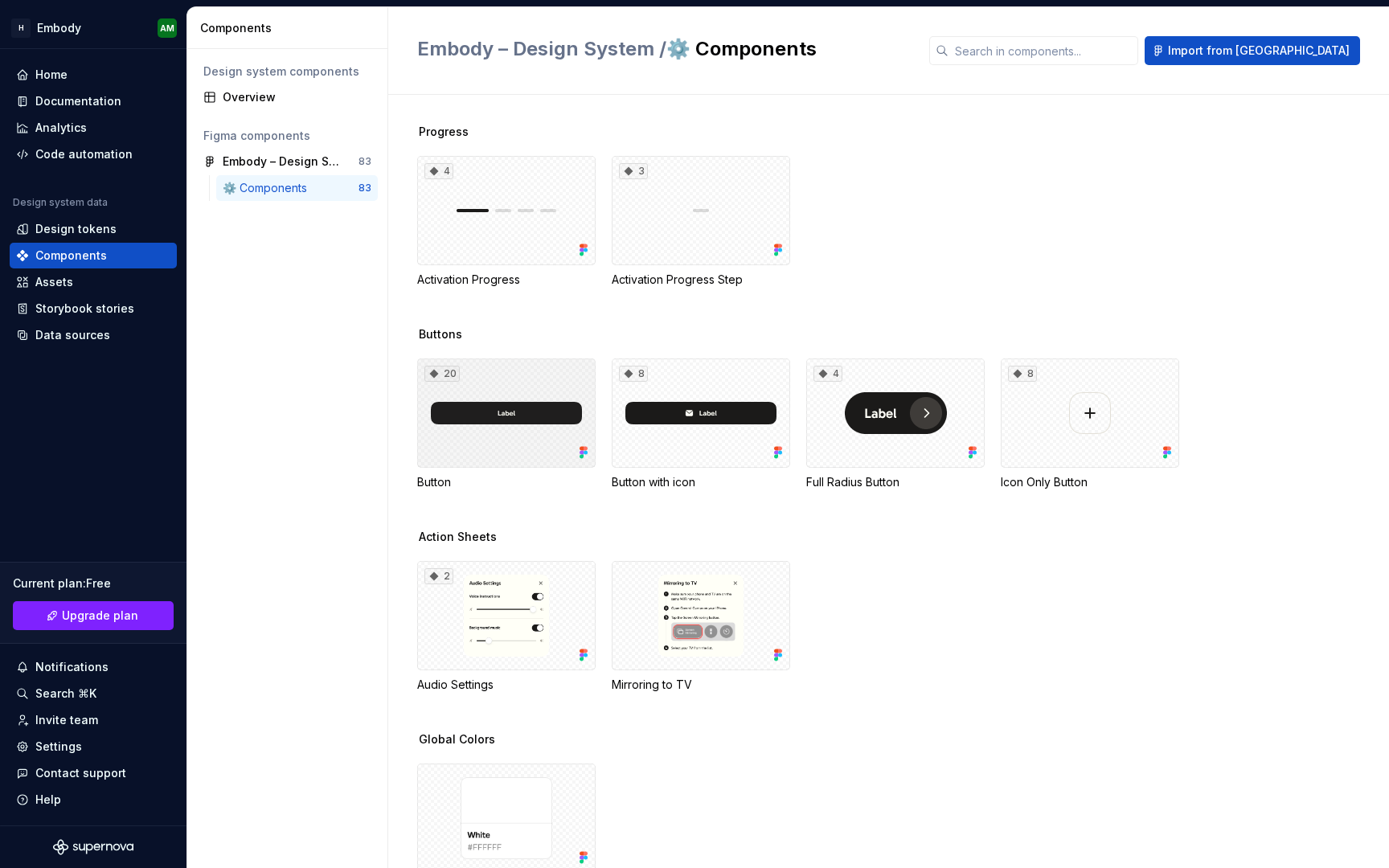
click at [541, 386] on div "20" at bounding box center [506, 413] width 178 height 109
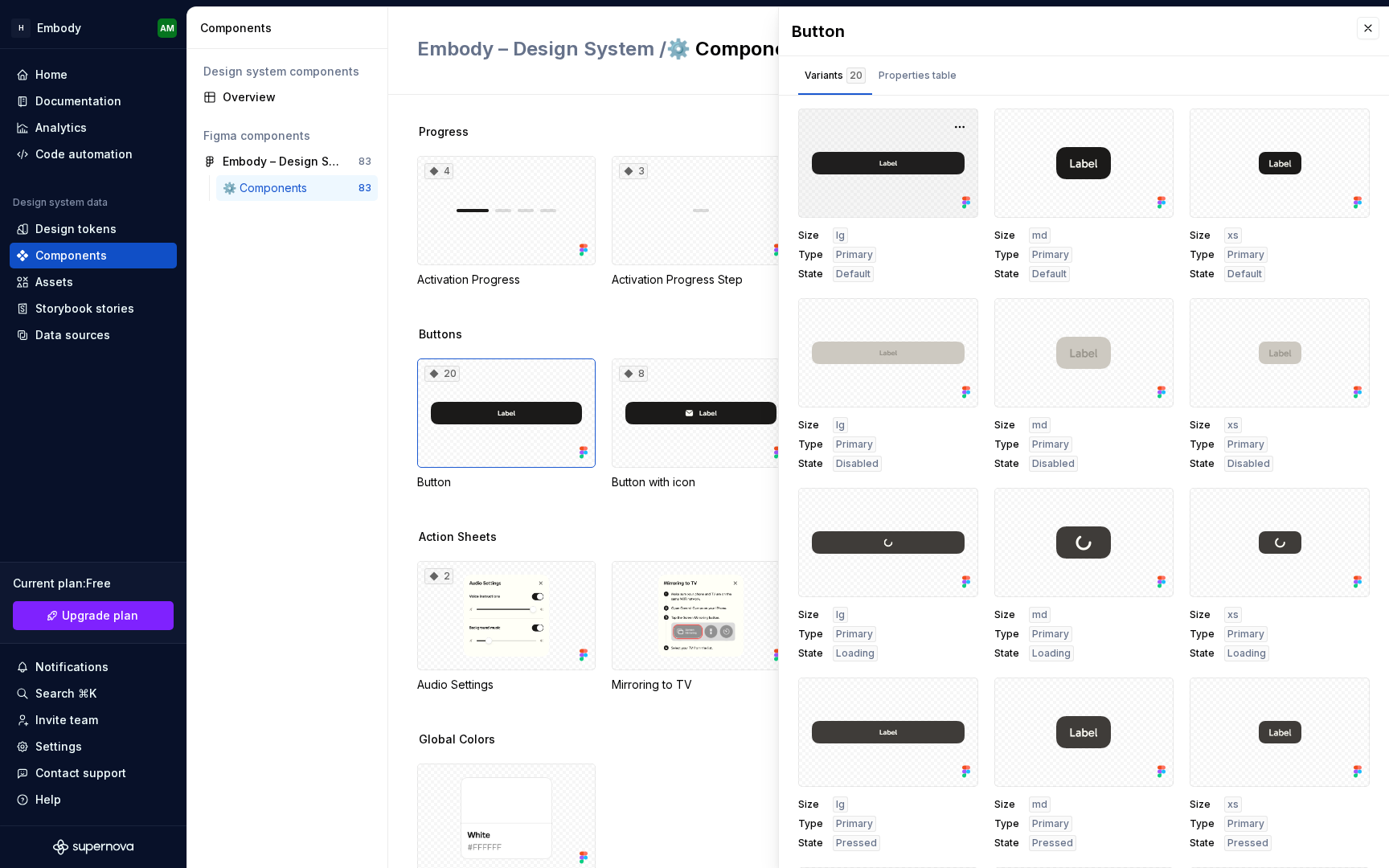
click at [915, 197] on div at bounding box center [887, 163] width 180 height 109
click at [959, 132] on button "button" at bounding box center [960, 126] width 22 height 22
click at [707, 322] on div "Progress 4 Activation Progress 3 Activation Progress Step" at bounding box center [903, 225] width 972 height 202
click at [1362, 34] on button "button" at bounding box center [1368, 28] width 22 height 22
